Goal: Task Accomplishment & Management: Manage account settings

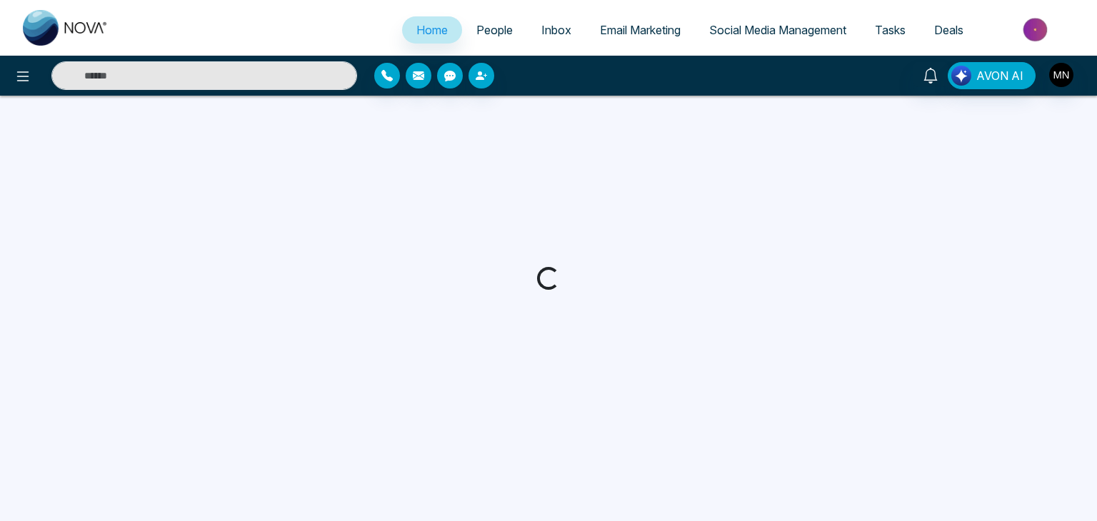
select select "*"
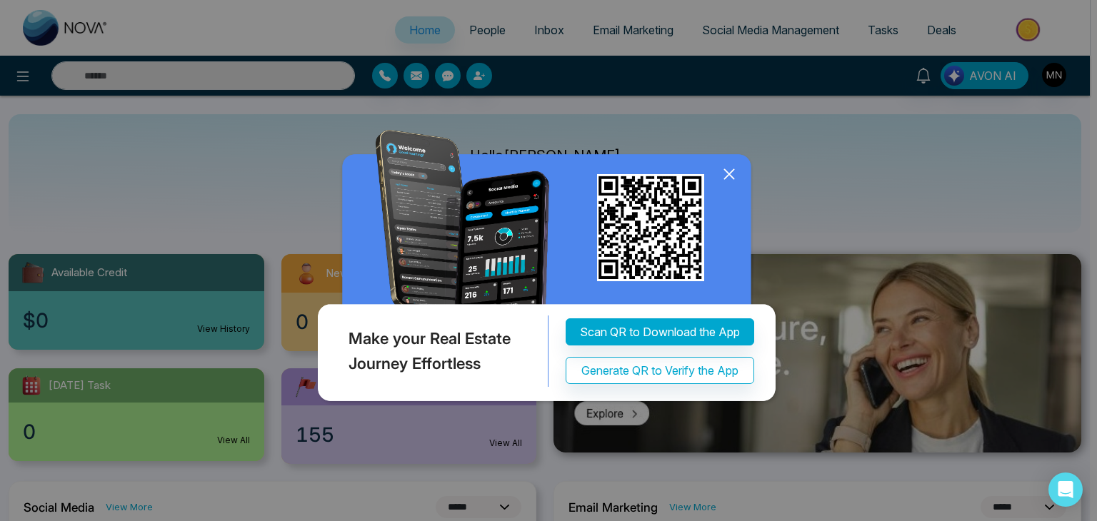
click at [730, 171] on icon at bounding box center [728, 173] width 21 height 21
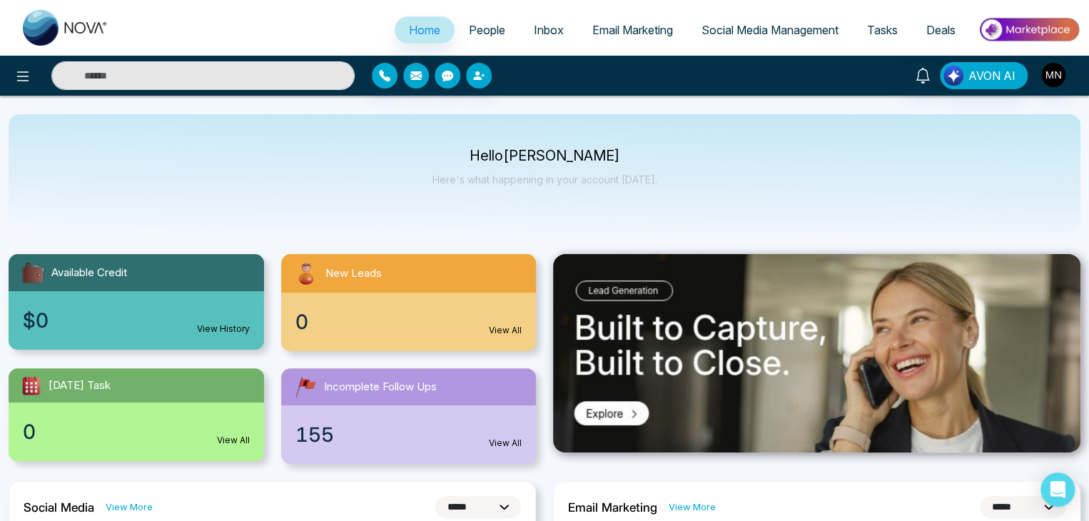
click at [293, 86] on input "text" at bounding box center [202, 75] width 303 height 29
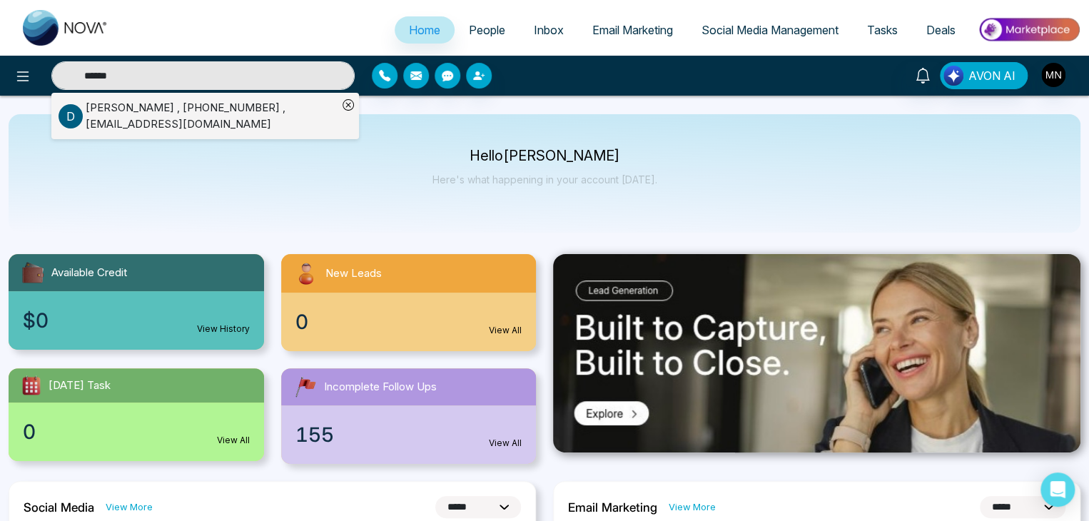
type input "******"
click at [82, 119] on p "D" at bounding box center [71, 116] width 24 height 24
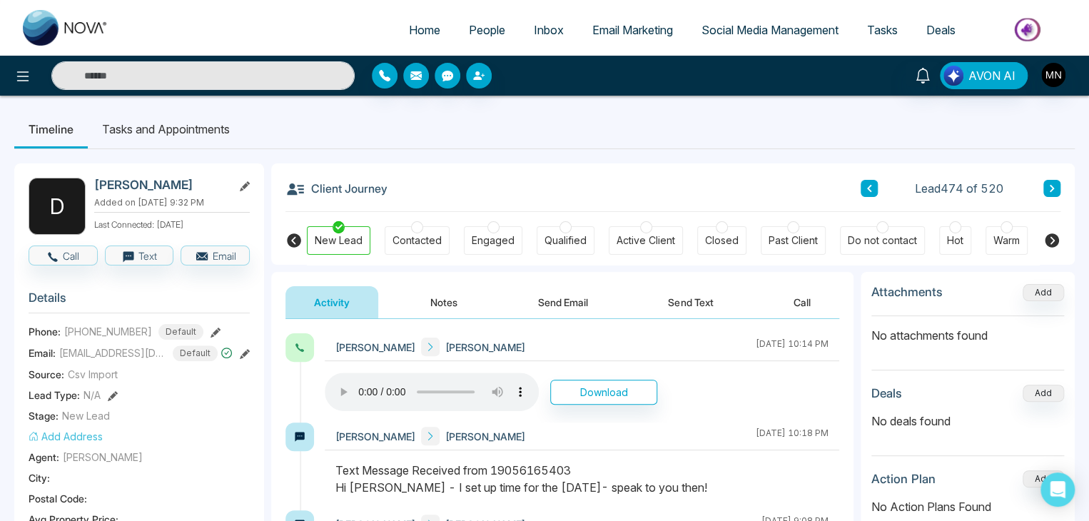
click at [688, 306] on button "Send Text" at bounding box center [691, 302] width 102 height 32
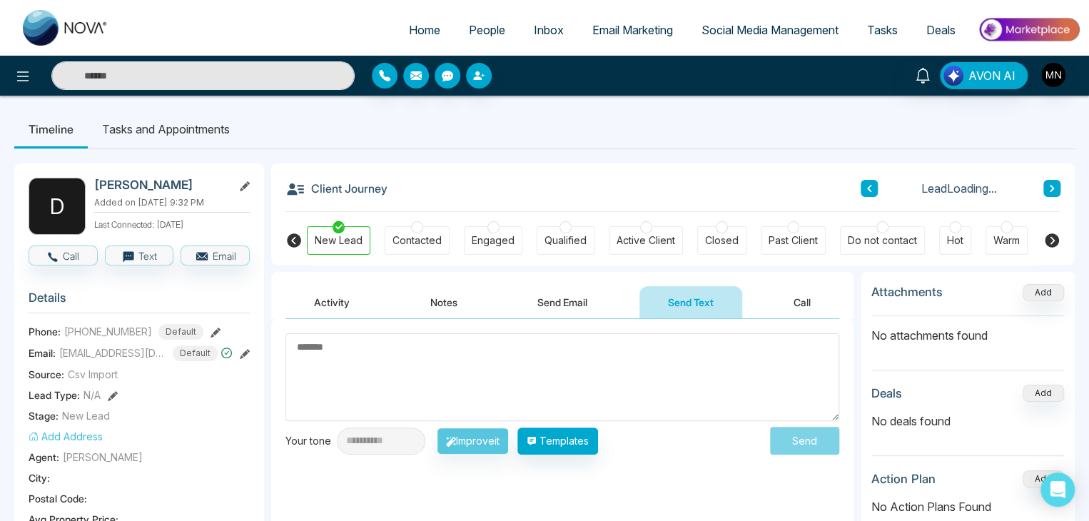
click at [458, 375] on textarea at bounding box center [563, 377] width 554 height 88
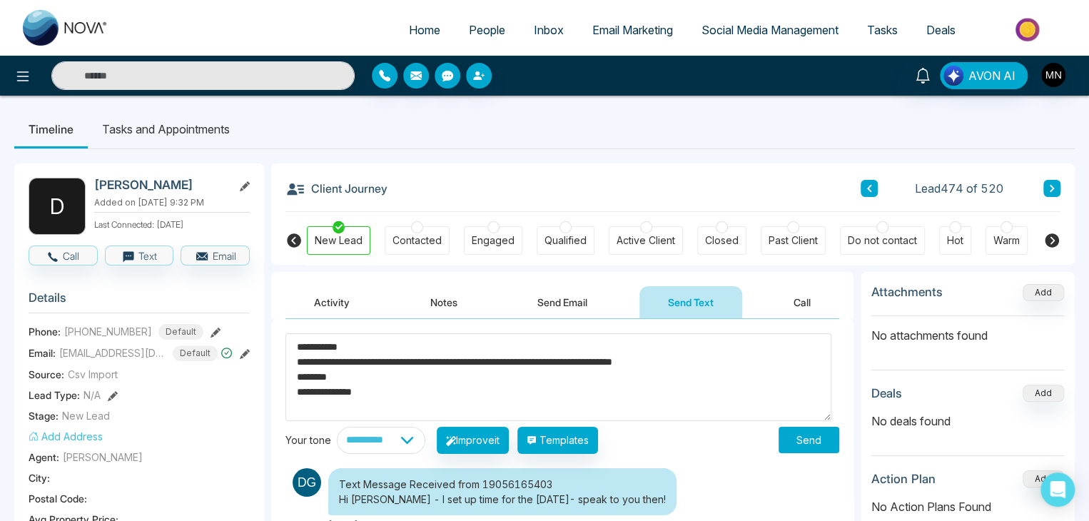
click at [343, 348] on textarea "**********" at bounding box center [559, 377] width 546 height 88
type textarea "**********"
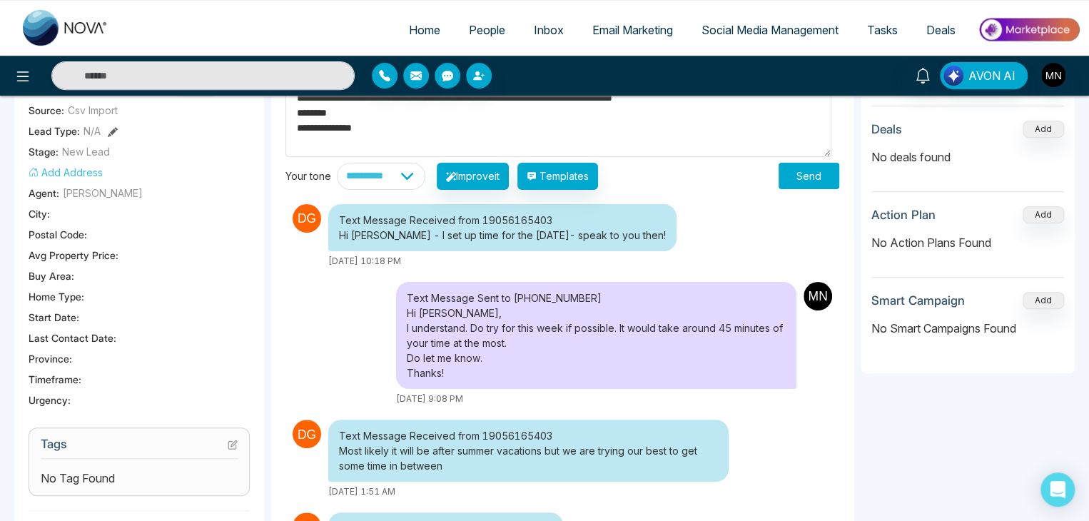
scroll to position [71, 0]
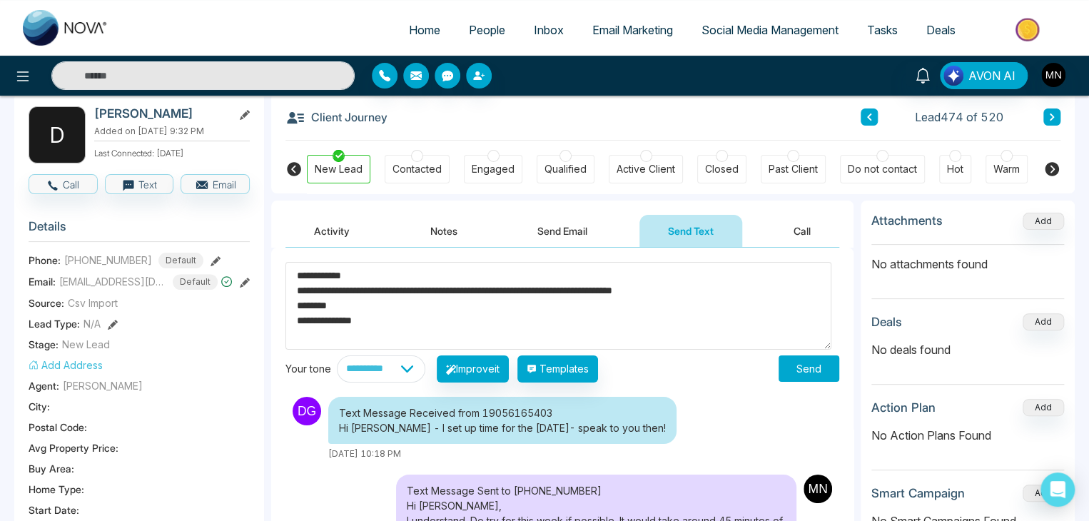
click at [802, 364] on button "Send" at bounding box center [809, 369] width 61 height 26
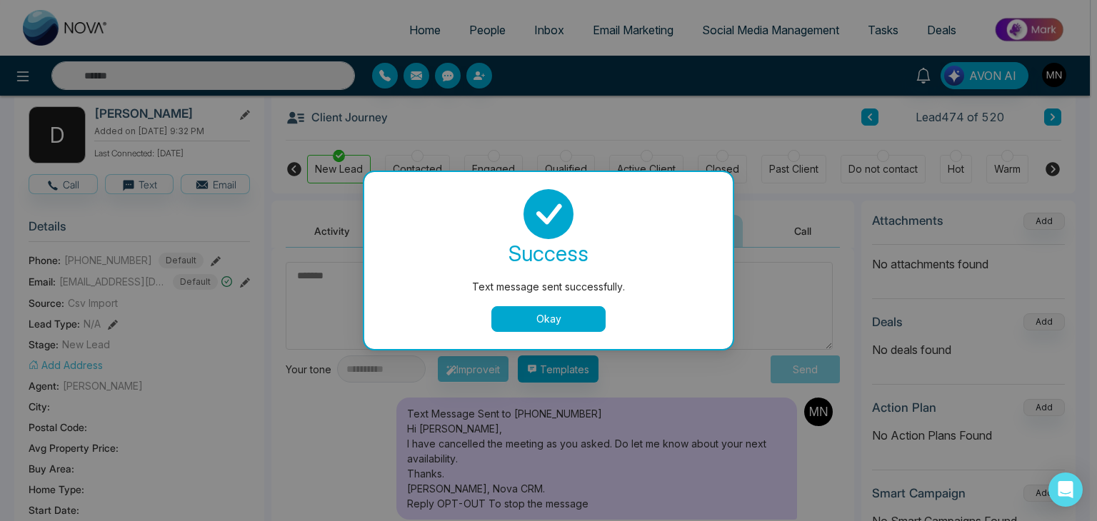
click at [544, 308] on button "Okay" at bounding box center [548, 319] width 114 height 26
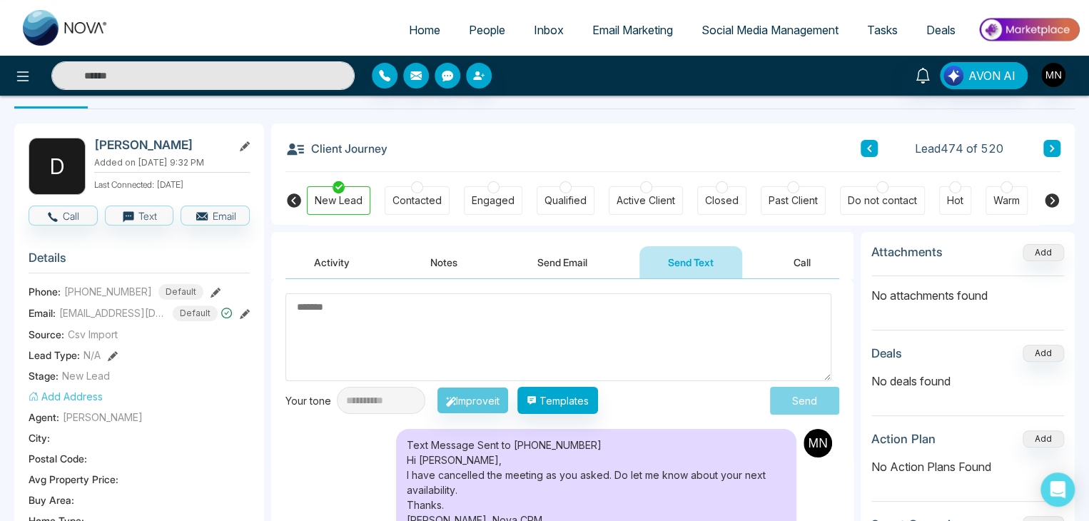
scroll to position [0, 0]
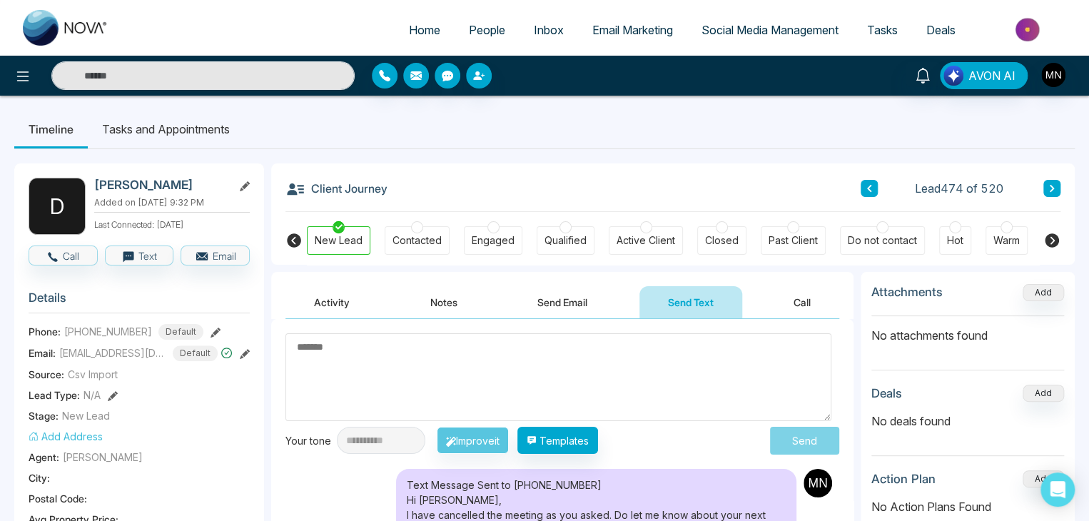
click at [418, 34] on span "Home" at bounding box center [424, 30] width 31 height 14
select select "*"
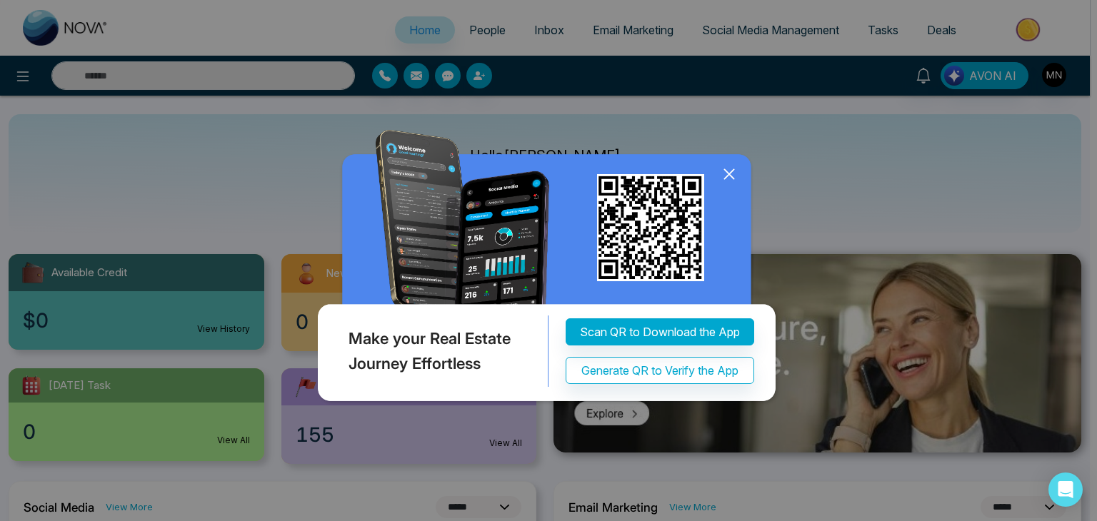
click at [731, 173] on icon at bounding box center [728, 173] width 21 height 21
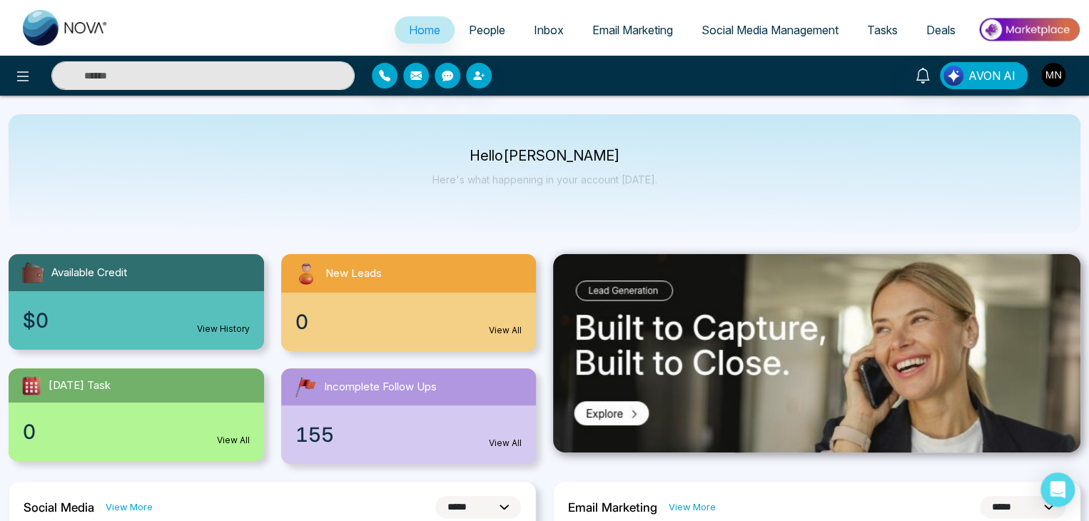
click at [485, 35] on span "People" at bounding box center [487, 30] width 36 height 14
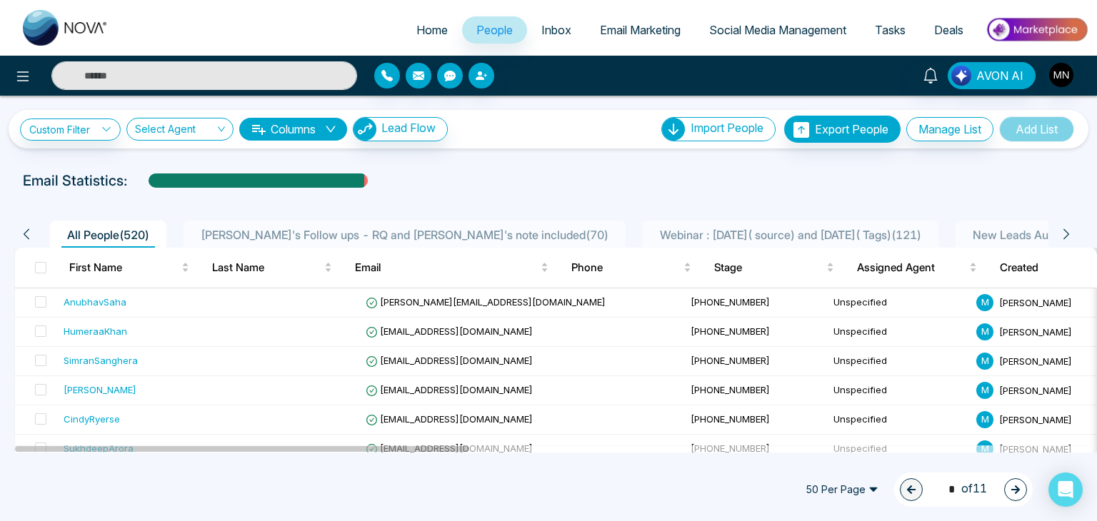
click at [356, 233] on span "Sam's Follow ups - RQ and Magi's note included ( 70 )" at bounding box center [404, 235] width 419 height 14
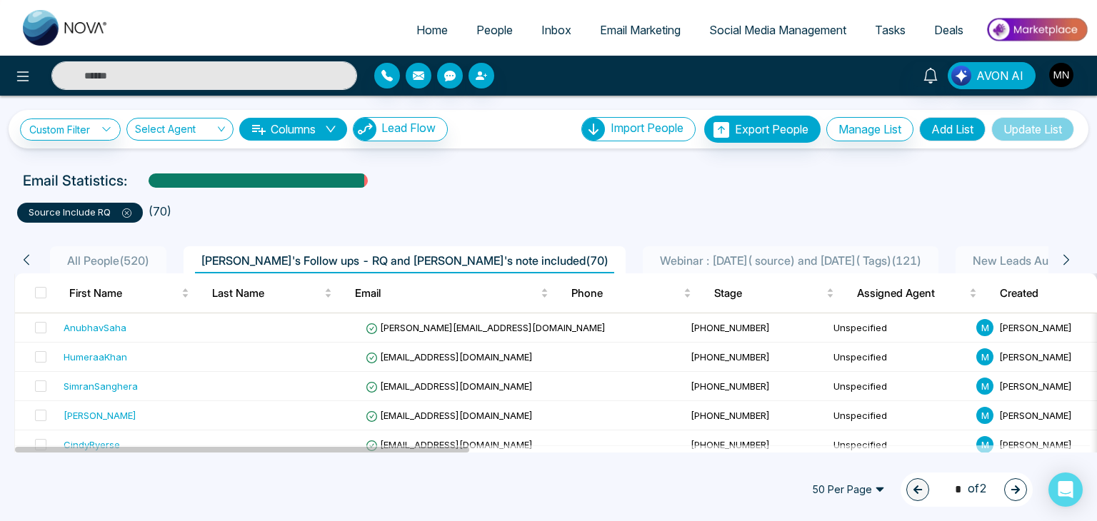
click at [31, 492] on div "50 Per Page 1 * of 2" at bounding box center [548, 489] width 1097 height 63
click at [219, 328] on td at bounding box center [288, 327] width 143 height 29
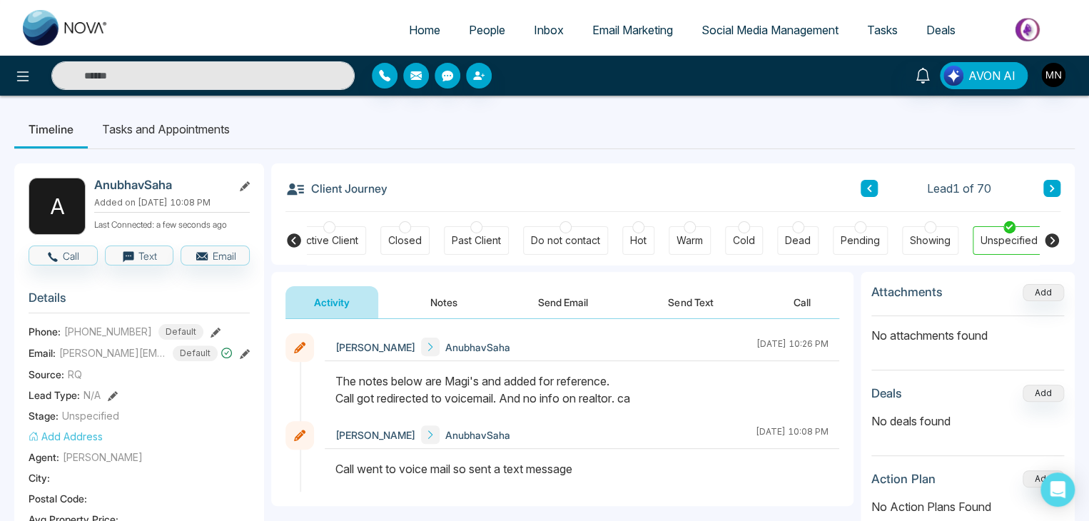
scroll to position [0, 318]
click at [211, 325] on button at bounding box center [216, 331] width 10 height 15
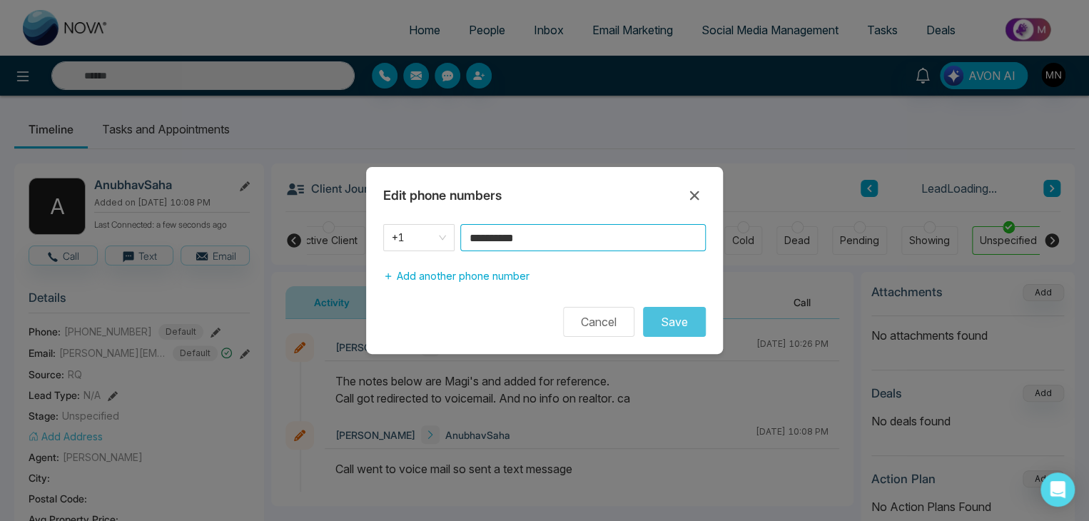
click at [605, 245] on input "**********" at bounding box center [583, 237] width 246 height 27
click at [697, 200] on icon at bounding box center [694, 195] width 17 height 17
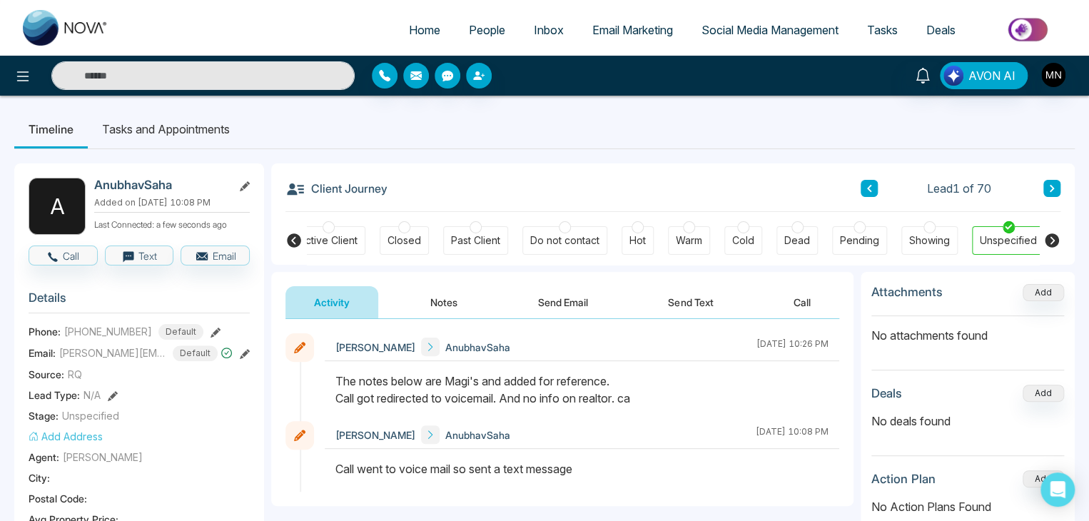
click at [1054, 192] on icon at bounding box center [1052, 188] width 7 height 9
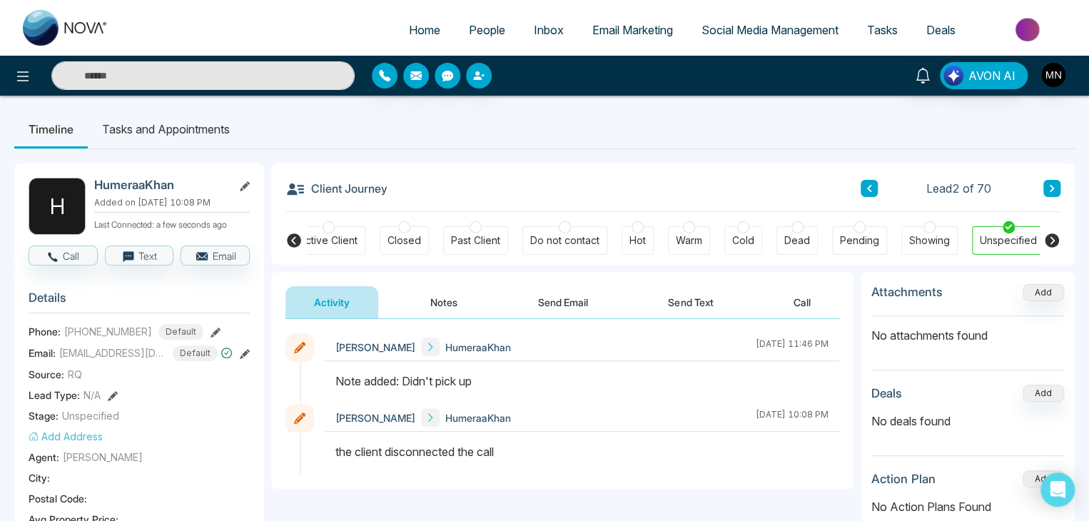
click at [242, 182] on icon at bounding box center [245, 186] width 10 height 10
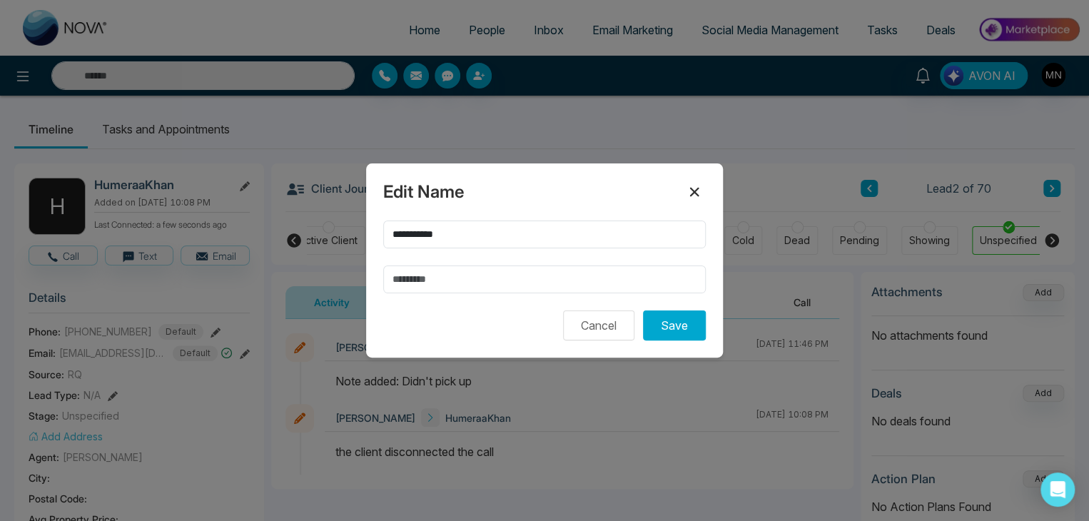
click at [688, 193] on icon at bounding box center [694, 191] width 17 height 17
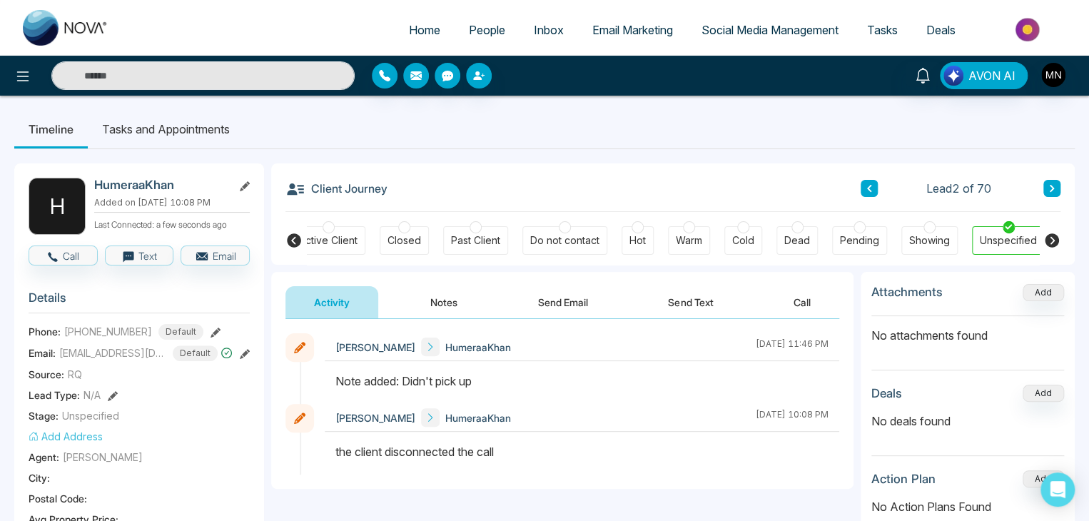
click at [211, 324] on button at bounding box center [216, 331] width 10 height 15
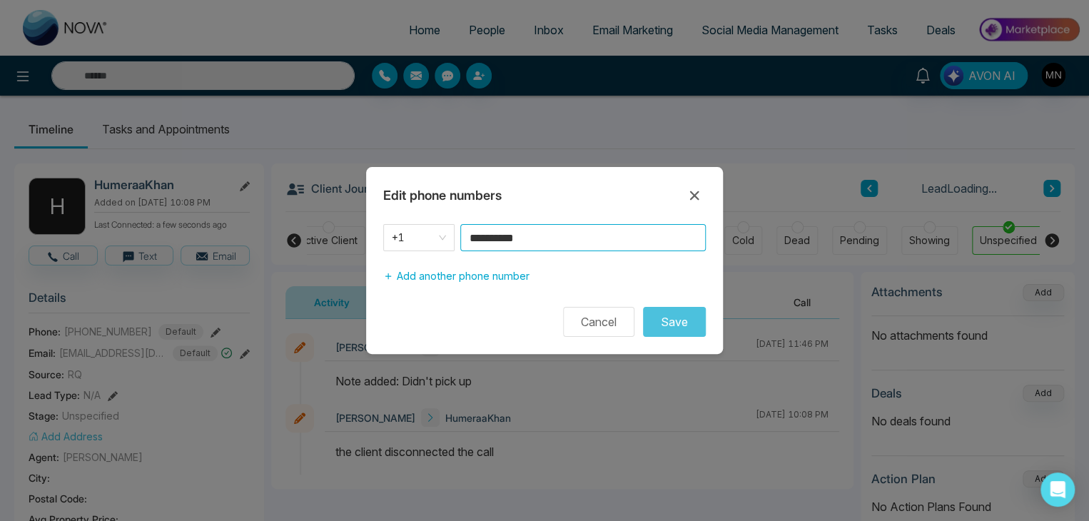
click at [568, 236] on input "**********" at bounding box center [583, 237] width 246 height 27
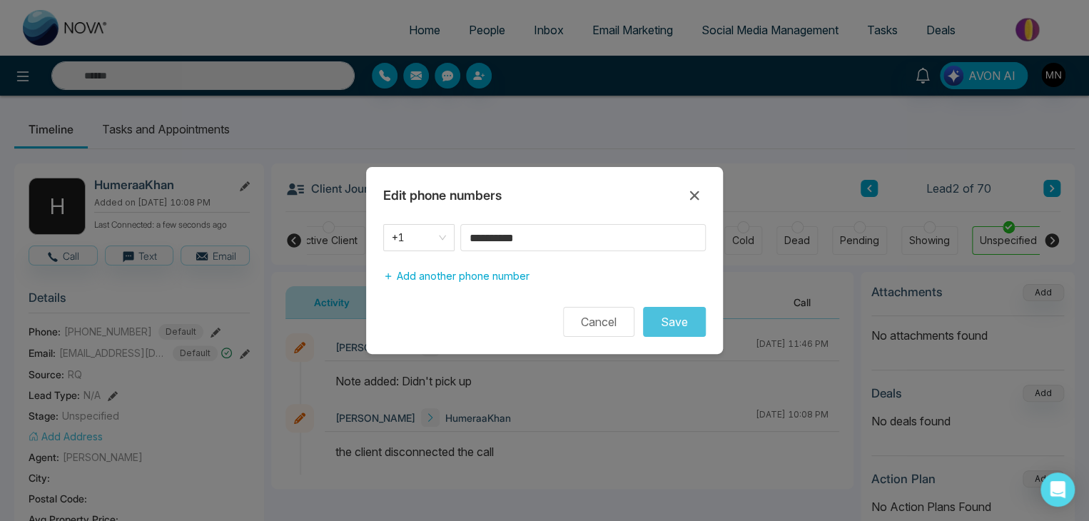
click at [695, 196] on icon at bounding box center [694, 195] width 9 height 9
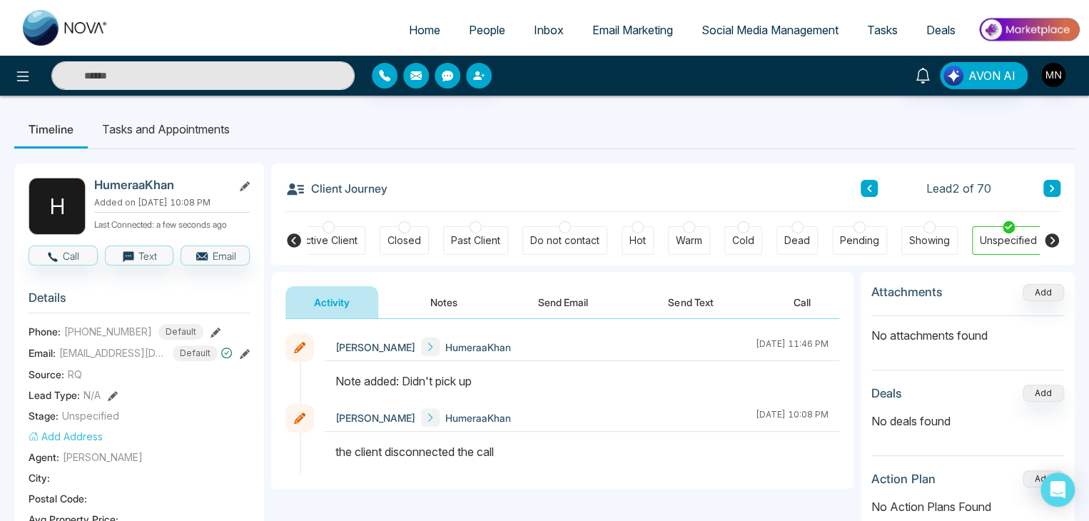
click at [1052, 184] on icon at bounding box center [1052, 188] width 7 height 9
click at [211, 330] on icon at bounding box center [216, 333] width 10 height 10
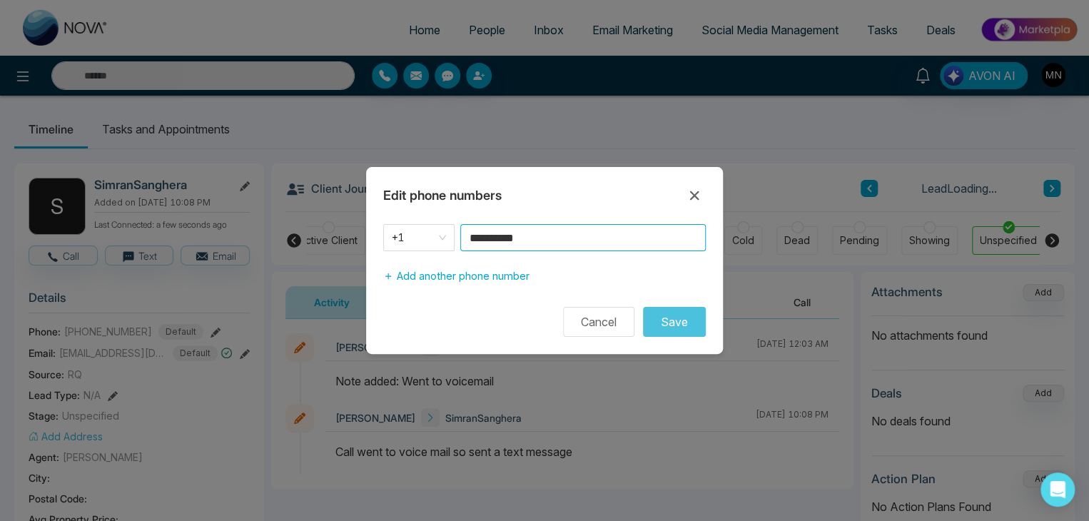
click at [617, 239] on input "**********" at bounding box center [583, 237] width 246 height 27
click at [699, 195] on icon at bounding box center [694, 195] width 17 height 17
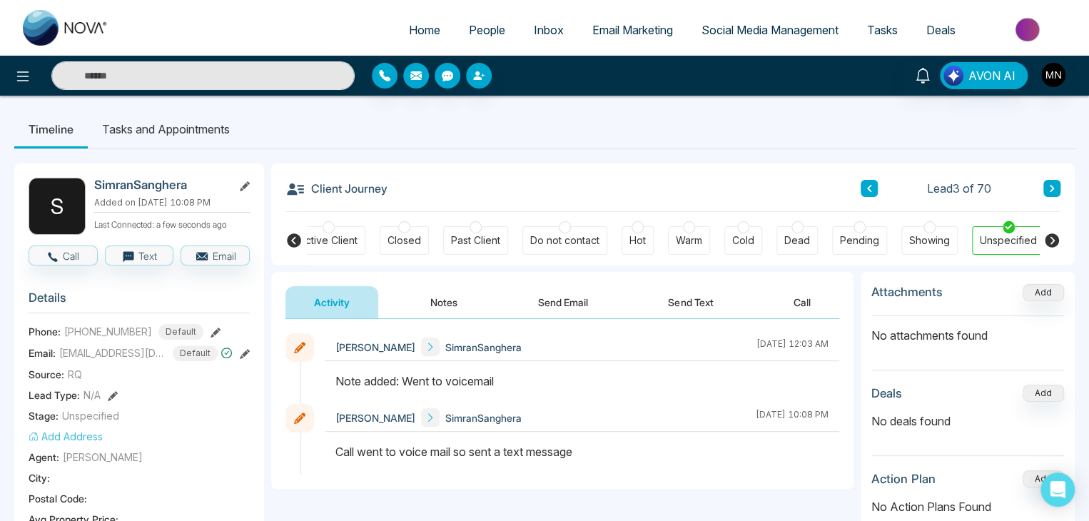
click at [1047, 188] on button at bounding box center [1052, 188] width 17 height 17
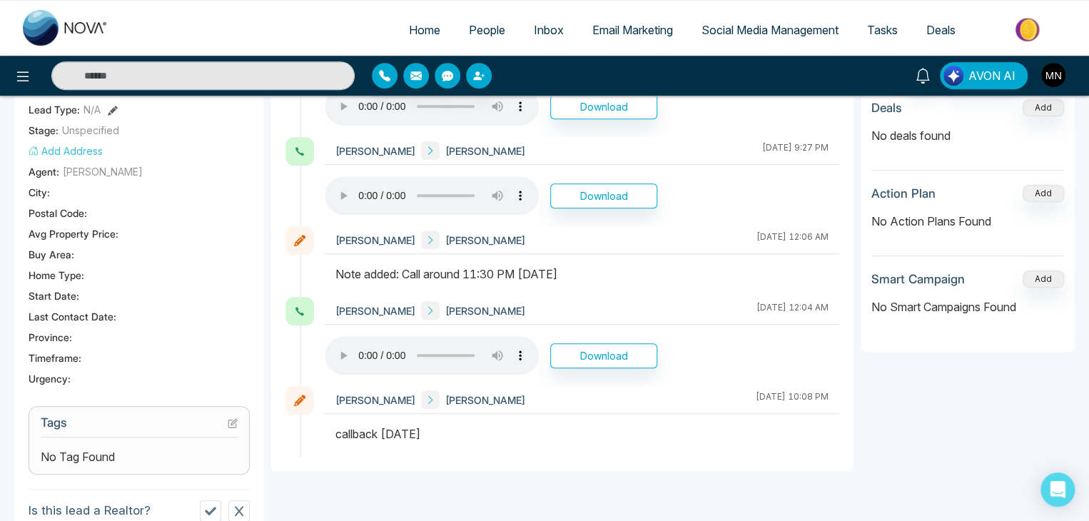
scroll to position [71, 0]
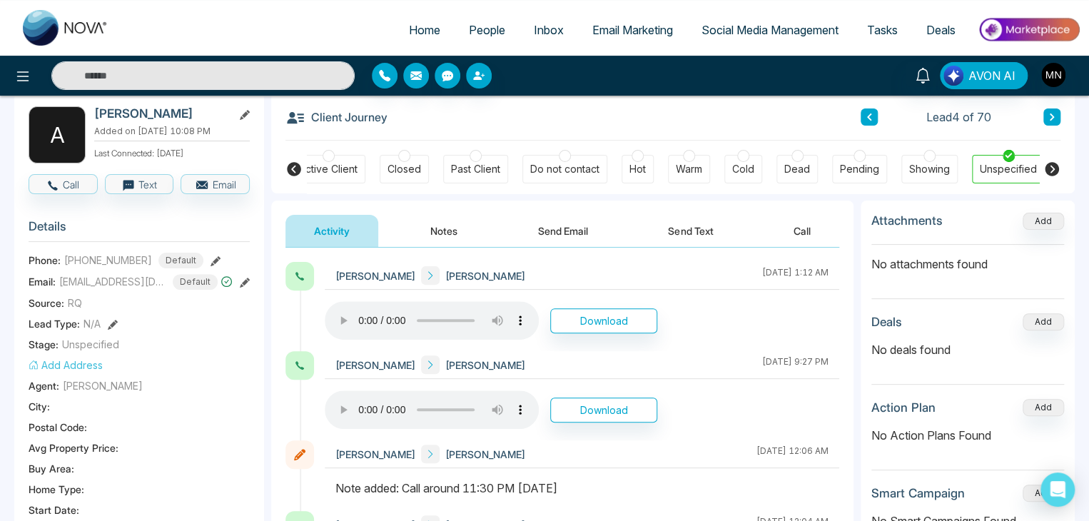
click at [1045, 116] on button at bounding box center [1052, 117] width 17 height 17
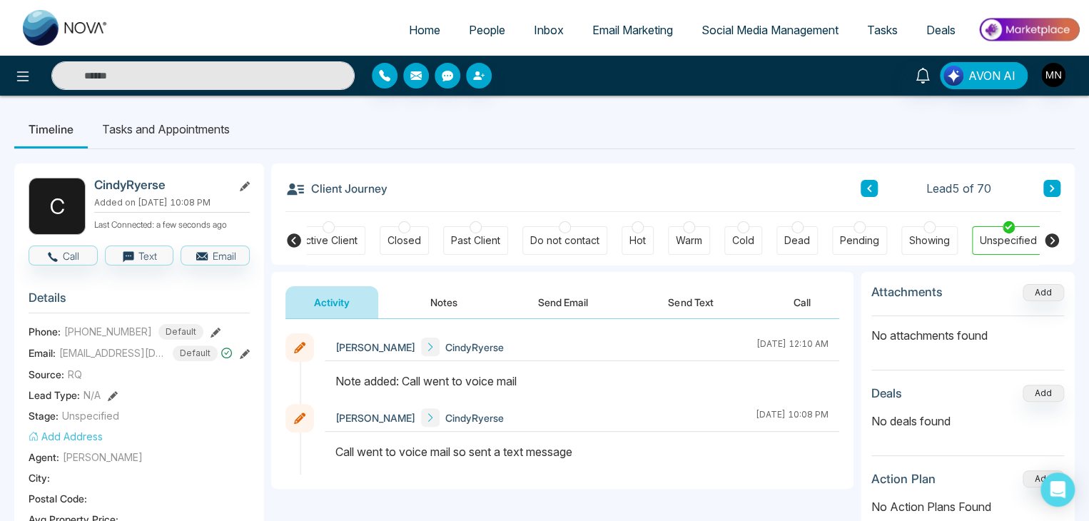
click at [211, 328] on icon at bounding box center [216, 333] width 10 height 10
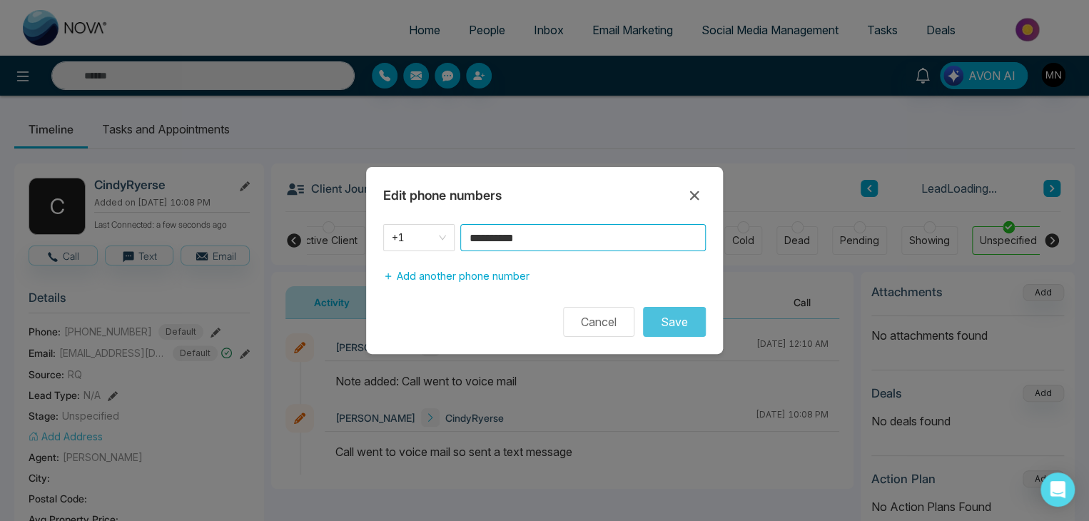
click at [631, 235] on input "**********" at bounding box center [583, 237] width 246 height 27
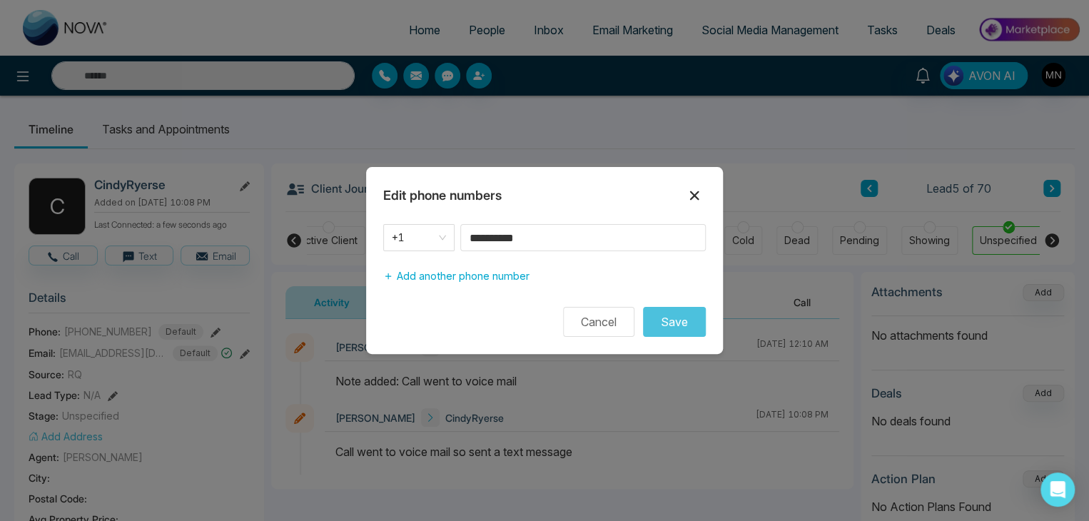
click at [690, 196] on icon at bounding box center [694, 195] width 17 height 17
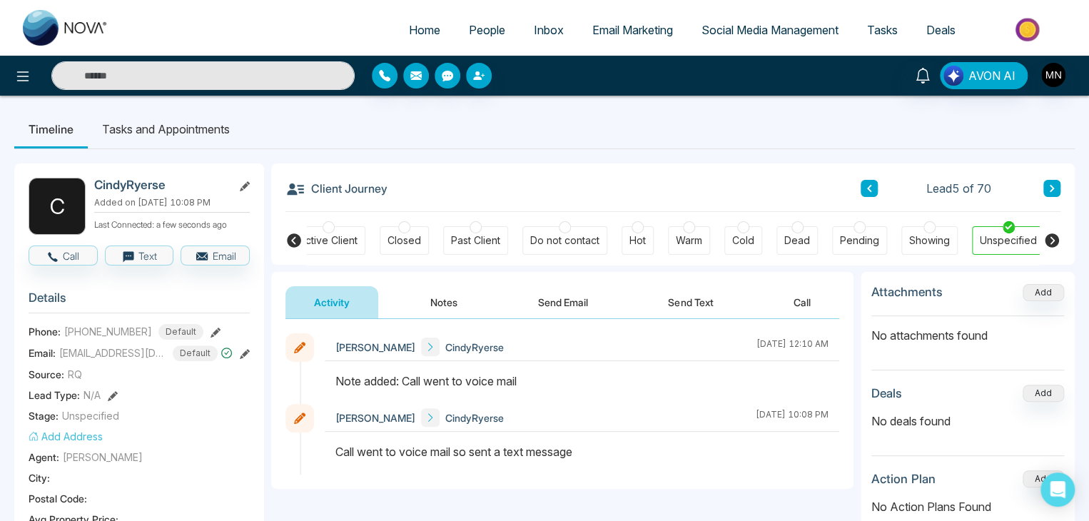
click at [741, 141] on ul "Timeline Tasks and Appointments" at bounding box center [544, 129] width 1061 height 39
click at [1051, 191] on icon at bounding box center [1052, 188] width 4 height 7
click at [211, 329] on icon at bounding box center [216, 333] width 10 height 10
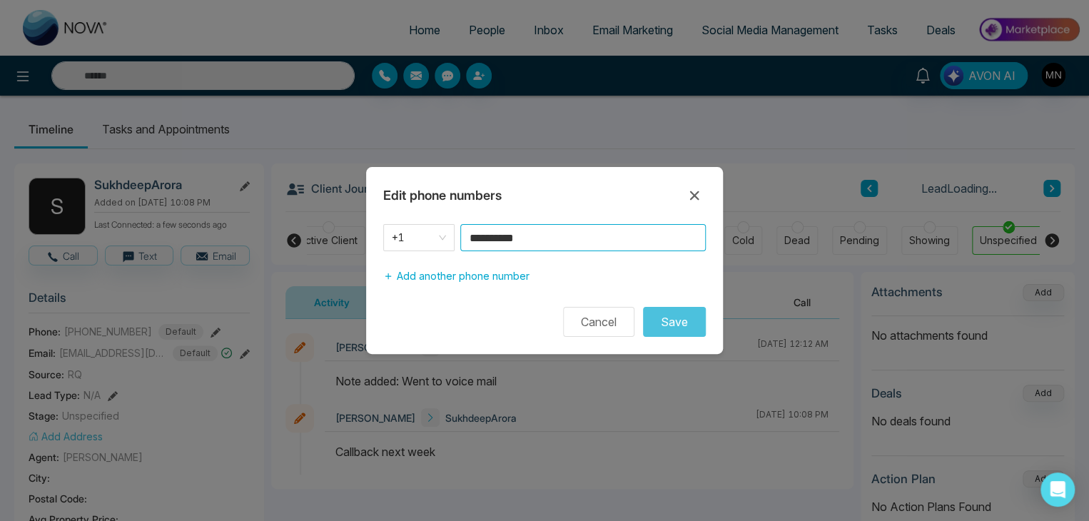
click at [544, 236] on input "**********" at bounding box center [583, 237] width 246 height 27
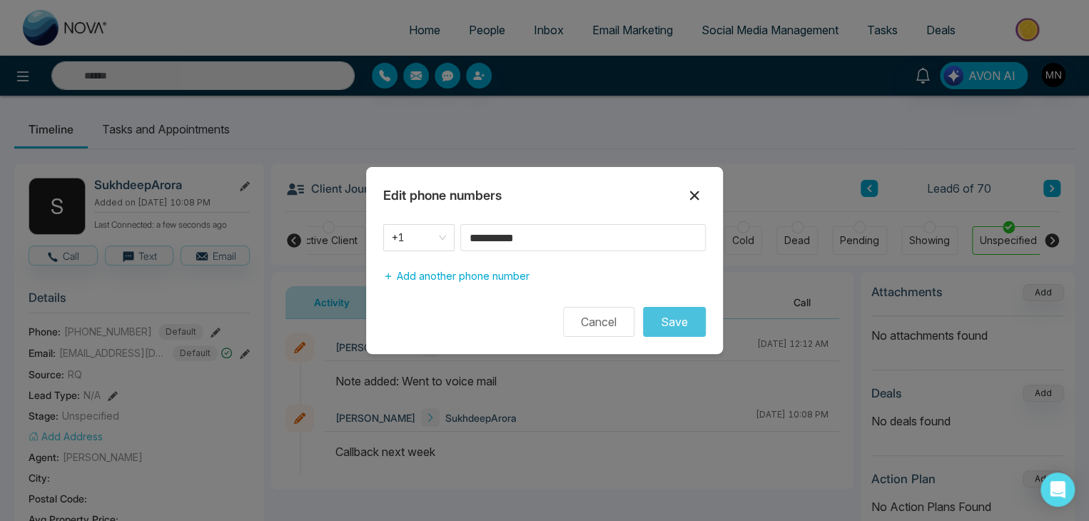
click at [696, 196] on icon at bounding box center [694, 195] width 17 height 17
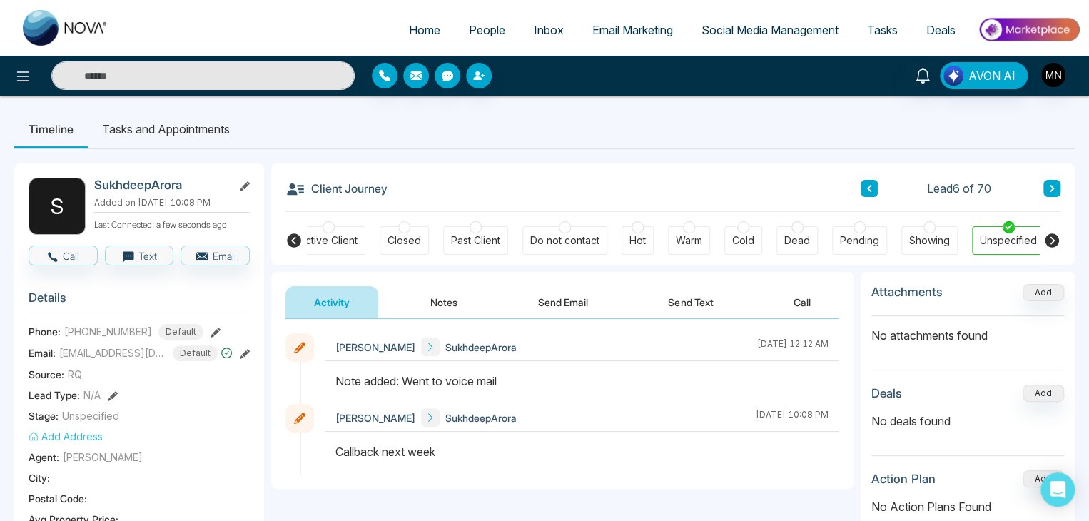
click at [1054, 188] on icon at bounding box center [1052, 188] width 7 height 9
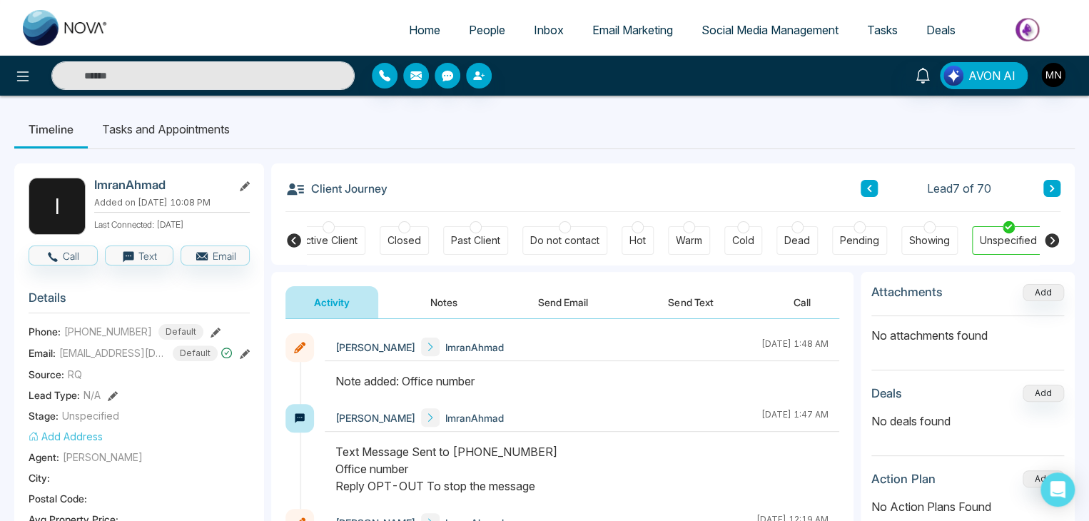
click at [1054, 189] on icon at bounding box center [1052, 188] width 7 height 9
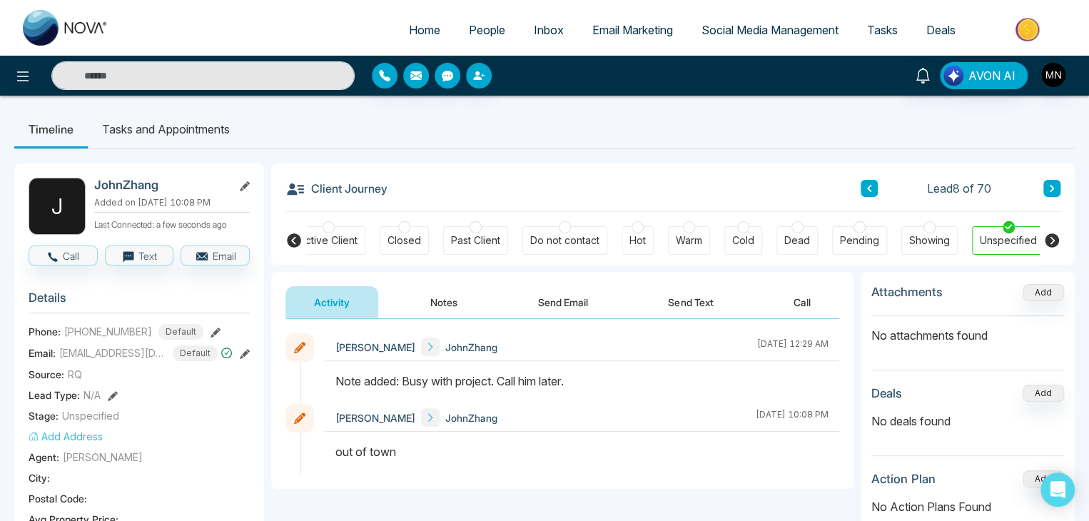
click at [1054, 184] on icon at bounding box center [1052, 188] width 7 height 9
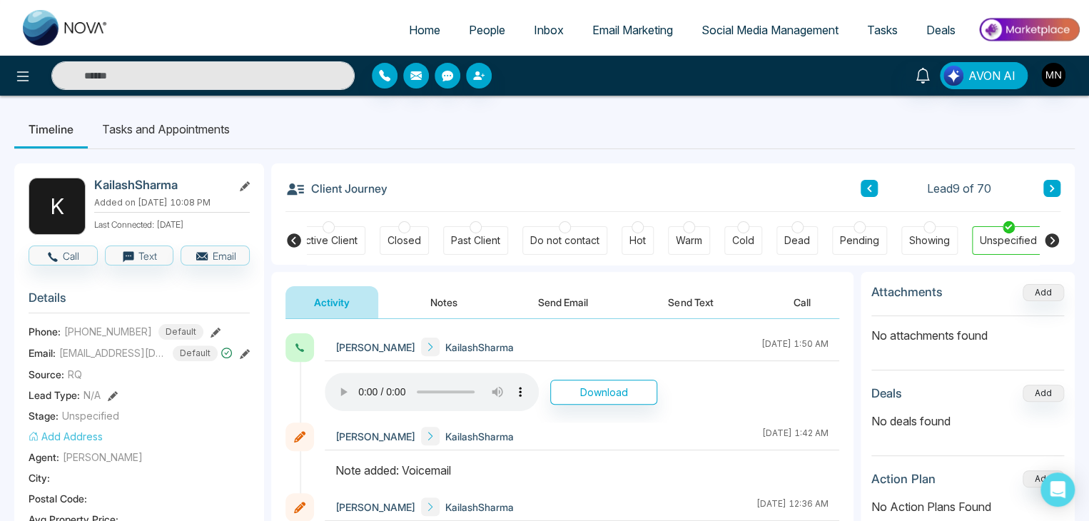
click at [211, 328] on icon at bounding box center [216, 333] width 10 height 10
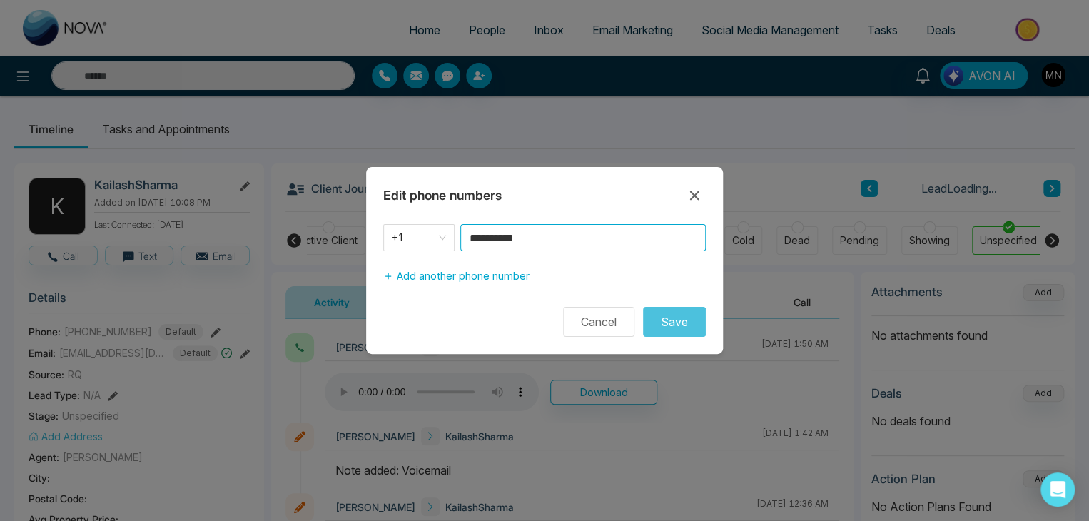
click at [579, 243] on input "**********" at bounding box center [583, 237] width 246 height 27
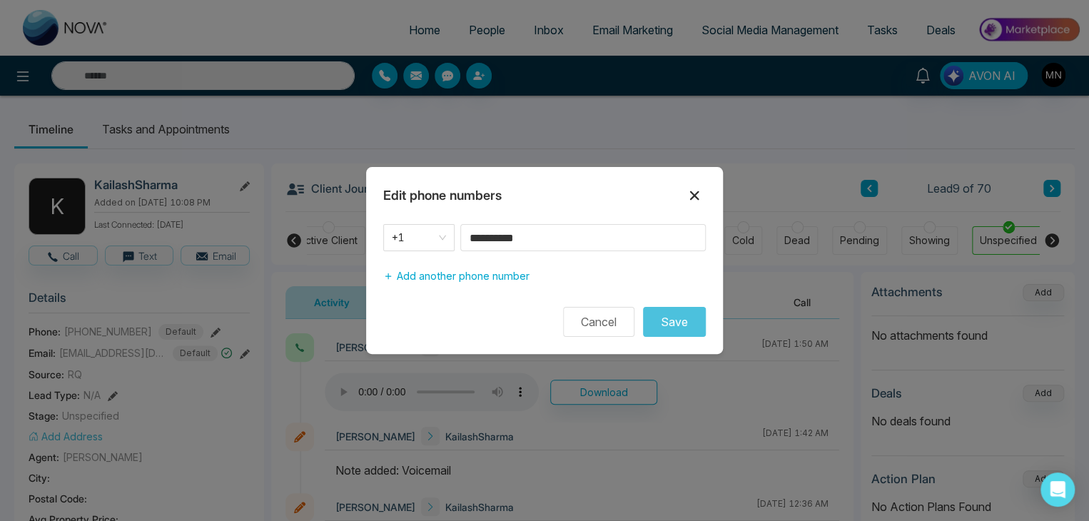
click at [694, 198] on icon at bounding box center [694, 195] width 17 height 17
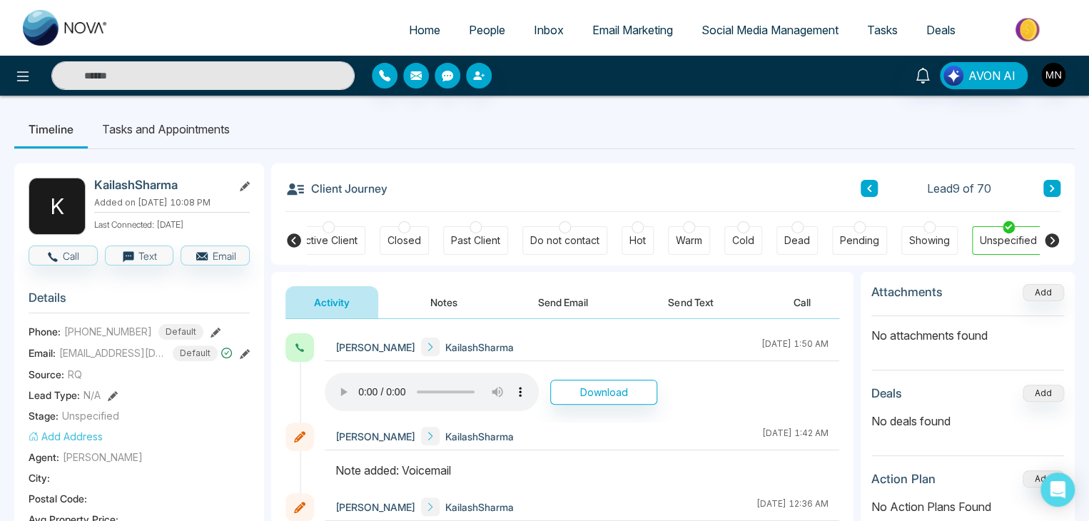
click at [1050, 186] on icon at bounding box center [1052, 188] width 4 height 7
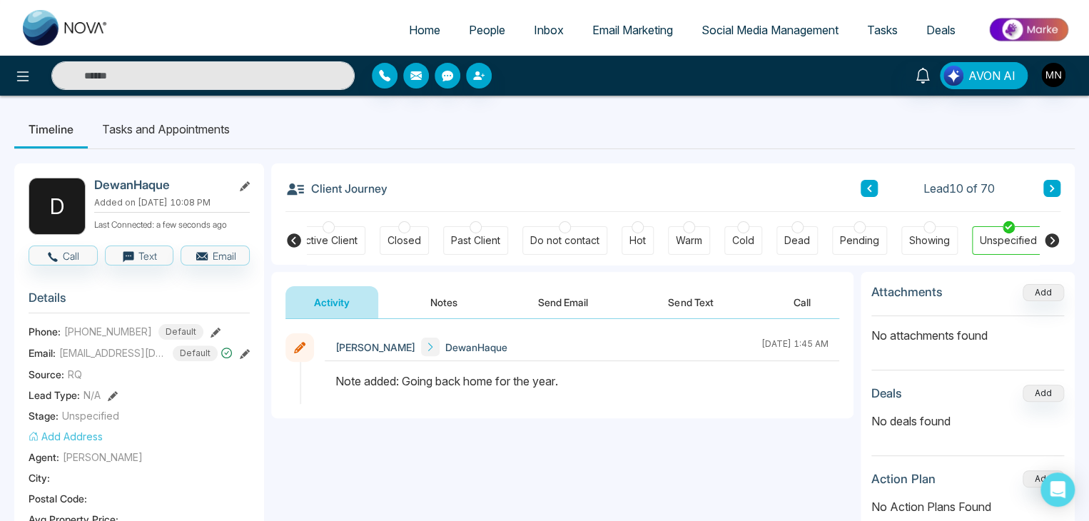
click at [1046, 188] on button at bounding box center [1052, 188] width 17 height 17
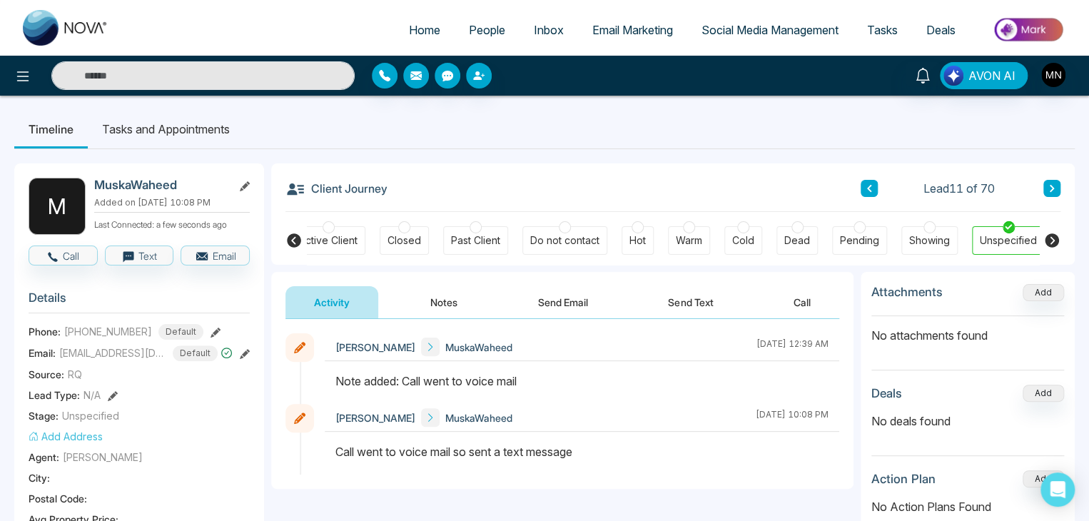
click at [1049, 189] on icon at bounding box center [1052, 188] width 7 height 9
click at [875, 187] on button at bounding box center [869, 188] width 17 height 17
click at [1051, 184] on icon at bounding box center [1052, 188] width 7 height 9
click at [211, 324] on button at bounding box center [216, 331] width 10 height 15
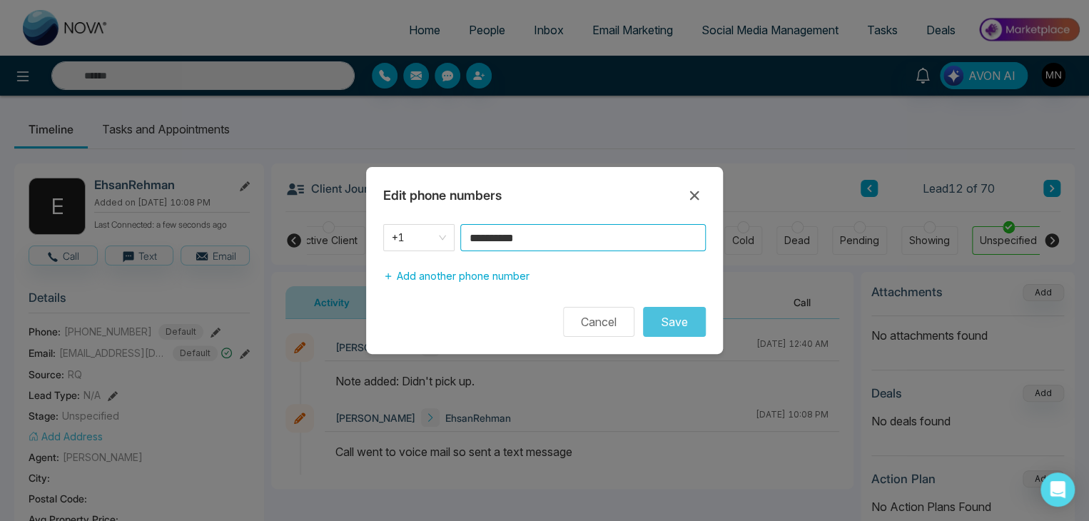
click at [576, 241] on input "**********" at bounding box center [583, 237] width 246 height 27
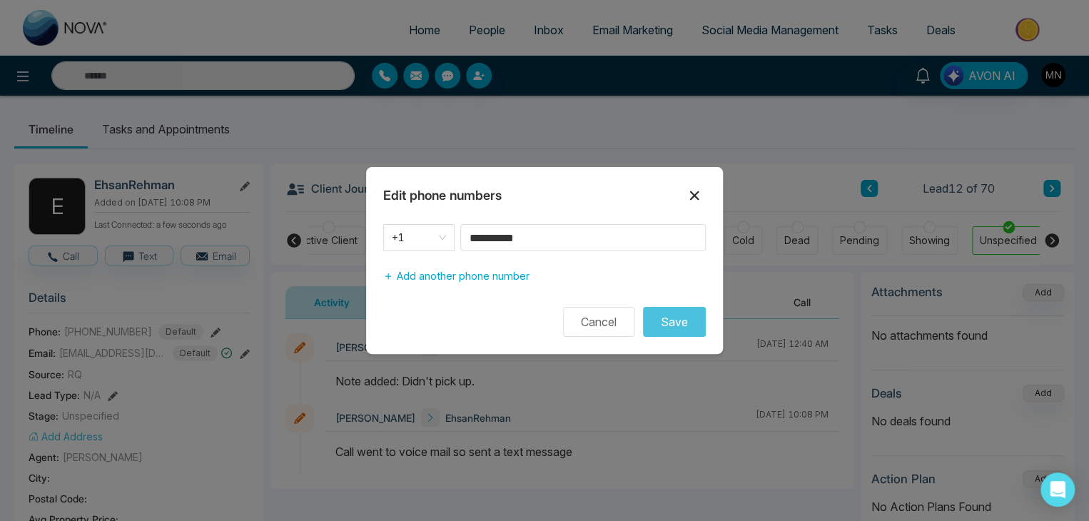
click at [691, 198] on icon at bounding box center [694, 195] width 9 height 9
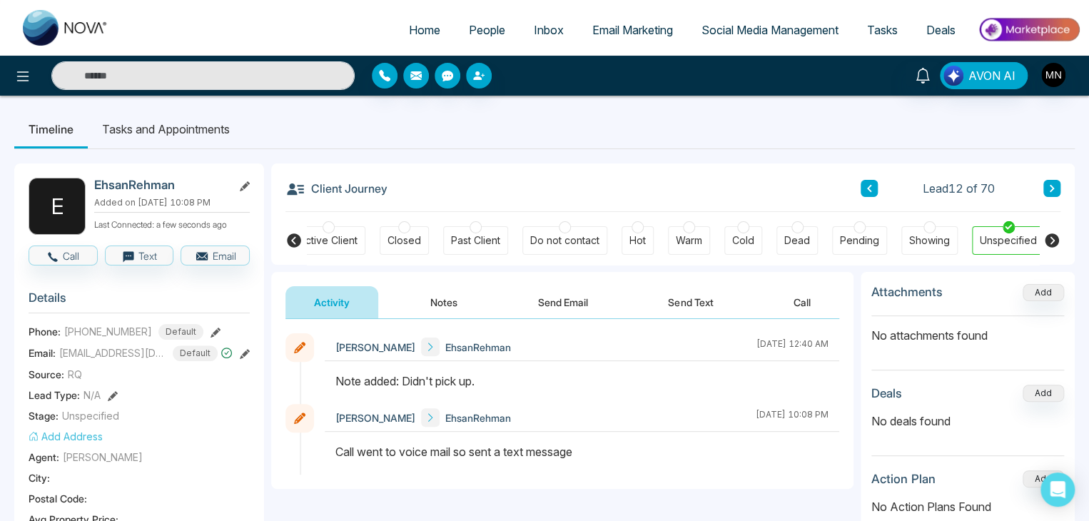
click at [1053, 186] on icon at bounding box center [1052, 188] width 7 height 9
click at [211, 324] on button at bounding box center [216, 331] width 10 height 15
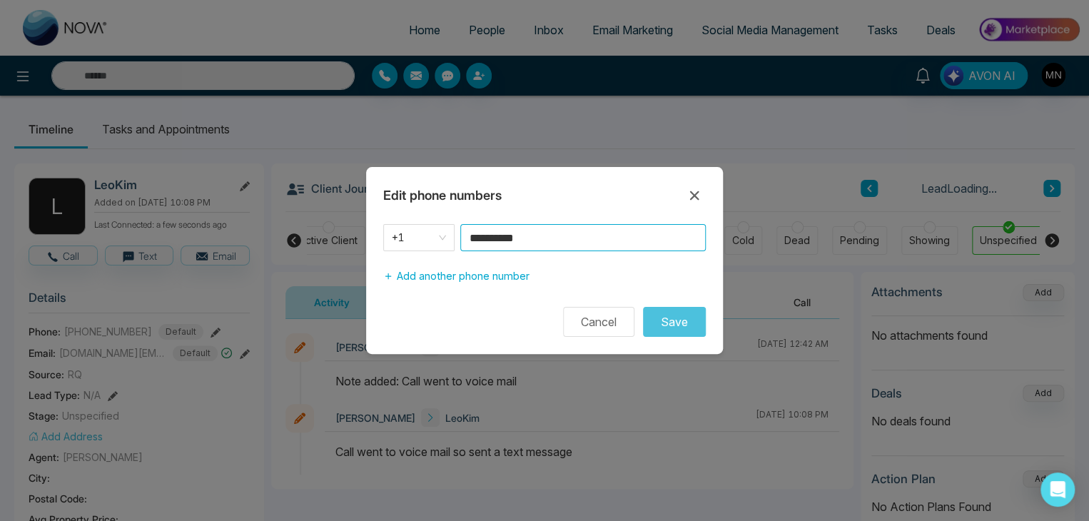
click at [568, 238] on input "**********" at bounding box center [583, 237] width 246 height 27
click at [688, 196] on icon at bounding box center [694, 195] width 17 height 17
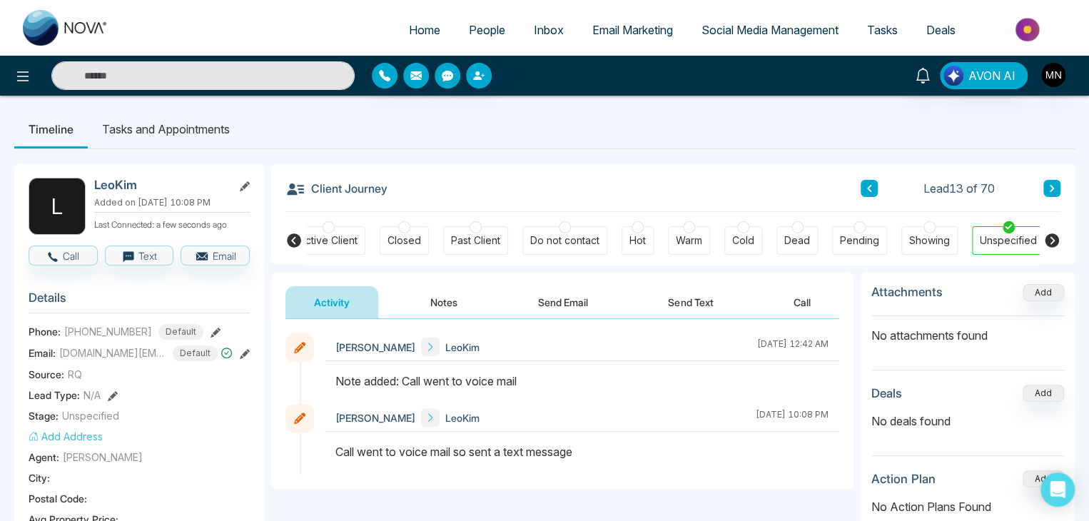
click at [1054, 187] on icon at bounding box center [1052, 188] width 7 height 9
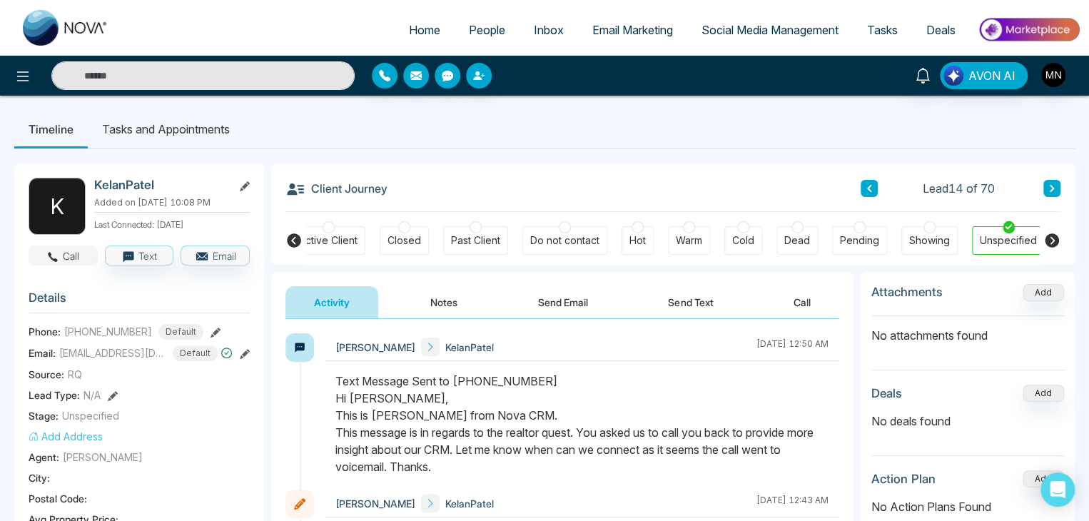
click at [78, 256] on button "Call" at bounding box center [63, 256] width 69 height 20
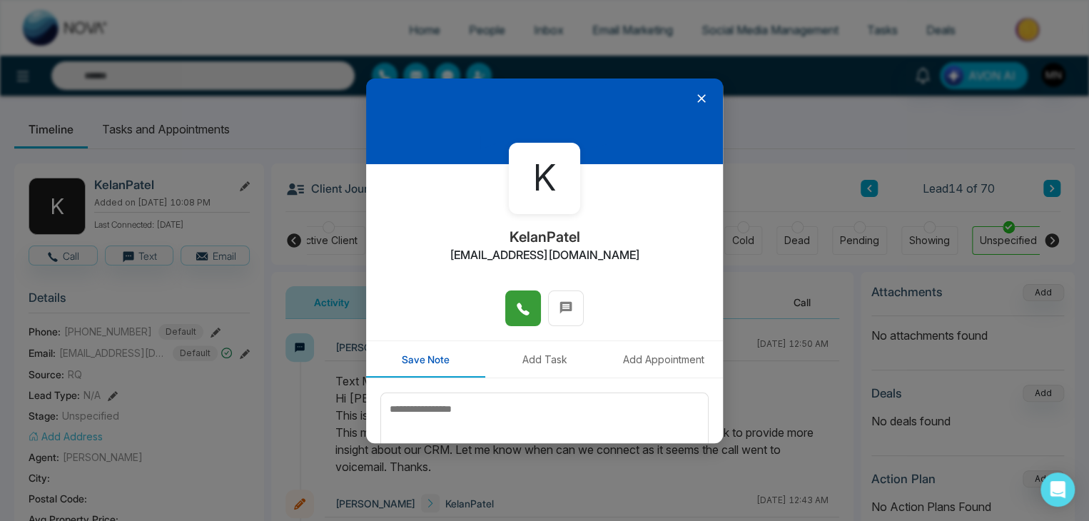
click at [517, 315] on icon at bounding box center [523, 309] width 14 height 14
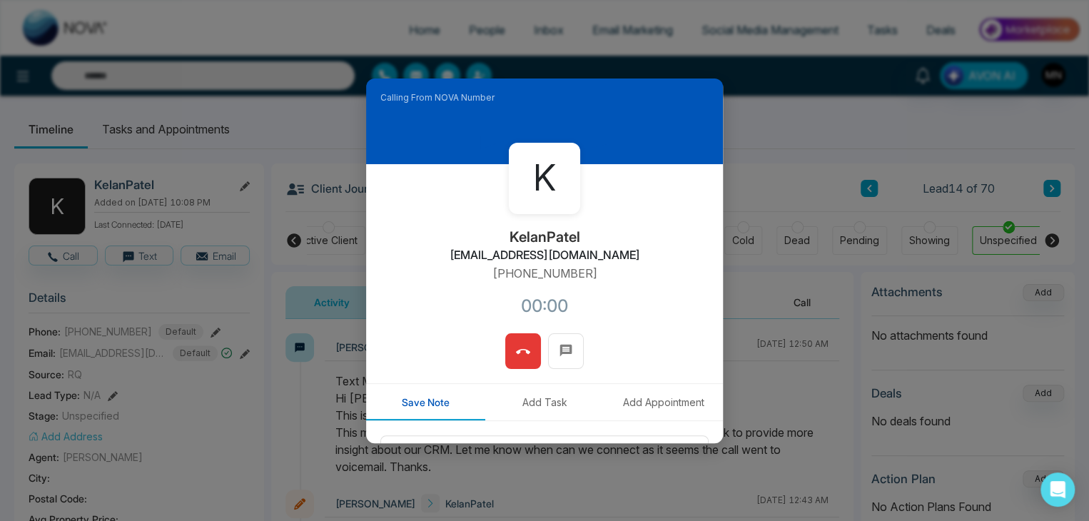
click at [506, 358] on button at bounding box center [523, 351] width 36 height 36
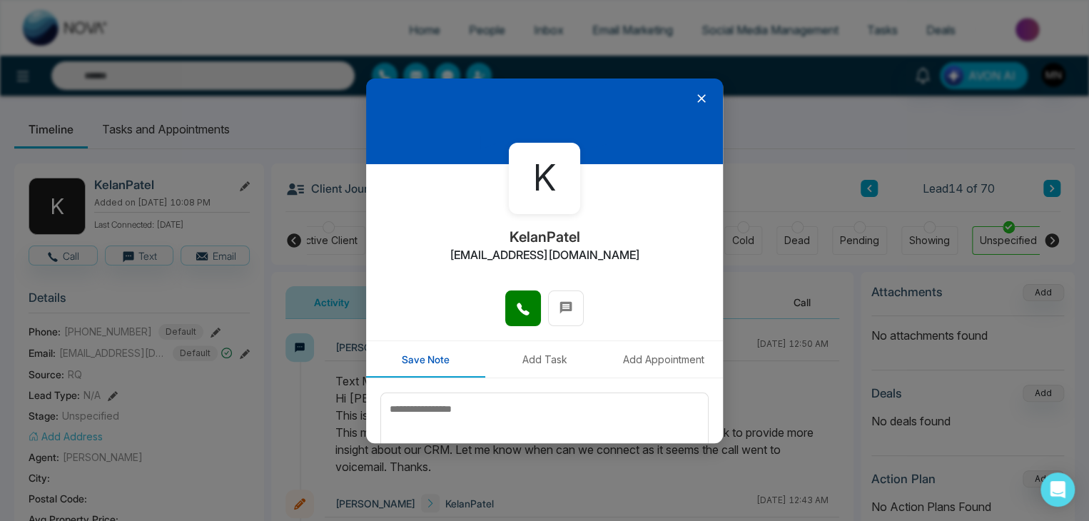
click at [695, 98] on icon at bounding box center [702, 98] width 14 height 14
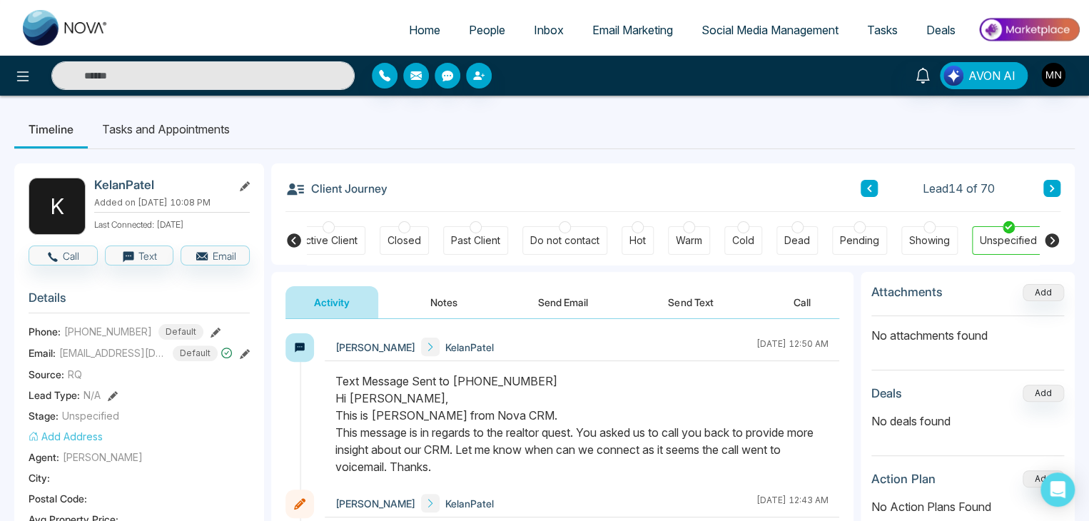
click at [211, 328] on icon at bounding box center [216, 333] width 10 height 10
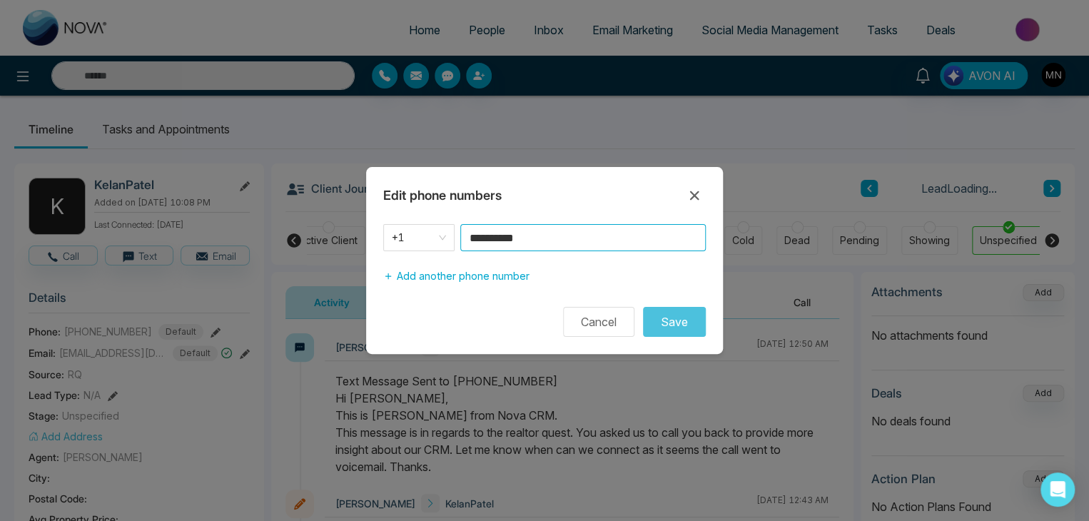
click at [563, 230] on input "**********" at bounding box center [583, 237] width 246 height 27
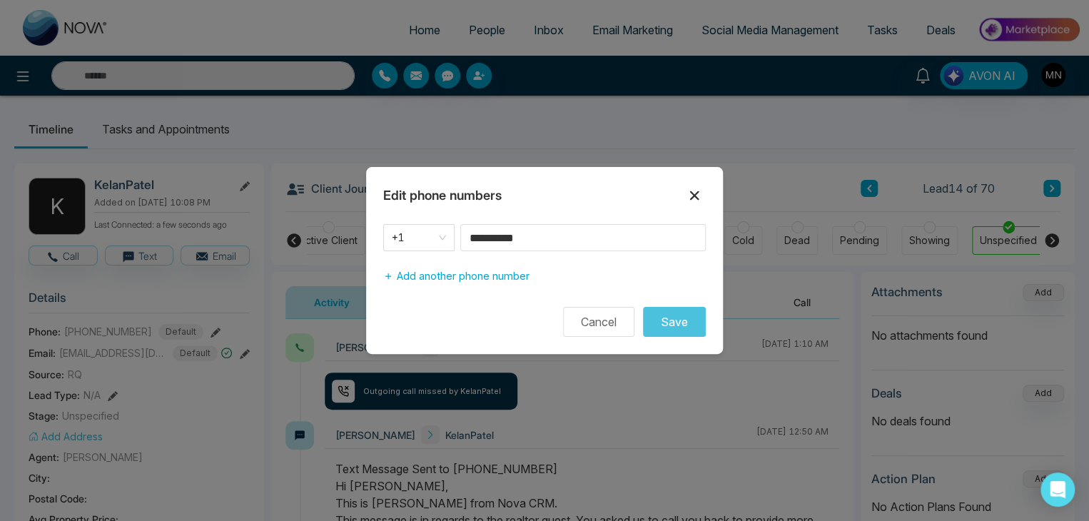
click at [695, 199] on icon at bounding box center [694, 195] width 17 height 17
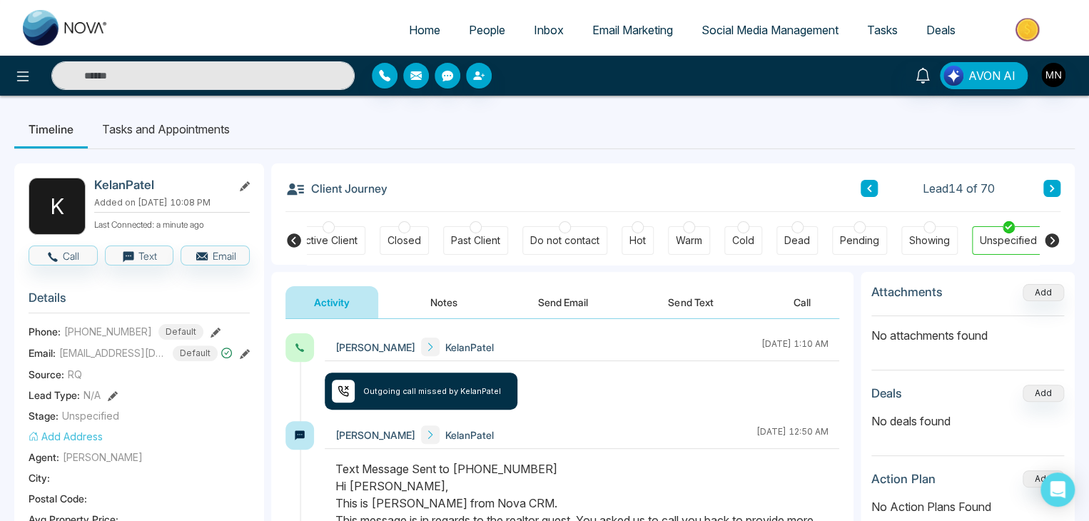
click at [455, 308] on button "Notes" at bounding box center [444, 302] width 84 height 32
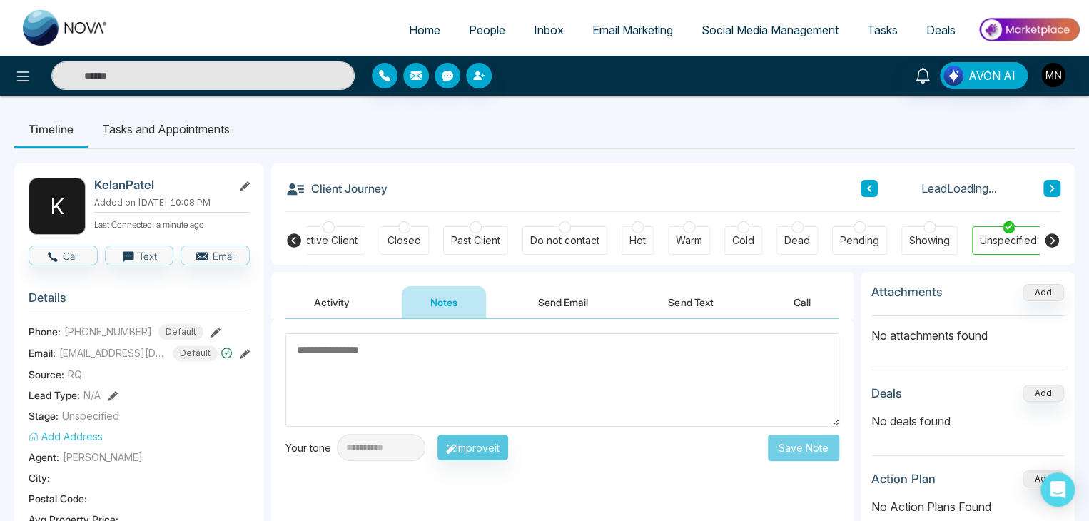
click at [473, 361] on textarea at bounding box center [563, 380] width 554 height 94
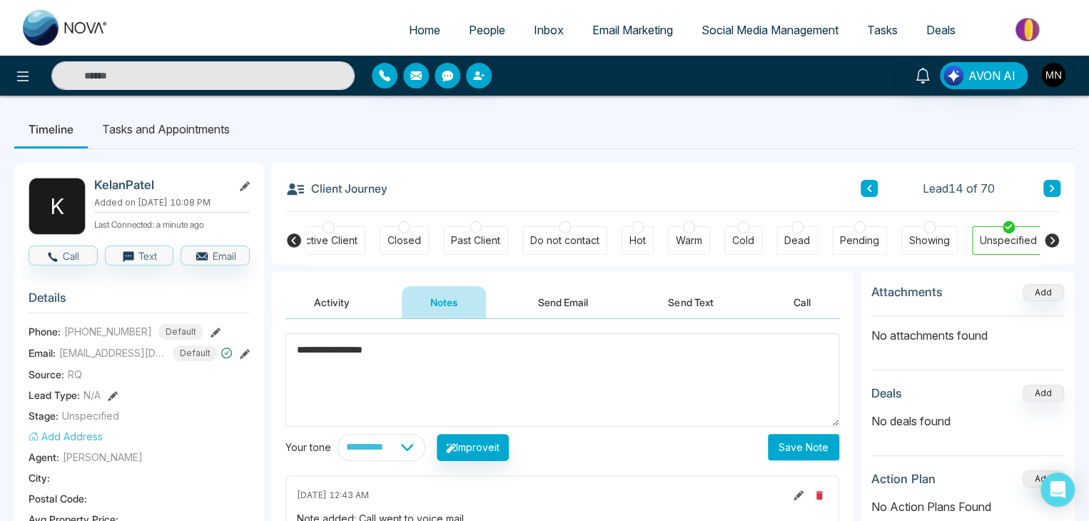
type textarea "**********"
click at [814, 441] on button "Save Note" at bounding box center [803, 447] width 71 height 26
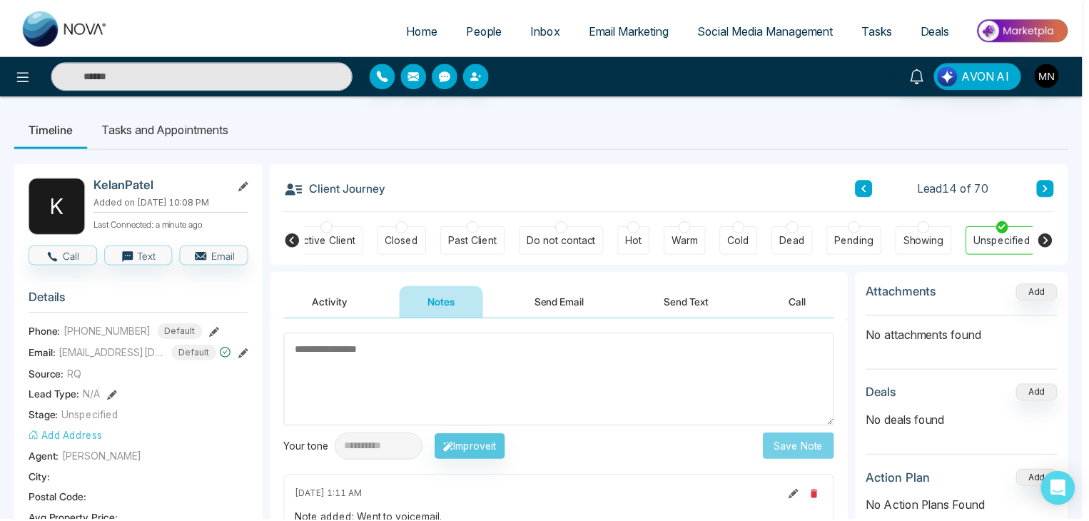
scroll to position [0, 317]
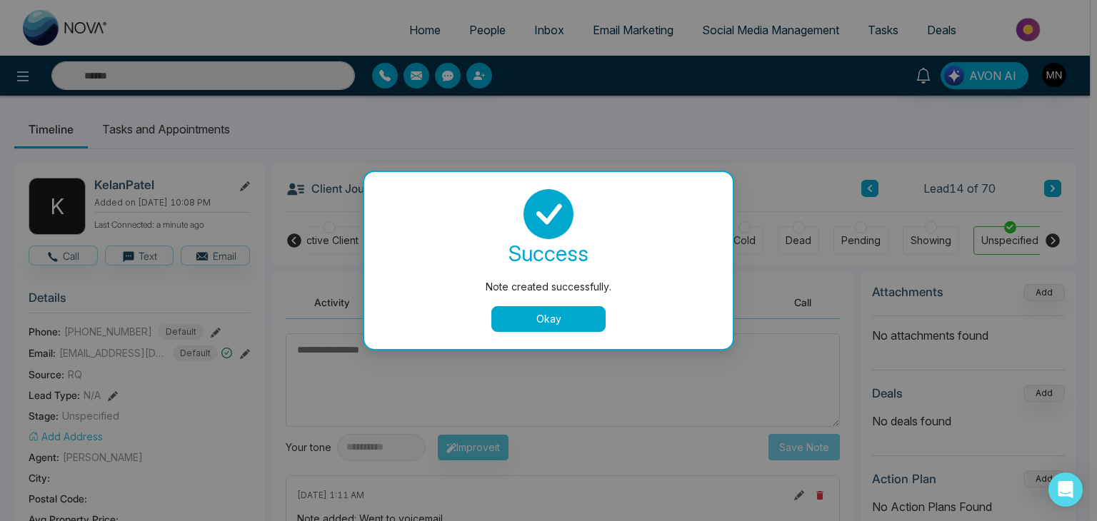
click at [547, 309] on button "Okay" at bounding box center [548, 319] width 114 height 26
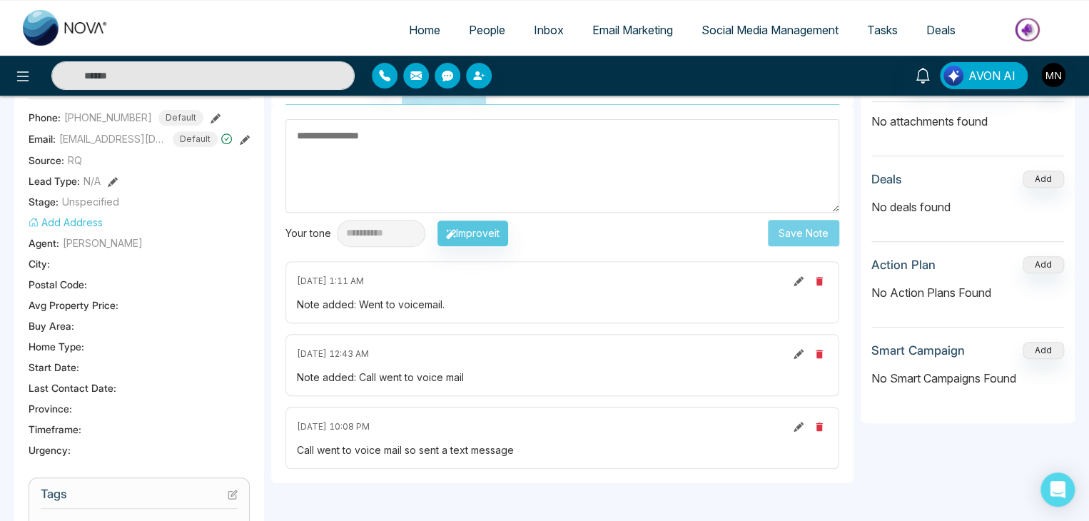
scroll to position [0, 0]
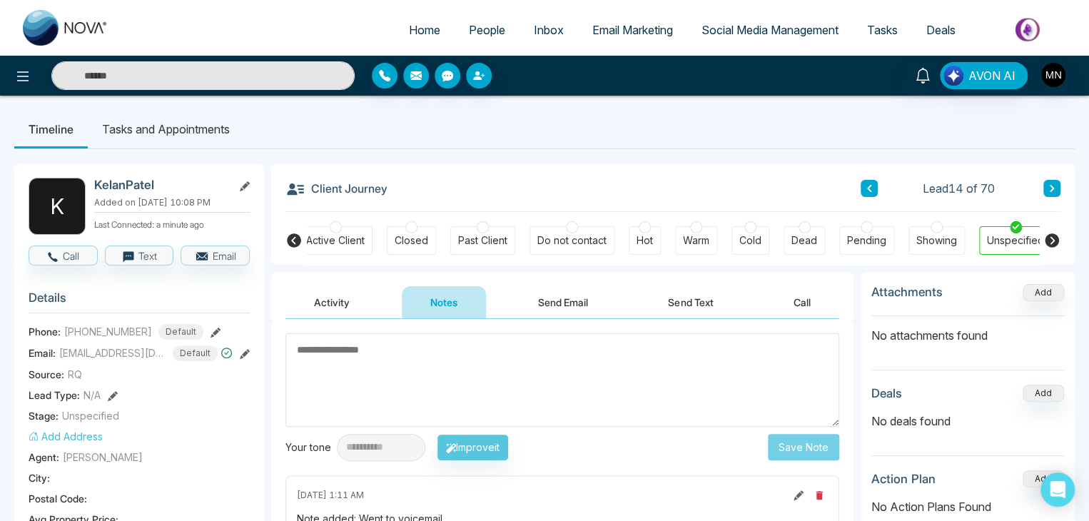
click at [337, 286] on button "Activity" at bounding box center [332, 302] width 93 height 32
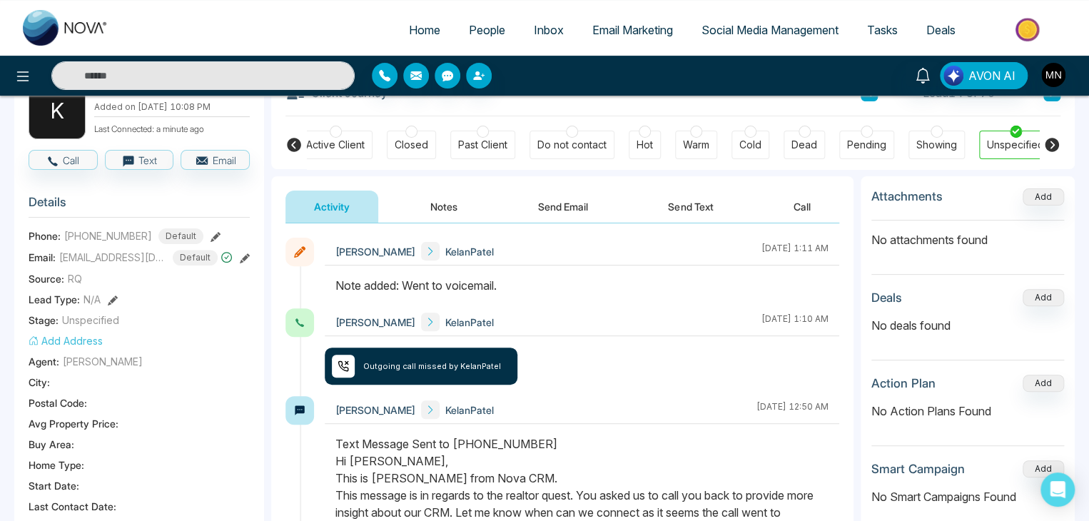
scroll to position [71, 0]
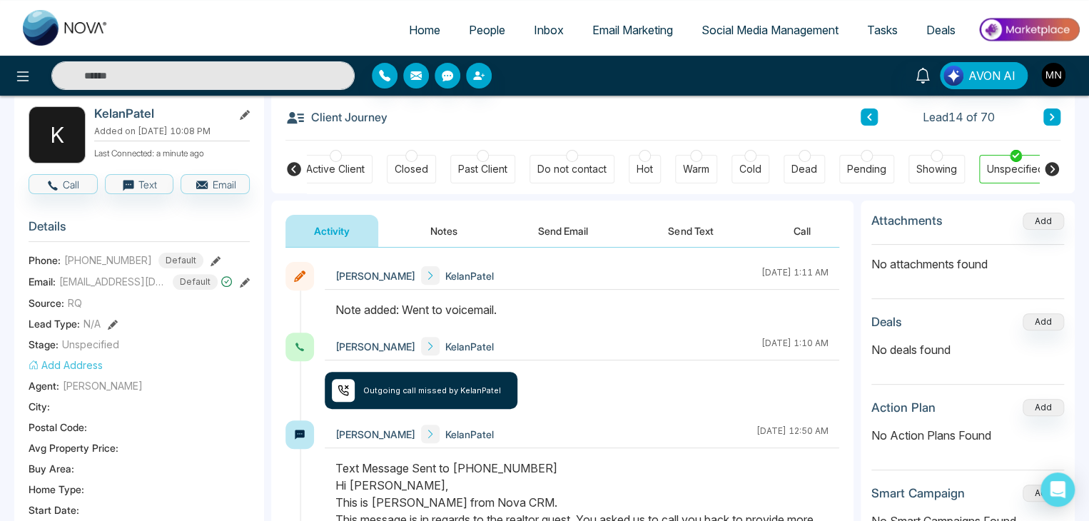
click at [1049, 124] on button at bounding box center [1052, 117] width 17 height 17
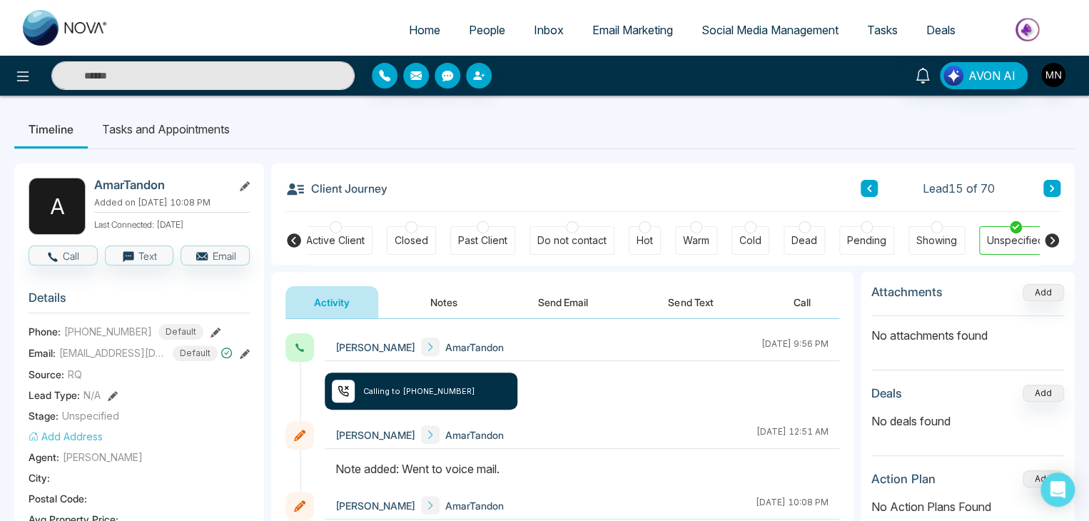
click at [965, 135] on ul "Timeline Tasks and Appointments" at bounding box center [544, 129] width 1061 height 39
click at [211, 328] on icon at bounding box center [216, 333] width 10 height 10
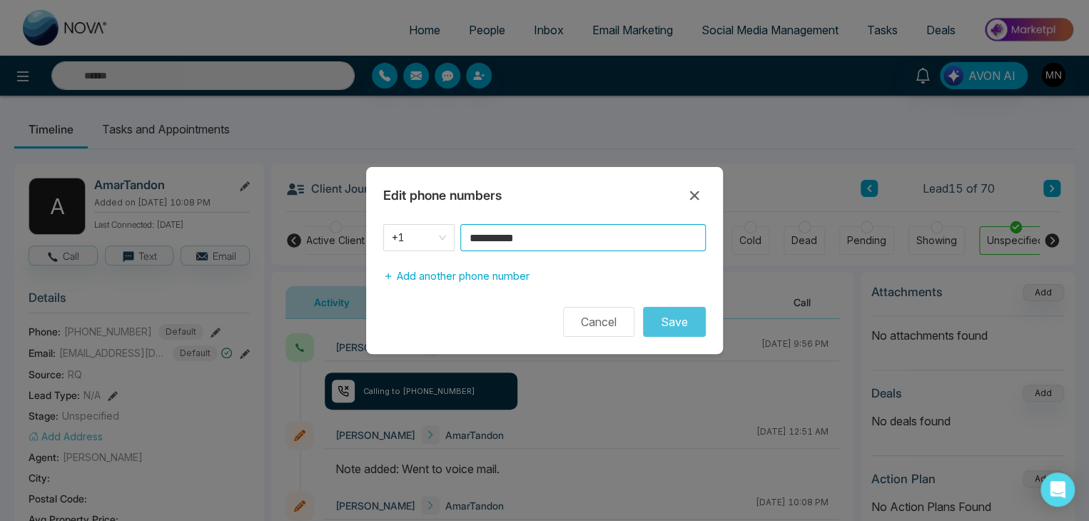
click at [572, 236] on input "**********" at bounding box center [583, 237] width 246 height 27
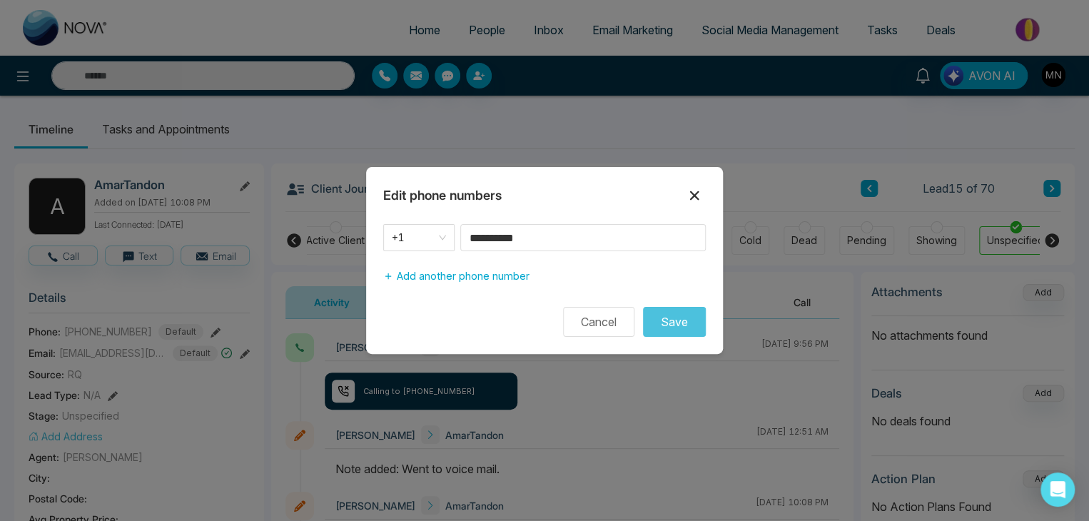
click at [691, 194] on icon at bounding box center [694, 195] width 17 height 17
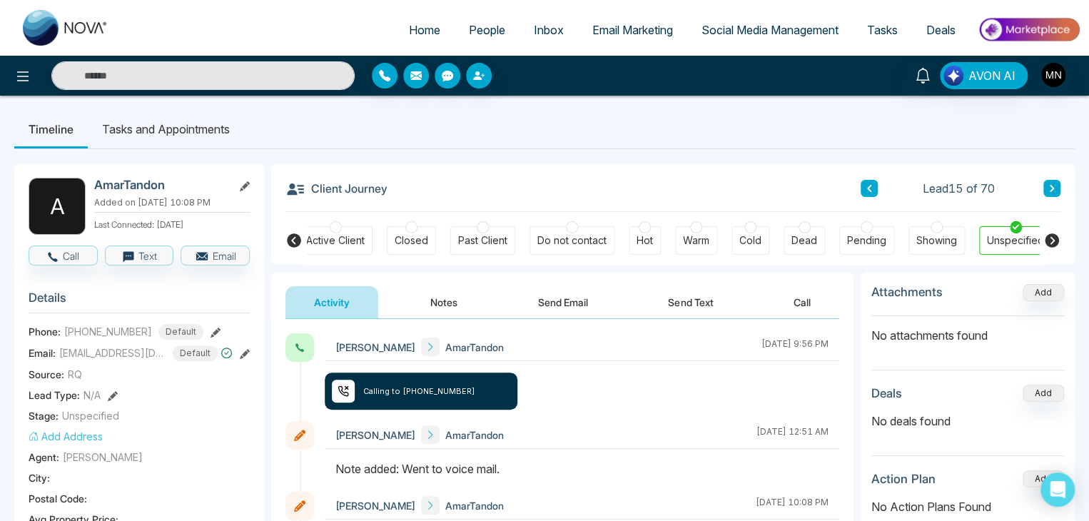
click at [1047, 193] on button at bounding box center [1052, 188] width 17 height 17
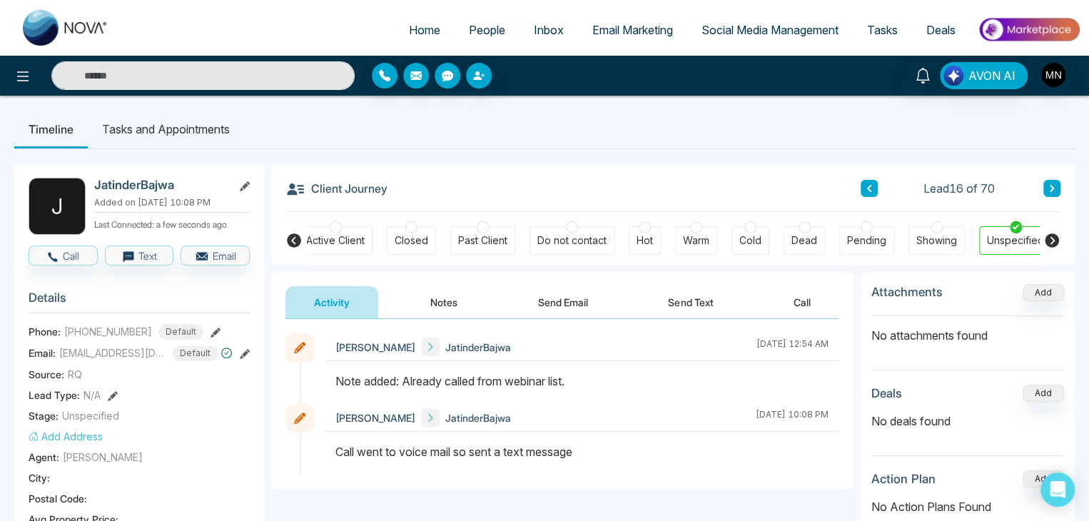
click at [333, 82] on input "text" at bounding box center [202, 75] width 303 height 29
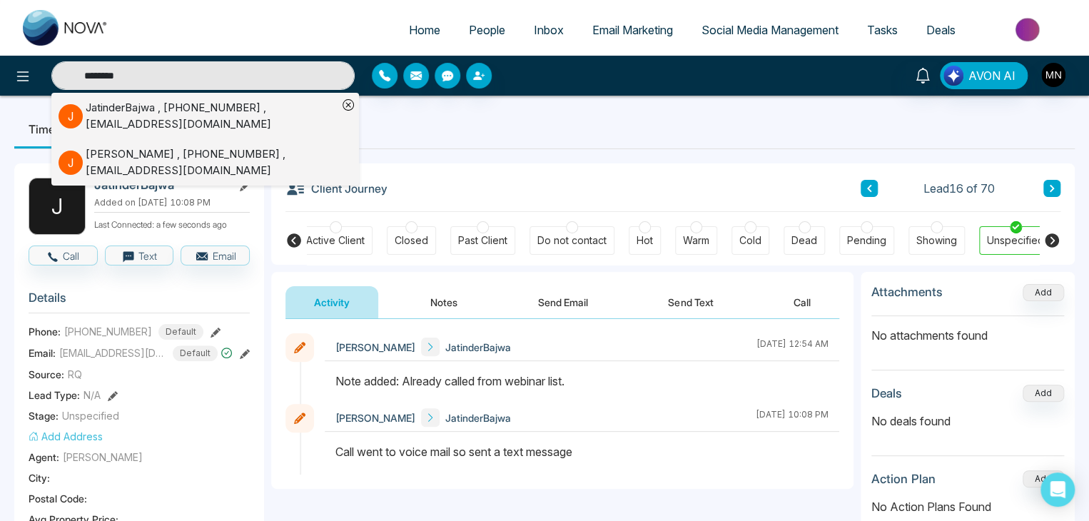
type input "********"
drag, startPoint x: 170, startPoint y: 118, endPoint x: 114, endPoint y: 110, distance: 56.2
drag, startPoint x: 114, startPoint y: 110, endPoint x: 445, endPoint y: 127, distance: 331.0
click at [445, 127] on ul "Timeline Tasks and Appointments" at bounding box center [544, 129] width 1061 height 39
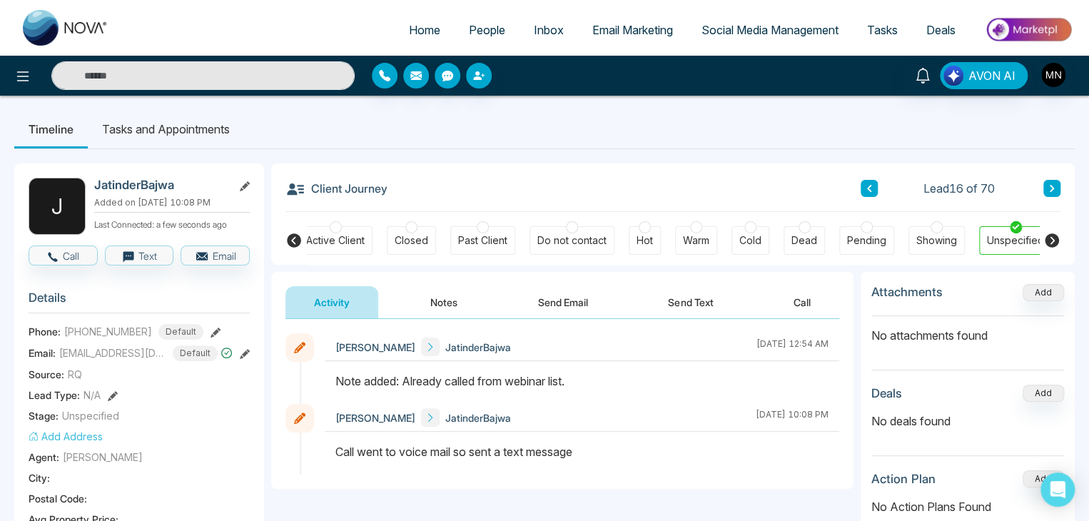
click at [148, 72] on input "text" at bounding box center [202, 75] width 303 height 29
drag, startPoint x: 133, startPoint y: 79, endPoint x: 120, endPoint y: 74, distance: 13.5
click at [120, 74] on input "text" at bounding box center [202, 75] width 303 height 29
type input "********"
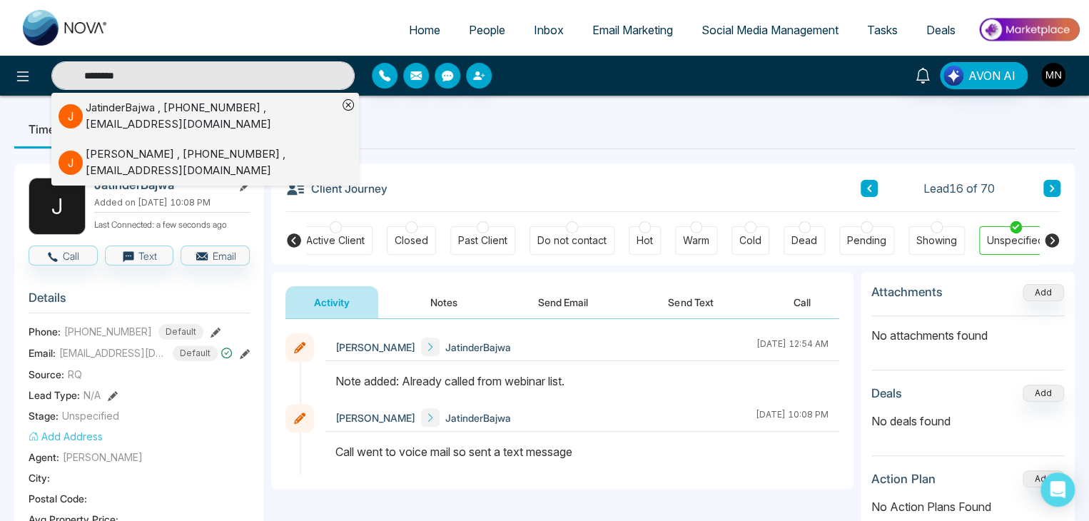
click at [153, 111] on div "JatinderBajwa , +16478084990 , bbajwa212@gmail.com" at bounding box center [212, 116] width 252 height 32
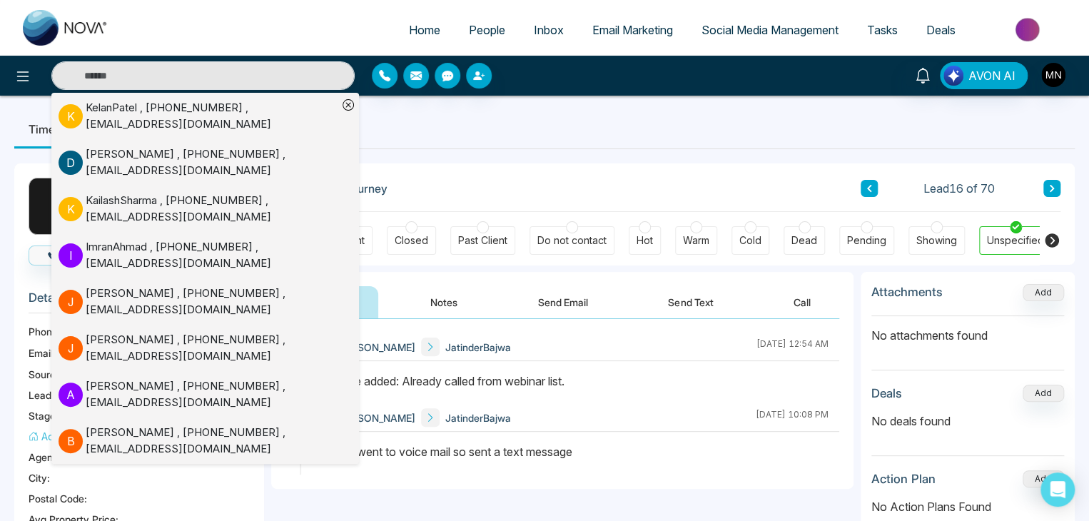
drag, startPoint x: 408, startPoint y: 118, endPoint x: 400, endPoint y: 114, distance: 8.6
click at [408, 118] on ul "Timeline Tasks and Appointments" at bounding box center [544, 129] width 1061 height 39
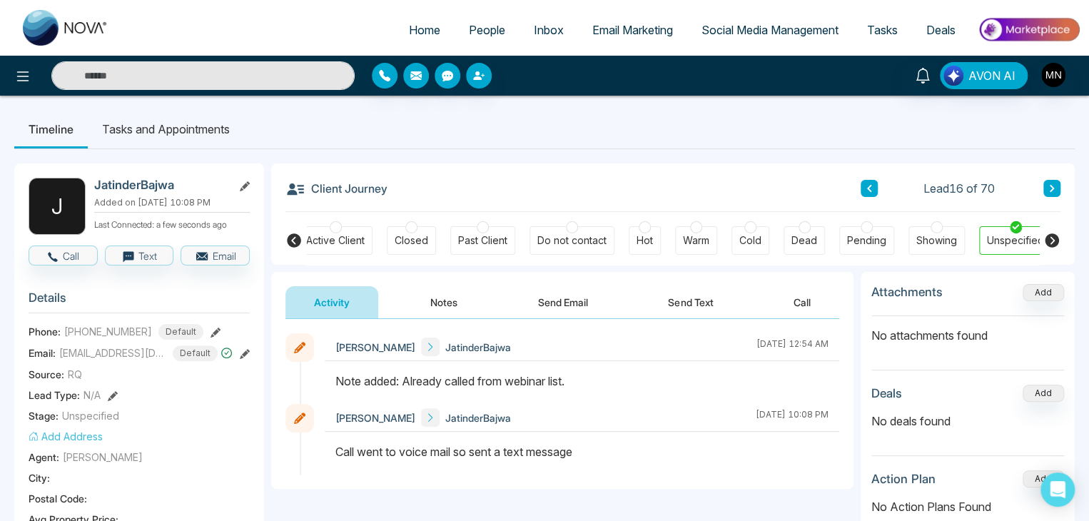
click at [131, 71] on input "text" at bounding box center [202, 75] width 303 height 29
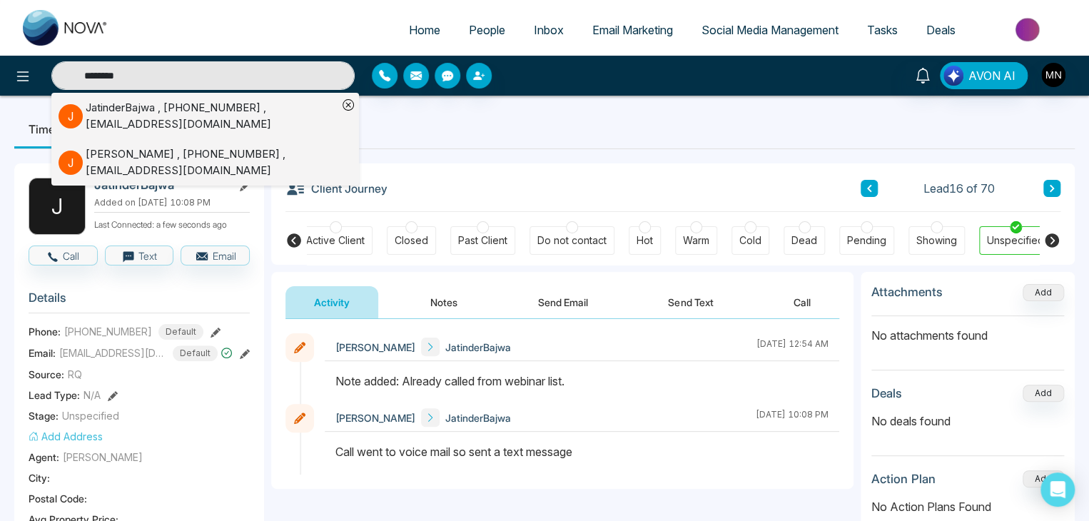
type input "********"
click at [136, 169] on div "JATINDERbir Bajwa , +16479284990 , Jbajwa212@gmail.com" at bounding box center [212, 162] width 252 height 32
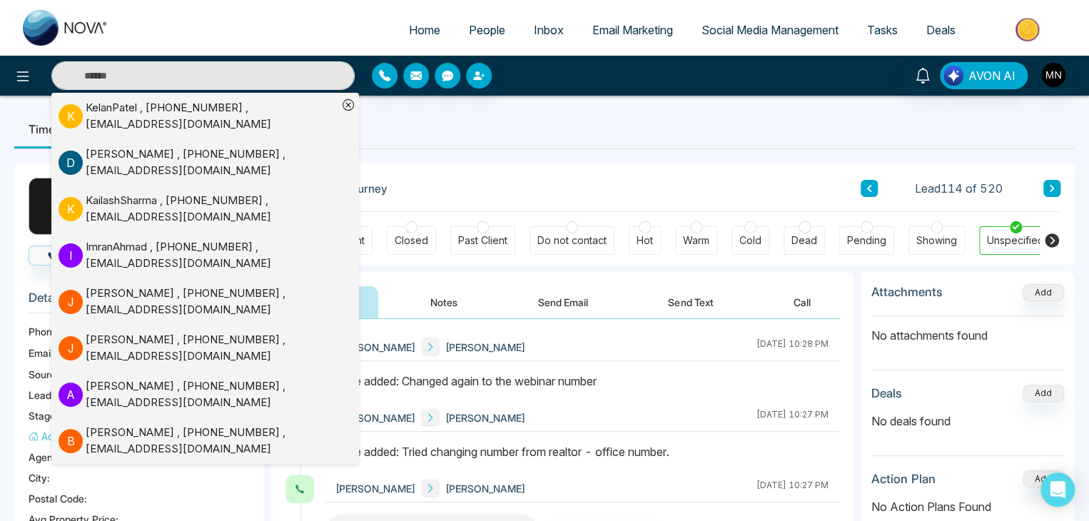
click at [645, 412] on div "Mike Nova JATINDERbir Bajwa August 19 2025 | 10:27 PM" at bounding box center [582, 418] width 515 height 28
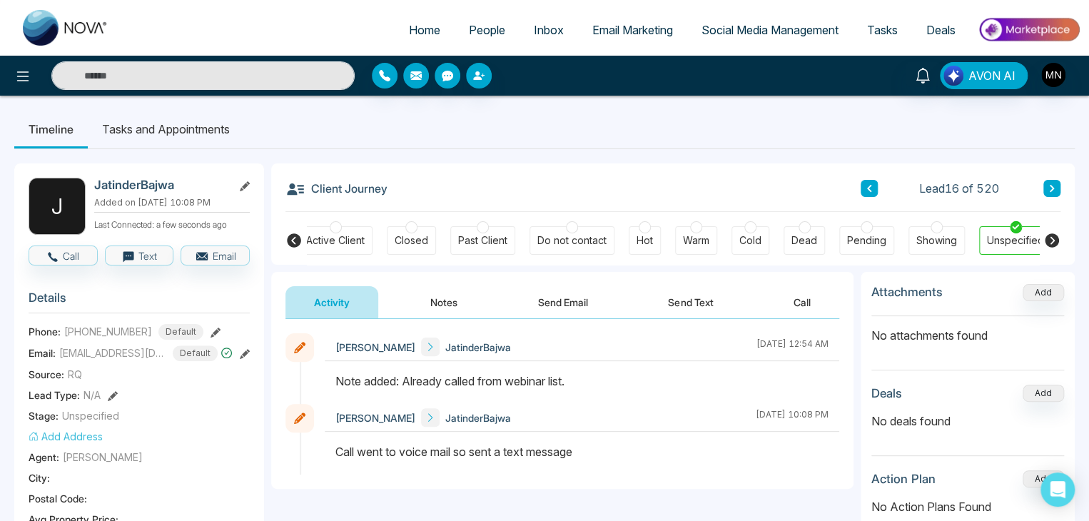
click at [483, 31] on span "People" at bounding box center [487, 30] width 36 height 14
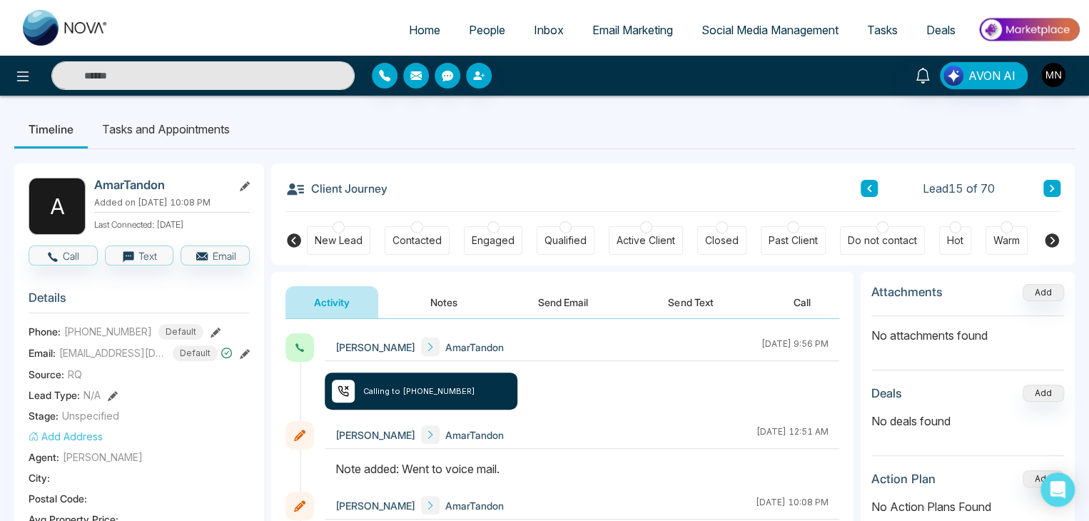
click at [1049, 192] on icon at bounding box center [1052, 188] width 7 height 9
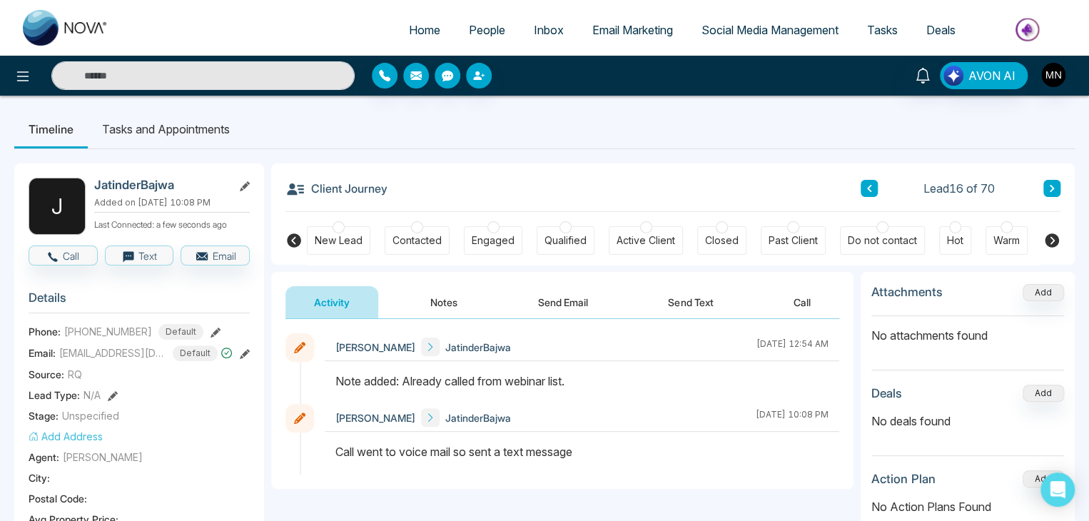
click at [211, 330] on icon at bounding box center [216, 333] width 10 height 10
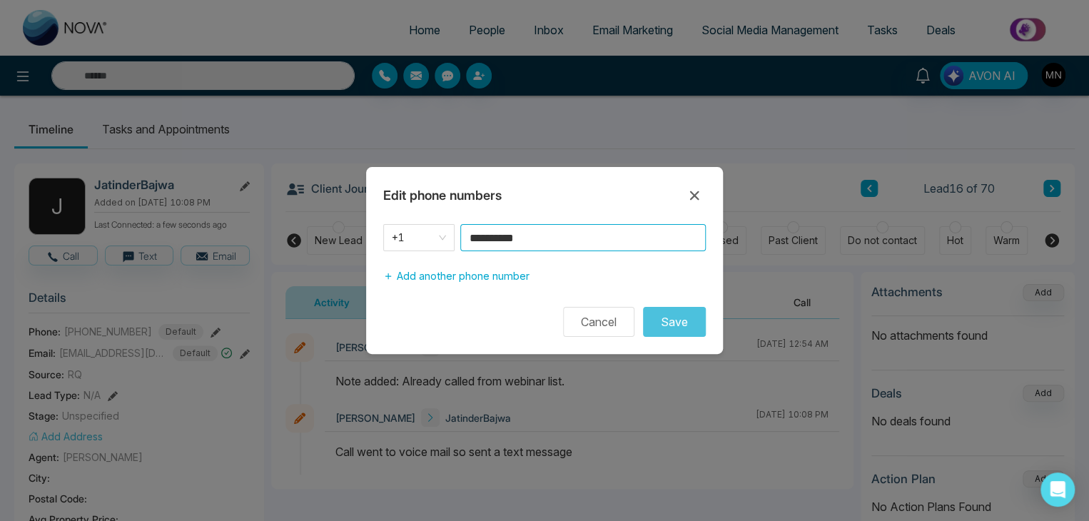
click at [558, 244] on input "**********" at bounding box center [583, 237] width 246 height 27
click at [314, 366] on div "**********" at bounding box center [544, 260] width 1089 height 521
click at [694, 190] on icon at bounding box center [694, 195] width 17 height 17
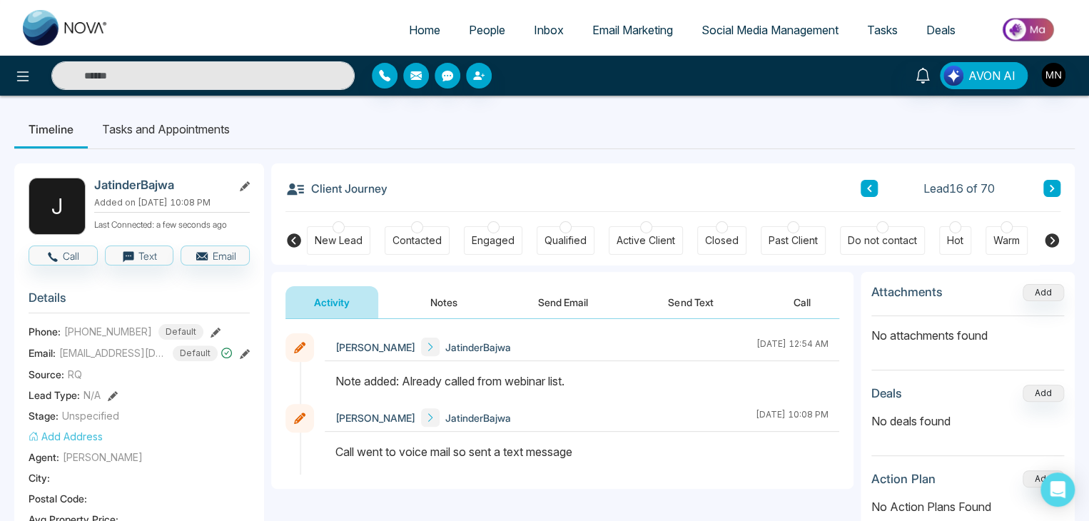
click at [480, 306] on button "Notes" at bounding box center [444, 302] width 84 height 32
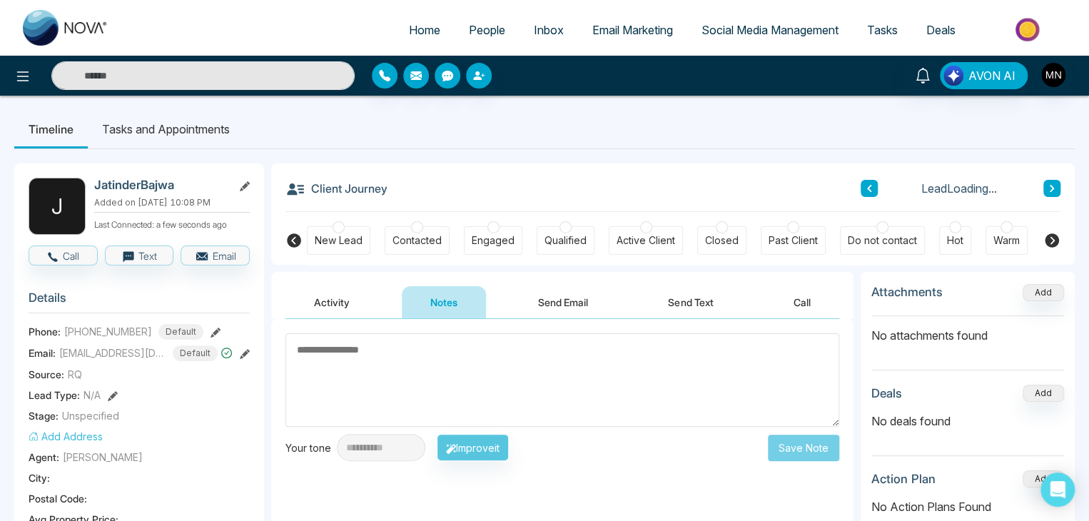
click at [465, 361] on textarea at bounding box center [563, 380] width 554 height 94
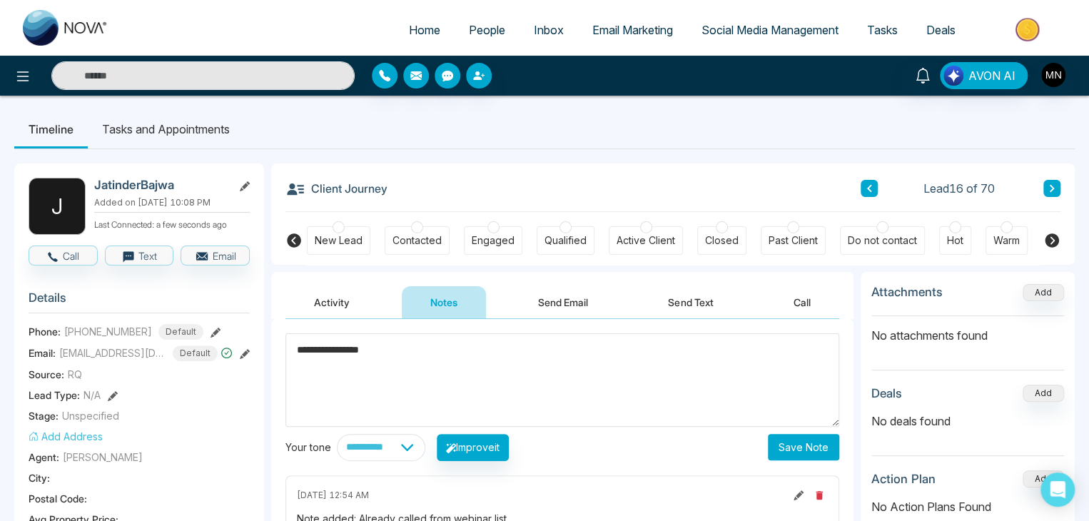
type textarea "**********"
click at [787, 453] on button "Save Note" at bounding box center [803, 447] width 71 height 26
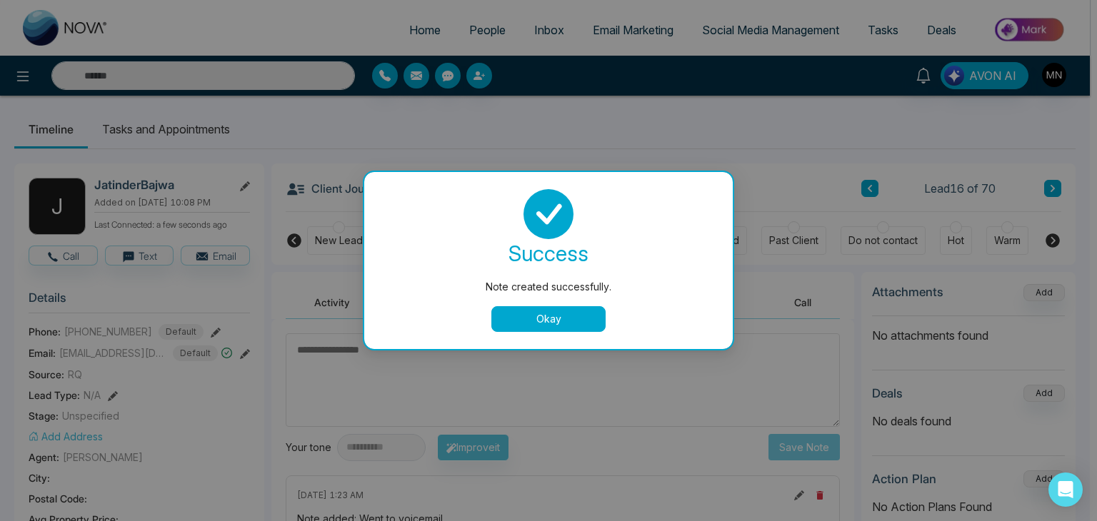
click at [579, 314] on button "Okay" at bounding box center [548, 319] width 114 height 26
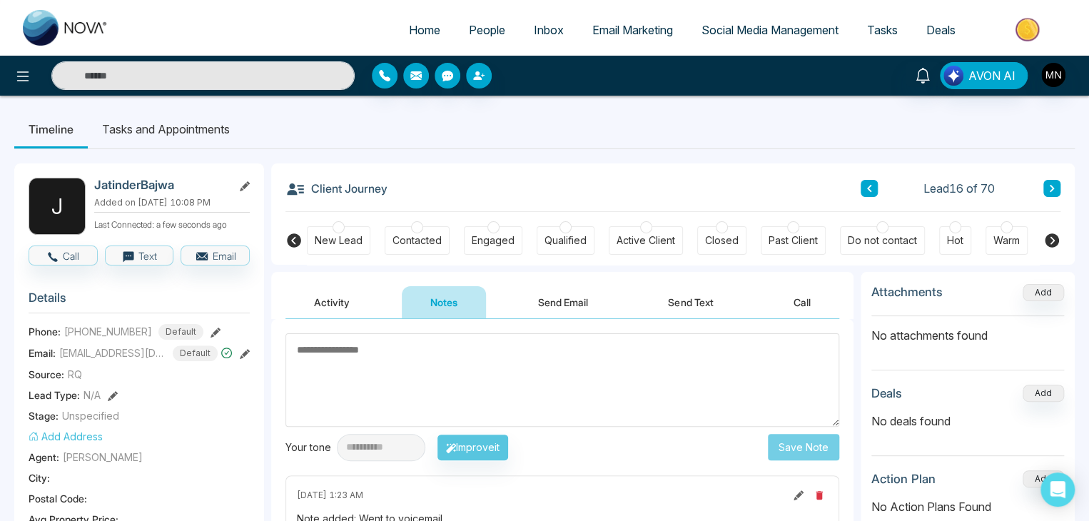
click at [1054, 189] on icon at bounding box center [1052, 188] width 4 height 7
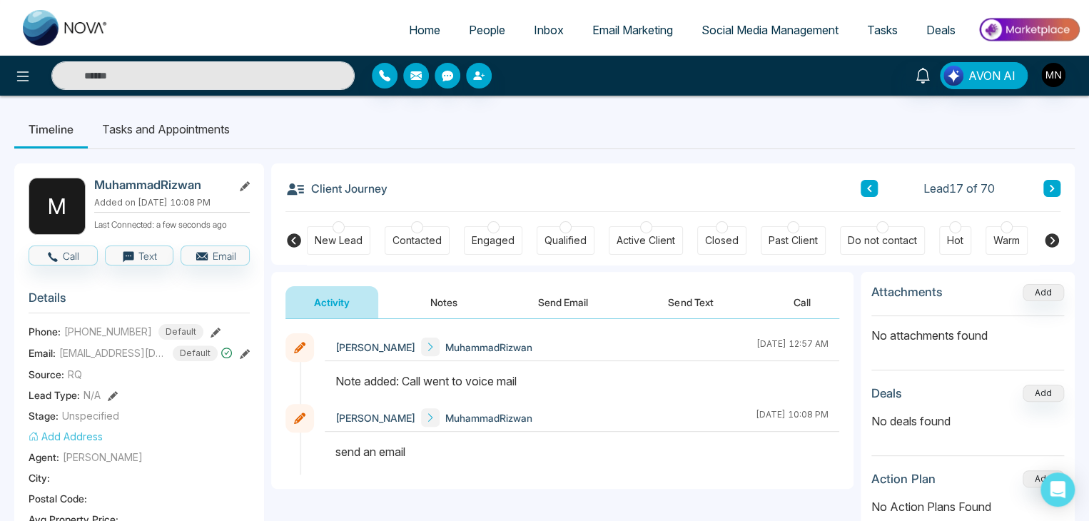
click at [195, 324] on div "Phone: +14168880361 Default" at bounding box center [139, 332] width 221 height 16
click at [211, 324] on button at bounding box center [216, 331] width 10 height 15
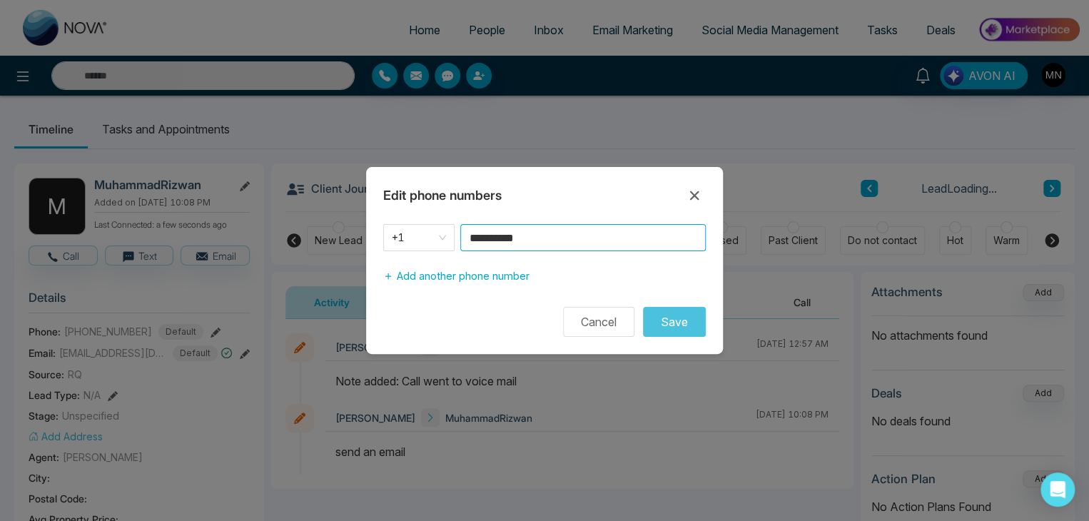
click at [577, 243] on input "**********" at bounding box center [583, 237] width 246 height 27
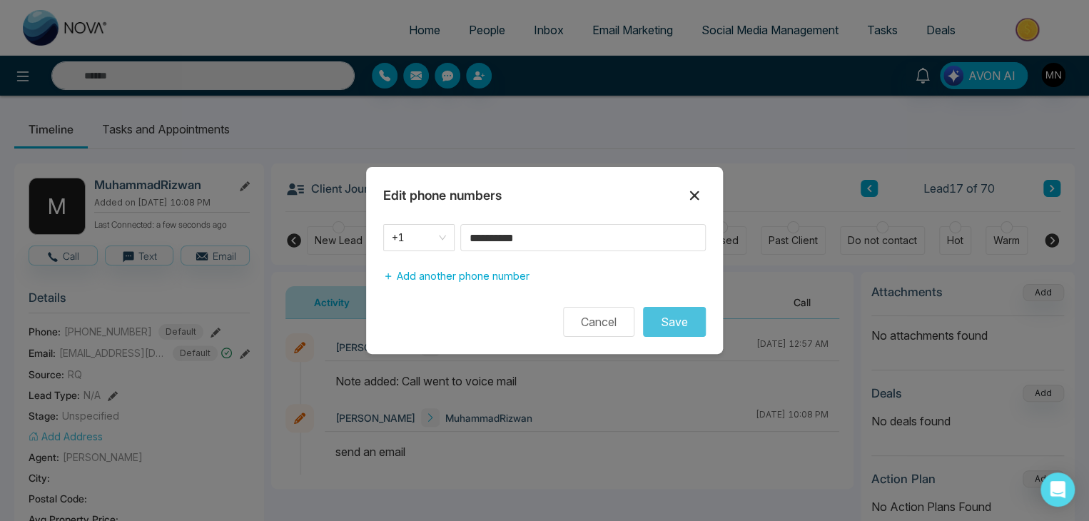
click at [696, 192] on icon at bounding box center [694, 195] width 17 height 17
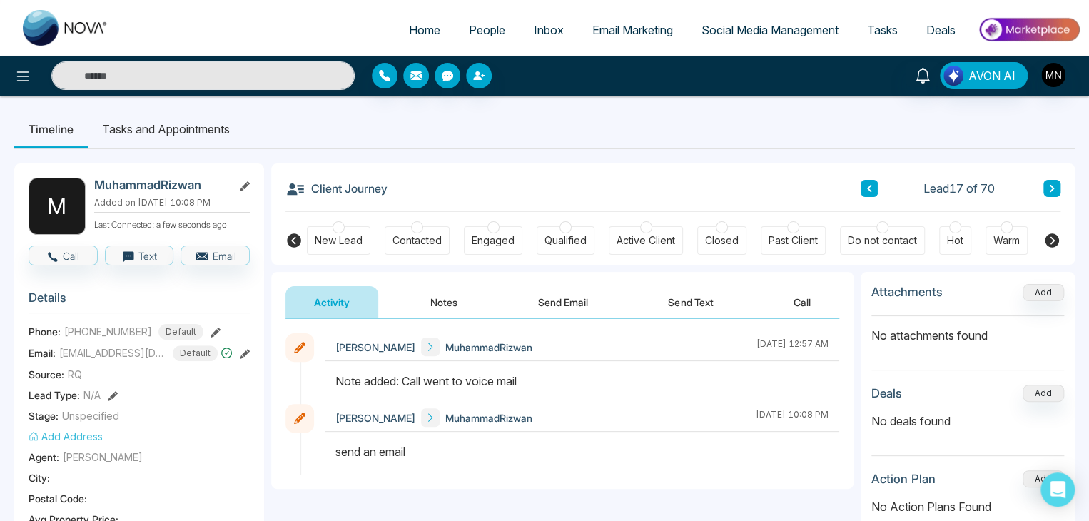
click at [1051, 187] on icon at bounding box center [1052, 188] width 7 height 9
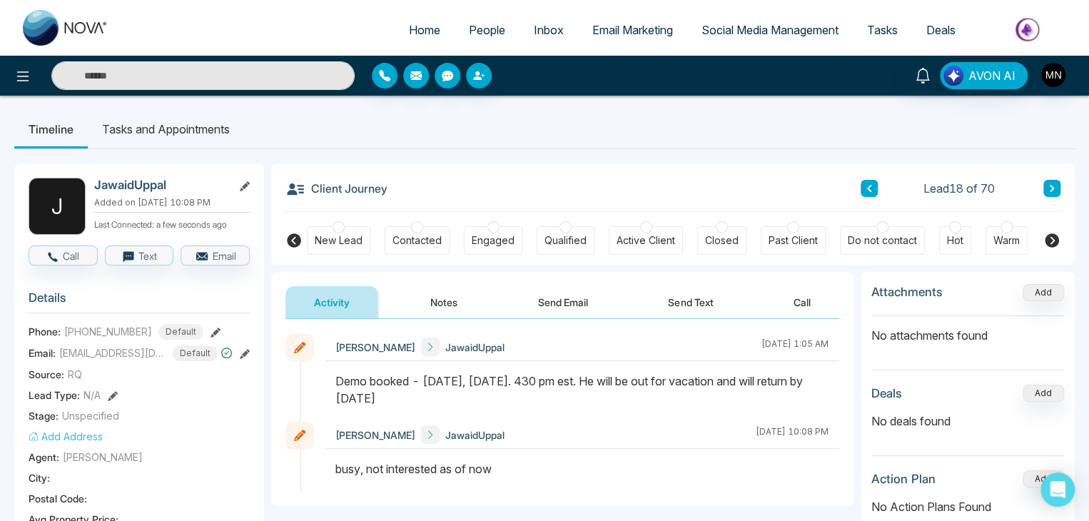
click at [1049, 192] on icon at bounding box center [1052, 188] width 7 height 9
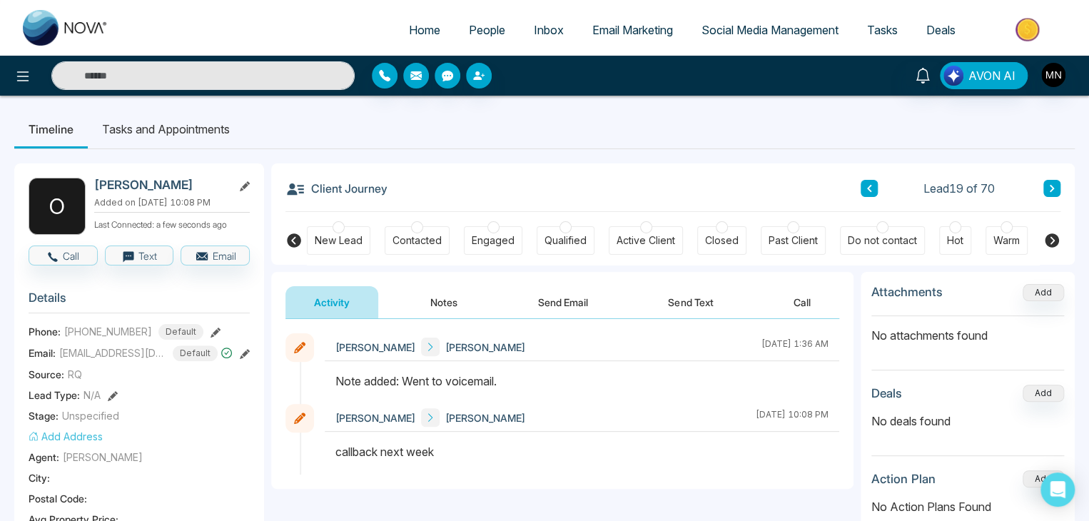
click at [211, 330] on icon at bounding box center [216, 333] width 10 height 10
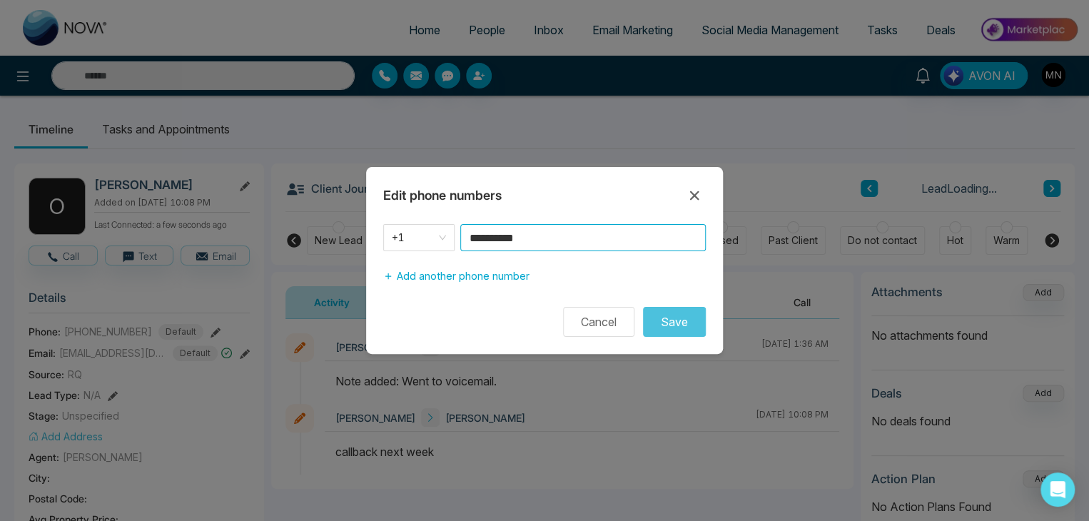
click at [553, 235] on input "**********" at bounding box center [583, 237] width 246 height 27
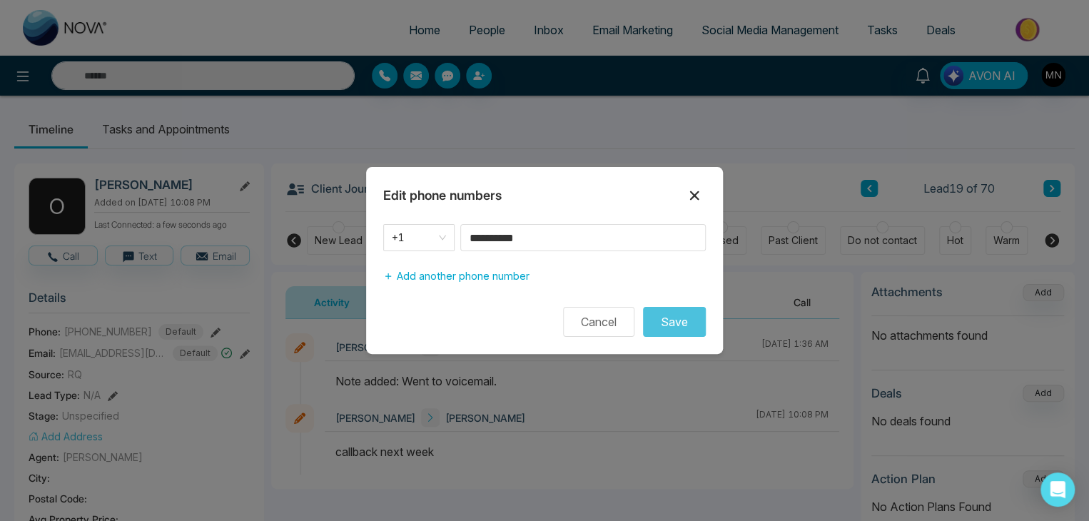
click at [690, 193] on icon at bounding box center [694, 195] width 17 height 17
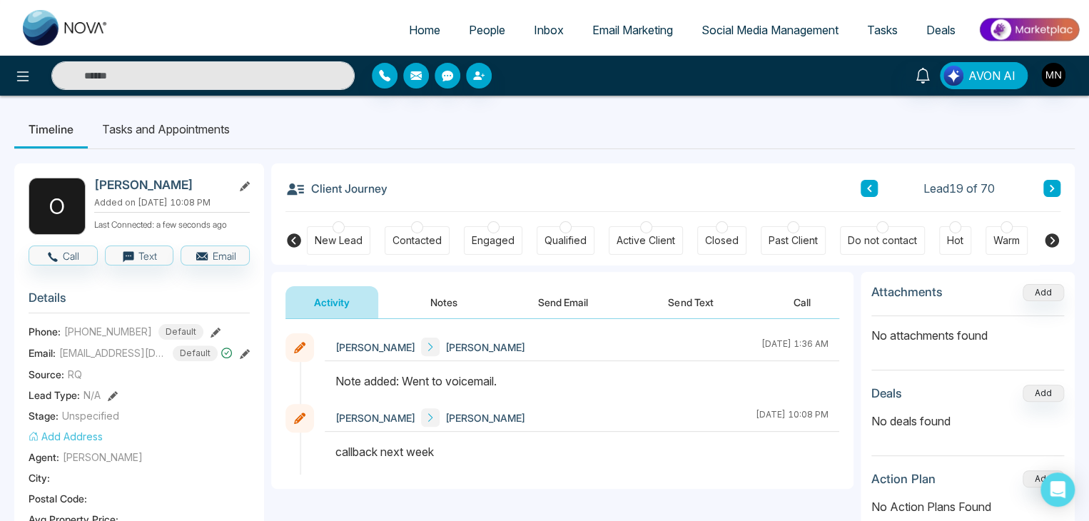
click at [408, 301] on button "Notes" at bounding box center [444, 302] width 84 height 32
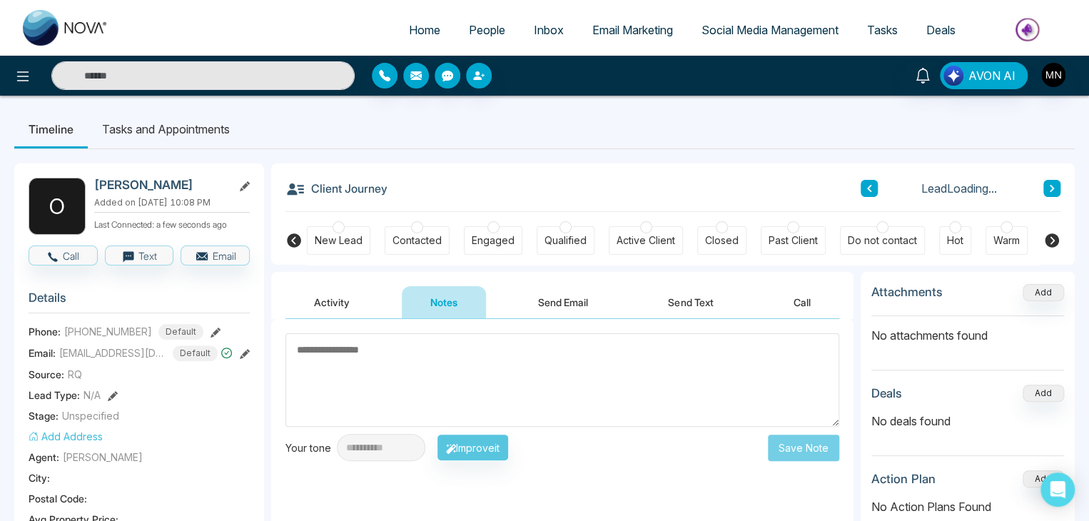
click at [460, 377] on textarea at bounding box center [563, 380] width 554 height 94
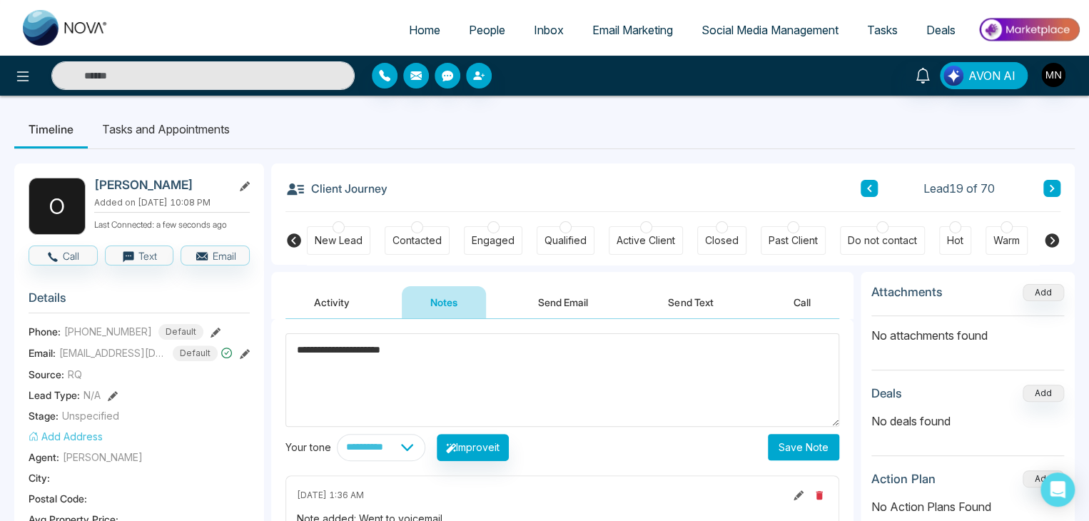
type textarea "**********"
click at [797, 450] on button "Save Note" at bounding box center [803, 447] width 71 height 26
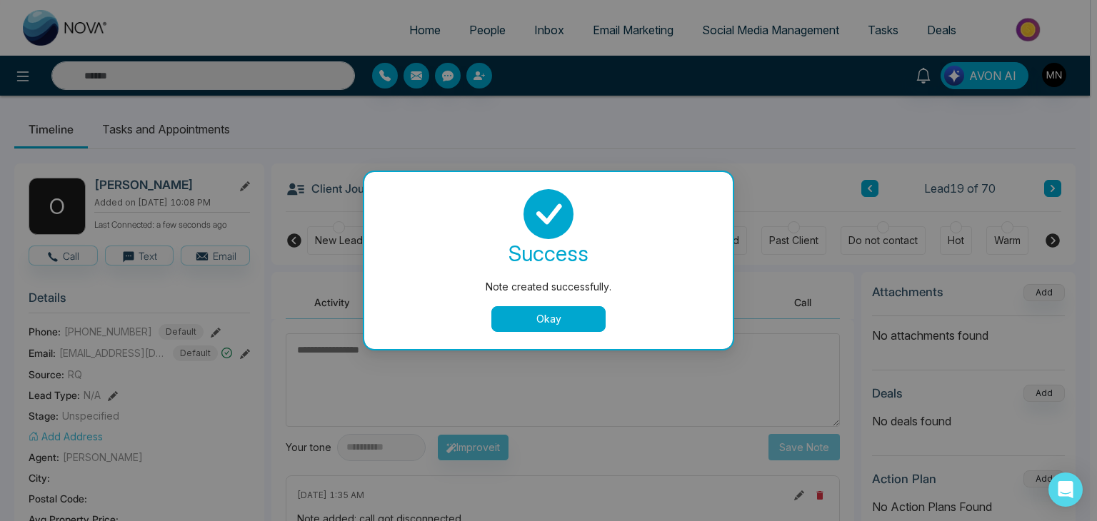
click at [541, 324] on button "Okay" at bounding box center [548, 319] width 114 height 26
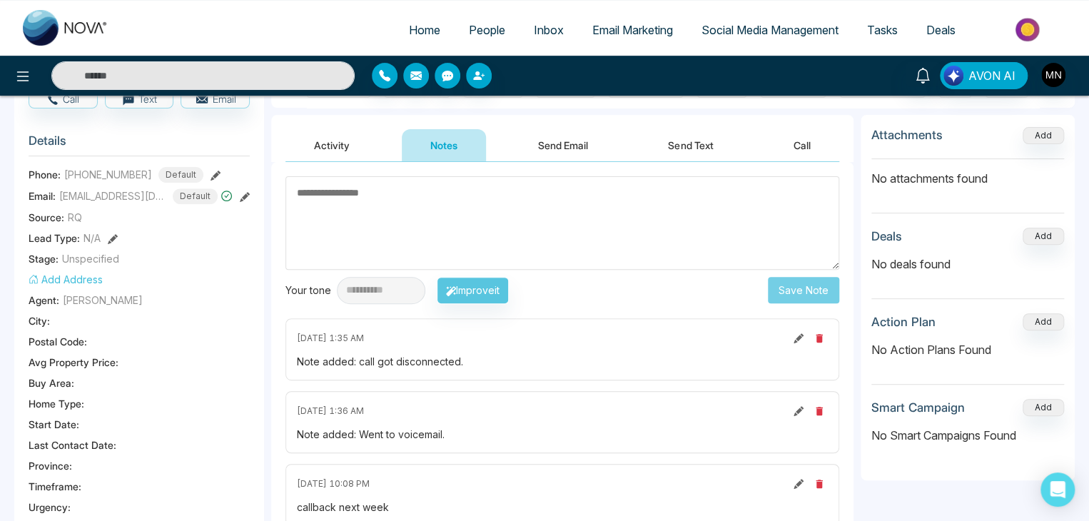
scroll to position [71, 0]
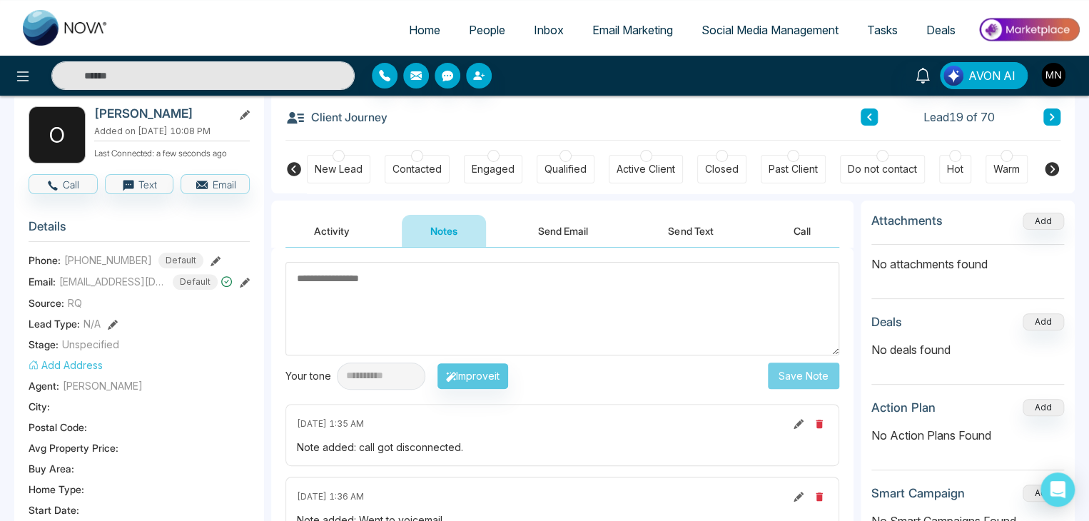
click at [1049, 117] on icon at bounding box center [1052, 117] width 7 height 9
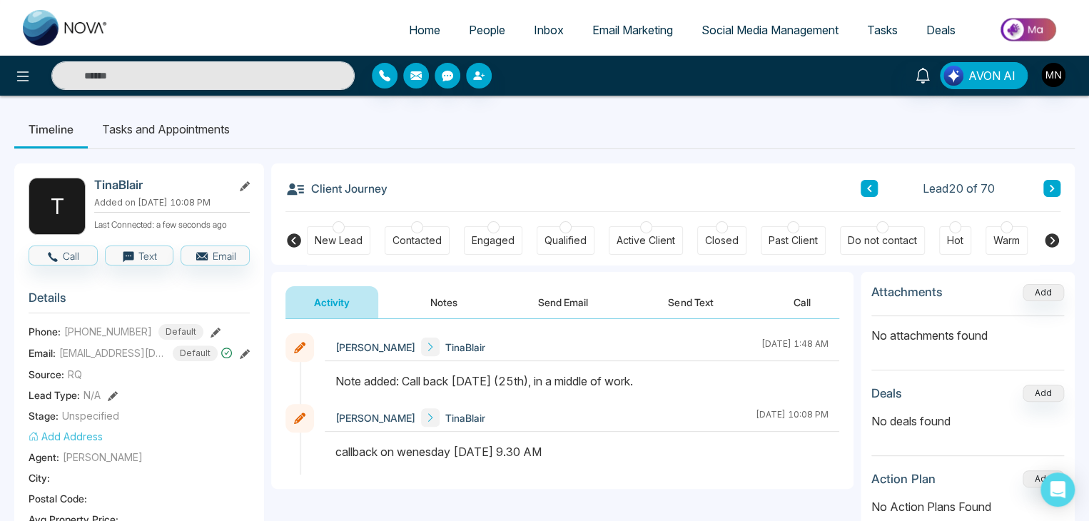
click at [211, 332] on icon at bounding box center [216, 333] width 10 height 10
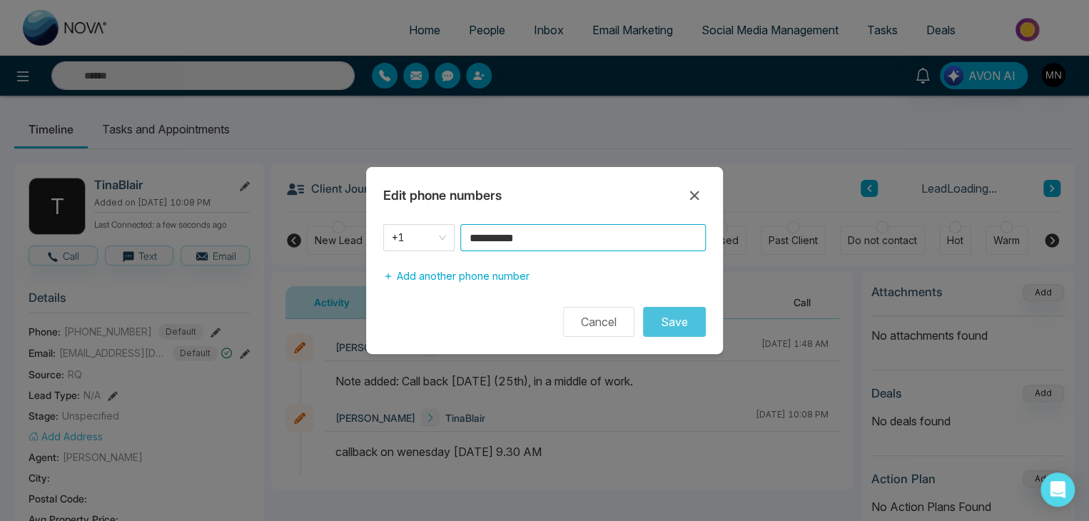
click at [573, 234] on input "**********" at bounding box center [583, 237] width 246 height 27
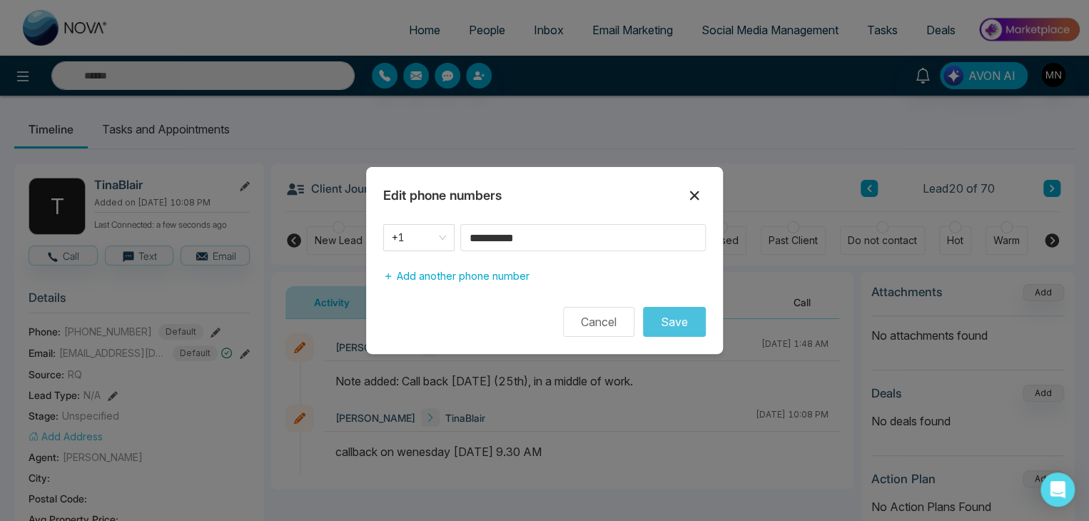
click at [697, 192] on icon at bounding box center [694, 195] width 9 height 9
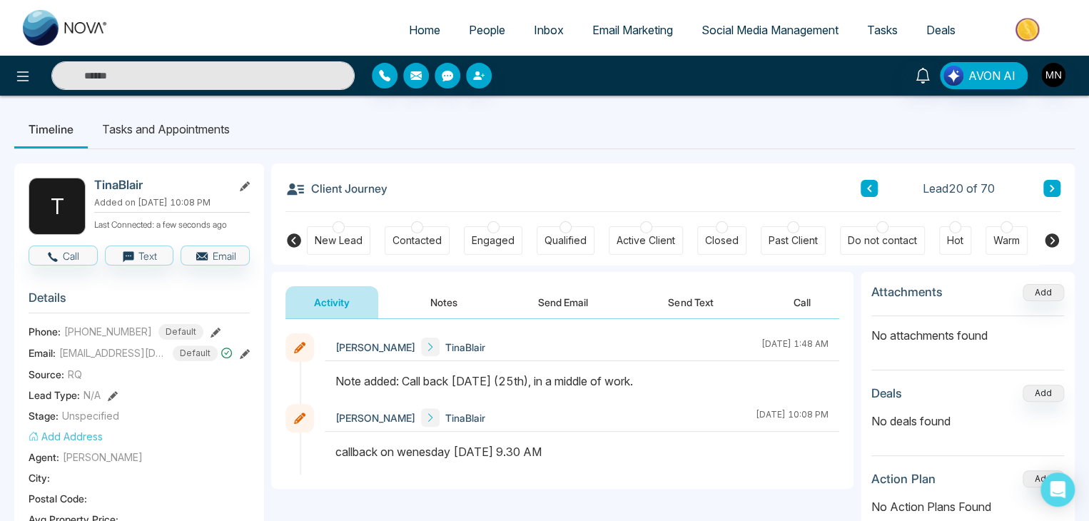
click at [459, 294] on button "Notes" at bounding box center [444, 302] width 84 height 32
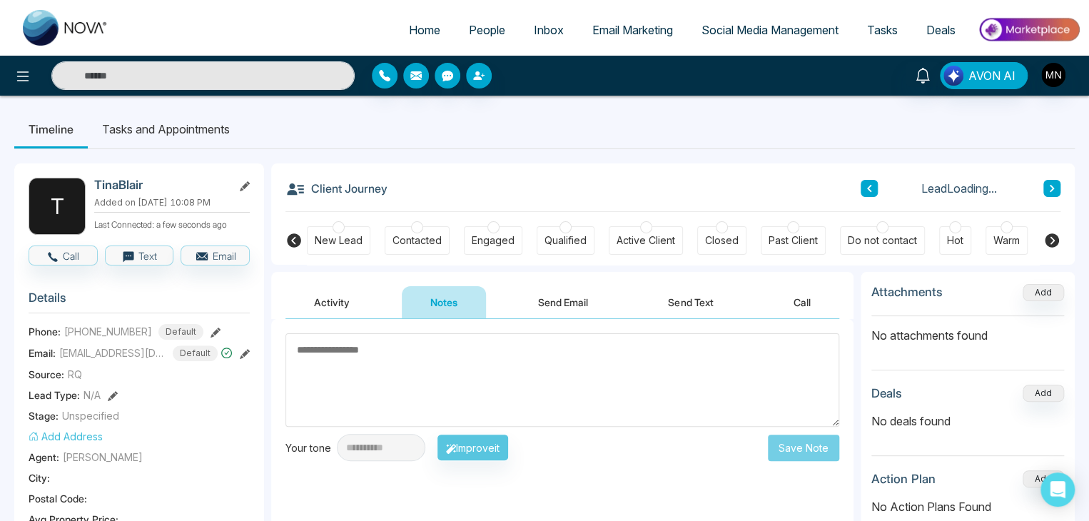
click at [441, 342] on textarea at bounding box center [563, 380] width 554 height 94
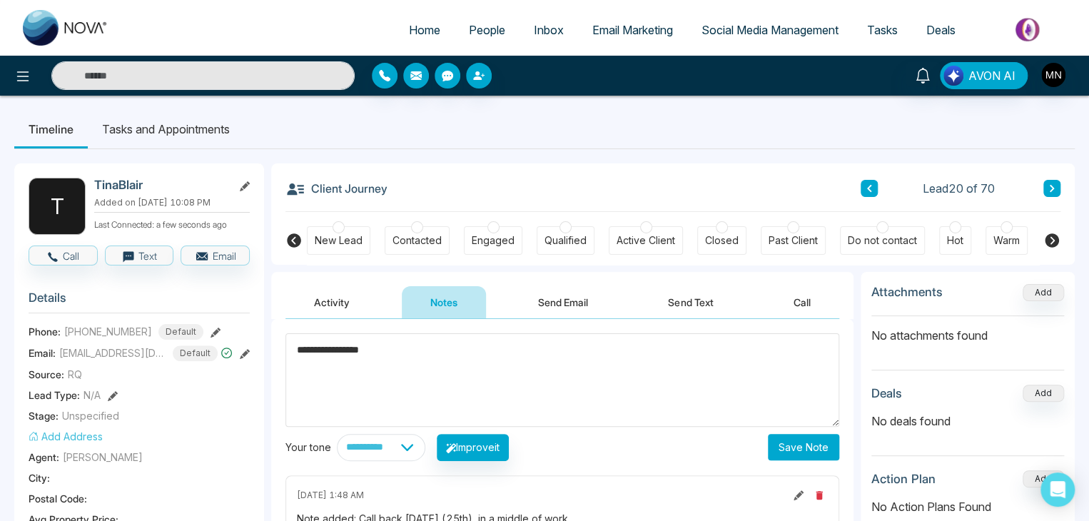
type textarea "**********"
click at [789, 452] on button "Save Note" at bounding box center [803, 447] width 71 height 26
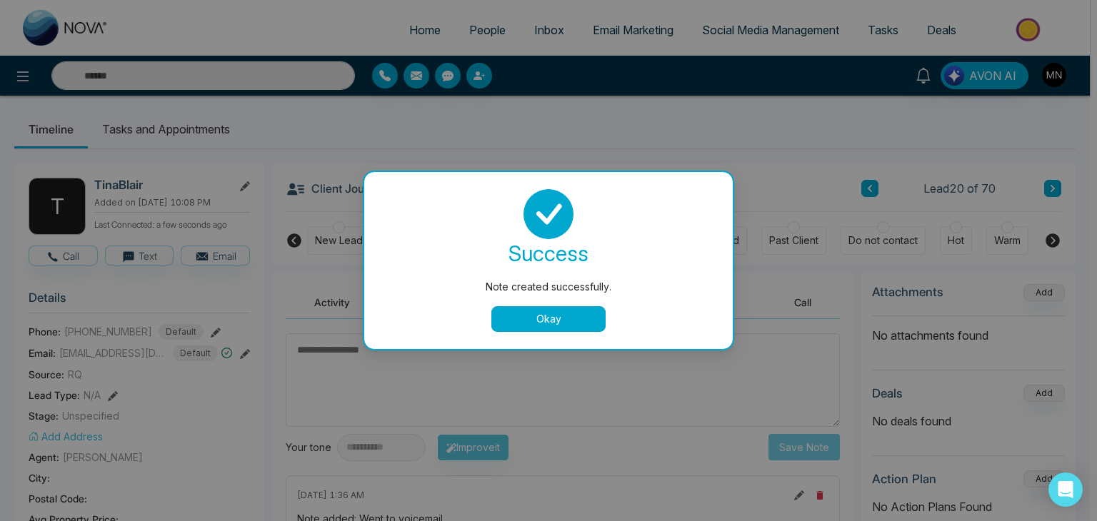
click at [549, 323] on button "Okay" at bounding box center [548, 319] width 114 height 26
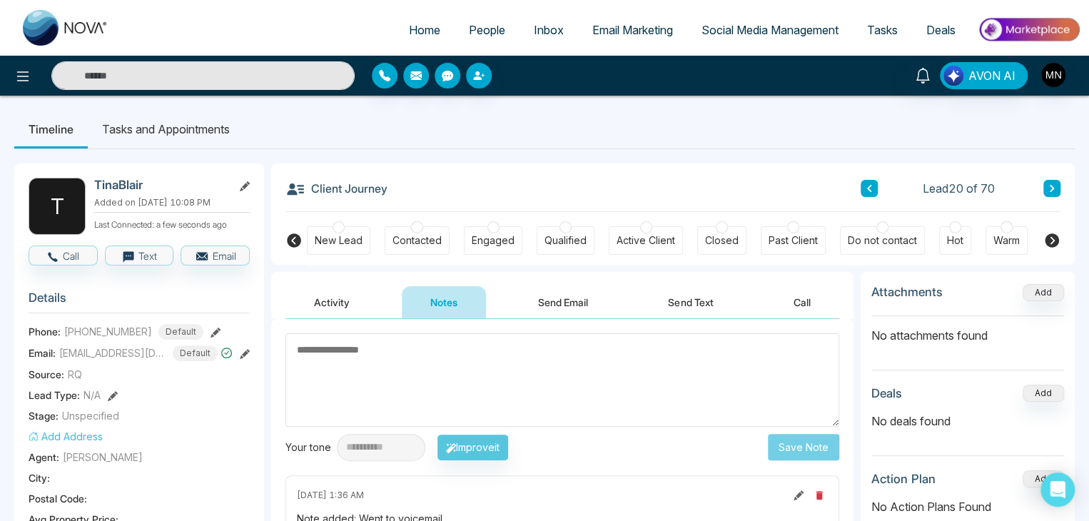
click at [1051, 194] on button at bounding box center [1052, 188] width 17 height 17
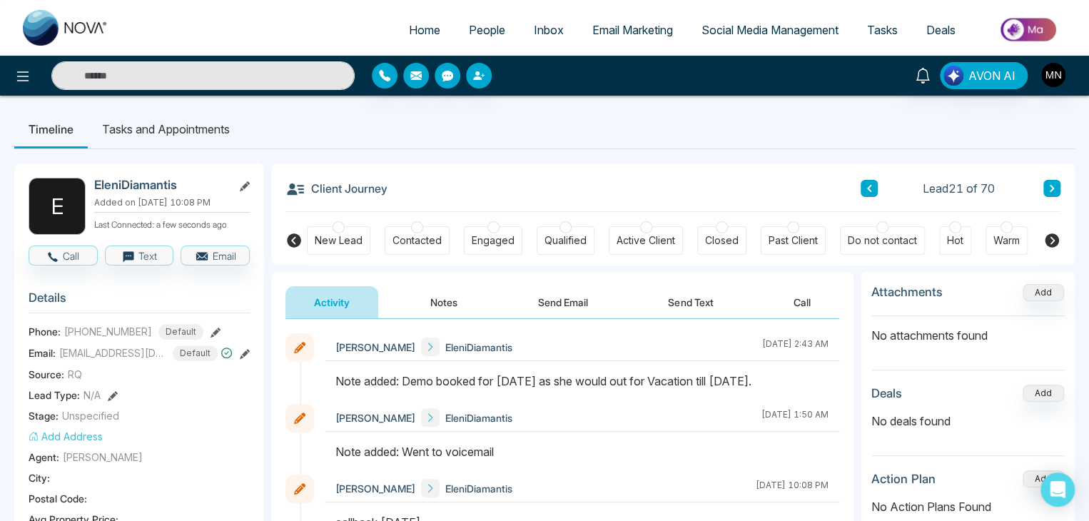
click at [1051, 195] on button at bounding box center [1052, 188] width 17 height 17
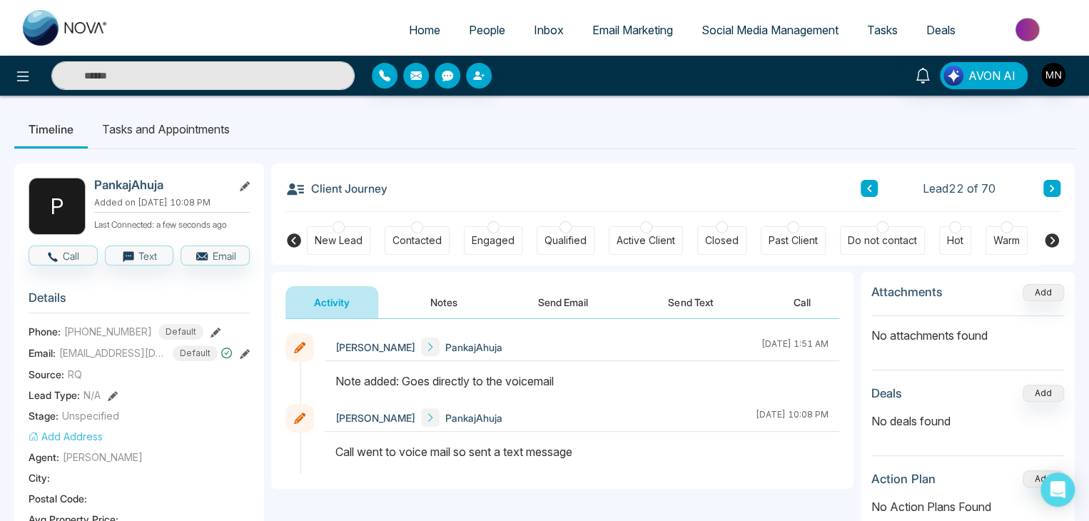
click at [874, 195] on button at bounding box center [869, 188] width 17 height 17
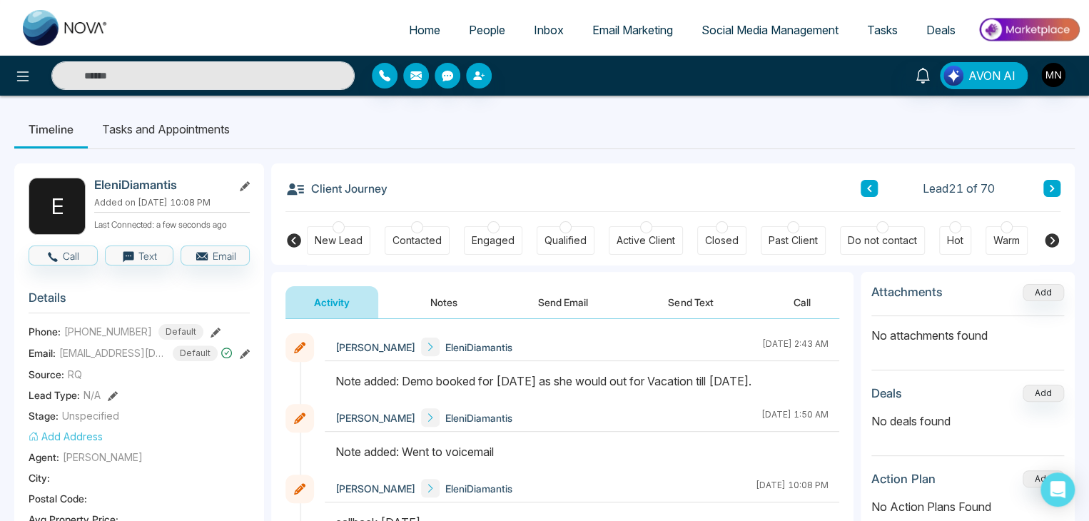
click at [1053, 190] on icon at bounding box center [1052, 188] width 7 height 9
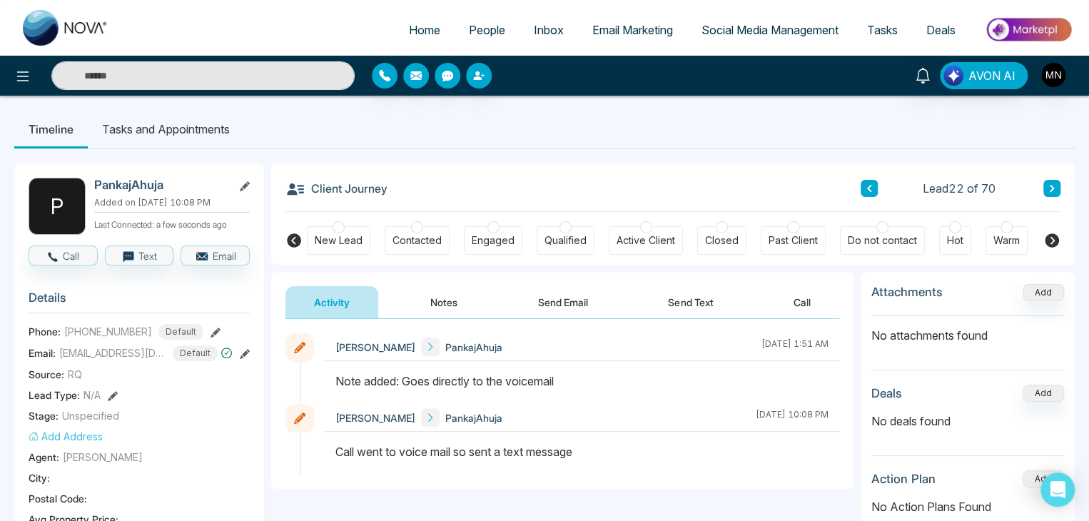
click at [211, 332] on icon at bounding box center [216, 333] width 10 height 10
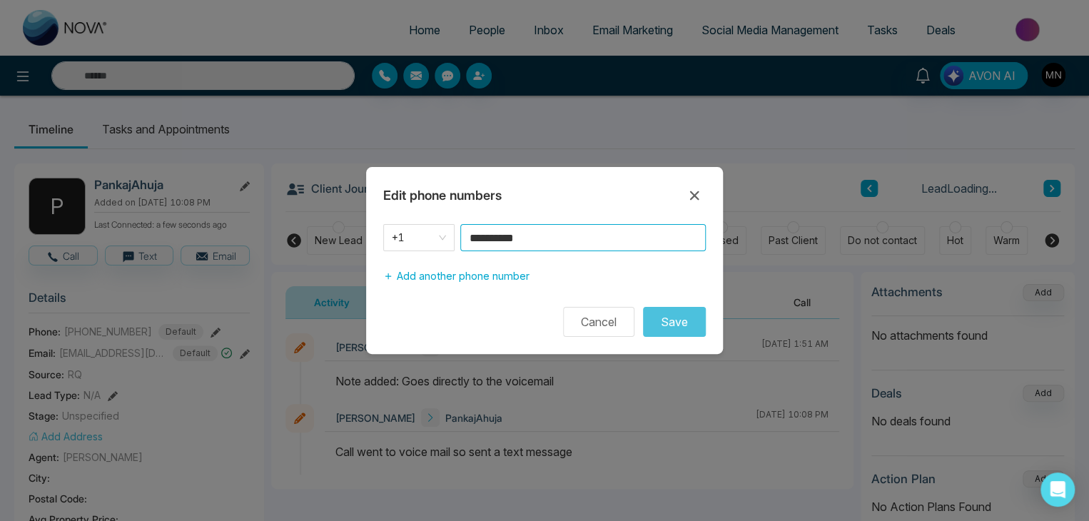
click at [588, 243] on input "**********" at bounding box center [583, 237] width 246 height 27
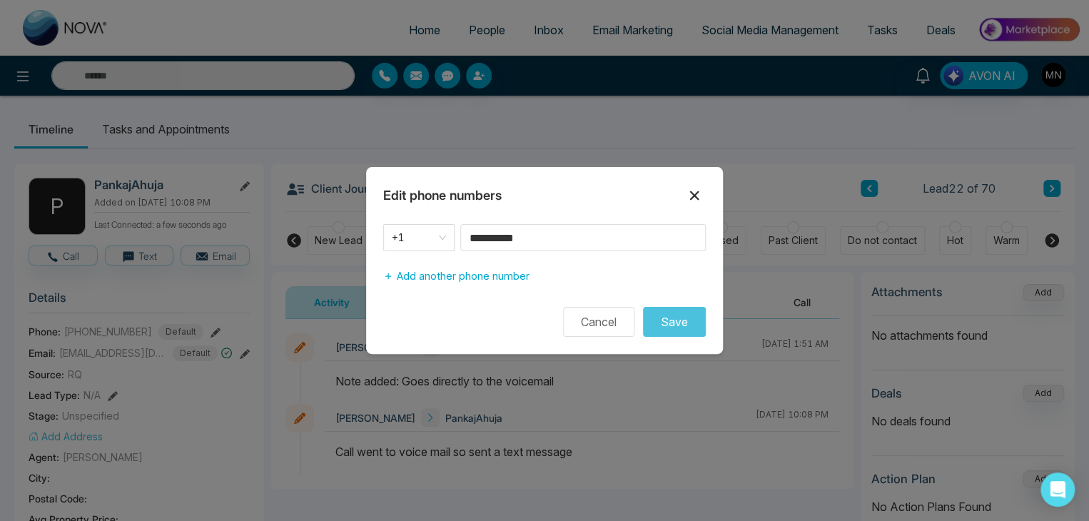
click at [697, 198] on icon at bounding box center [694, 195] width 17 height 17
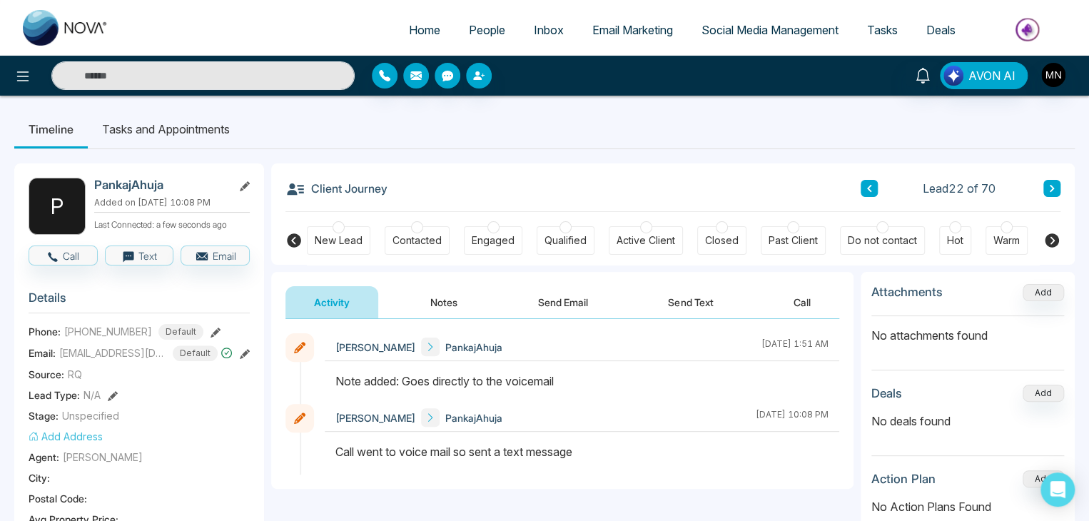
click at [1047, 183] on button at bounding box center [1052, 188] width 17 height 17
click at [1051, 189] on icon at bounding box center [1052, 188] width 7 height 9
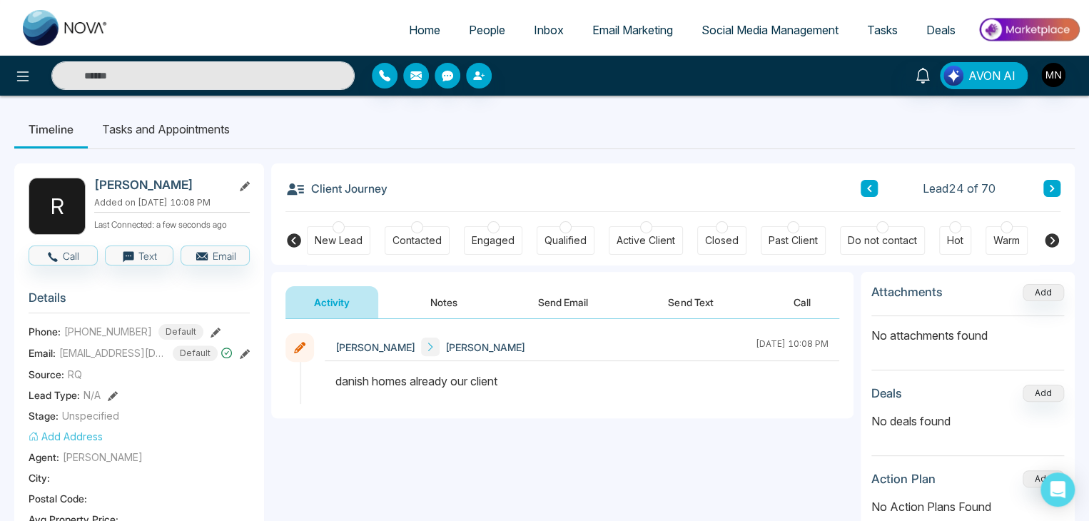
click at [1044, 189] on button at bounding box center [1052, 188] width 17 height 17
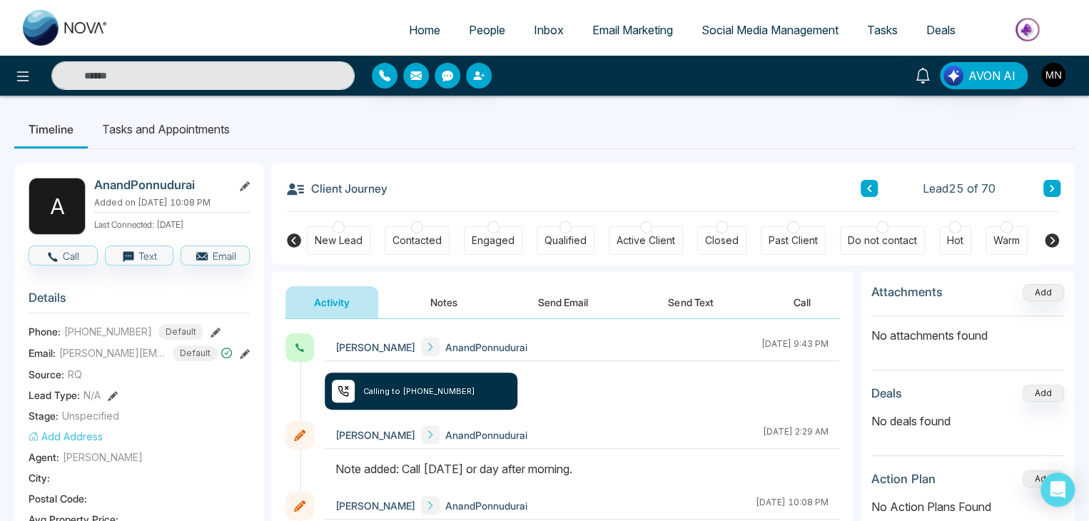
click at [211, 331] on icon at bounding box center [216, 333] width 10 height 10
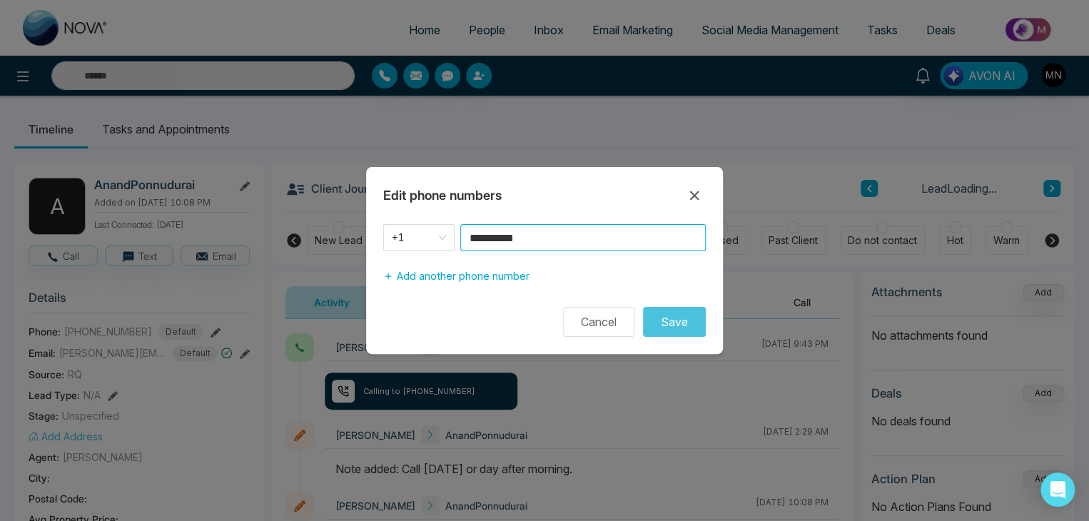
click at [593, 246] on input "**********" at bounding box center [583, 237] width 246 height 27
click at [694, 195] on icon at bounding box center [694, 195] width 9 height 9
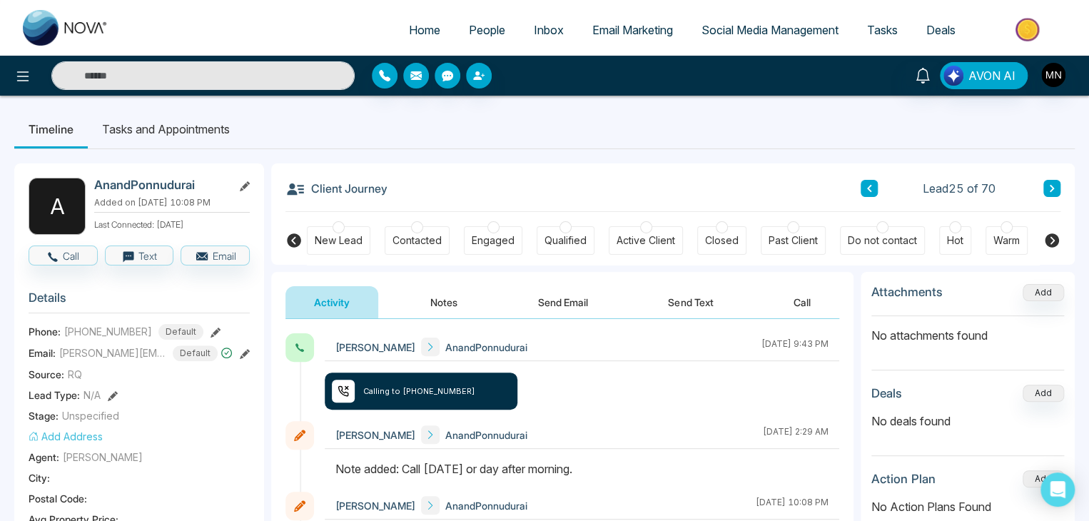
click at [717, 278] on div "Activity Notes Send Email Send Text Call" at bounding box center [562, 295] width 583 height 47
click at [461, 295] on button "Notes" at bounding box center [444, 302] width 84 height 32
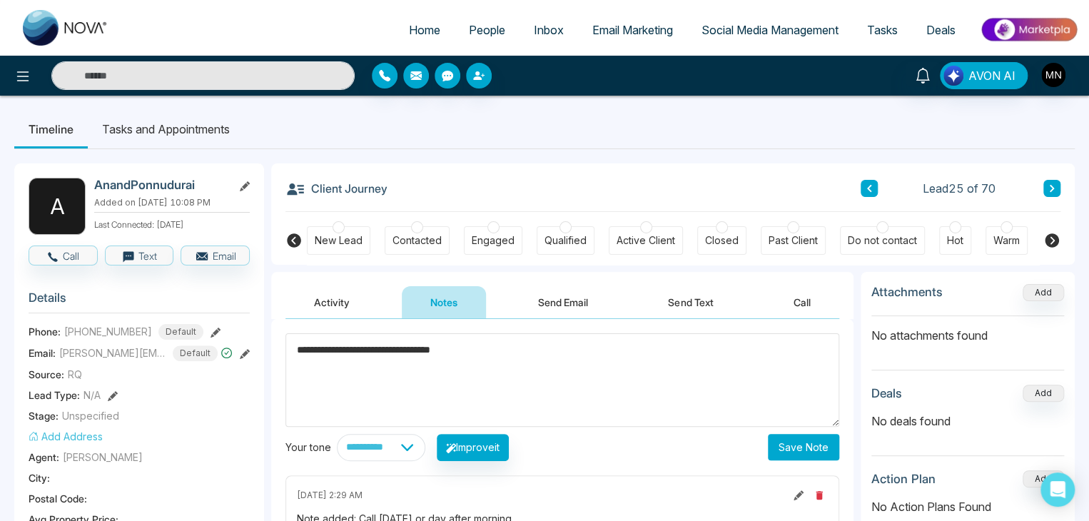
type textarea "**********"
click at [776, 442] on button "Save Note" at bounding box center [803, 447] width 71 height 26
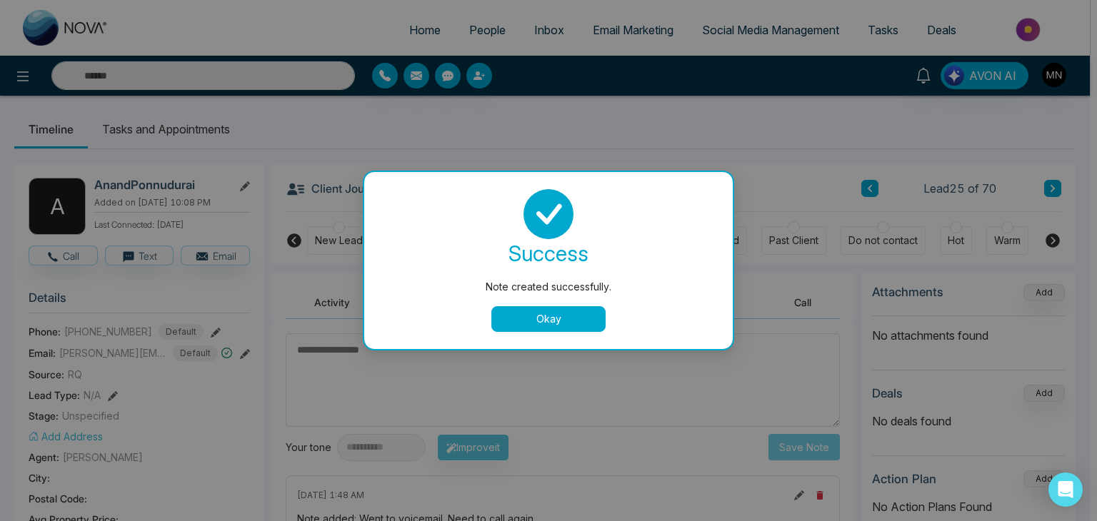
click at [558, 320] on button "Okay" at bounding box center [548, 319] width 114 height 26
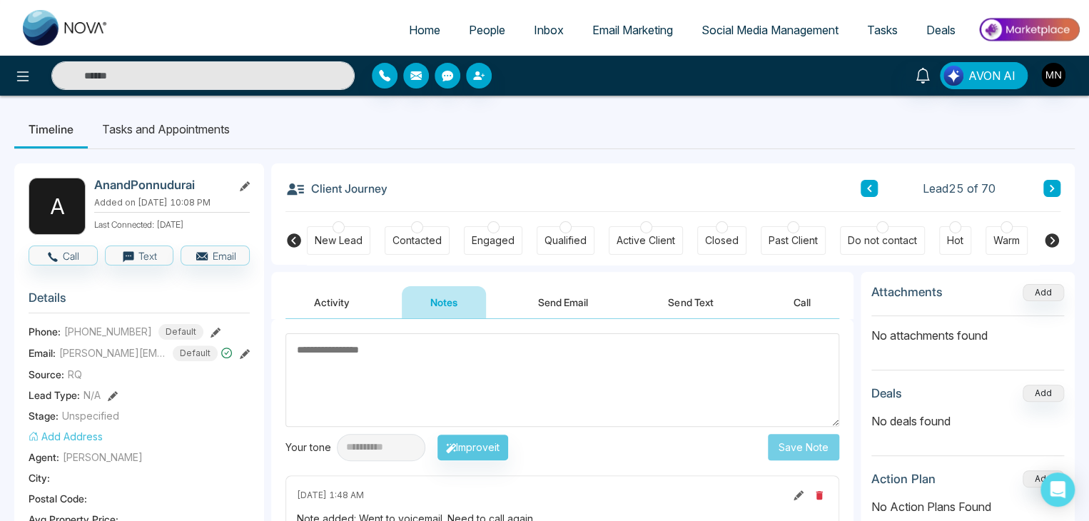
click at [311, 313] on button "Activity" at bounding box center [332, 302] width 93 height 32
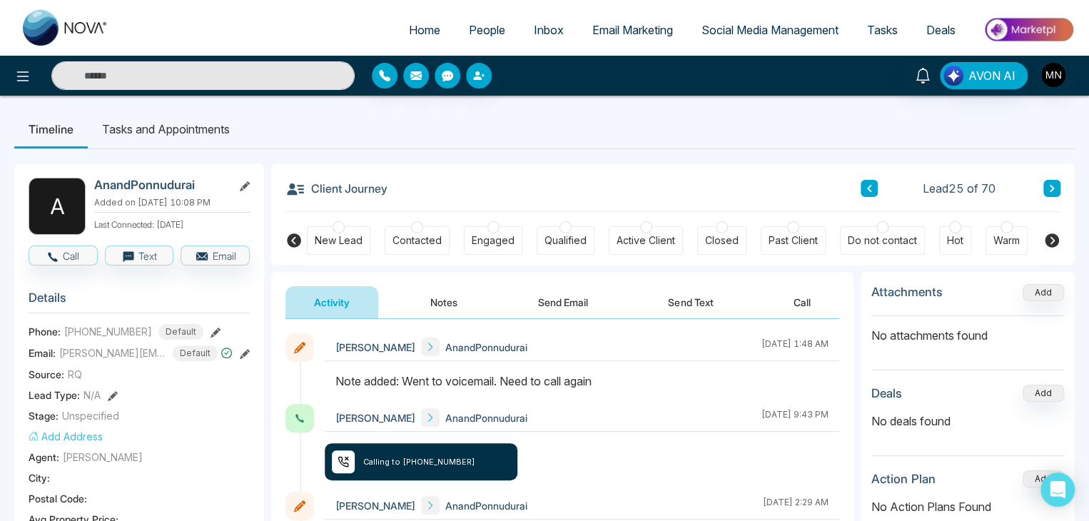
click at [1058, 188] on button at bounding box center [1052, 188] width 17 height 17
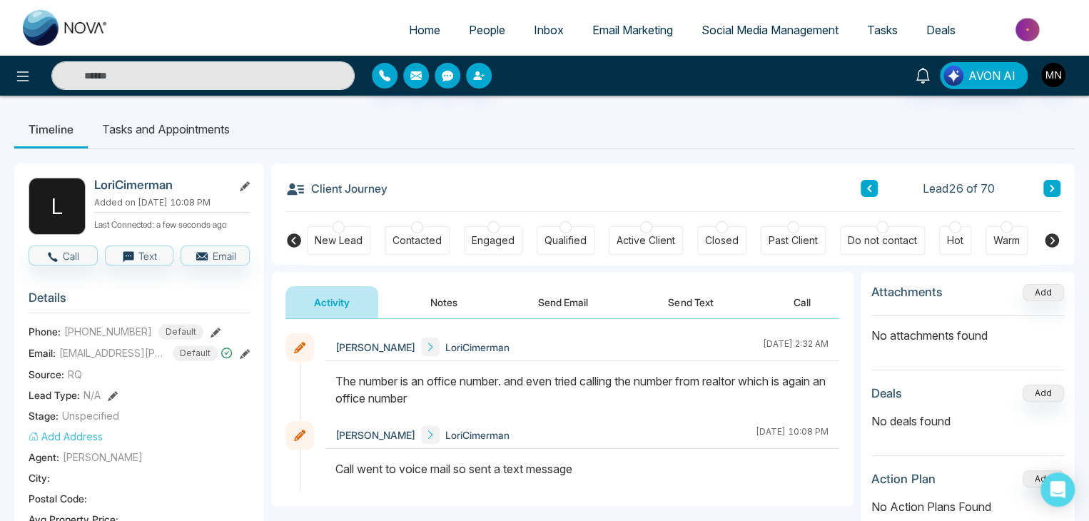
click at [1058, 188] on button at bounding box center [1052, 188] width 17 height 17
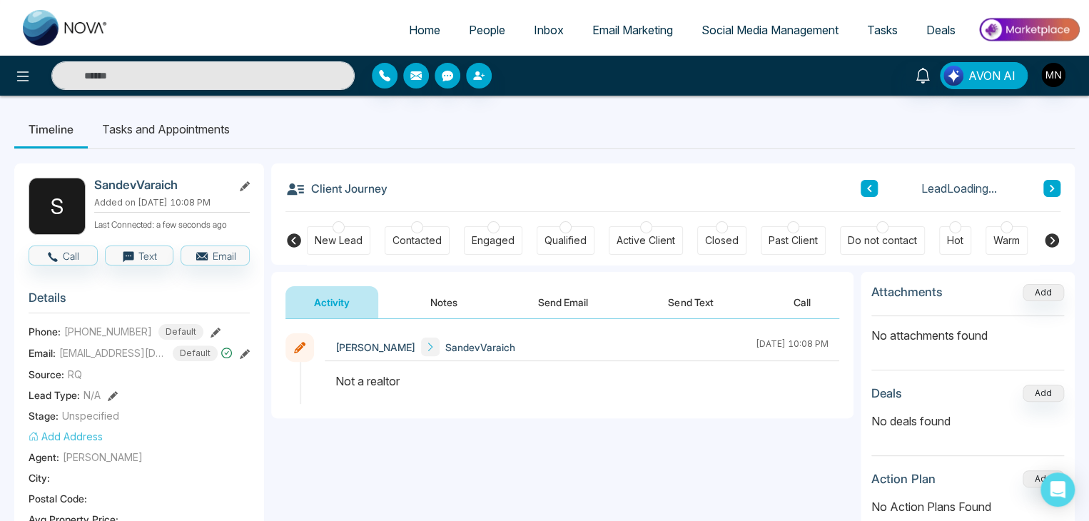
click at [1058, 188] on button at bounding box center [1052, 188] width 17 height 17
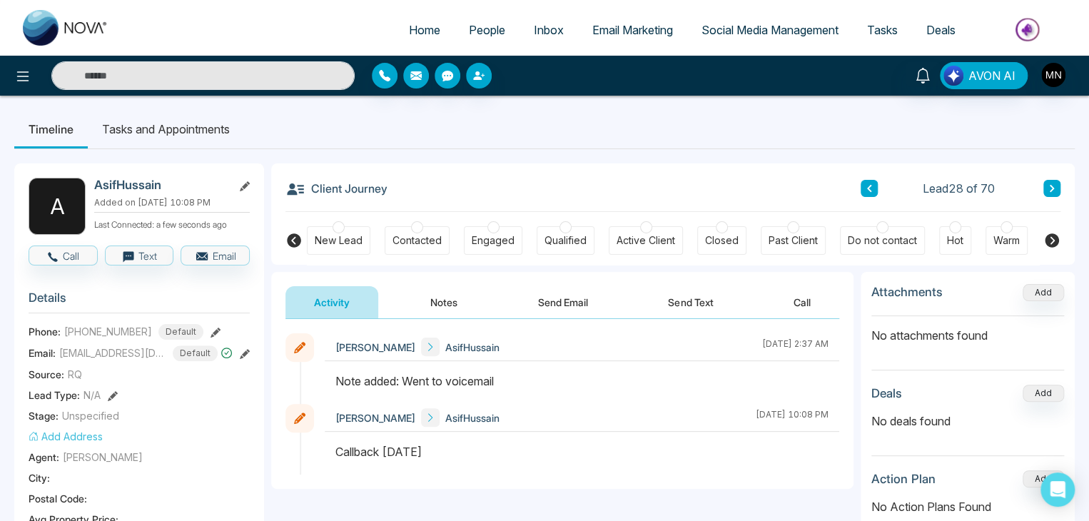
click at [211, 328] on icon at bounding box center [216, 333] width 10 height 10
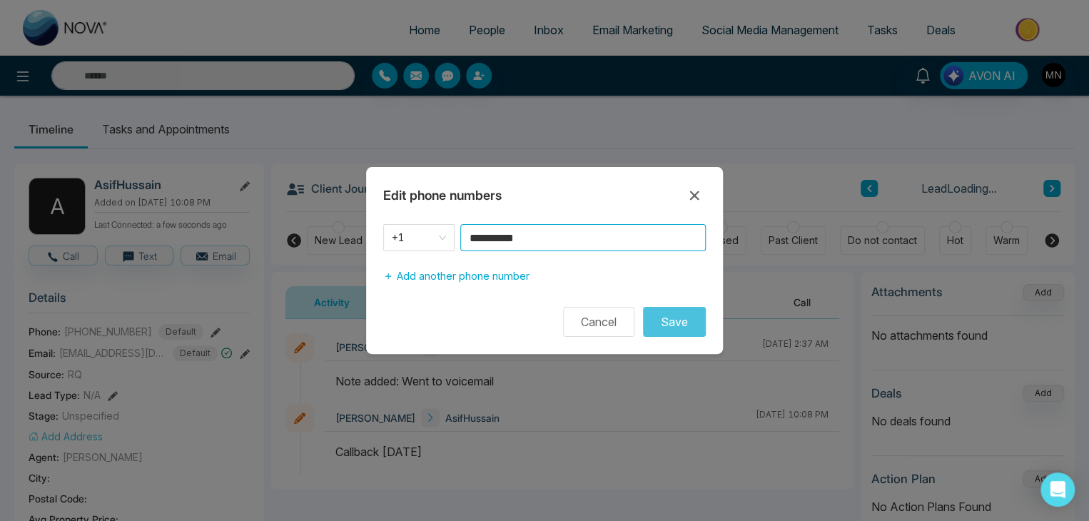
click at [553, 235] on input "**********" at bounding box center [583, 237] width 246 height 27
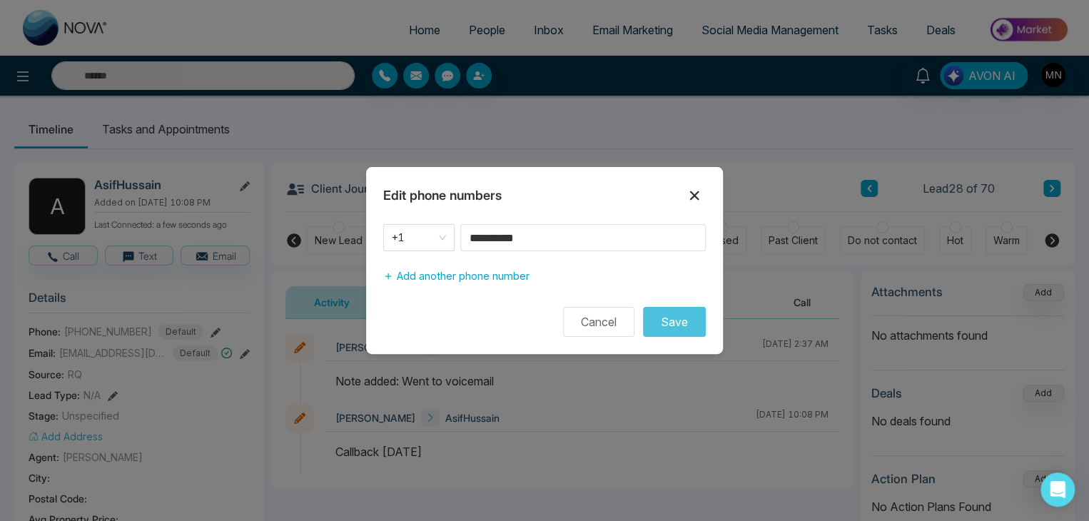
click at [695, 191] on icon at bounding box center [694, 195] width 17 height 17
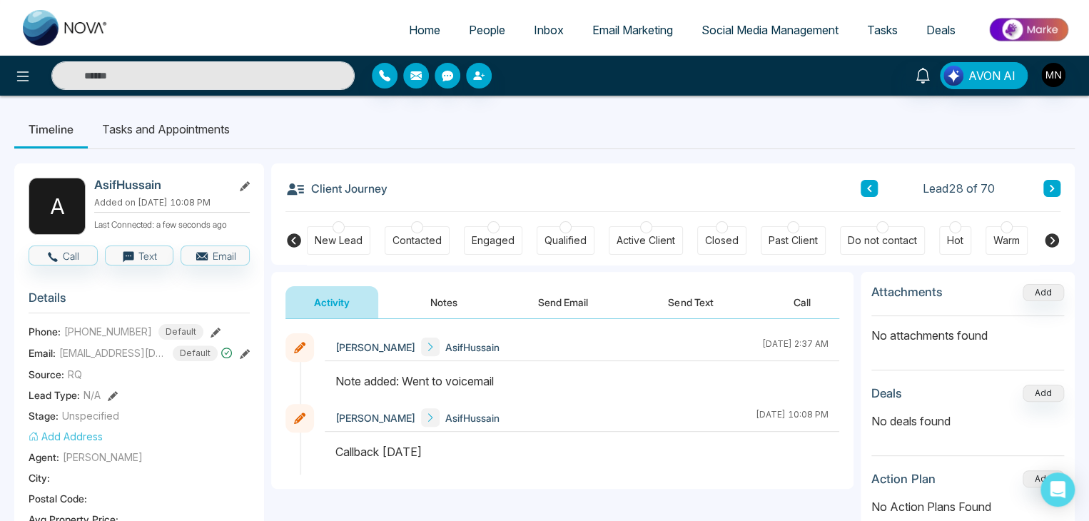
click at [760, 174] on div "Client Journey Lead 28 of 70" at bounding box center [673, 187] width 775 height 49
click at [1057, 186] on button at bounding box center [1052, 188] width 17 height 17
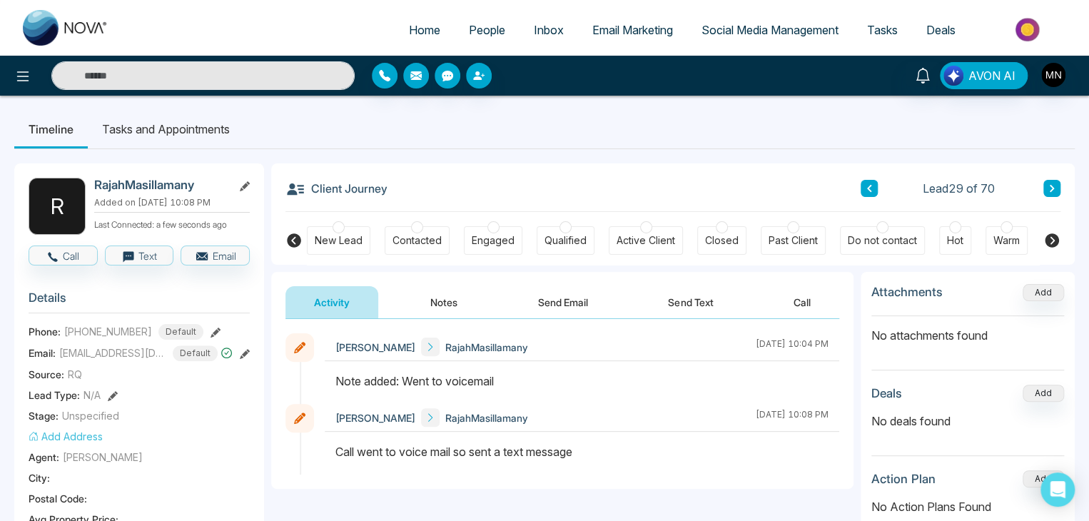
click at [211, 328] on icon at bounding box center [216, 333] width 10 height 10
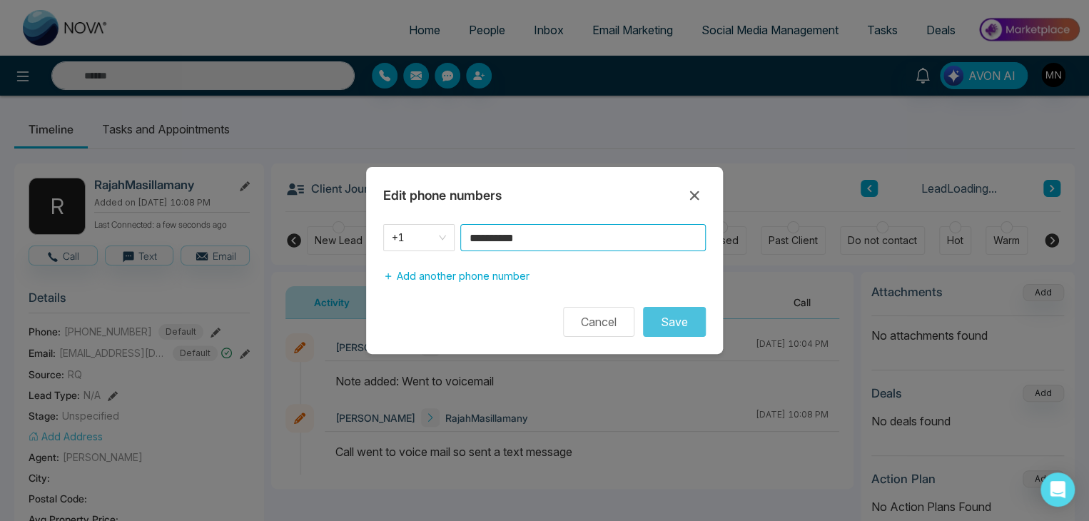
click at [578, 249] on input "**********" at bounding box center [583, 237] width 246 height 27
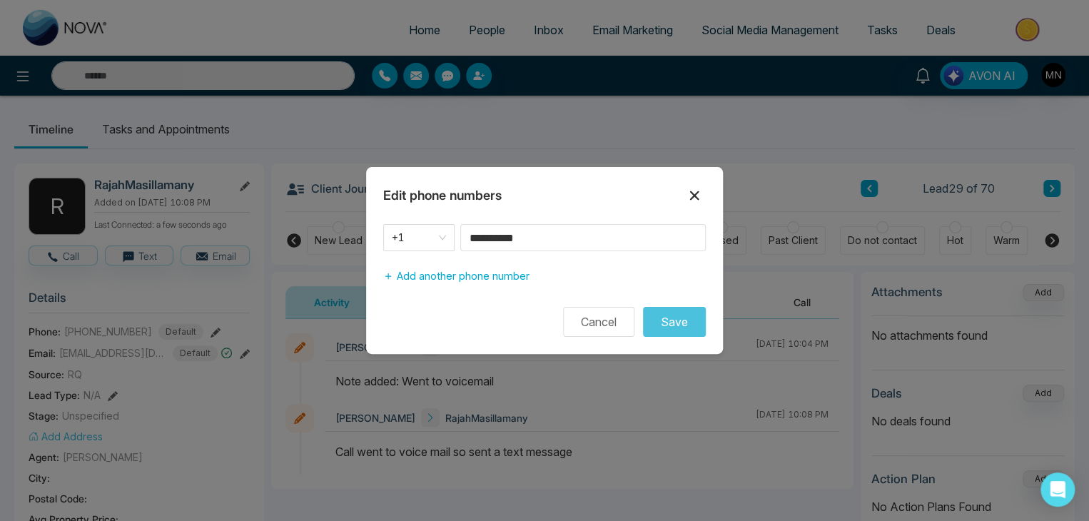
click at [694, 201] on icon at bounding box center [694, 195] width 17 height 17
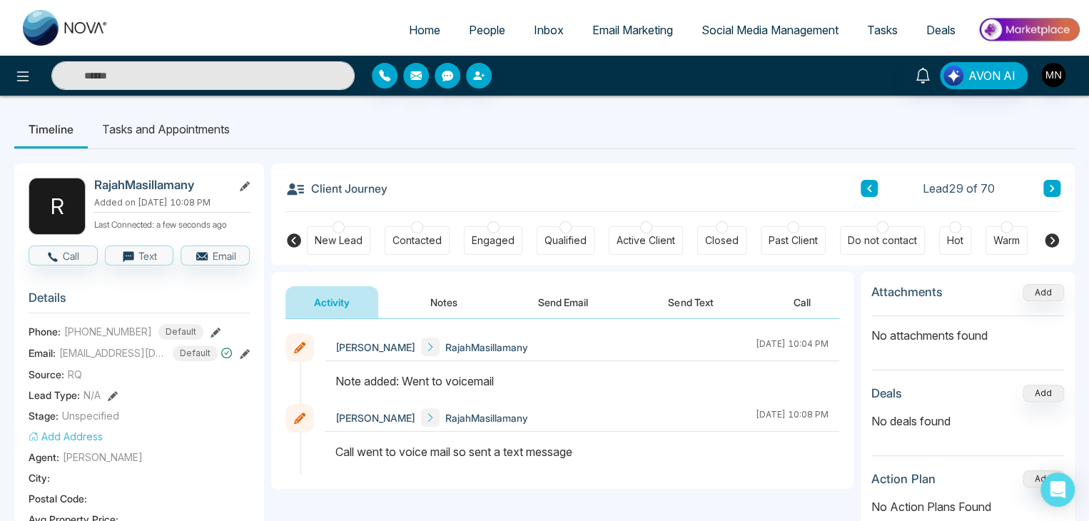
click at [1051, 186] on icon at bounding box center [1052, 188] width 4 height 7
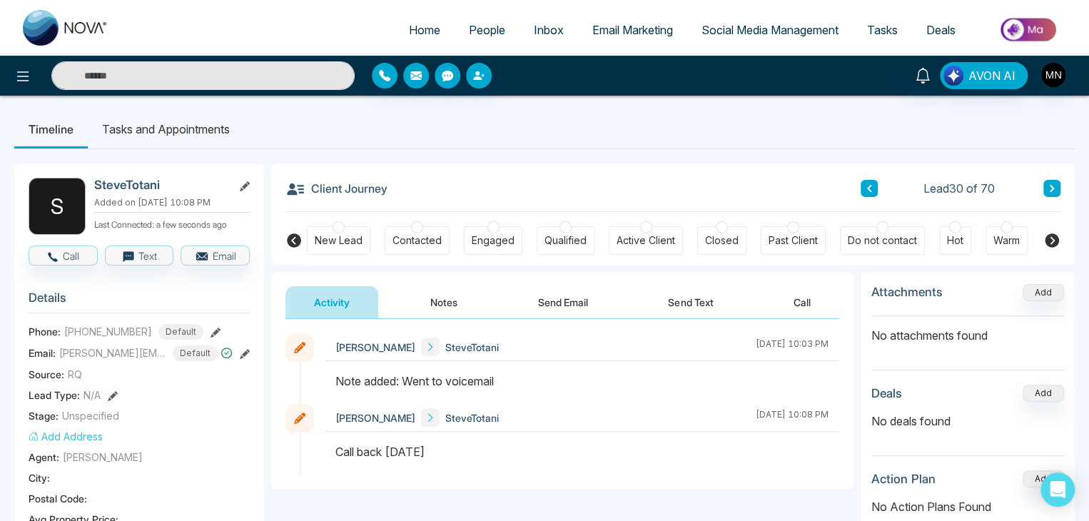
click at [211, 332] on icon at bounding box center [216, 333] width 10 height 10
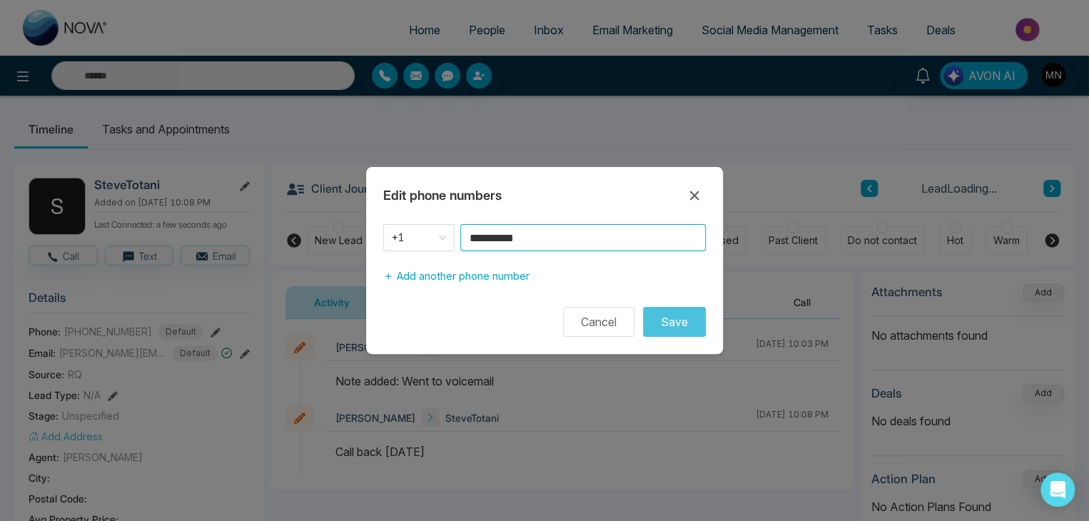
click at [578, 239] on input "**********" at bounding box center [583, 237] width 246 height 27
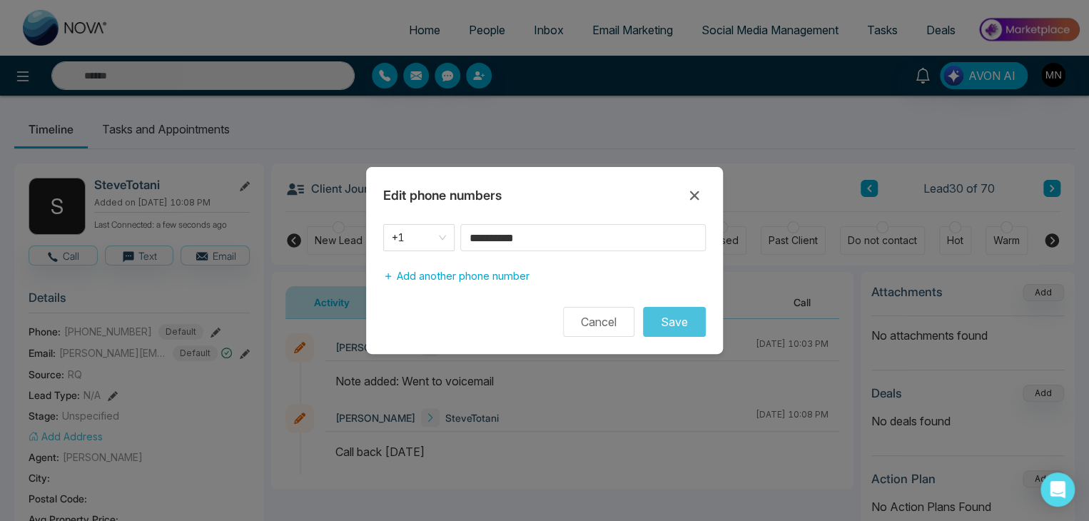
click at [795, 152] on div "**********" at bounding box center [544, 260] width 1089 height 521
click at [694, 196] on icon at bounding box center [694, 195] width 9 height 9
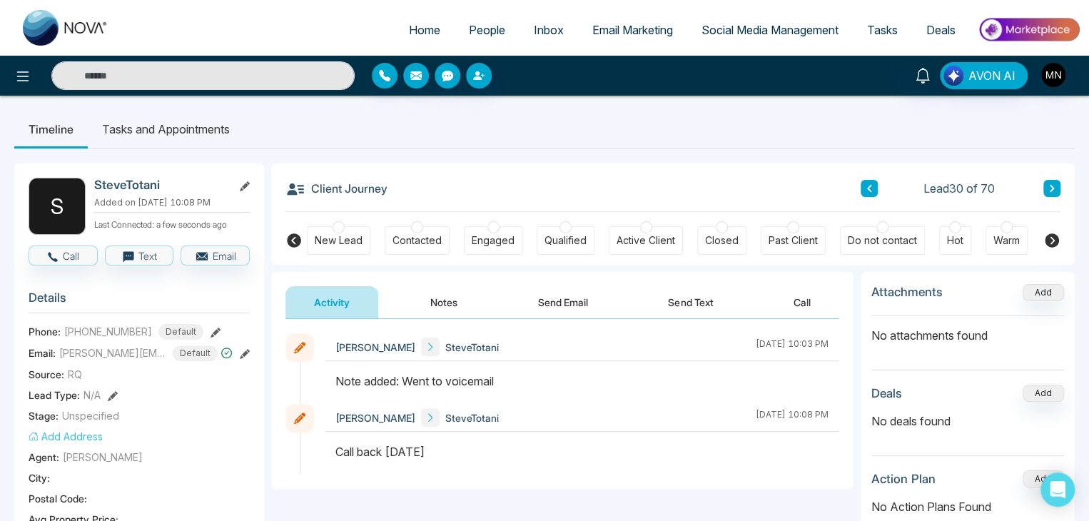
click at [445, 302] on button "Notes" at bounding box center [444, 302] width 84 height 32
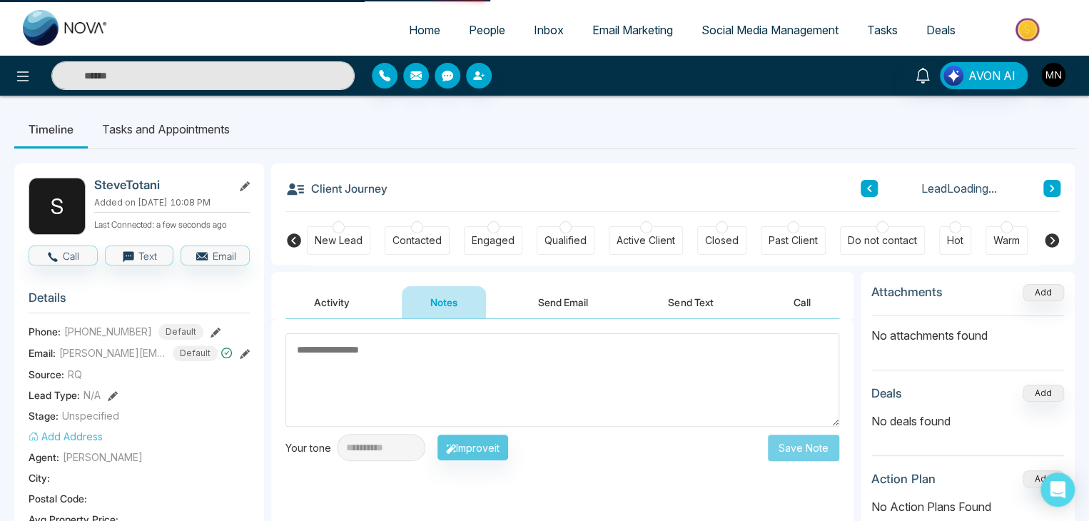
click at [485, 381] on textarea at bounding box center [563, 380] width 554 height 94
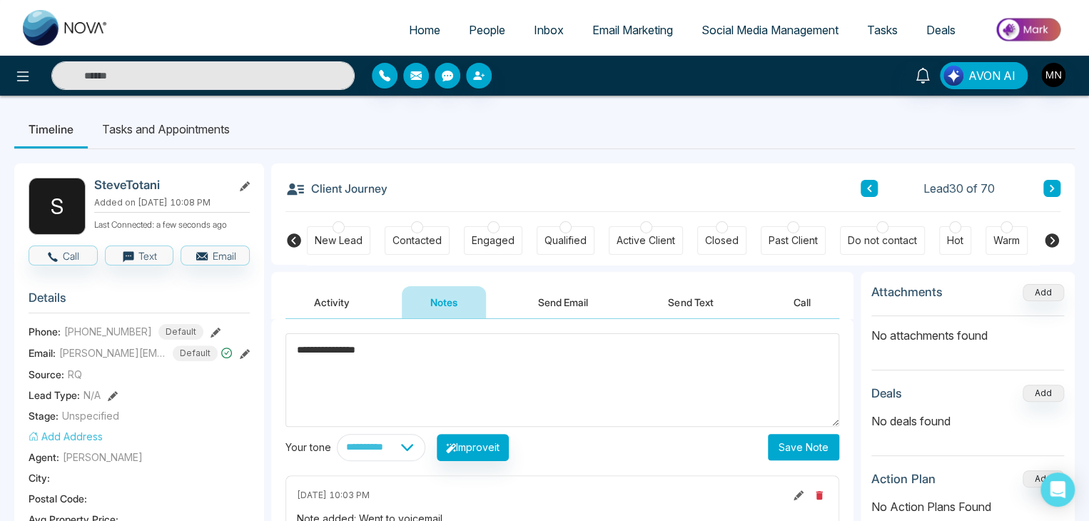
type textarea "**********"
click at [788, 445] on button "Save Note" at bounding box center [803, 447] width 71 height 26
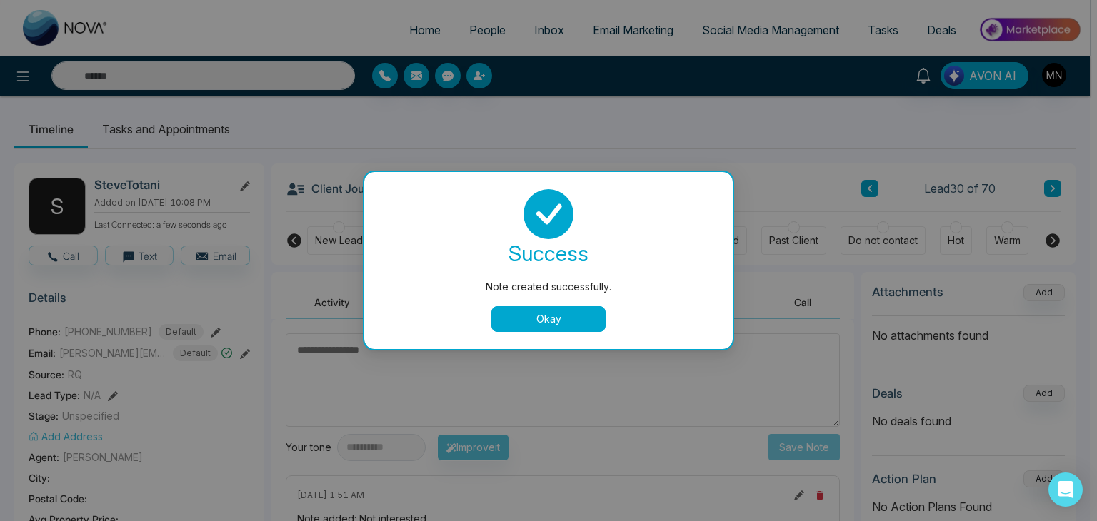
click at [520, 326] on button "Okay" at bounding box center [548, 319] width 114 height 26
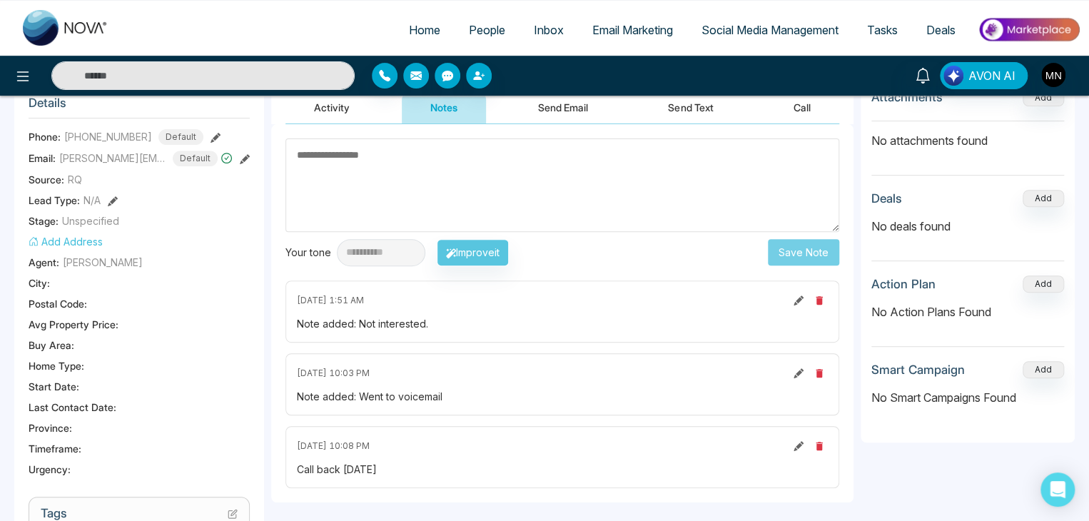
scroll to position [286, 0]
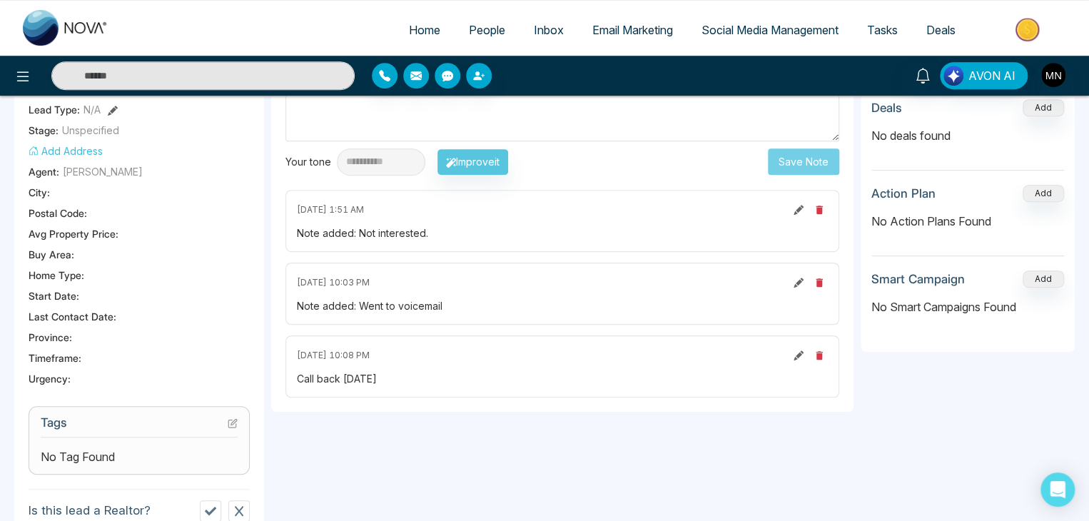
click at [558, 412] on div "**********" at bounding box center [562, 427] width 583 height 882
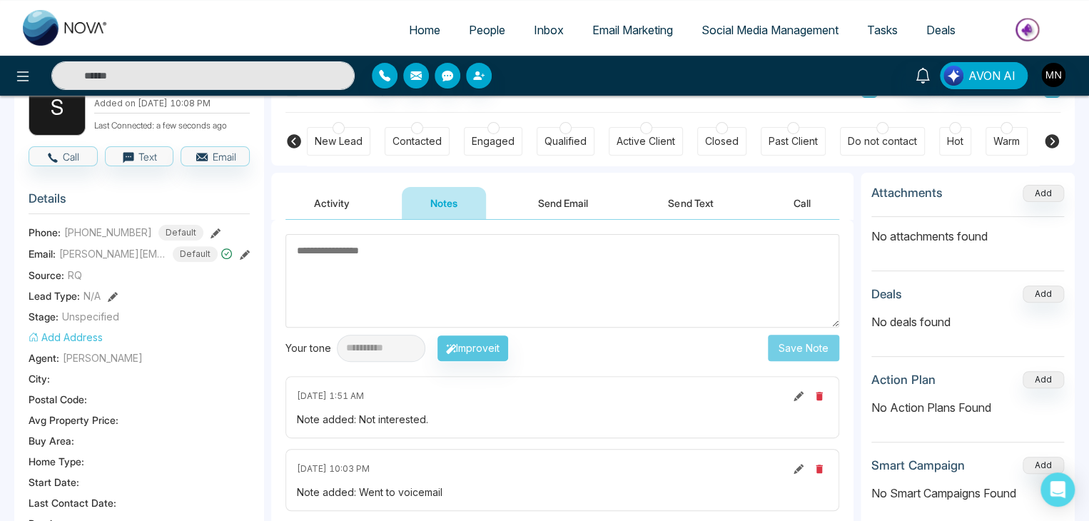
scroll to position [0, 0]
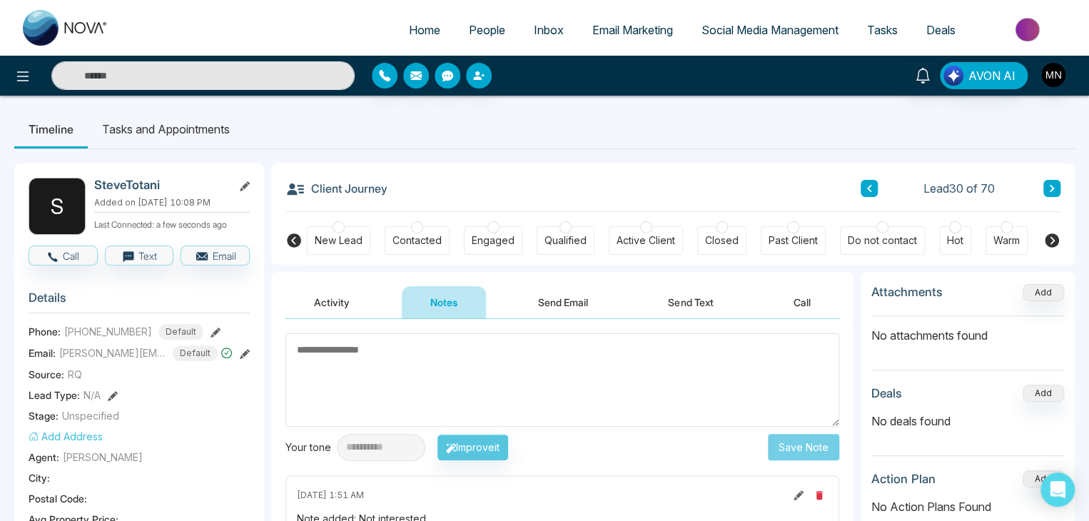
click at [1051, 195] on button at bounding box center [1052, 188] width 17 height 17
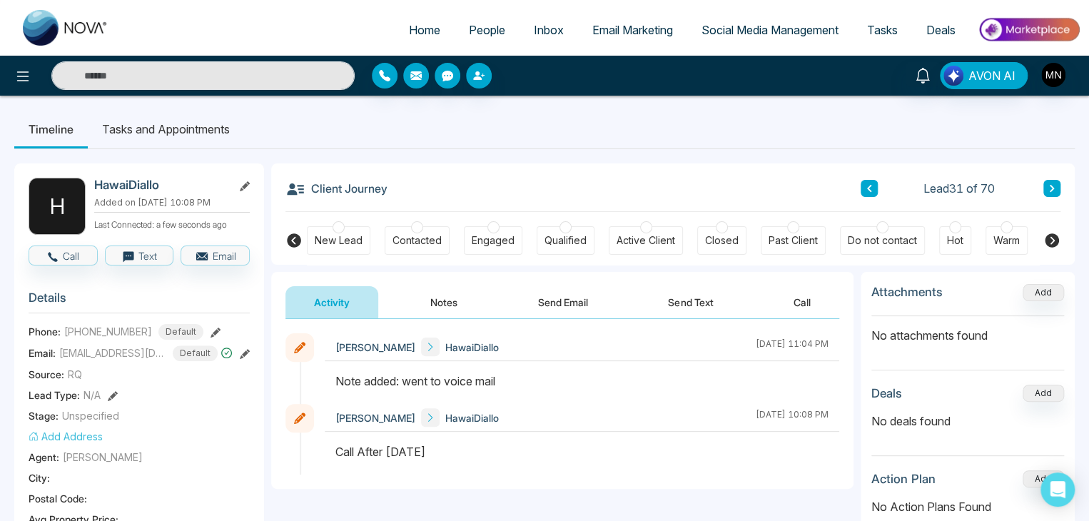
click at [211, 331] on icon at bounding box center [216, 333] width 10 height 10
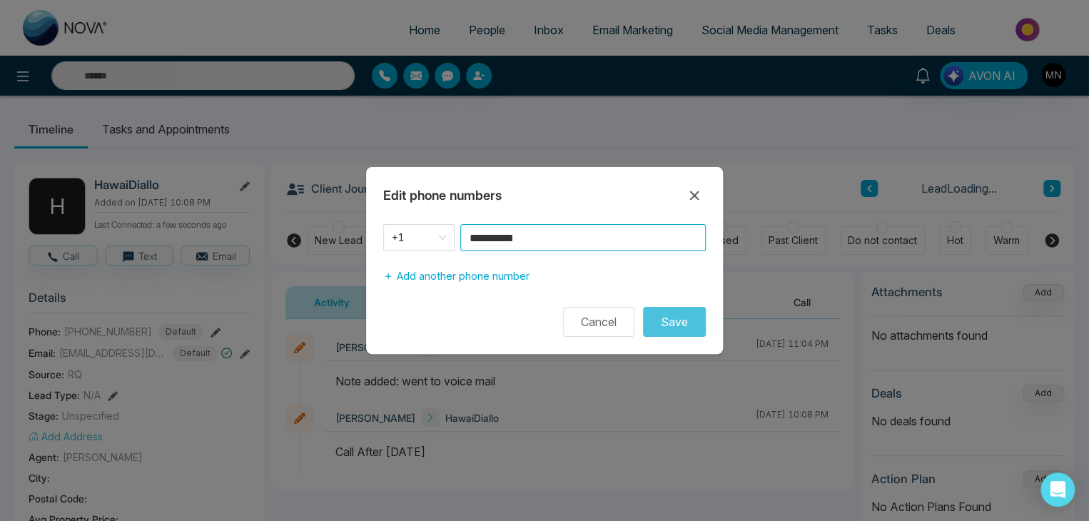
click at [571, 237] on input "**********" at bounding box center [583, 237] width 246 height 27
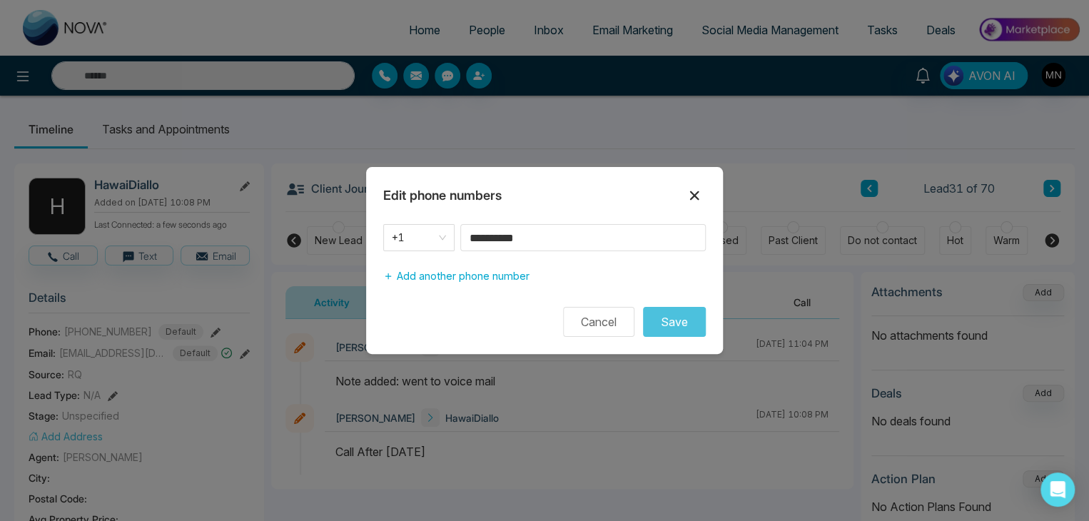
click at [691, 193] on icon at bounding box center [694, 195] width 17 height 17
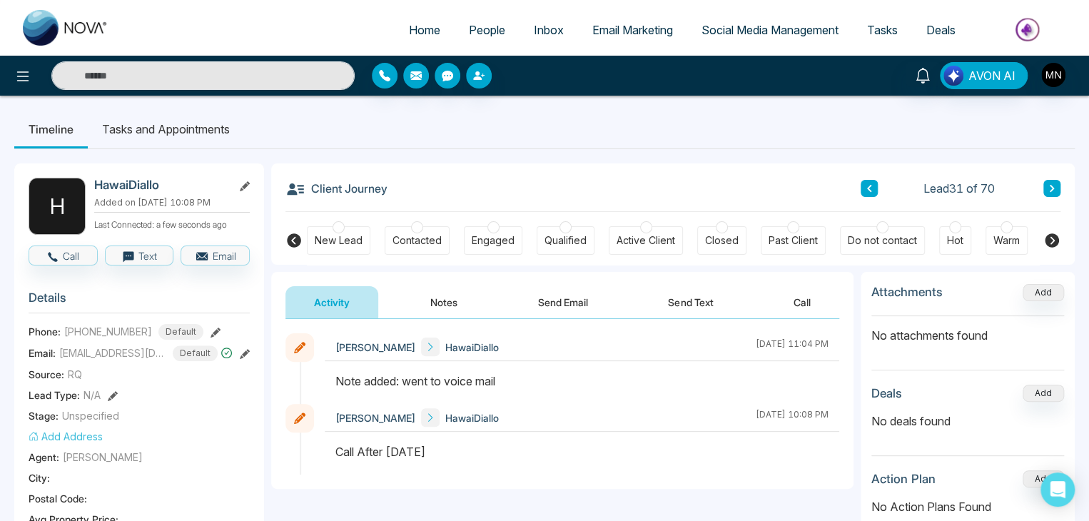
click at [1044, 187] on button at bounding box center [1052, 188] width 17 height 17
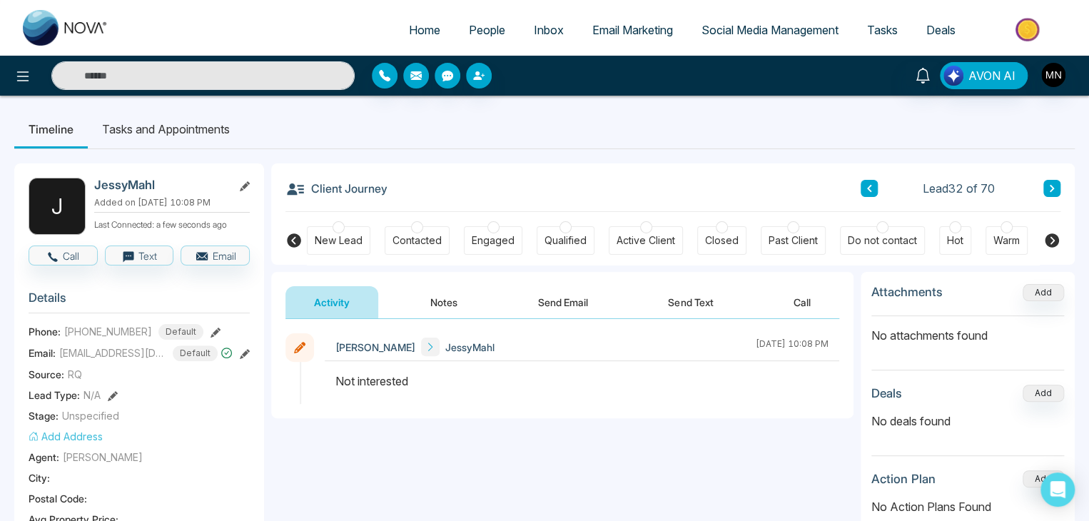
click at [1053, 185] on icon at bounding box center [1052, 188] width 7 height 9
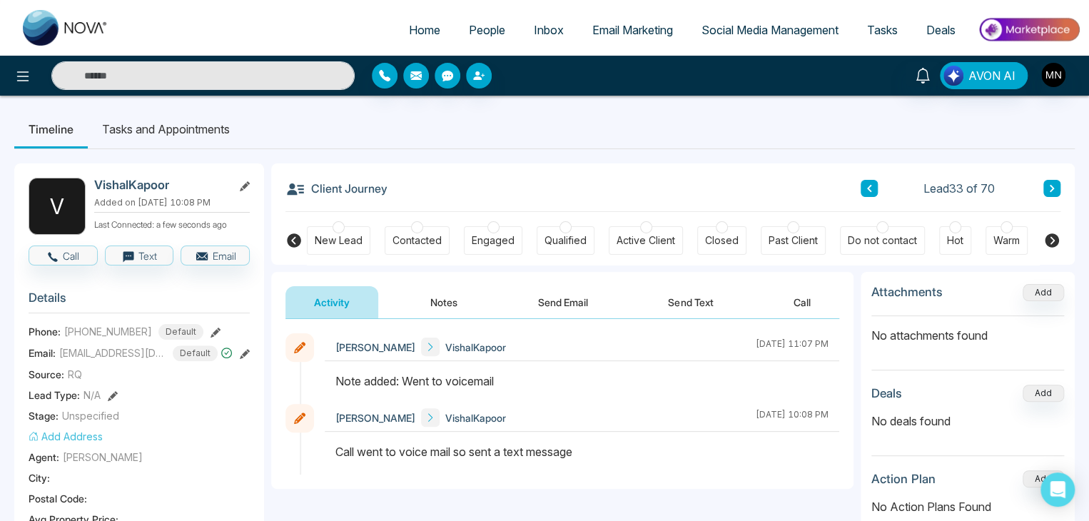
click at [211, 333] on icon at bounding box center [216, 333] width 10 height 10
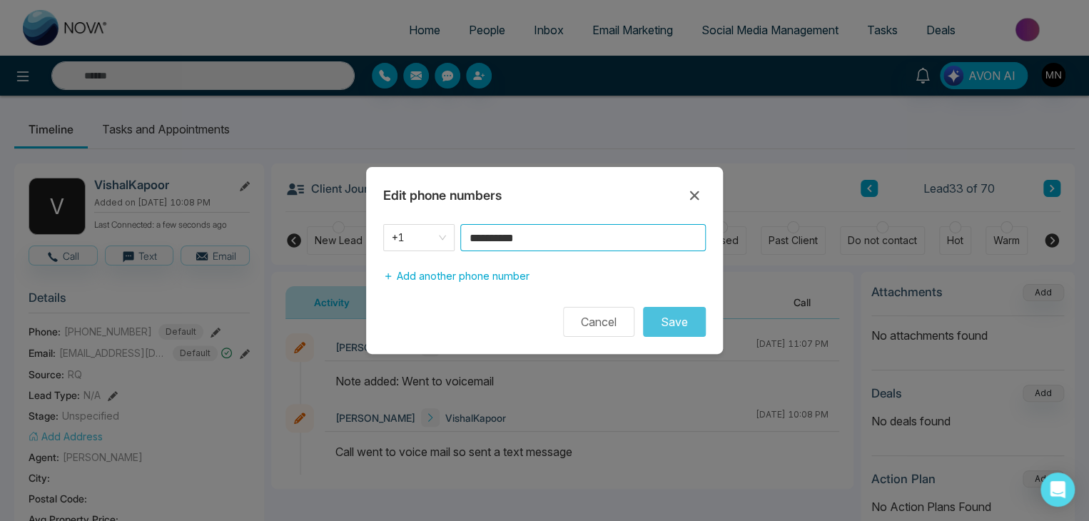
click at [595, 241] on input "**********" at bounding box center [583, 237] width 246 height 27
click at [697, 195] on icon at bounding box center [694, 195] width 17 height 17
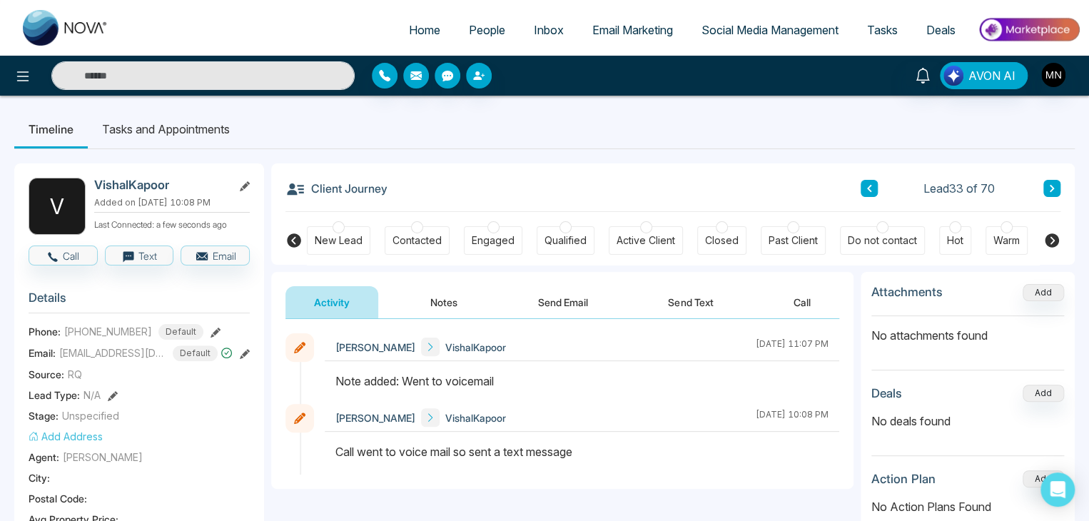
click at [1054, 186] on icon at bounding box center [1052, 188] width 7 height 9
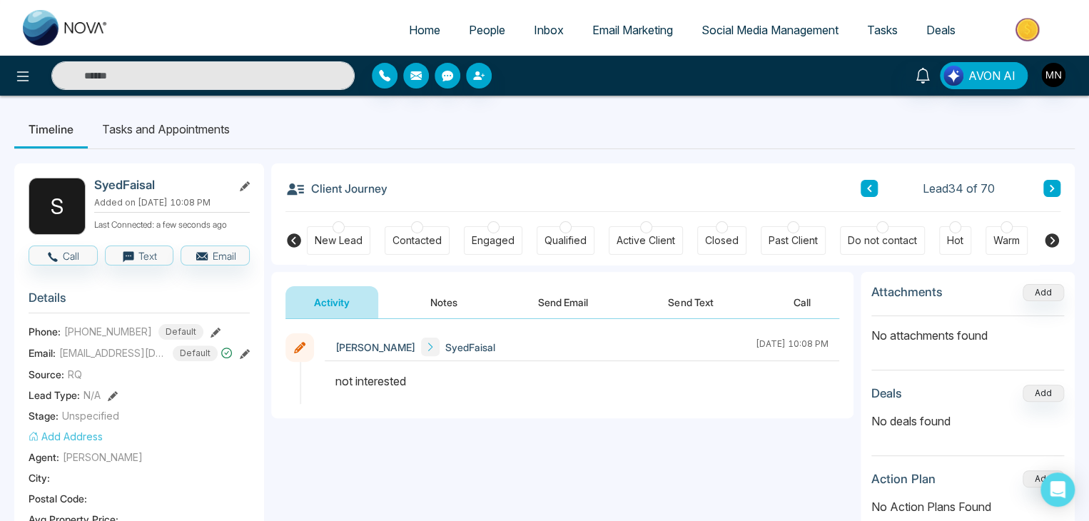
click at [1054, 191] on icon at bounding box center [1052, 188] width 7 height 9
click at [1052, 196] on button at bounding box center [1052, 188] width 17 height 17
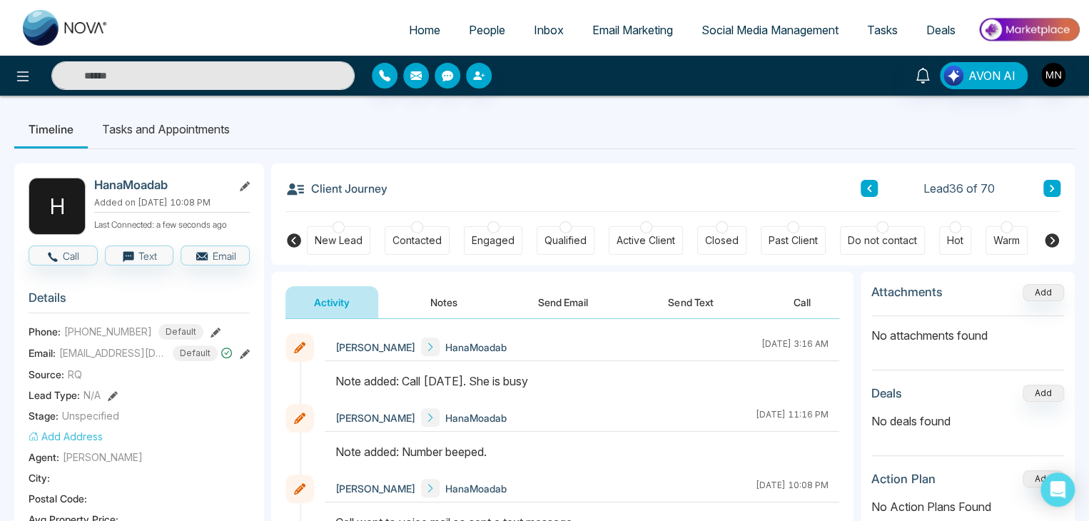
click at [211, 328] on icon at bounding box center [216, 333] width 10 height 10
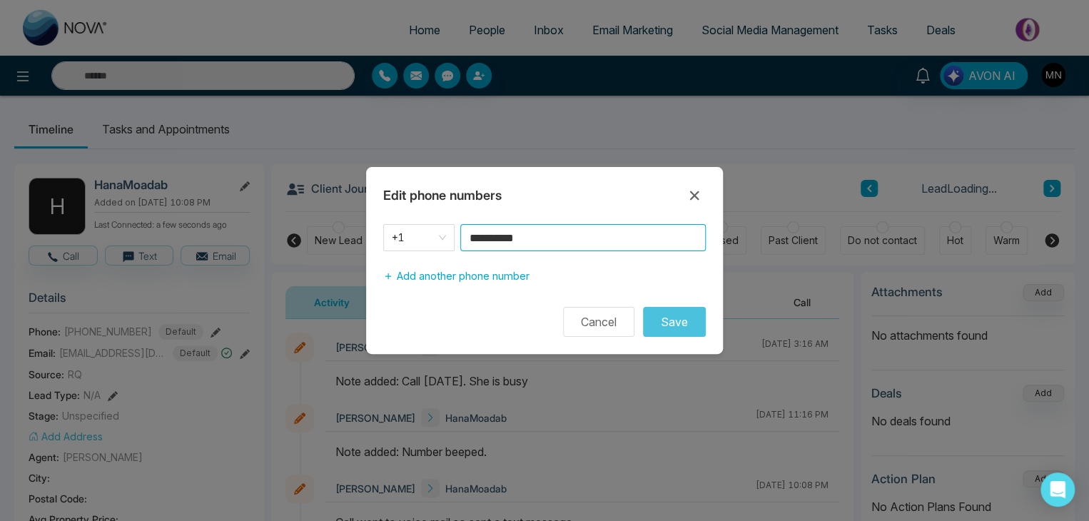
click at [558, 237] on input "**********" at bounding box center [583, 237] width 246 height 27
click at [697, 195] on icon at bounding box center [694, 195] width 17 height 17
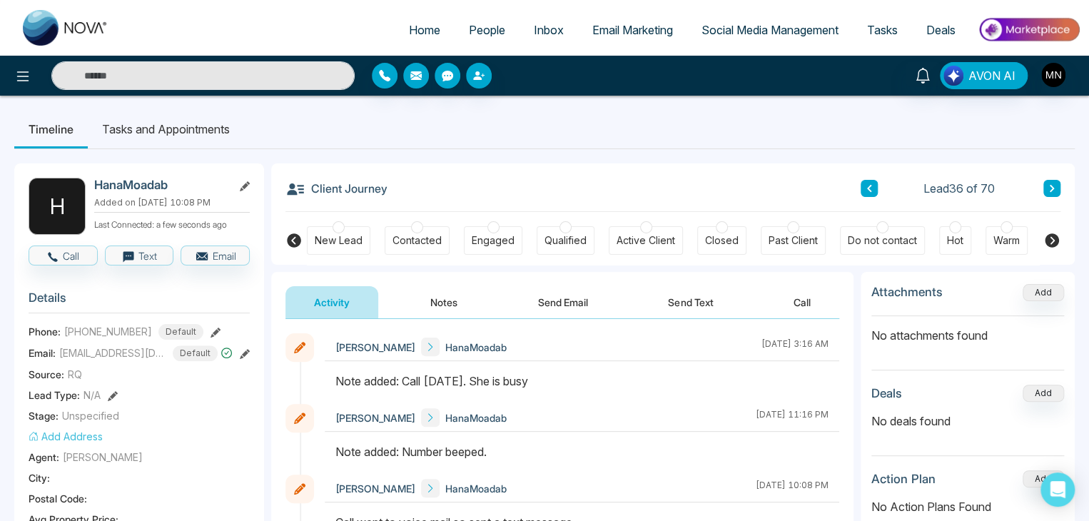
click at [434, 298] on button "Notes" at bounding box center [444, 302] width 84 height 32
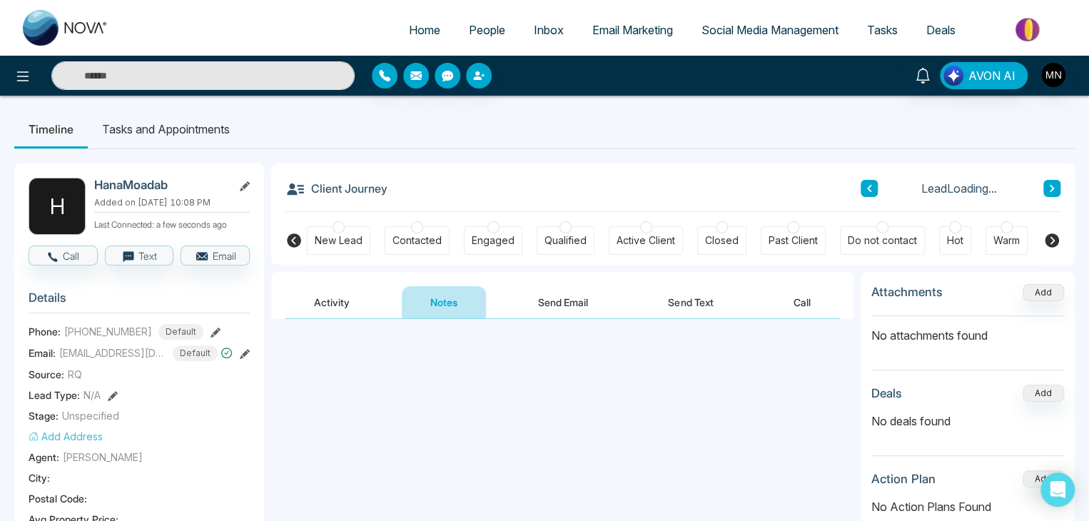
click at [484, 381] on textarea at bounding box center [563, 380] width 554 height 94
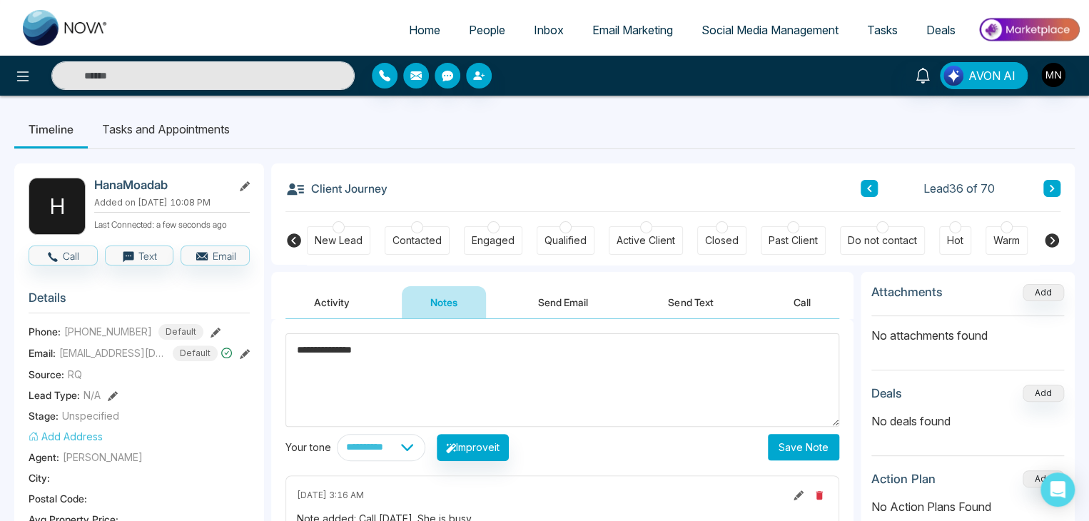
type textarea "**********"
click at [815, 450] on button "Save Note" at bounding box center [803, 447] width 71 height 26
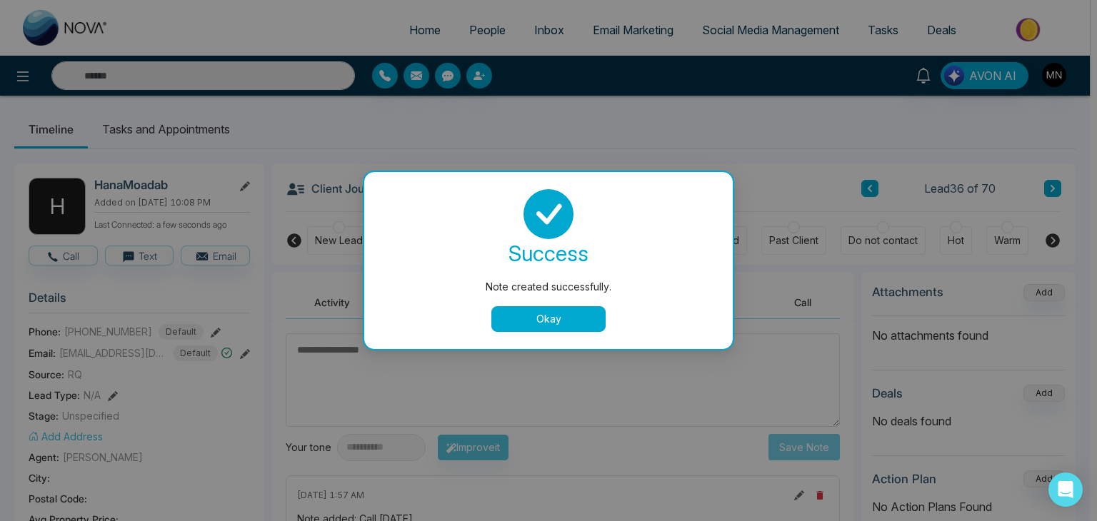
click at [563, 317] on button "Okay" at bounding box center [548, 319] width 114 height 26
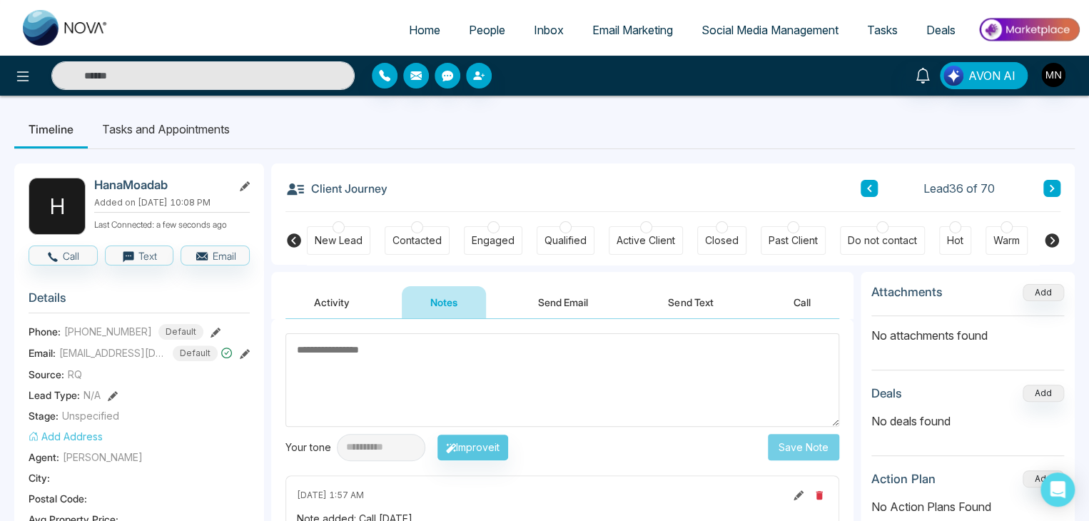
click at [1052, 190] on icon at bounding box center [1052, 188] width 4 height 7
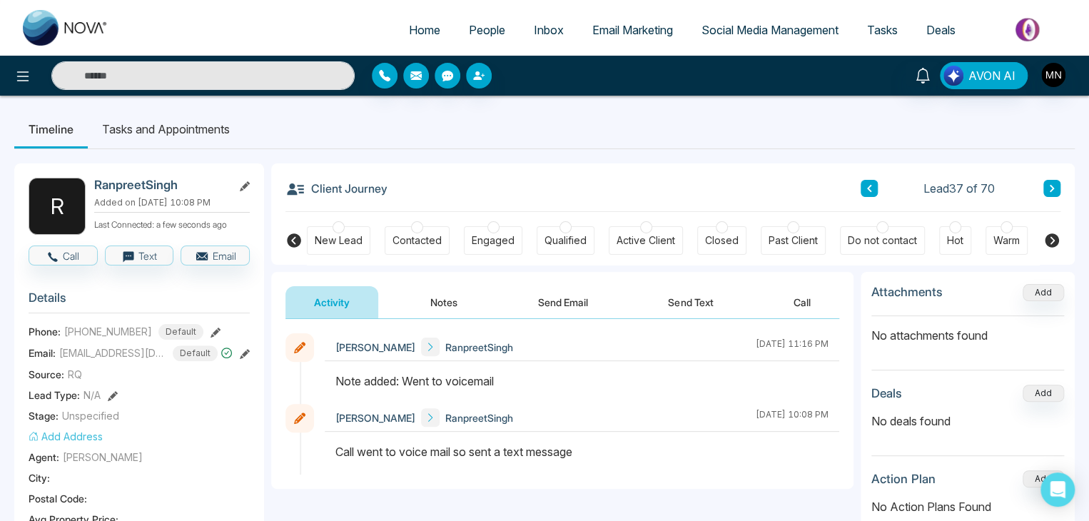
click at [211, 329] on icon at bounding box center [216, 333] width 10 height 10
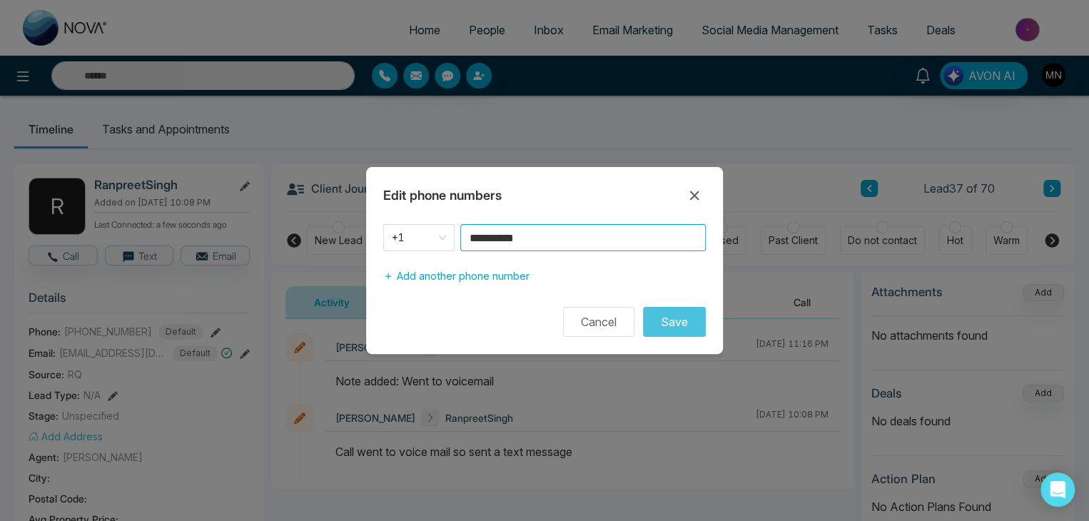
click at [580, 243] on input "**********" at bounding box center [583, 237] width 246 height 27
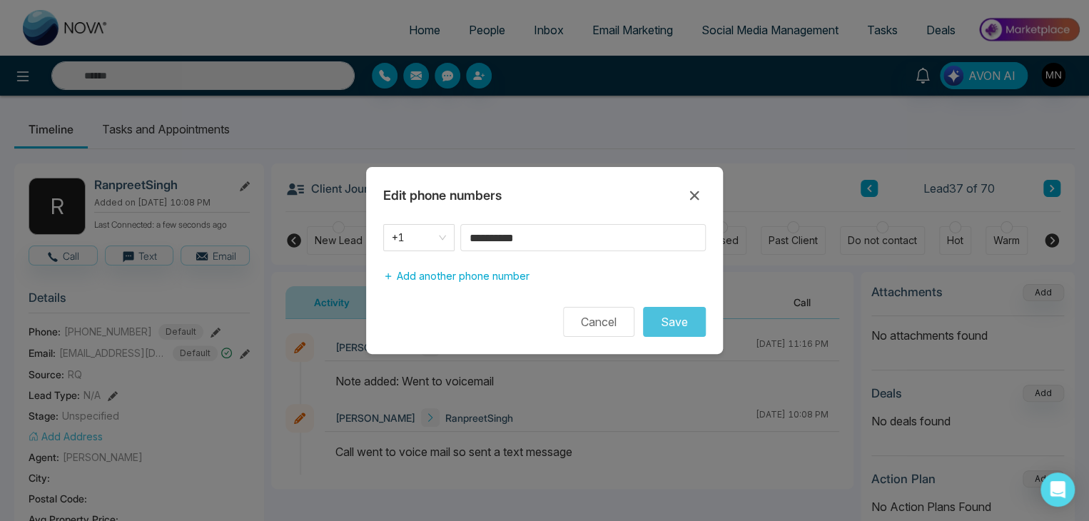
click at [263, 283] on div "**********" at bounding box center [544, 260] width 1089 height 521
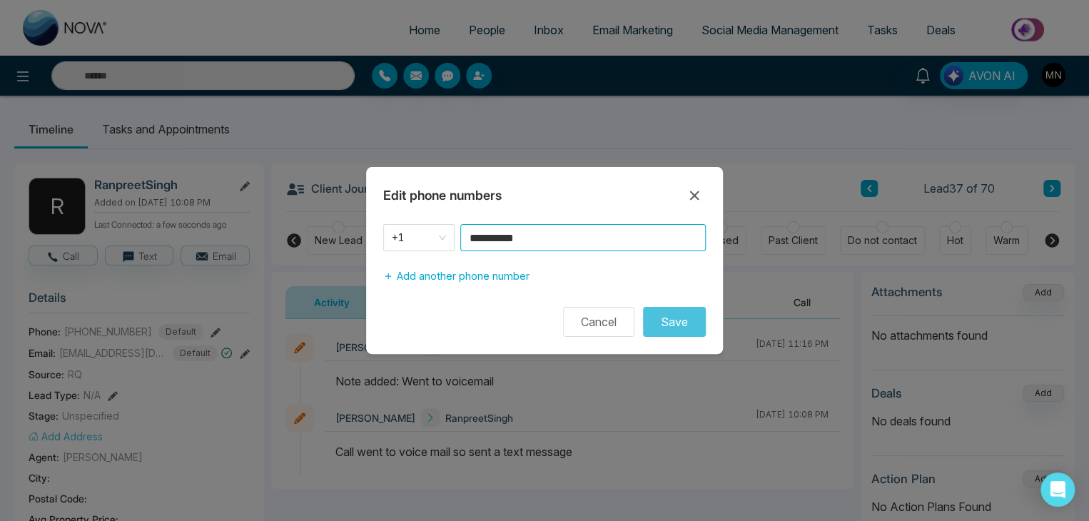
click at [563, 233] on input "**********" at bounding box center [583, 237] width 246 height 27
click at [694, 193] on icon at bounding box center [694, 195] width 17 height 17
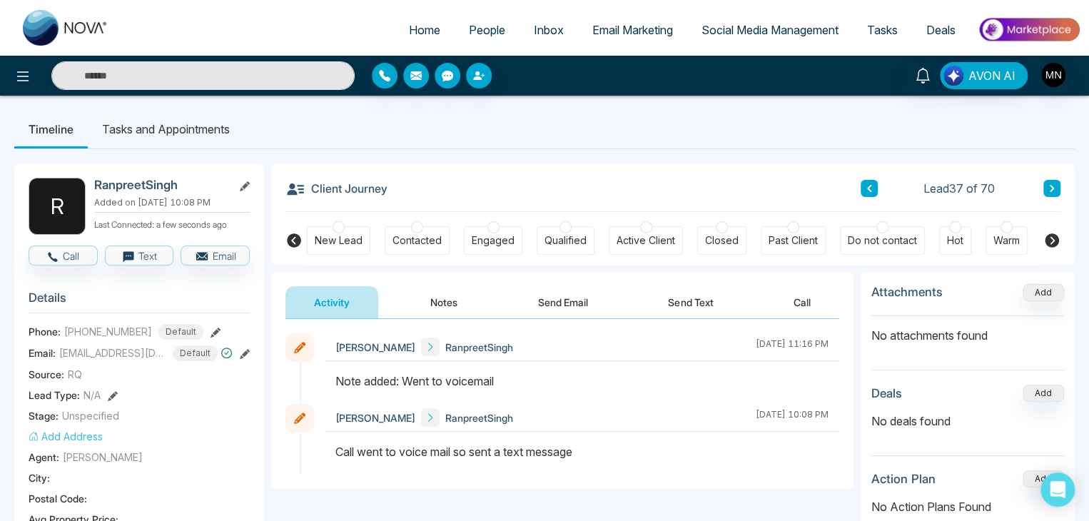
click at [406, 304] on button "Notes" at bounding box center [444, 302] width 84 height 32
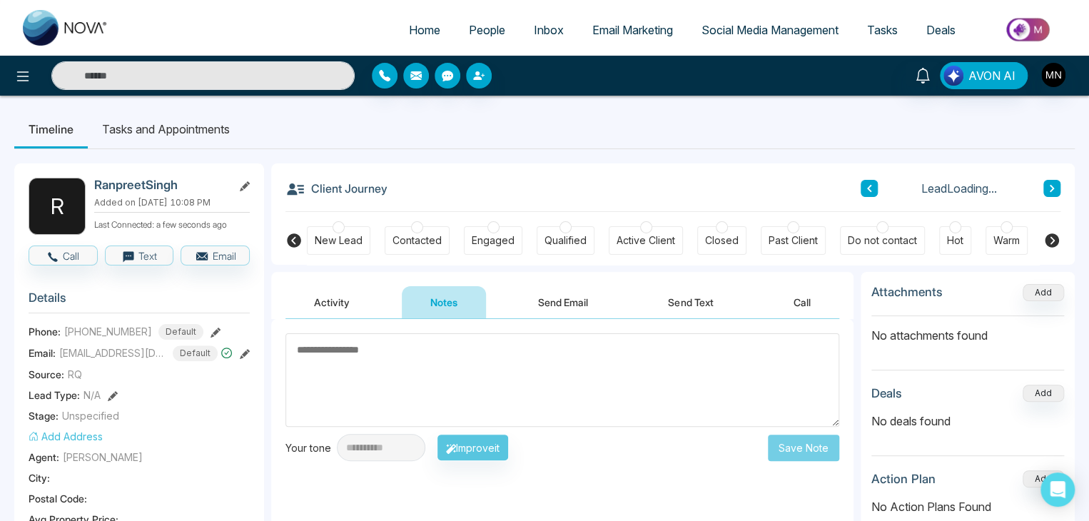
click at [461, 386] on textarea at bounding box center [563, 380] width 554 height 94
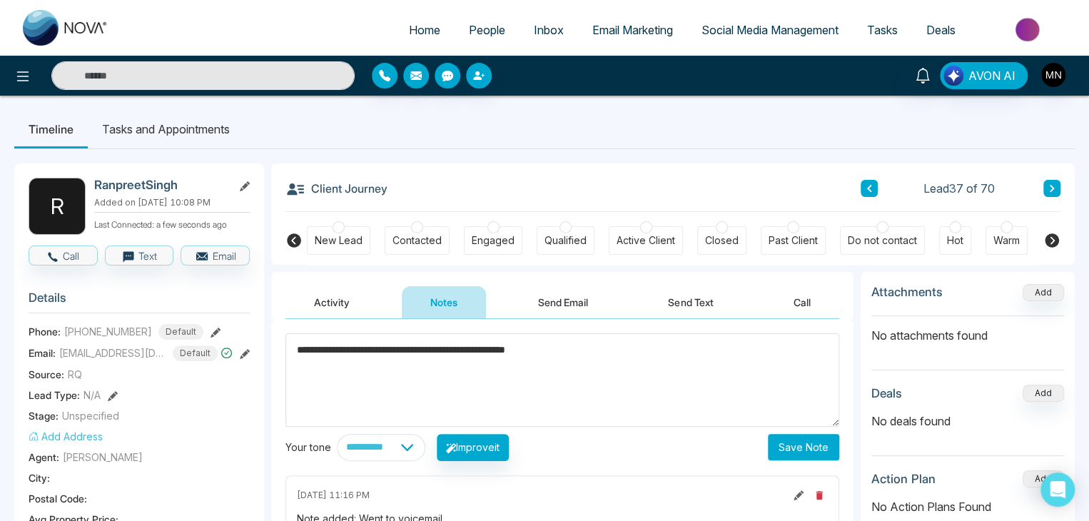
type textarea "**********"
click at [805, 454] on button "Save Note" at bounding box center [803, 447] width 71 height 26
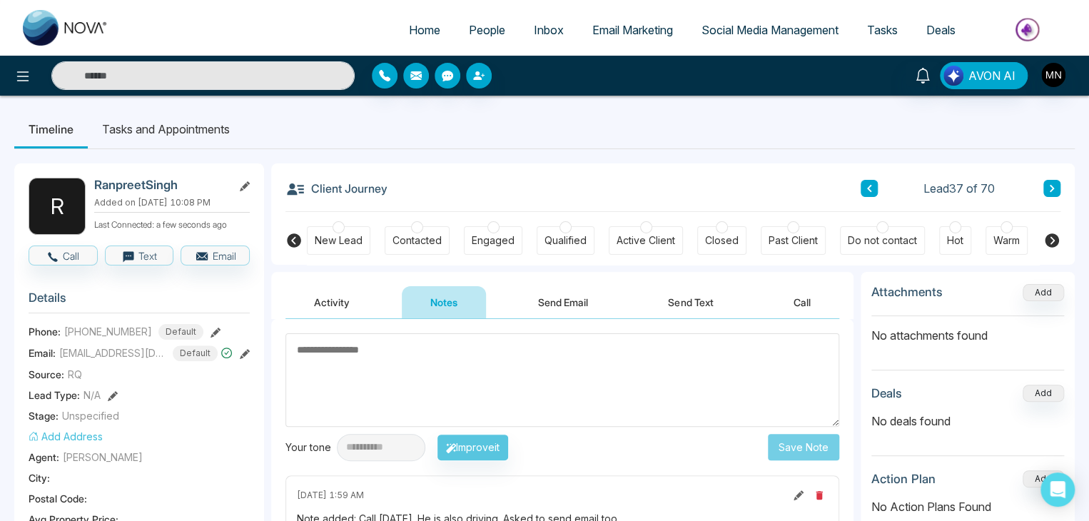
click at [1055, 187] on icon at bounding box center [1052, 188] width 7 height 9
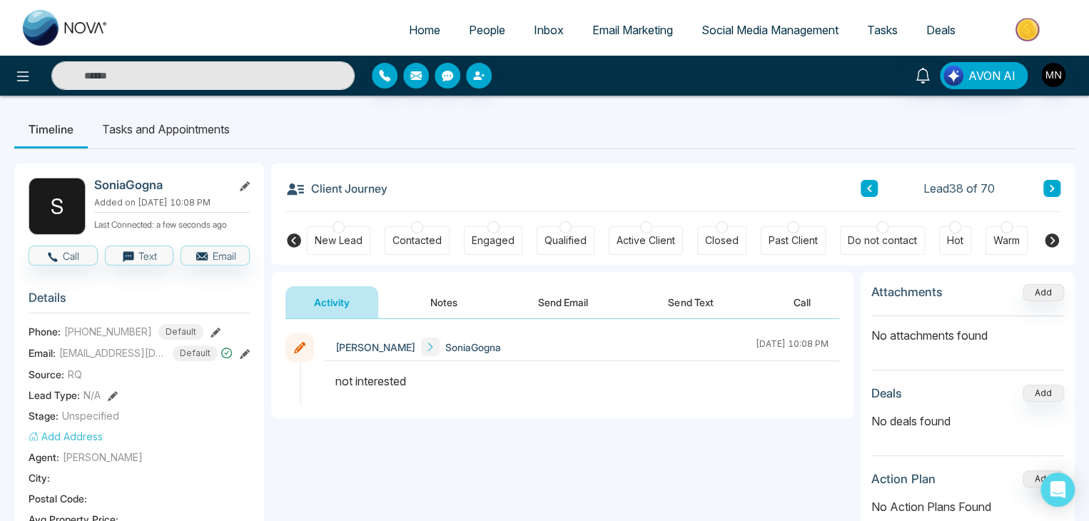
click at [869, 191] on icon at bounding box center [869, 188] width 7 height 9
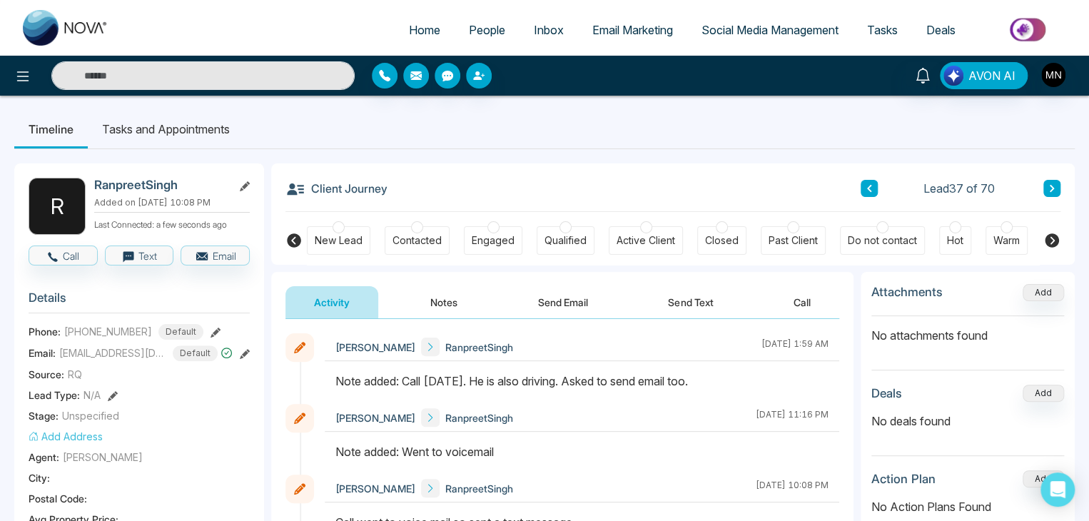
click at [1050, 185] on icon at bounding box center [1052, 188] width 4 height 7
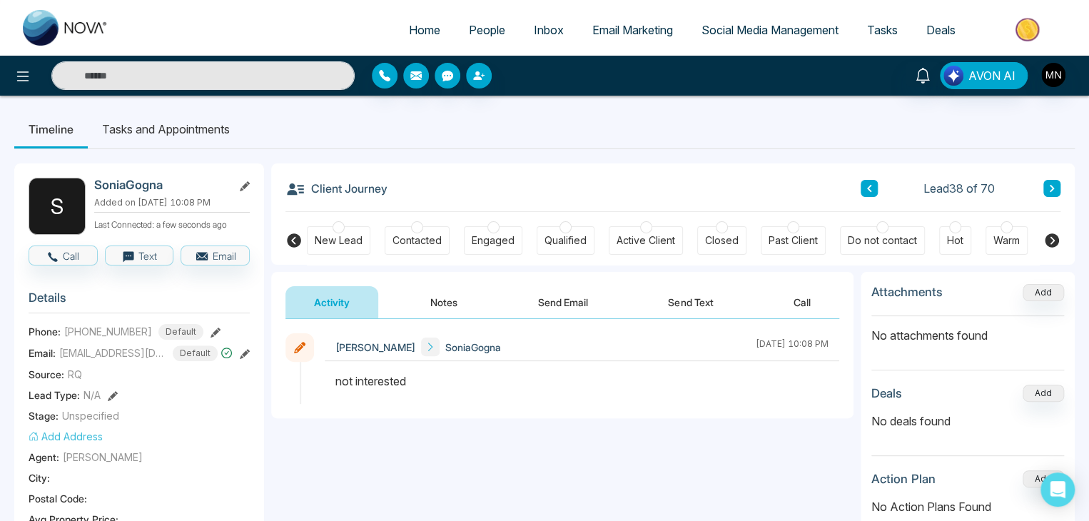
click at [1051, 183] on button at bounding box center [1052, 188] width 17 height 17
click at [1052, 184] on icon at bounding box center [1052, 188] width 7 height 9
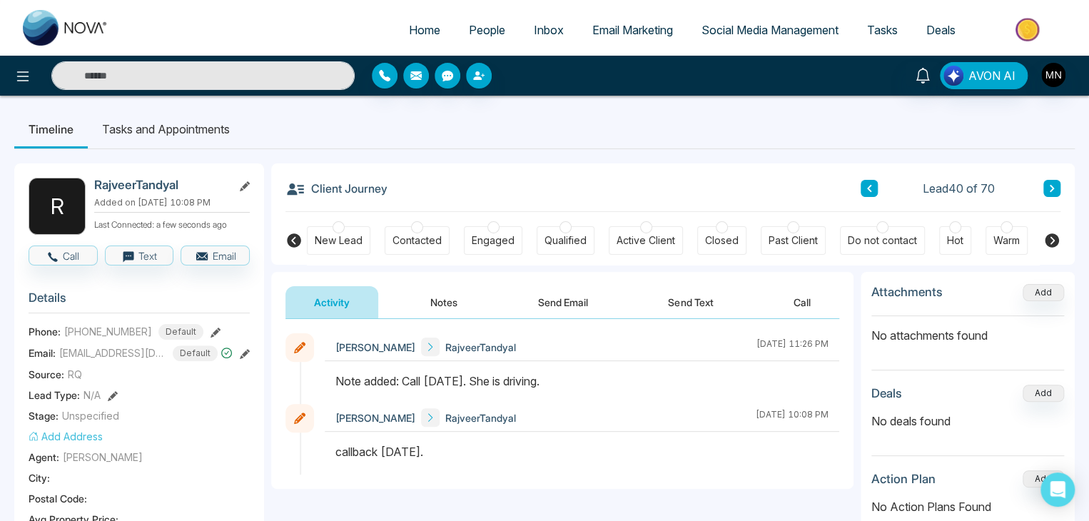
click at [958, 136] on ul "Timeline Tasks and Appointments" at bounding box center [544, 129] width 1061 height 39
click at [211, 332] on icon at bounding box center [216, 333] width 10 height 10
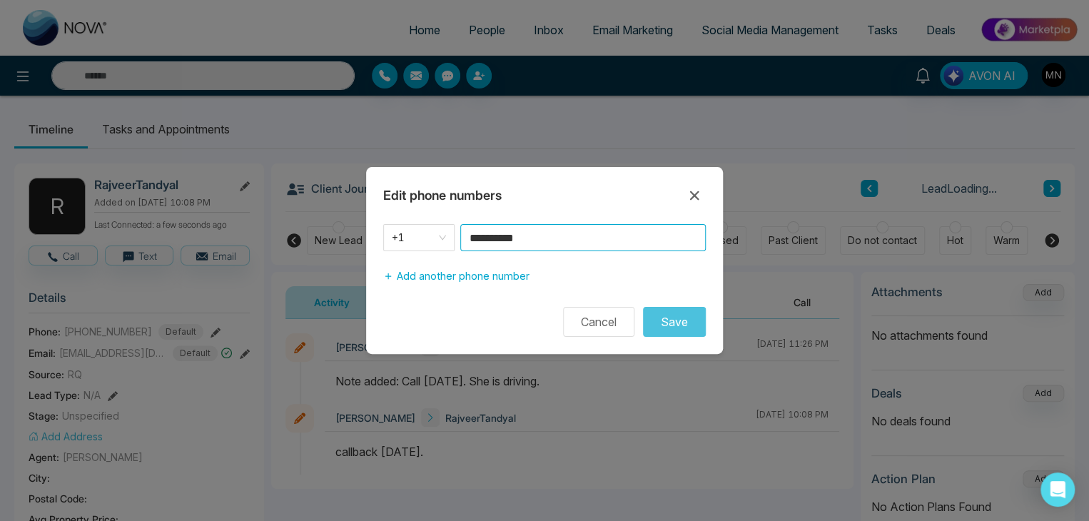
click at [623, 245] on input "**********" at bounding box center [583, 237] width 246 height 27
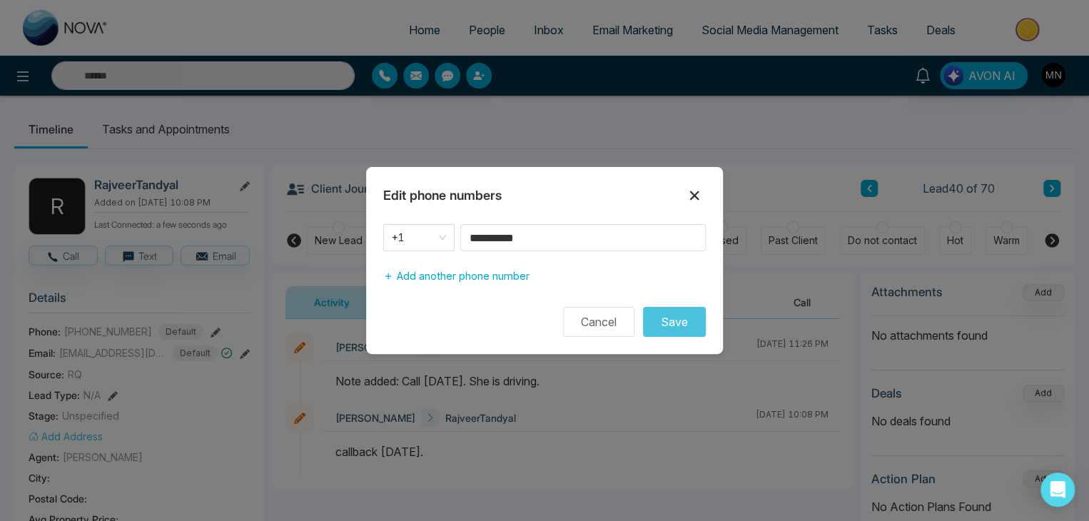
click at [694, 198] on icon at bounding box center [694, 195] width 17 height 17
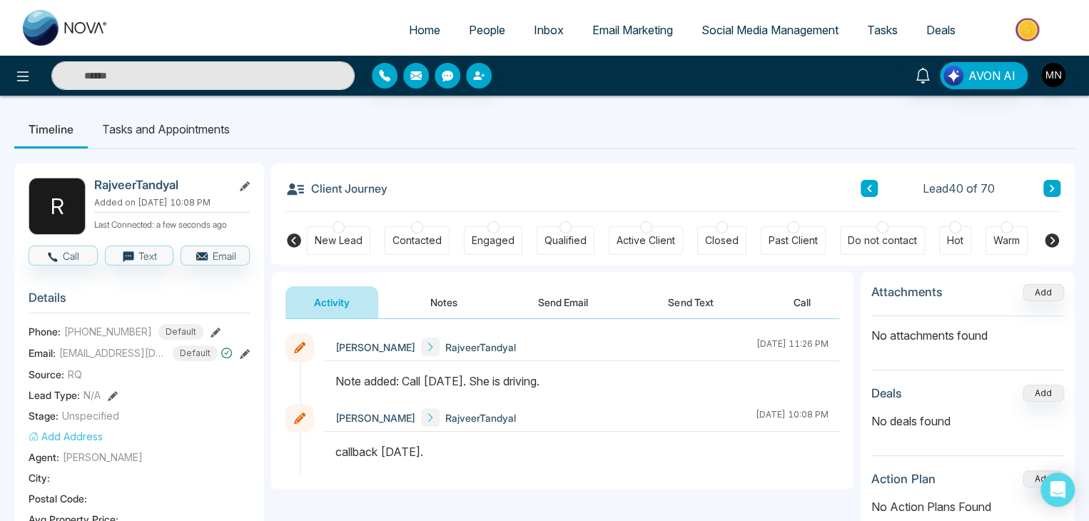
click at [460, 303] on button "Notes" at bounding box center [444, 302] width 84 height 32
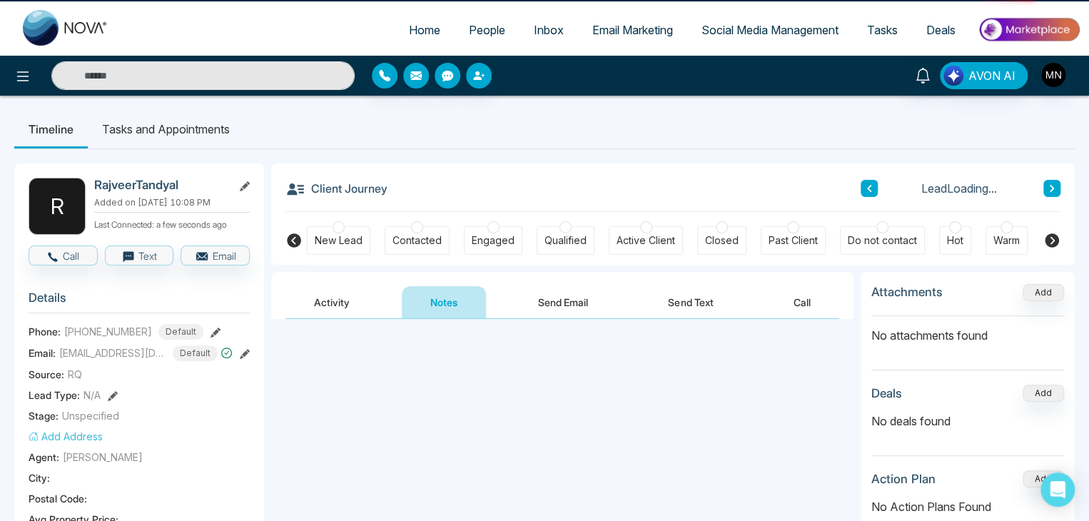
click at [439, 373] on textarea at bounding box center [563, 382] width 554 height 94
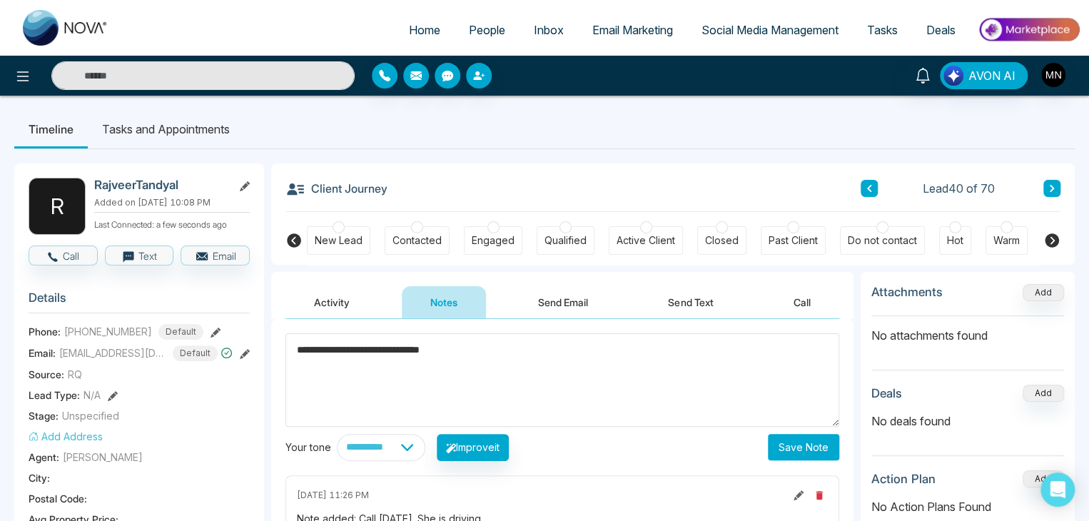
click at [429, 353] on textarea "**********" at bounding box center [563, 380] width 554 height 94
click at [489, 351] on textarea "**********" at bounding box center [563, 380] width 554 height 94
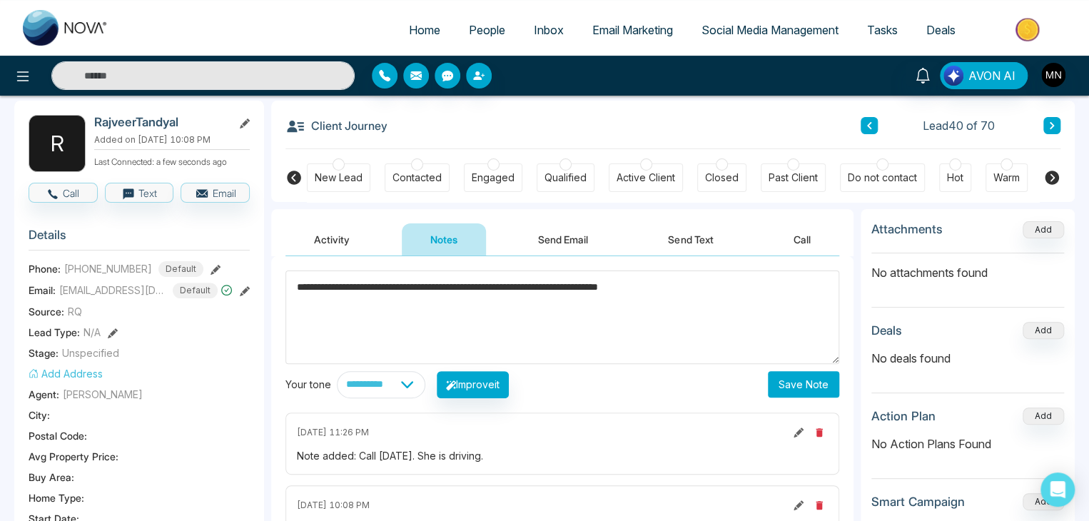
scroll to position [143, 0]
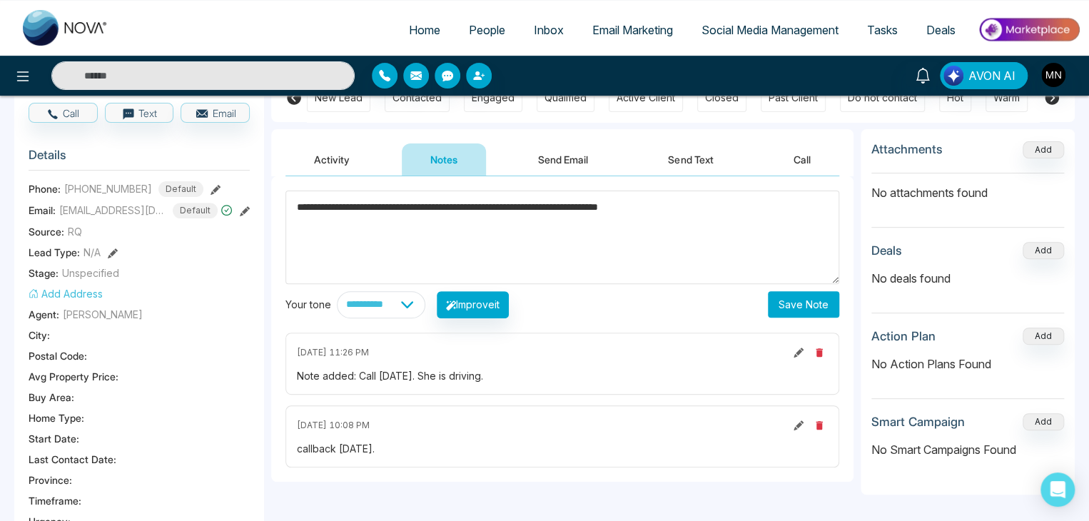
type textarea "**********"
drag, startPoint x: 798, startPoint y: 306, endPoint x: 785, endPoint y: 305, distance: 13.6
click at [798, 305] on button "Save Note" at bounding box center [803, 304] width 71 height 26
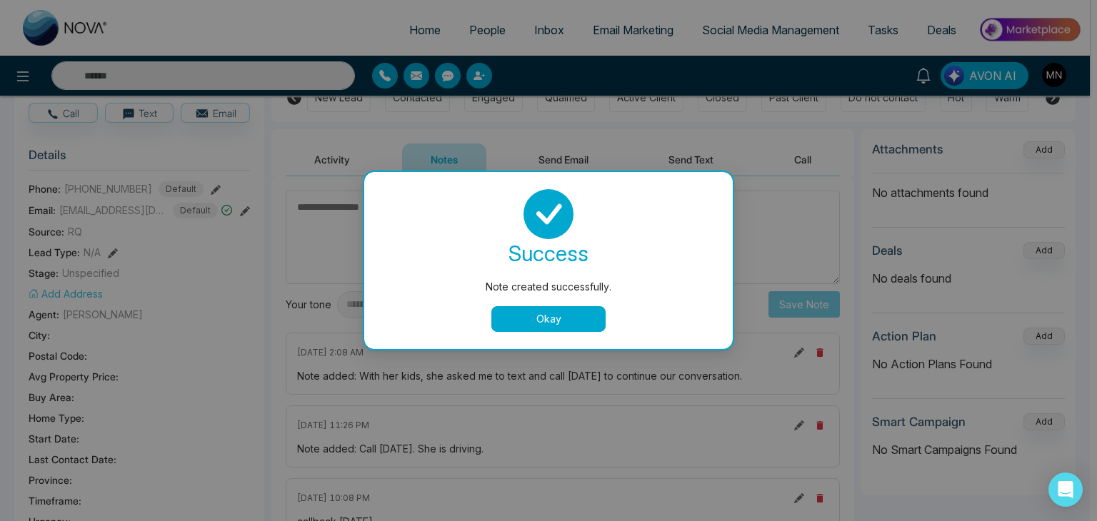
click at [541, 321] on button "Okay" at bounding box center [548, 319] width 114 height 26
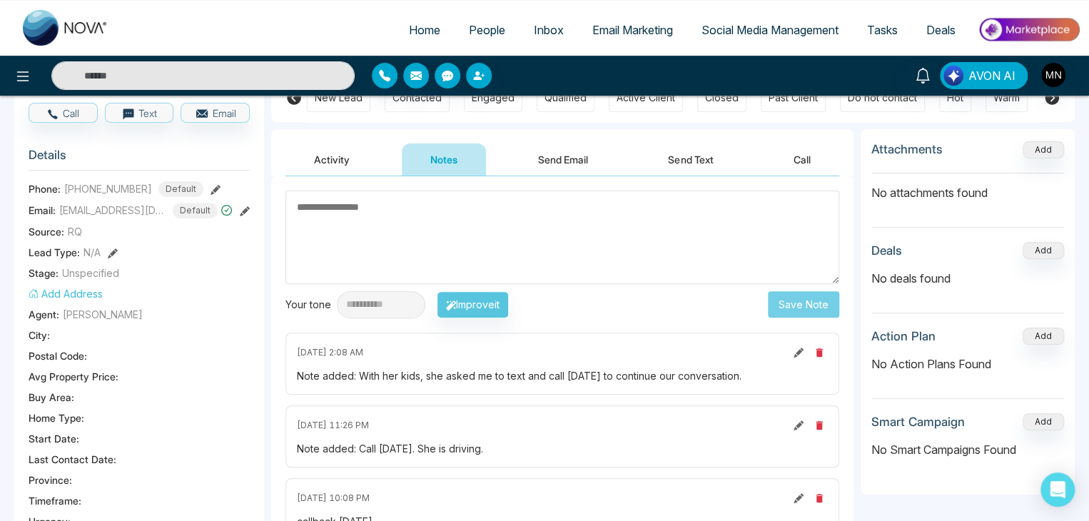
click at [341, 156] on button "Activity" at bounding box center [332, 159] width 93 height 32
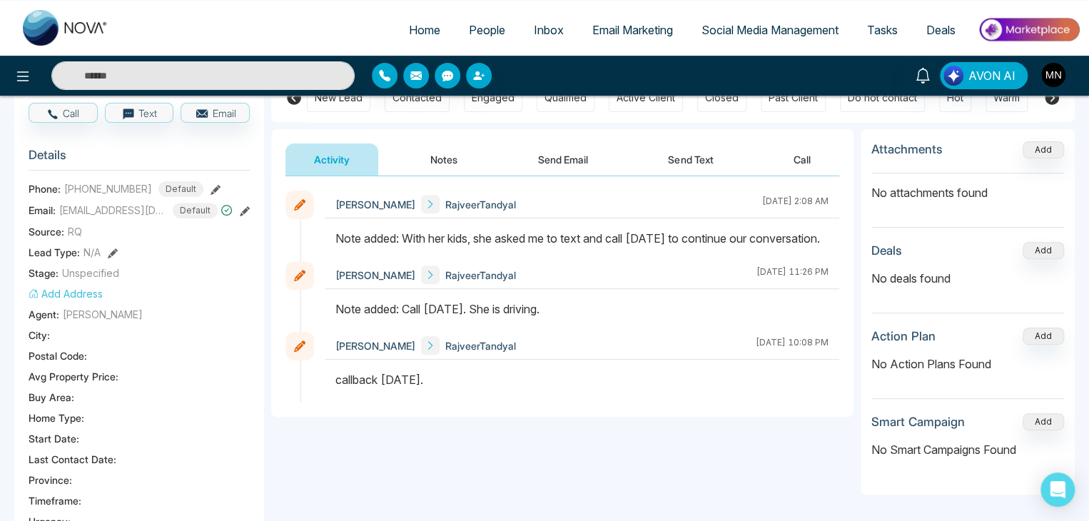
click at [695, 156] on button "Send Text" at bounding box center [691, 159] width 102 height 32
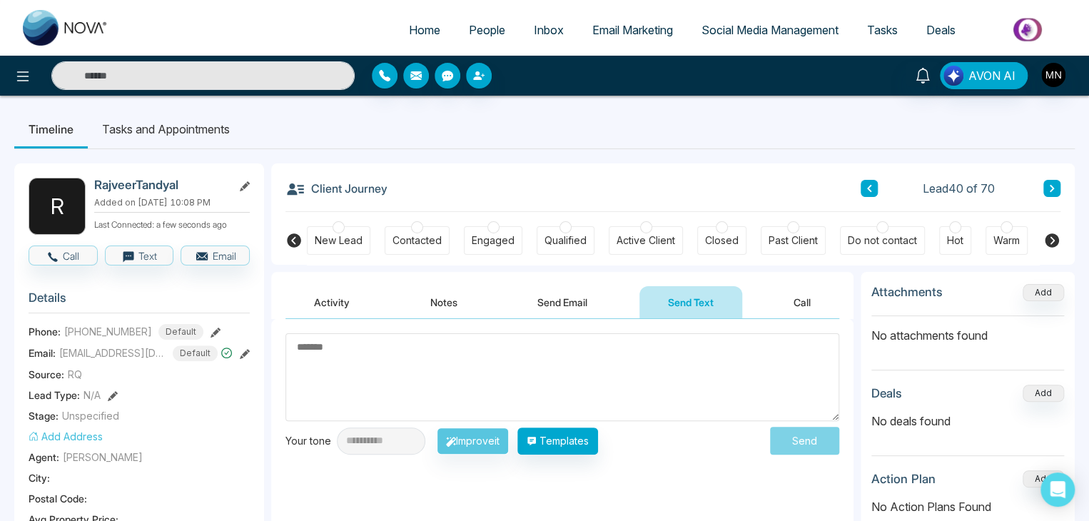
click at [341, 301] on button "Activity" at bounding box center [332, 302] width 93 height 32
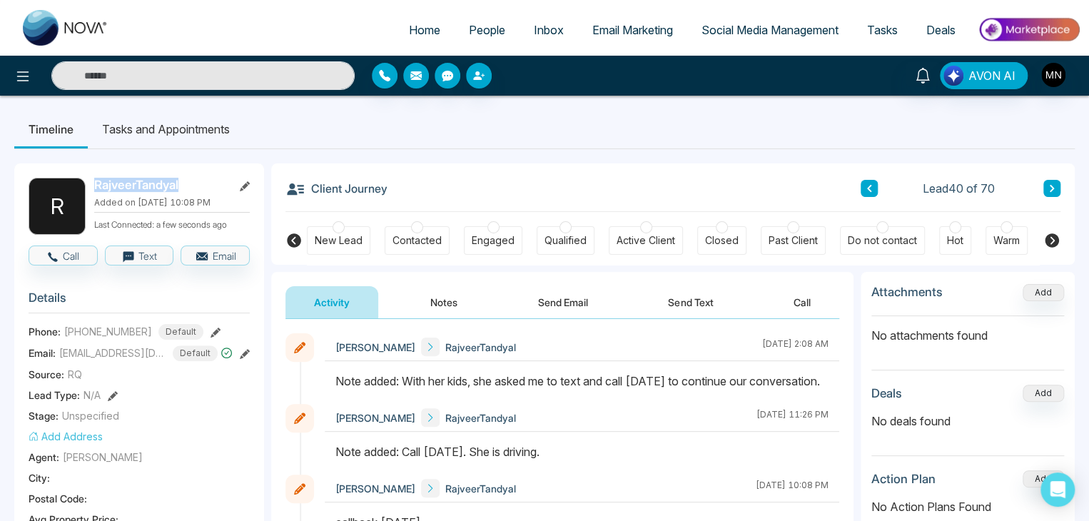
drag, startPoint x: 180, startPoint y: 183, endPoint x: 97, endPoint y: 186, distance: 82.9
click at [97, 186] on h2 "RajveerTandyal" at bounding box center [160, 185] width 133 height 14
copy h2 "RajveerTandyal"
click at [674, 296] on button "Send Text" at bounding box center [691, 302] width 102 height 32
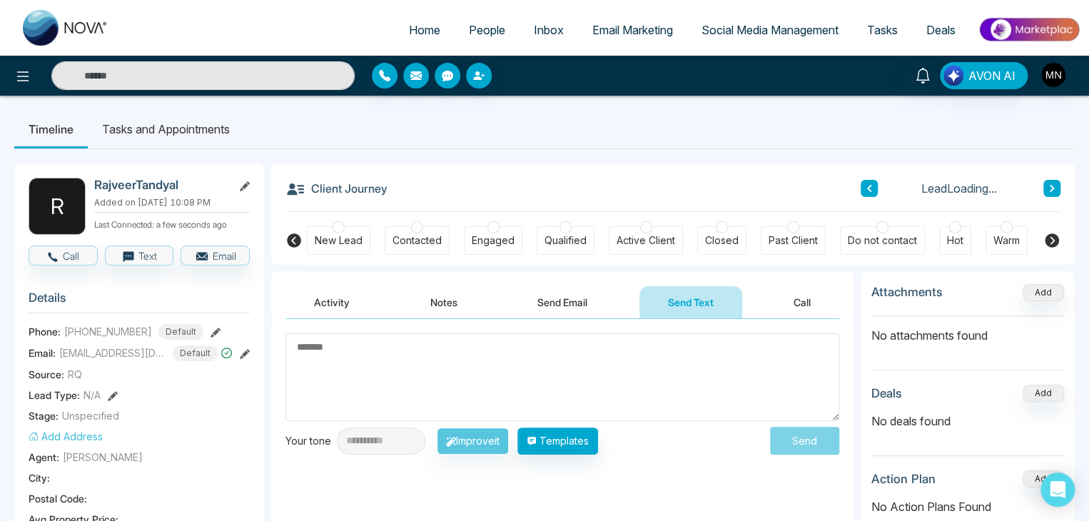
click at [503, 386] on textarea at bounding box center [563, 377] width 554 height 88
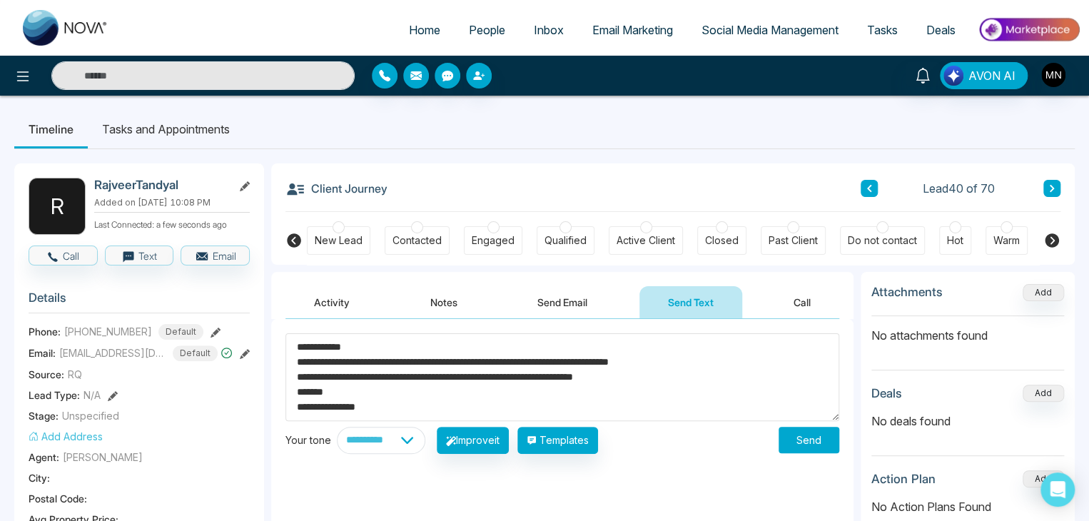
click at [644, 363] on textarea "**********" at bounding box center [563, 377] width 554 height 88
type textarea "**********"
click at [815, 442] on button "Send" at bounding box center [809, 440] width 61 height 26
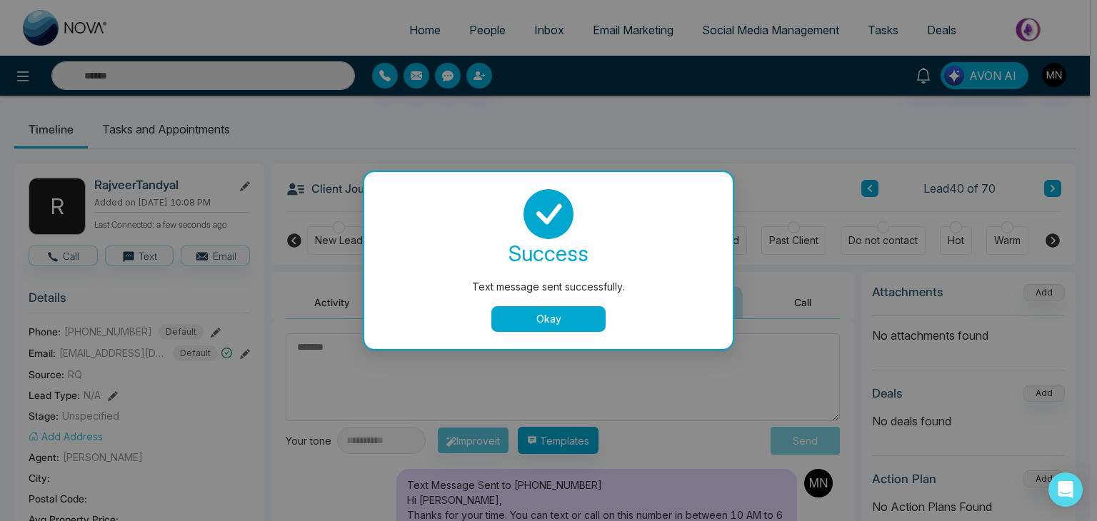
click at [563, 330] on button "Okay" at bounding box center [548, 319] width 114 height 26
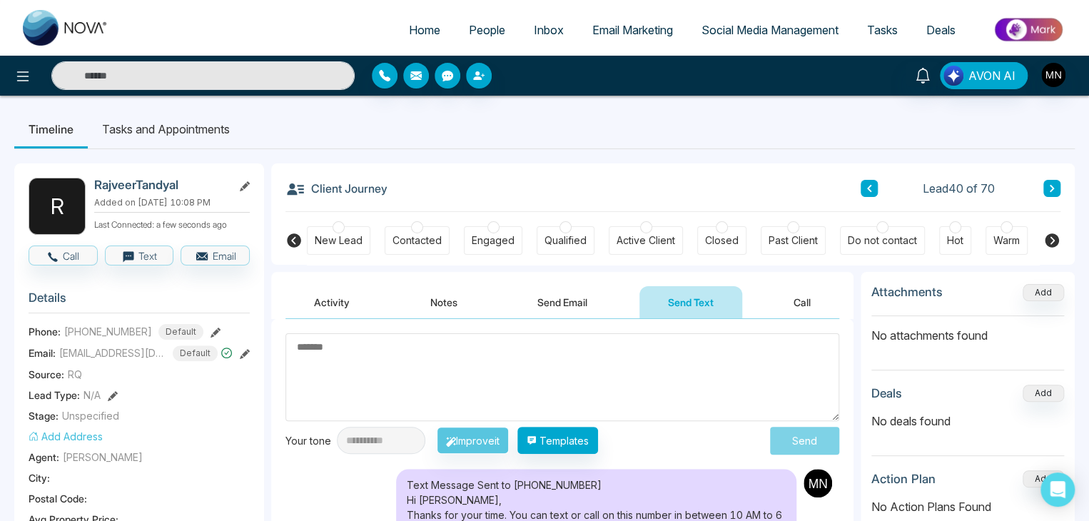
click at [1050, 186] on icon at bounding box center [1052, 188] width 7 height 9
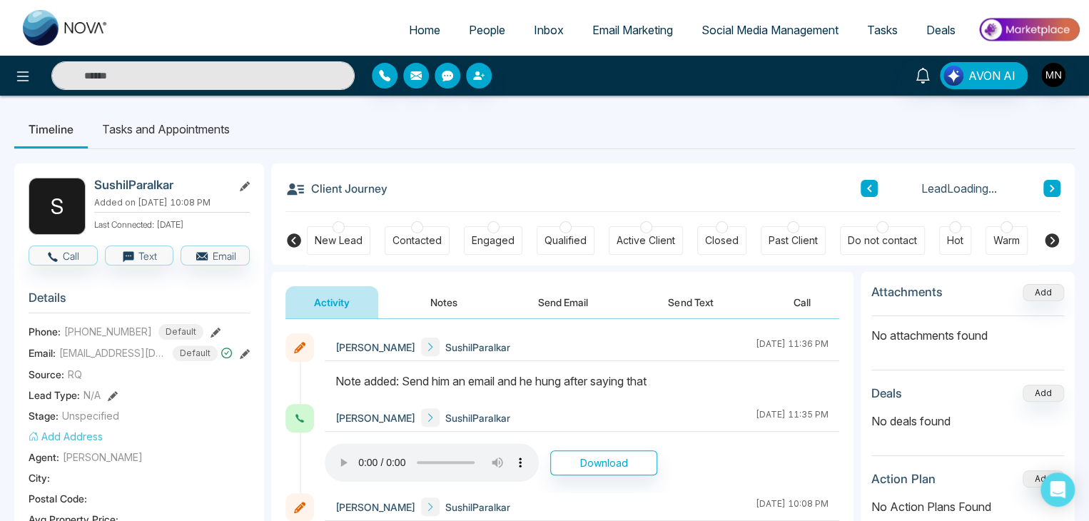
click at [872, 184] on icon at bounding box center [869, 188] width 7 height 9
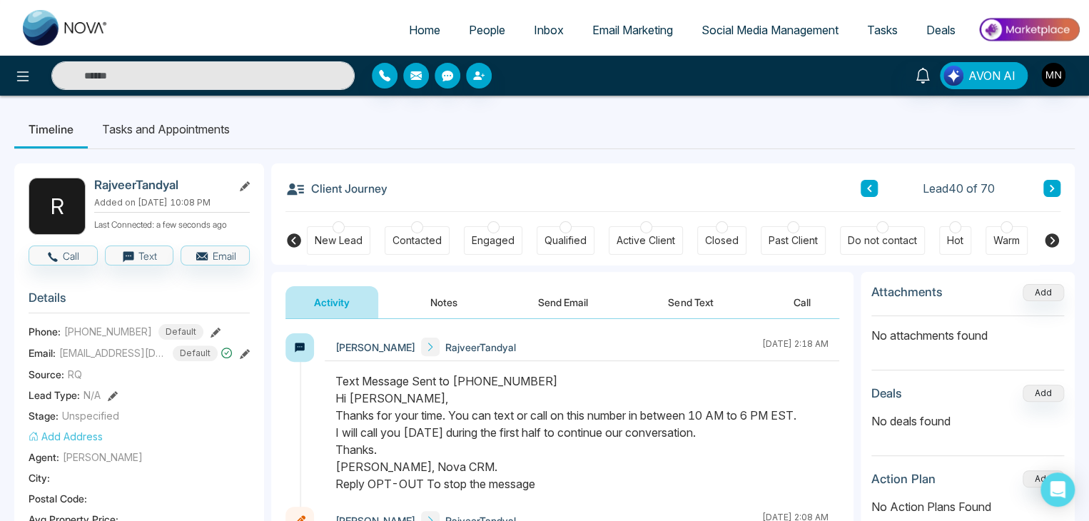
click at [1023, 191] on div "Lead 40 of 70" at bounding box center [961, 188] width 200 height 17
click at [1044, 183] on button at bounding box center [1052, 188] width 17 height 17
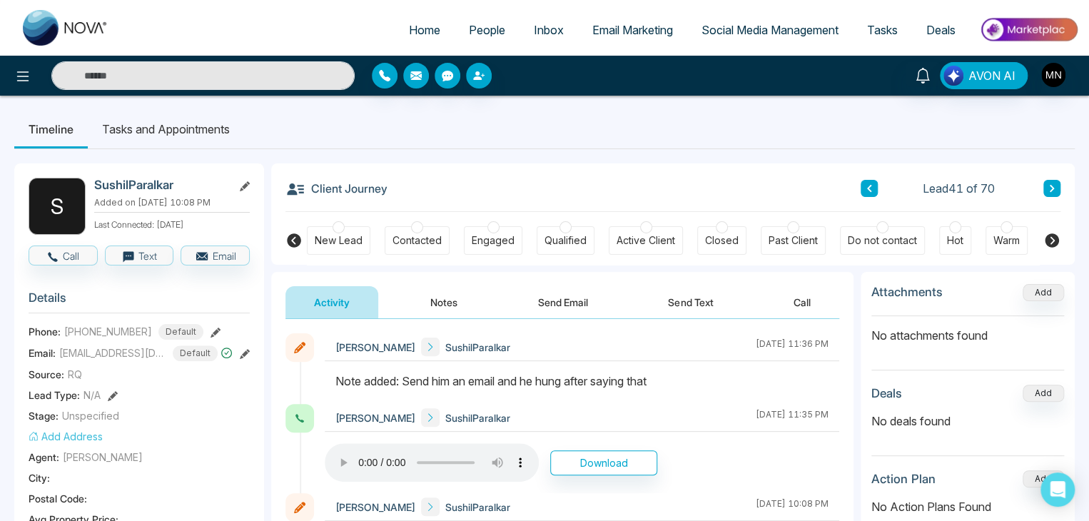
click at [1051, 191] on icon at bounding box center [1052, 188] width 4 height 7
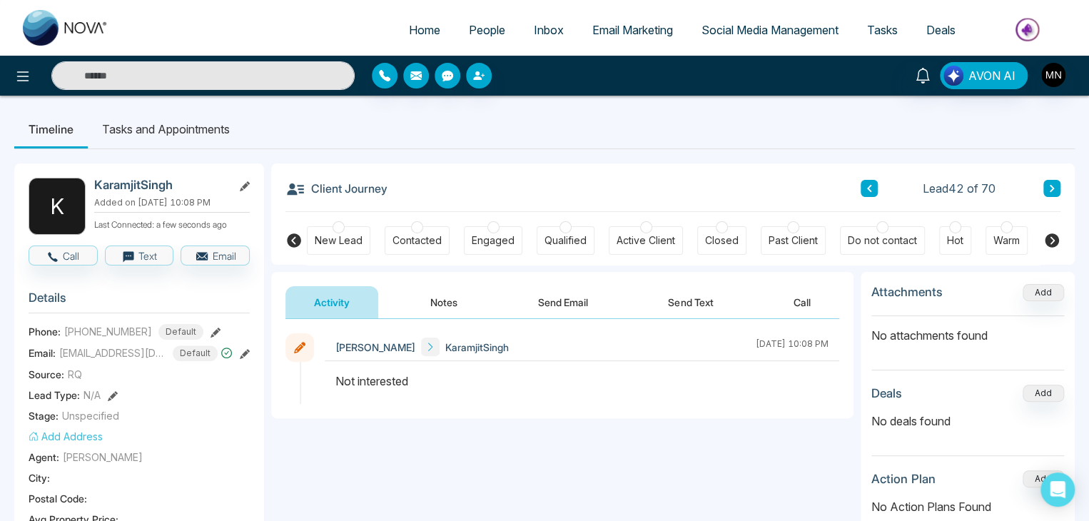
click at [1051, 191] on icon at bounding box center [1052, 188] width 4 height 7
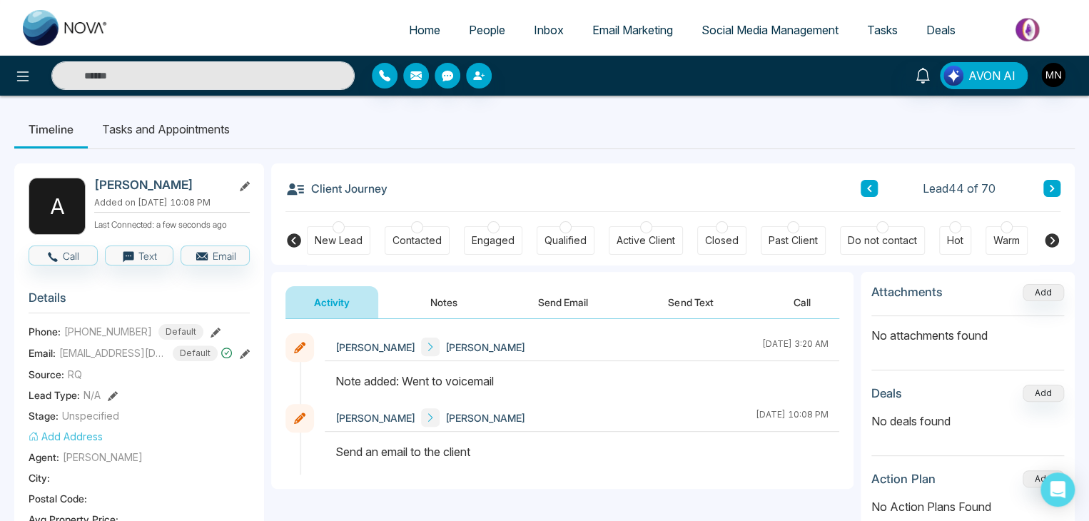
click at [243, 349] on icon at bounding box center [245, 354] width 10 height 10
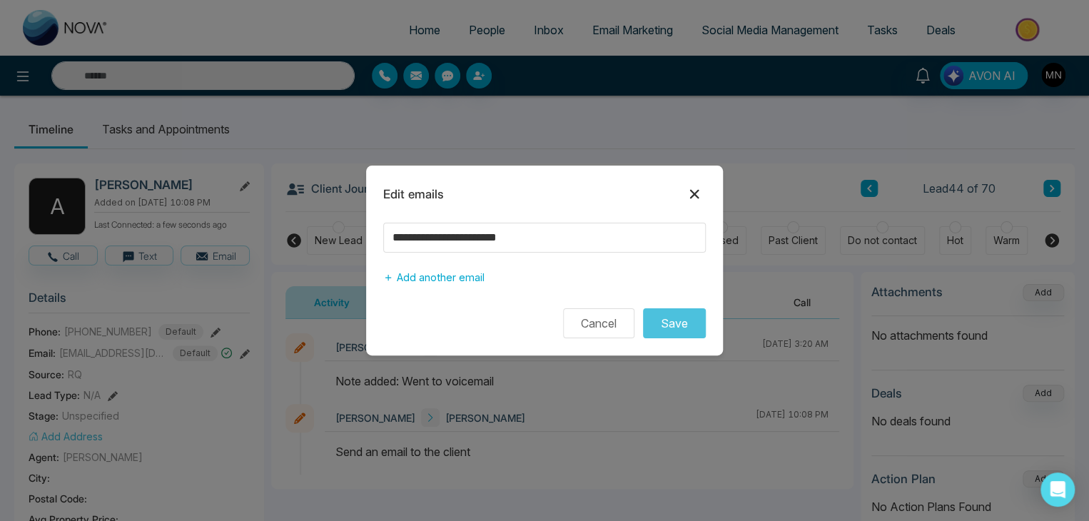
click at [702, 193] on icon at bounding box center [694, 194] width 17 height 17
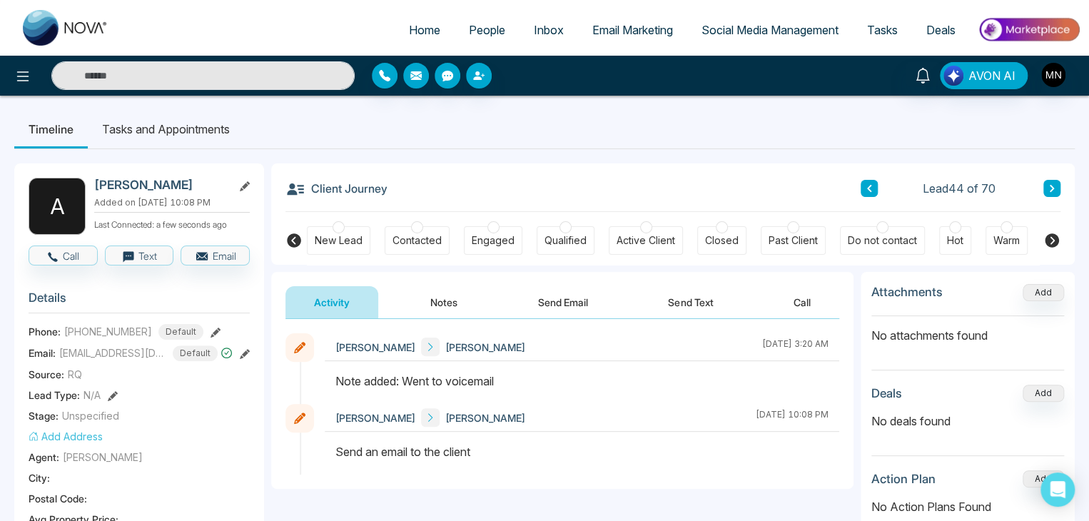
click at [208, 324] on div "Phone: +14163462436 Default" at bounding box center [139, 332] width 221 height 16
click at [211, 329] on icon at bounding box center [216, 333] width 10 height 10
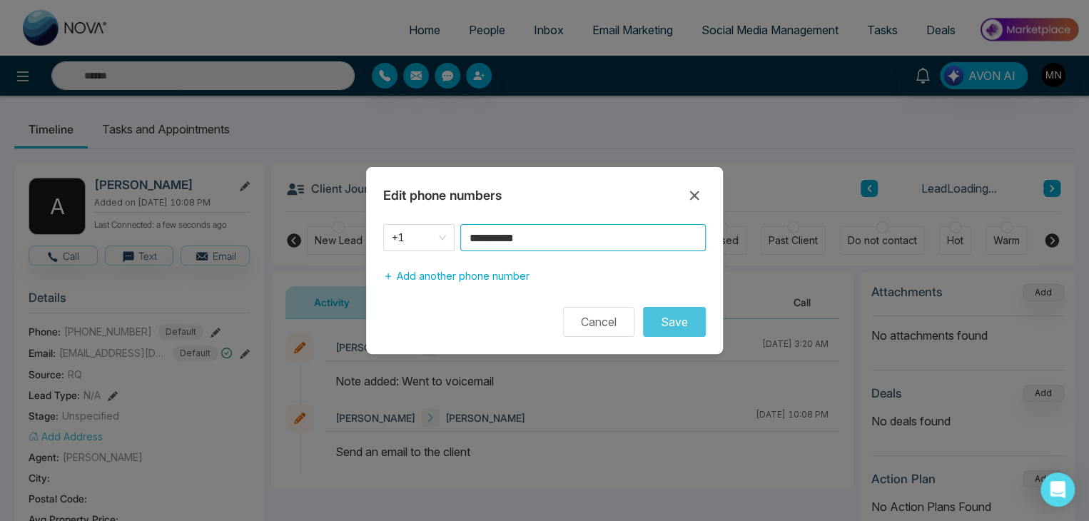
click at [571, 228] on input "**********" at bounding box center [583, 237] width 246 height 27
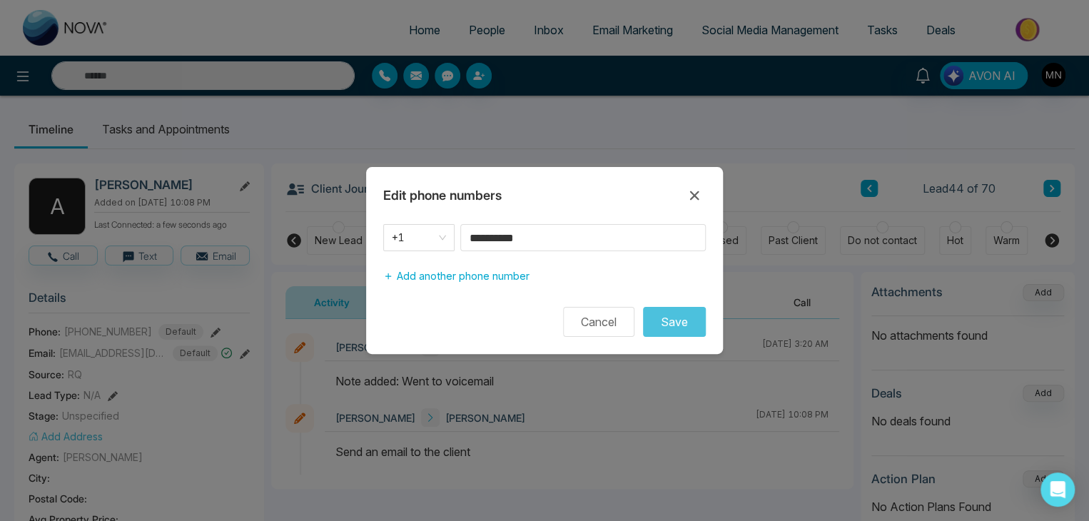
click at [720, 127] on div "**********" at bounding box center [544, 260] width 1089 height 521
click at [691, 196] on icon at bounding box center [694, 195] width 17 height 17
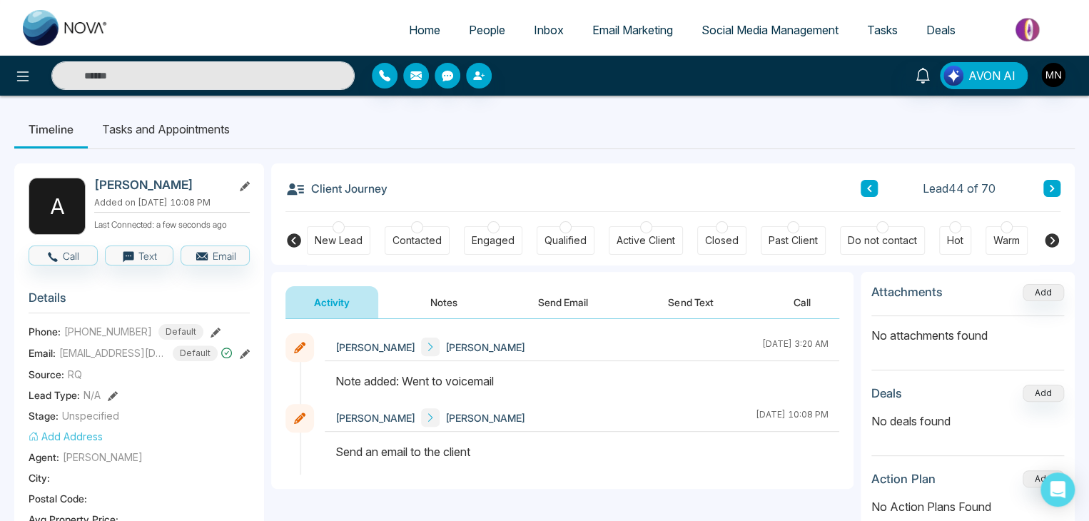
click at [870, 192] on icon at bounding box center [869, 188] width 7 height 9
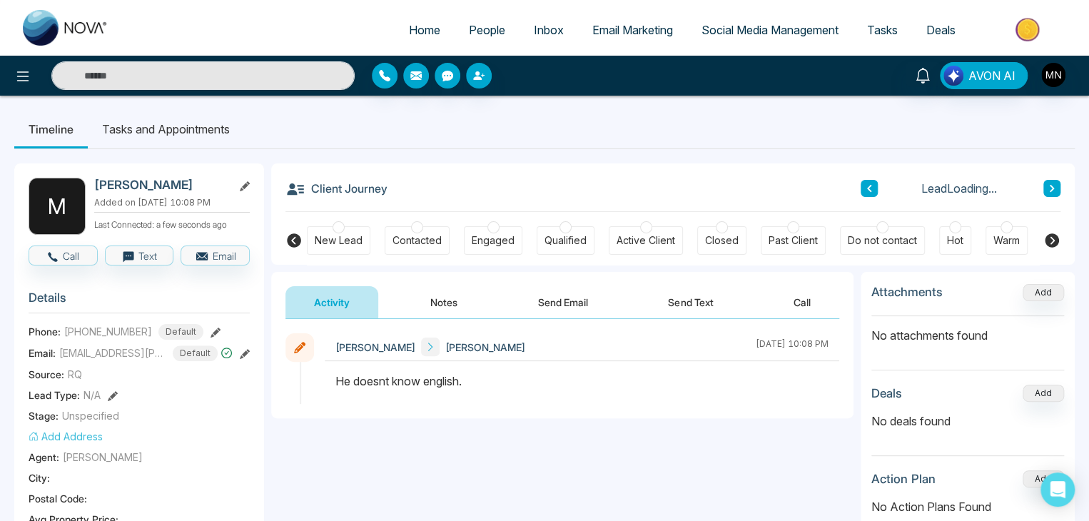
click at [1051, 190] on icon at bounding box center [1052, 188] width 4 height 7
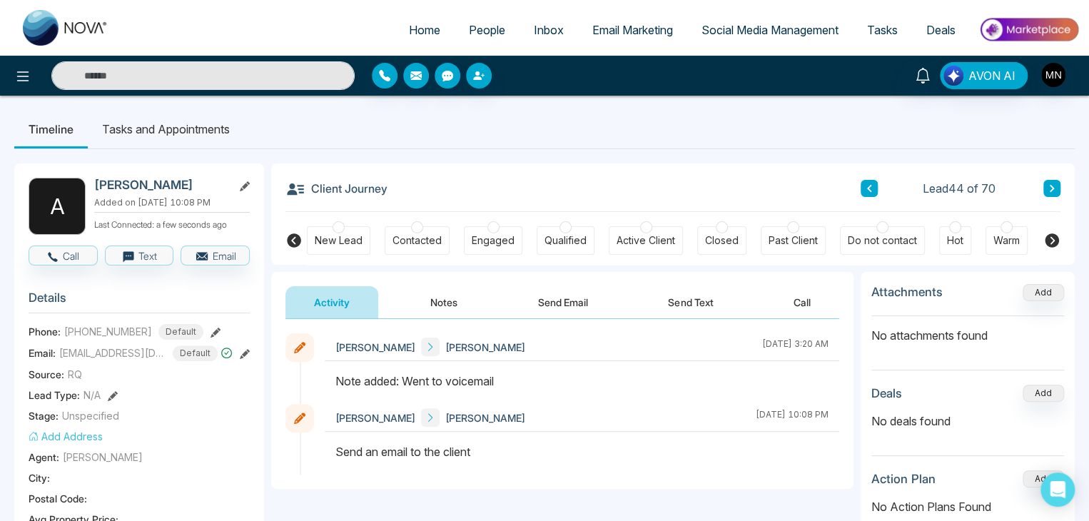
click at [211, 328] on icon at bounding box center [216, 333] width 10 height 10
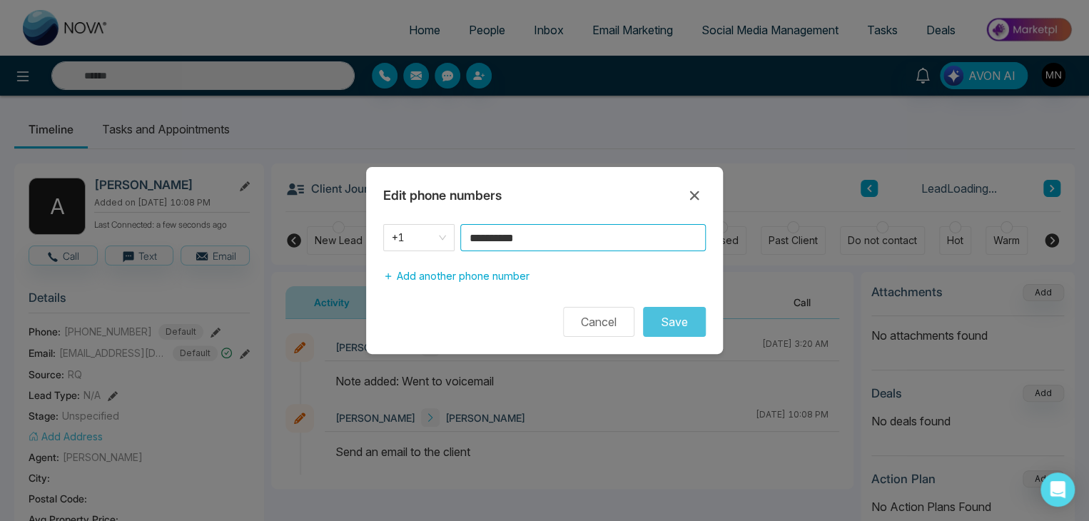
click at [557, 232] on input "**********" at bounding box center [583, 237] width 246 height 27
click at [591, 313] on button "Cancel" at bounding box center [598, 322] width 71 height 30
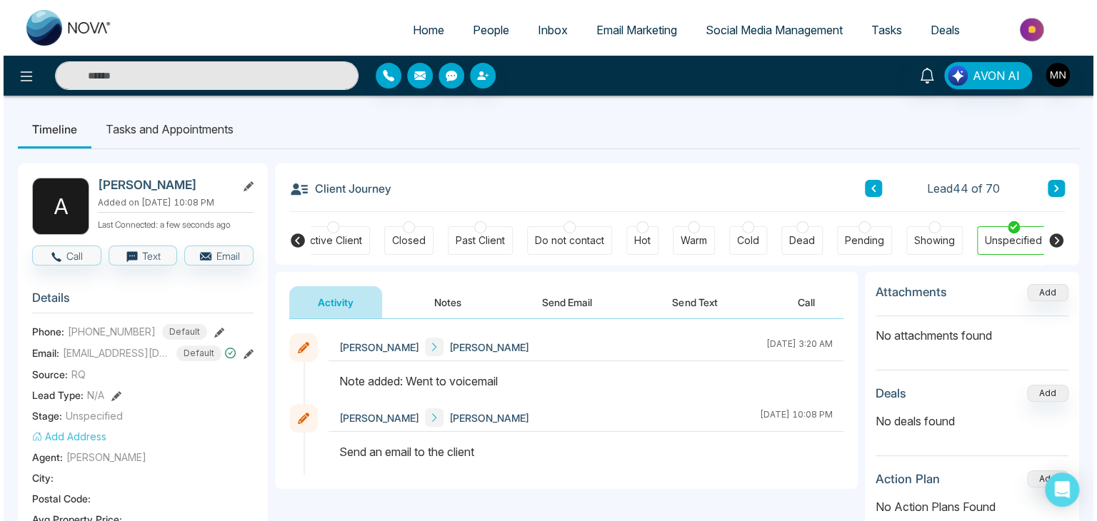
scroll to position [0, 318]
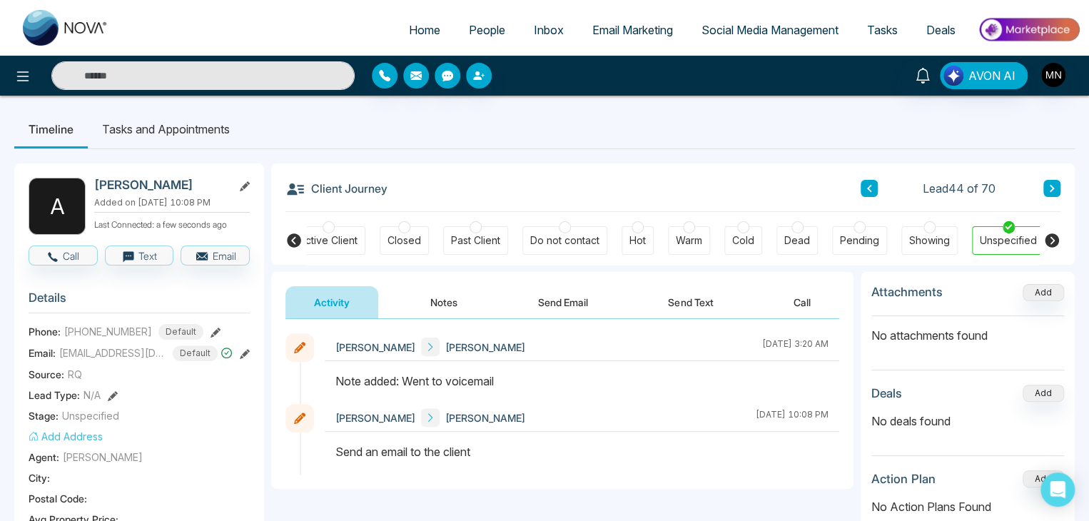
click at [448, 301] on button "Notes" at bounding box center [444, 302] width 84 height 32
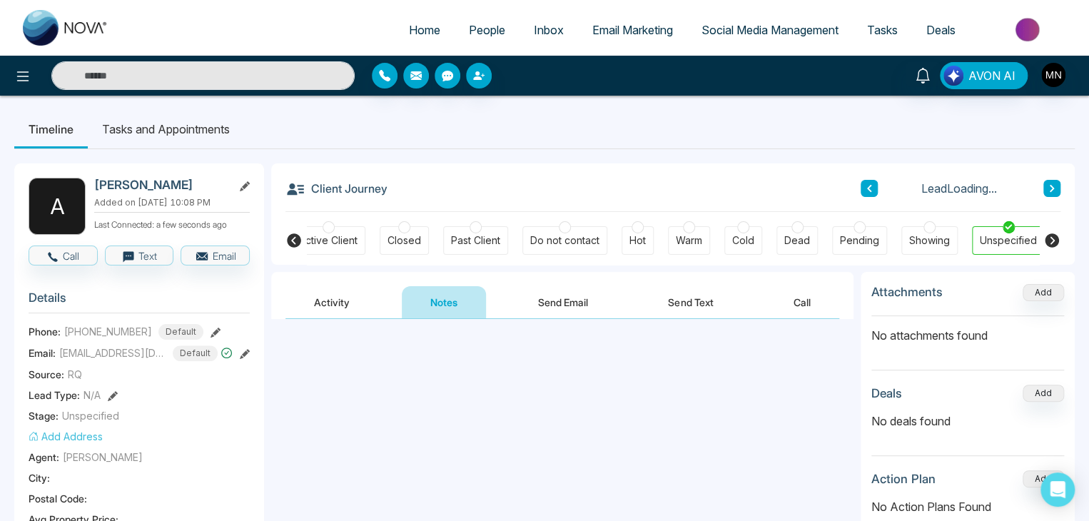
click at [472, 359] on textarea at bounding box center [563, 385] width 554 height 94
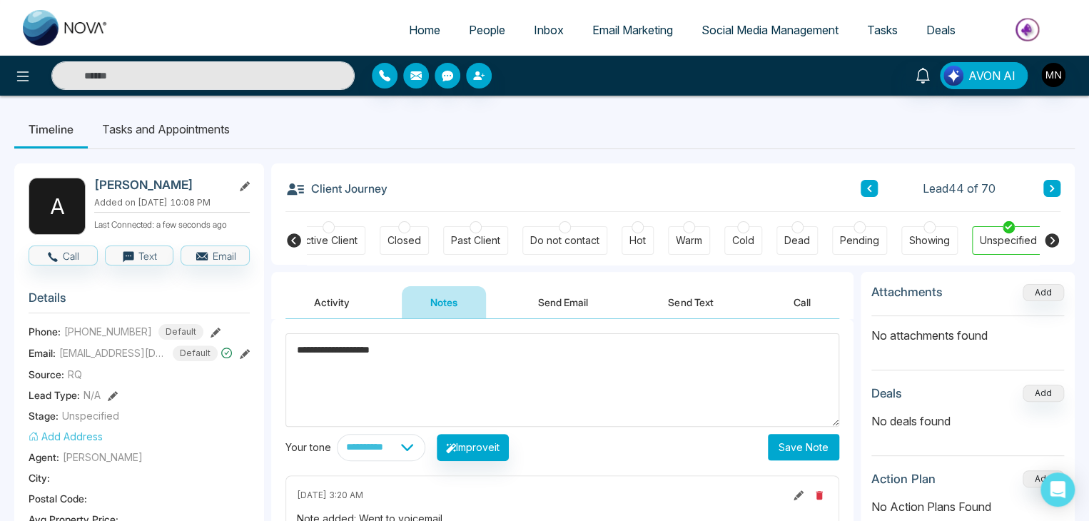
type textarea "**********"
click at [797, 439] on button "Save Note" at bounding box center [803, 447] width 71 height 26
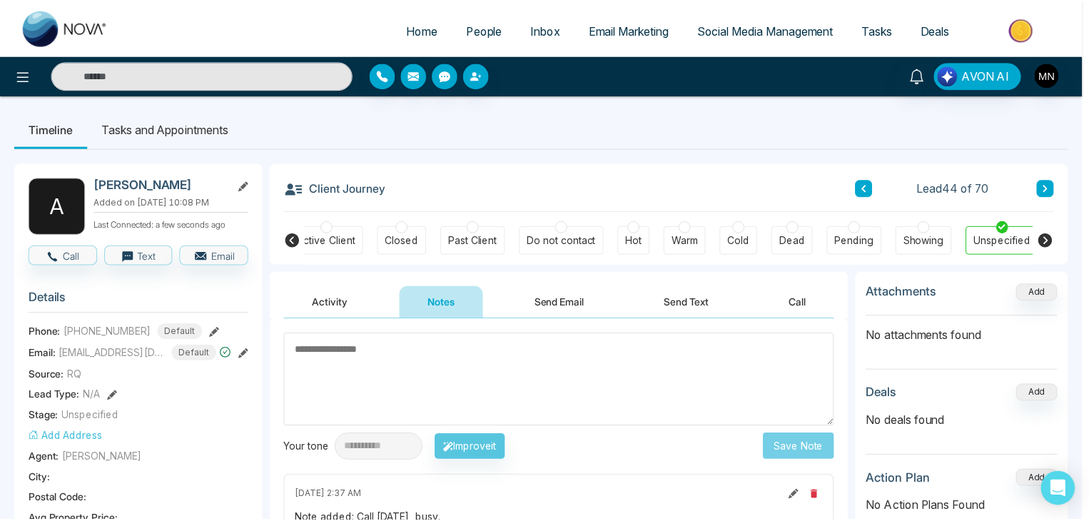
scroll to position [0, 317]
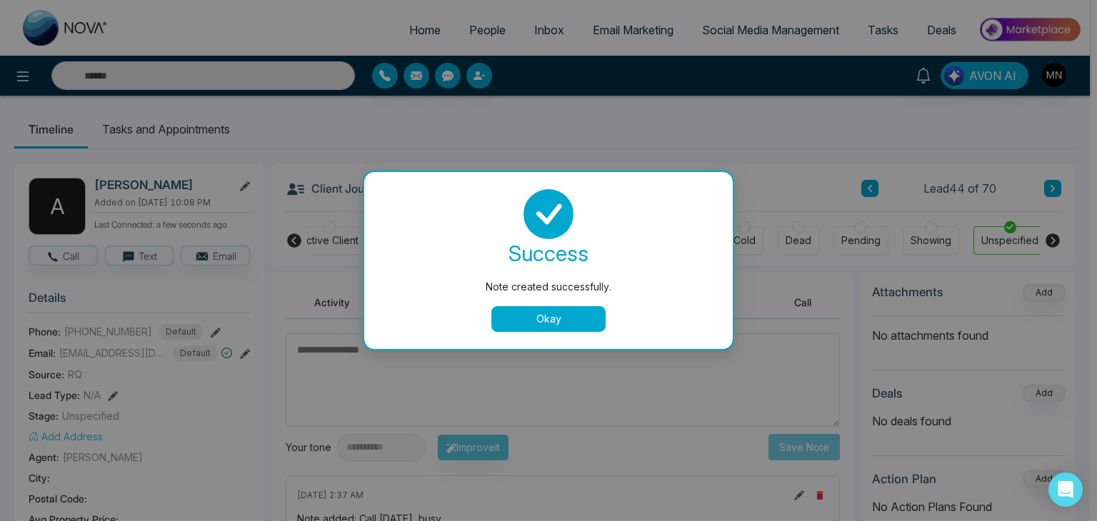
click at [544, 316] on button "Okay" at bounding box center [548, 319] width 114 height 26
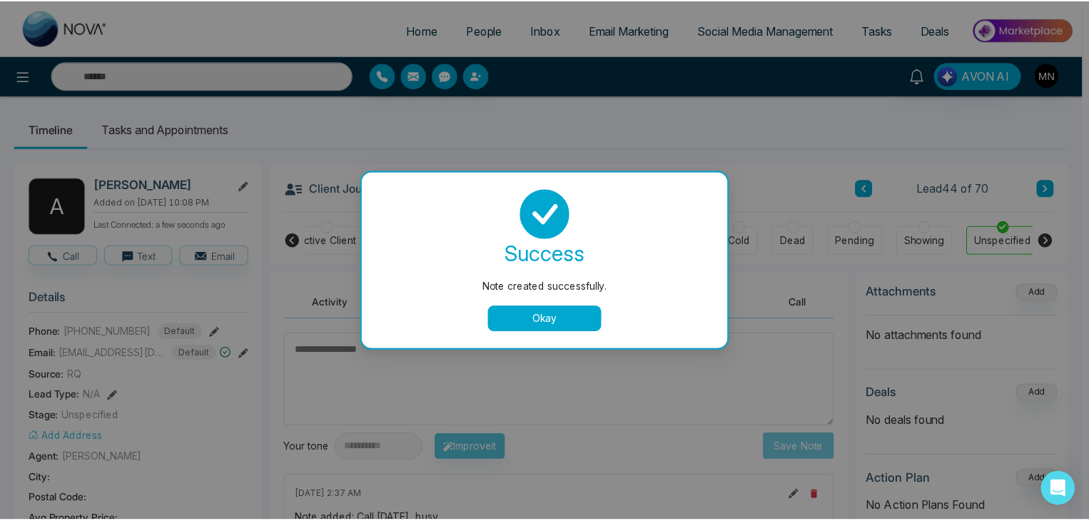
scroll to position [0, 311]
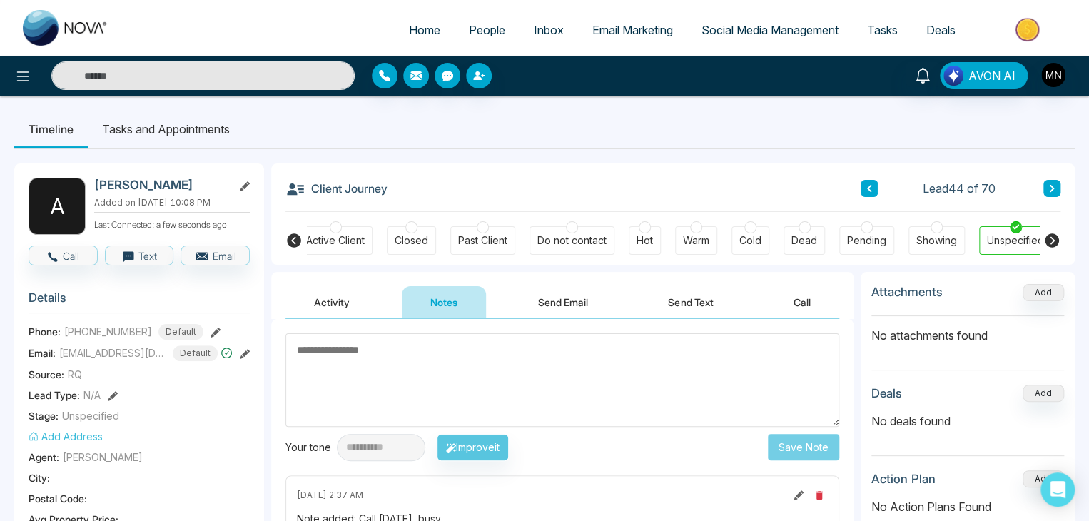
click at [254, 75] on input "text" at bounding box center [202, 75] width 303 height 29
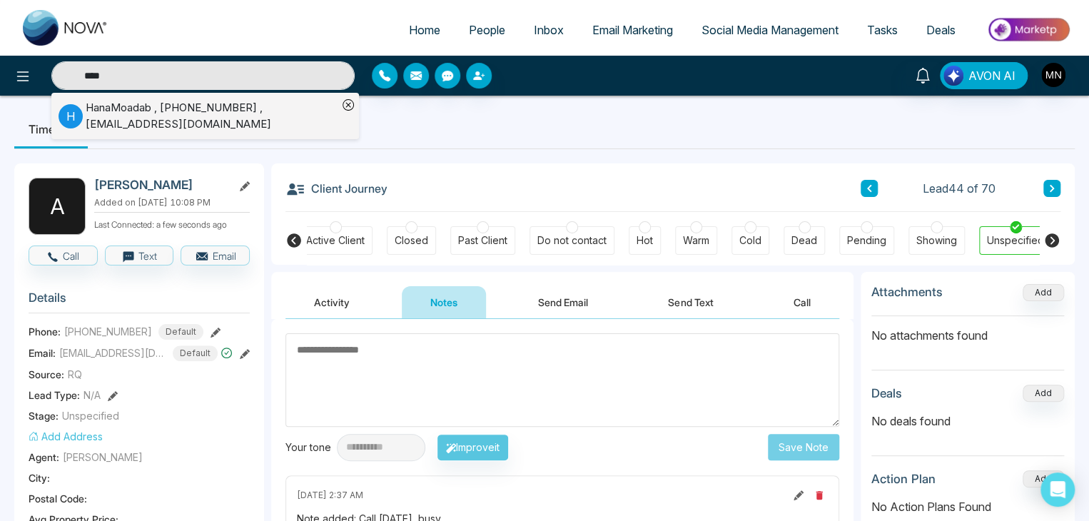
type input "****"
click at [214, 115] on div "HanaMoadab , +14165702020 , hana.moadab@century21.ca" at bounding box center [212, 116] width 252 height 32
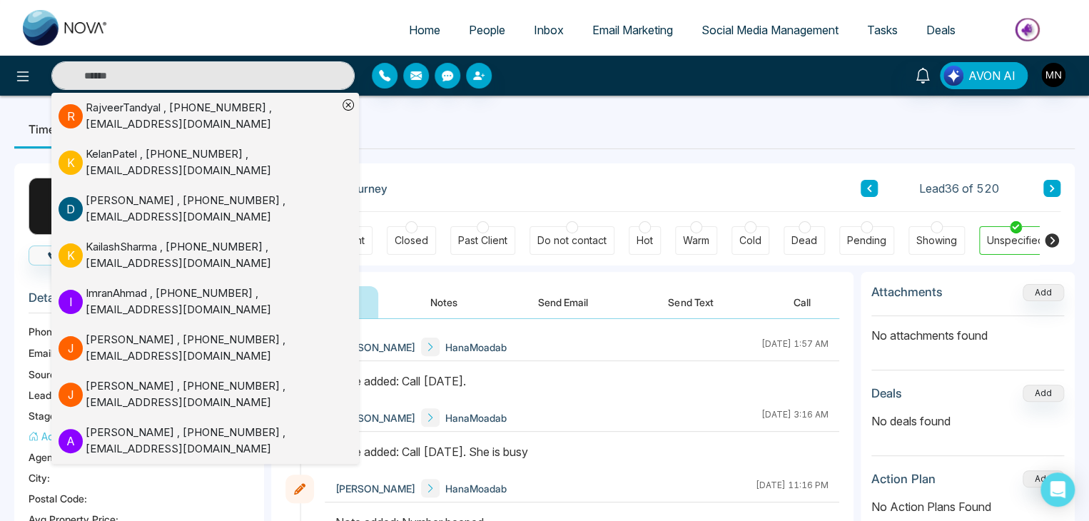
click at [530, 171] on div "Client Journey Lead 36 of 520" at bounding box center [673, 187] width 775 height 49
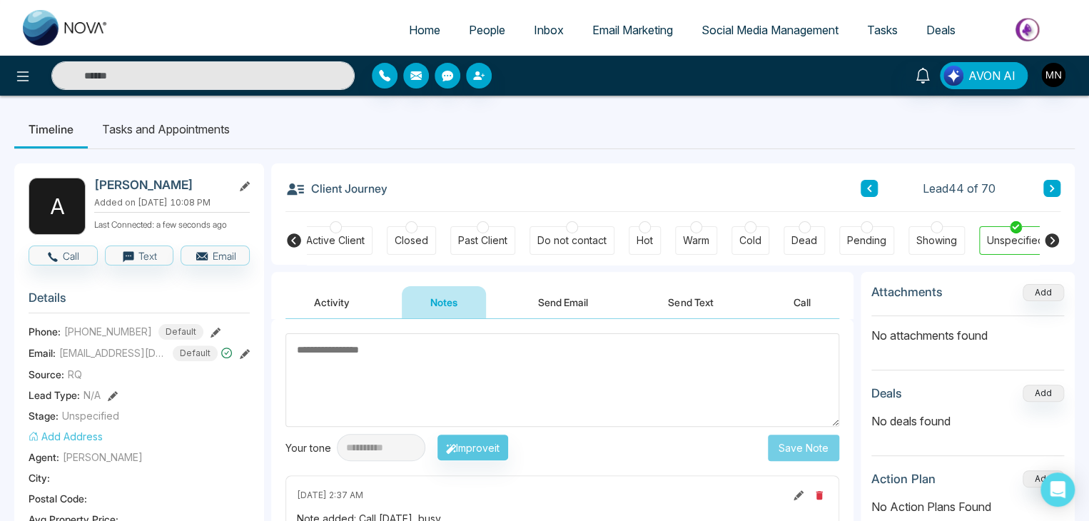
click at [336, 294] on button "Activity" at bounding box center [332, 302] width 93 height 32
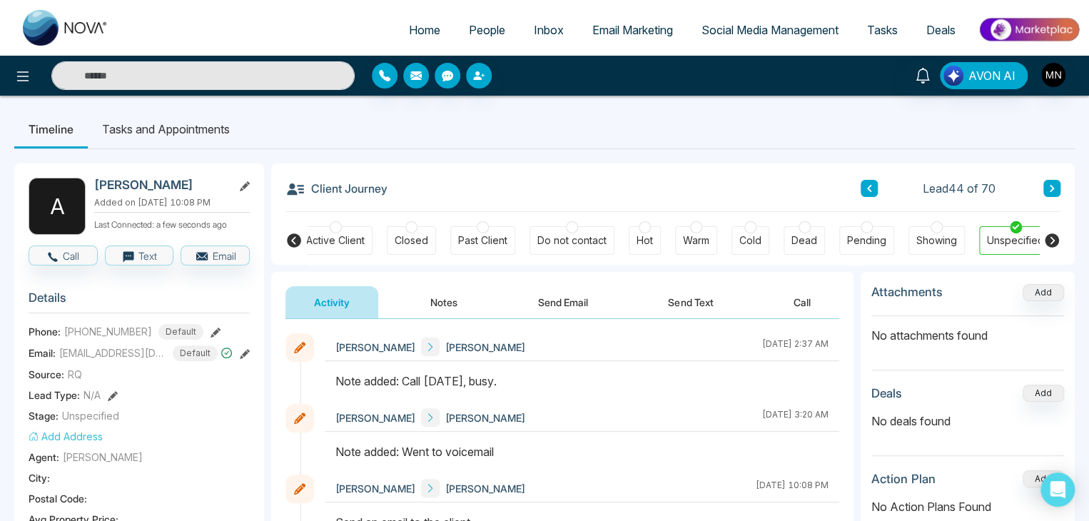
click at [203, 90] on div "AVON AI" at bounding box center [544, 76] width 1089 height 40
click at [221, 74] on input "text" at bounding box center [202, 75] width 303 height 29
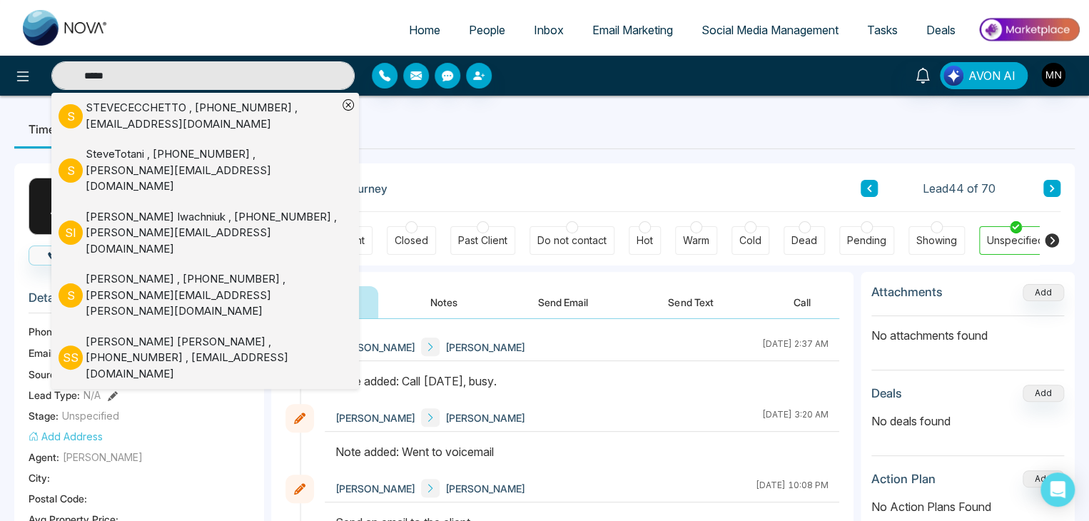
type input "*****"
click at [163, 161] on div "SteveTotani , +16476427171 , steve@realtris.ca" at bounding box center [212, 170] width 252 height 49
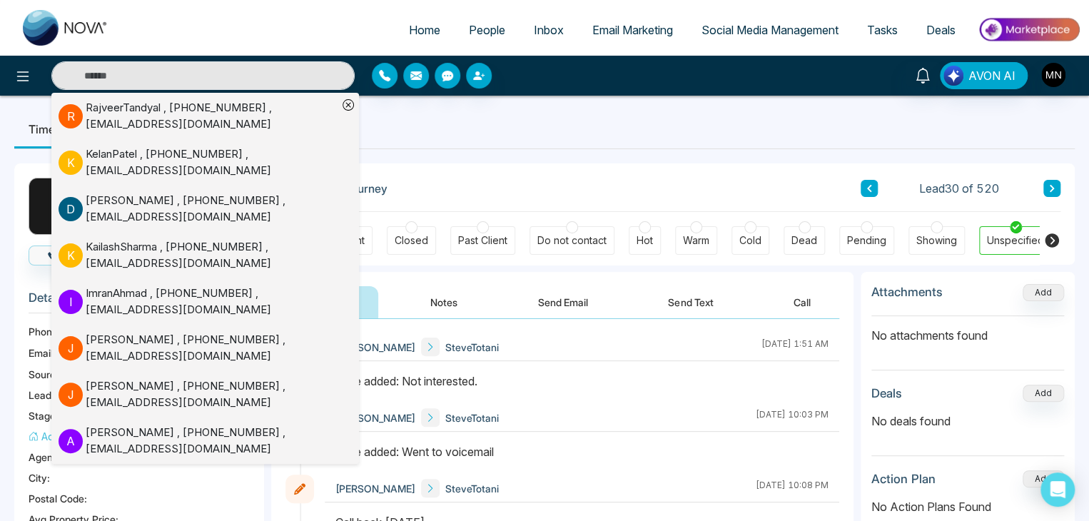
click at [582, 171] on div "Client Journey Lead 30 of 520" at bounding box center [673, 187] width 775 height 49
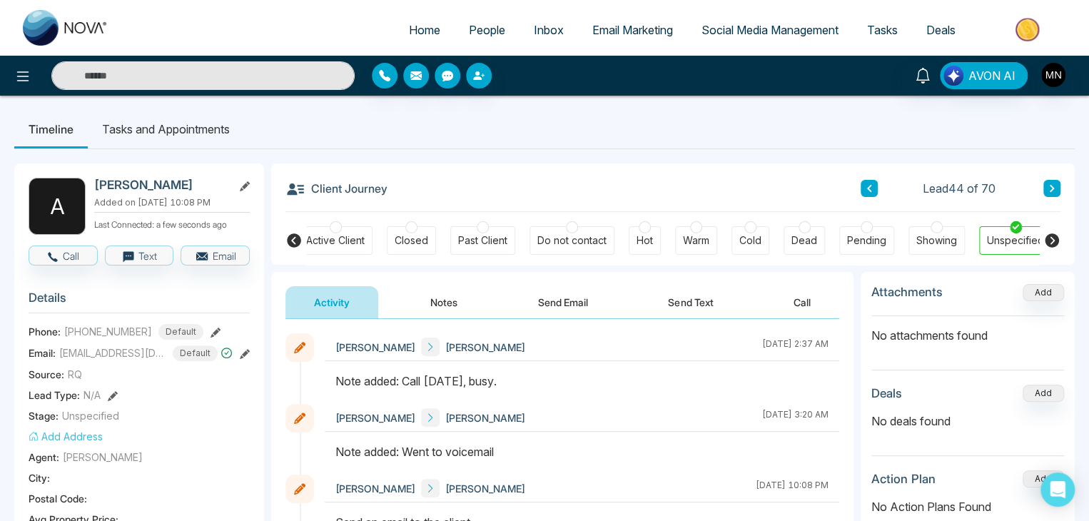
click at [1057, 195] on button at bounding box center [1052, 188] width 17 height 17
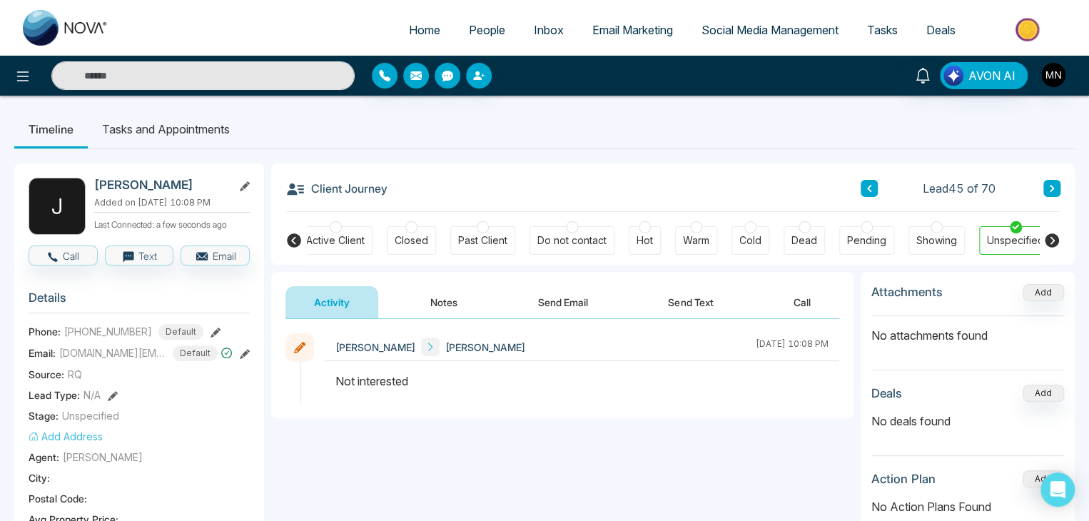
click at [862, 181] on button at bounding box center [869, 188] width 17 height 17
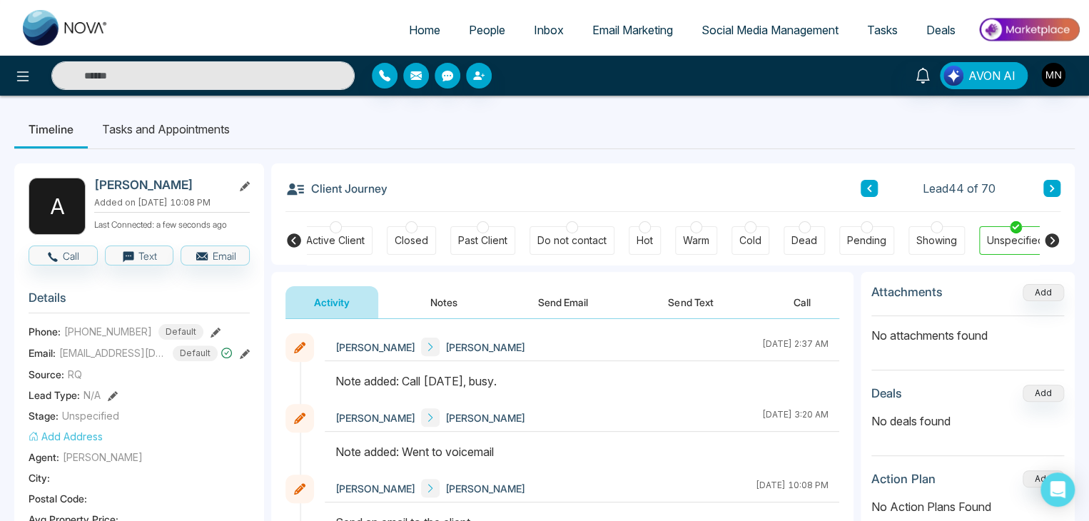
click at [1053, 192] on icon at bounding box center [1052, 188] width 7 height 9
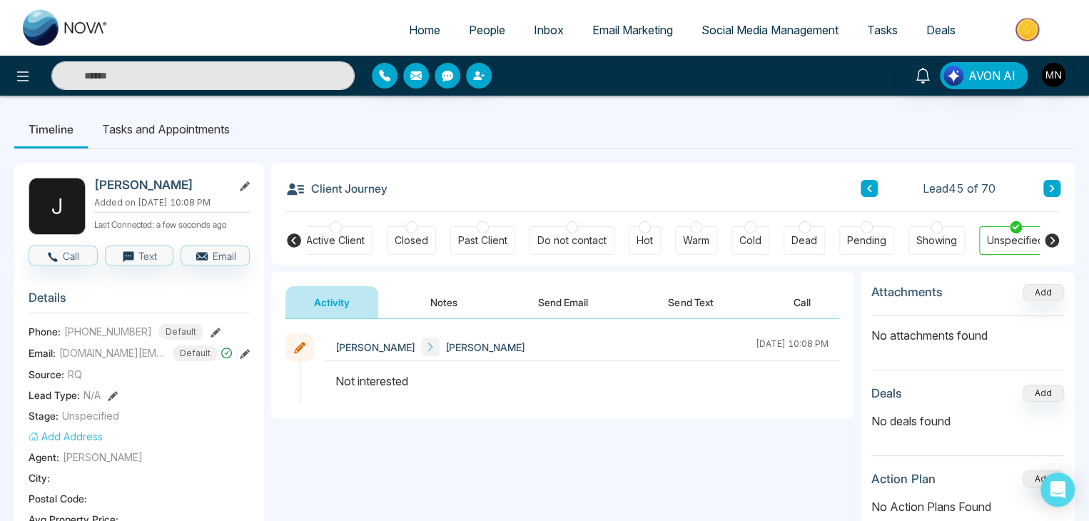
click at [1046, 185] on button at bounding box center [1052, 188] width 17 height 17
click at [1047, 185] on button at bounding box center [1052, 188] width 17 height 17
click at [876, 191] on button at bounding box center [869, 188] width 17 height 17
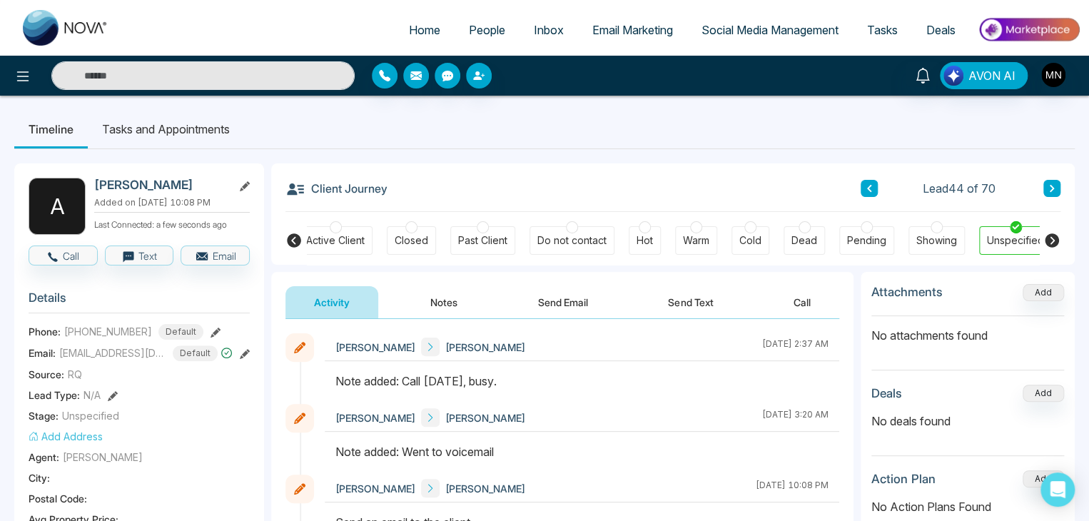
click at [1049, 186] on icon at bounding box center [1052, 188] width 7 height 9
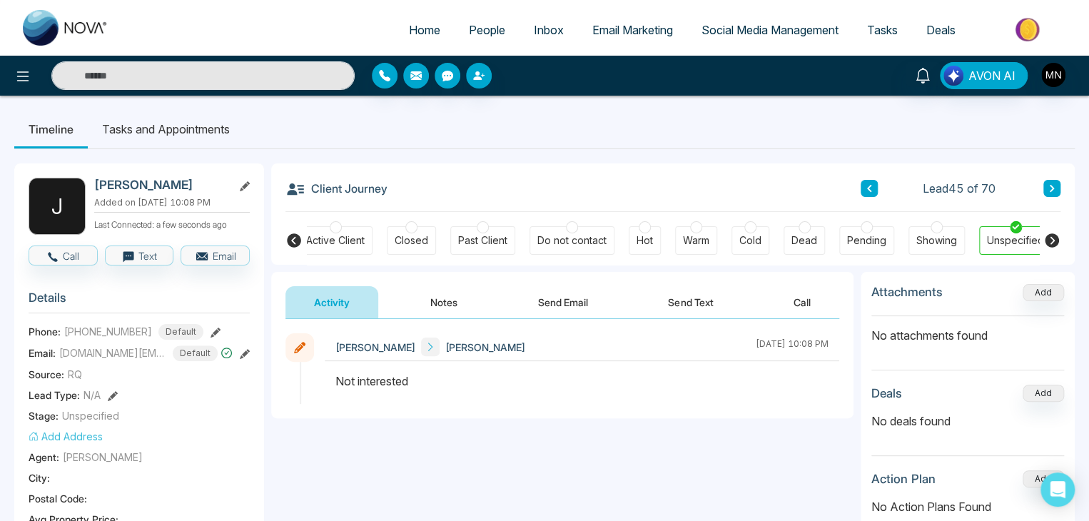
click at [1049, 186] on icon at bounding box center [1052, 188] width 7 height 9
click at [874, 188] on button at bounding box center [869, 188] width 17 height 17
drag, startPoint x: 874, startPoint y: 186, endPoint x: 882, endPoint y: 186, distance: 7.9
click at [873, 186] on button at bounding box center [869, 188] width 17 height 17
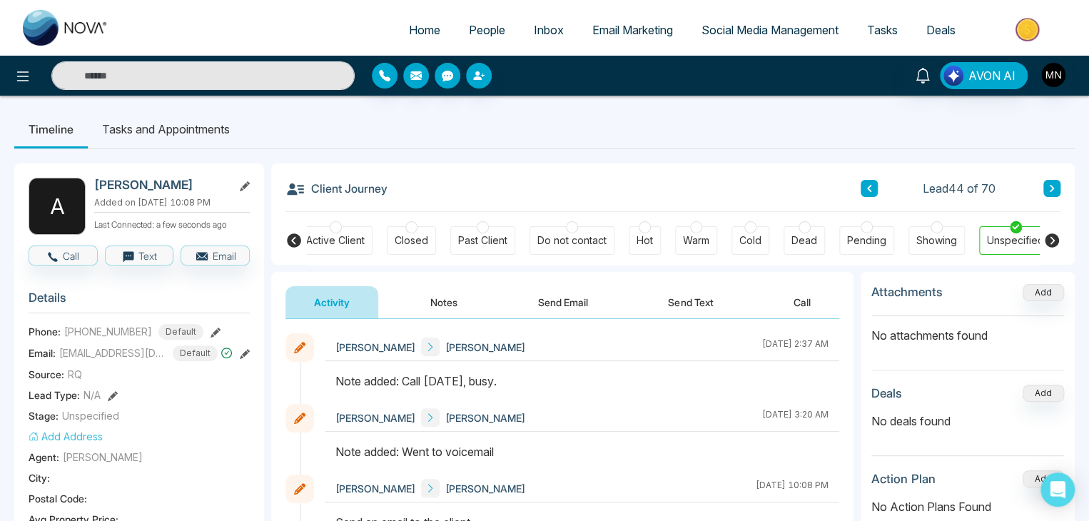
click at [1052, 190] on icon at bounding box center [1052, 188] width 4 height 7
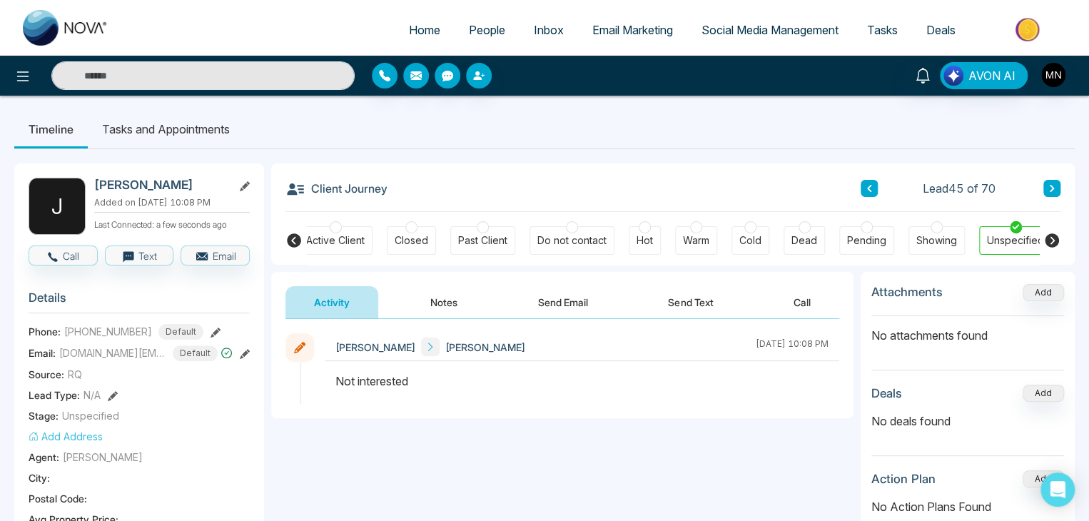
click at [869, 191] on icon at bounding box center [869, 188] width 7 height 9
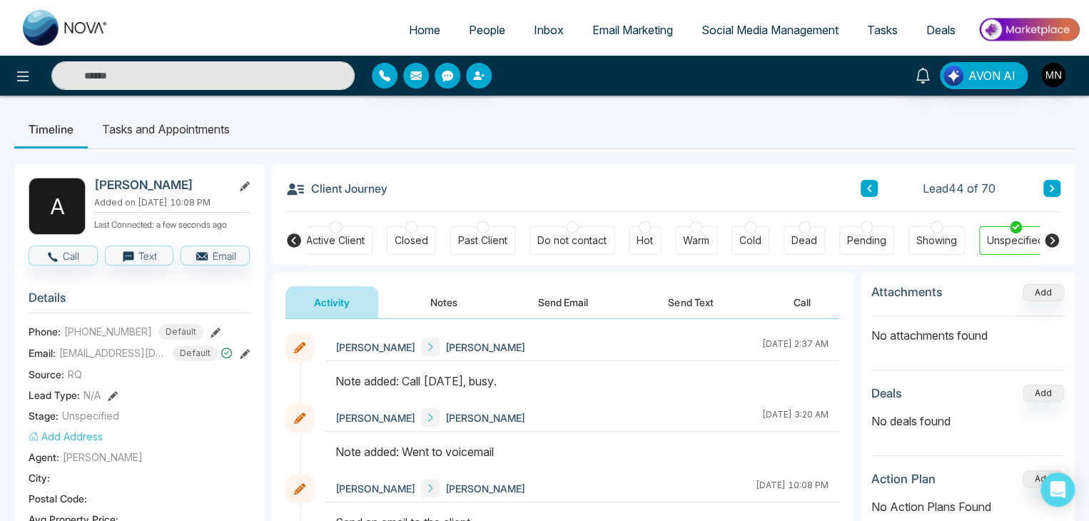
click at [145, 61] on input "text" at bounding box center [202, 75] width 303 height 29
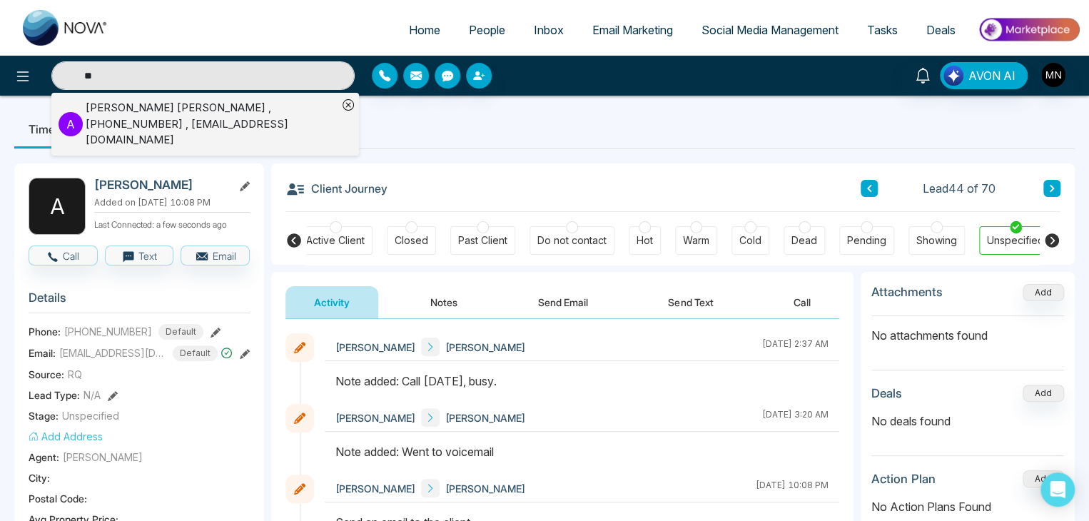
type input "*"
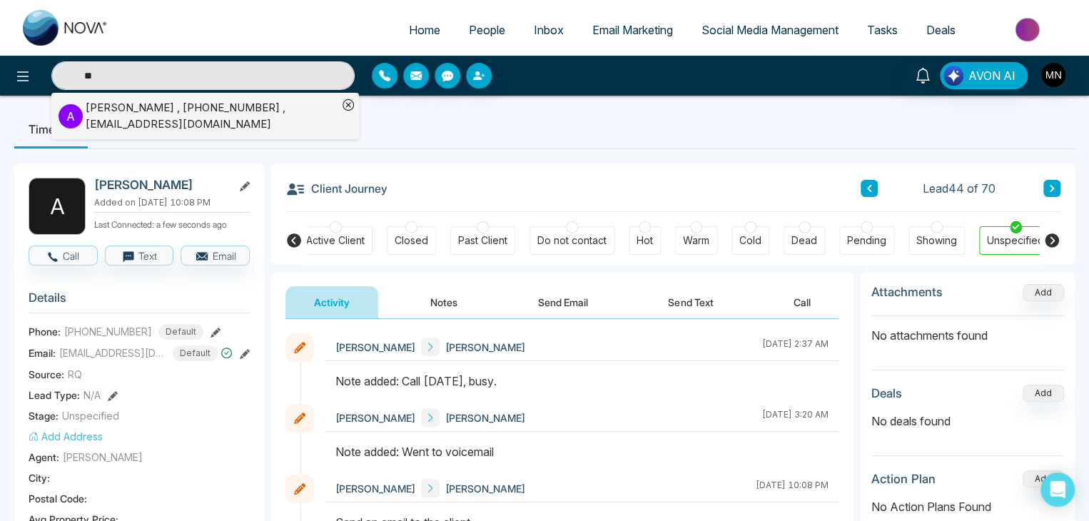
type input "*"
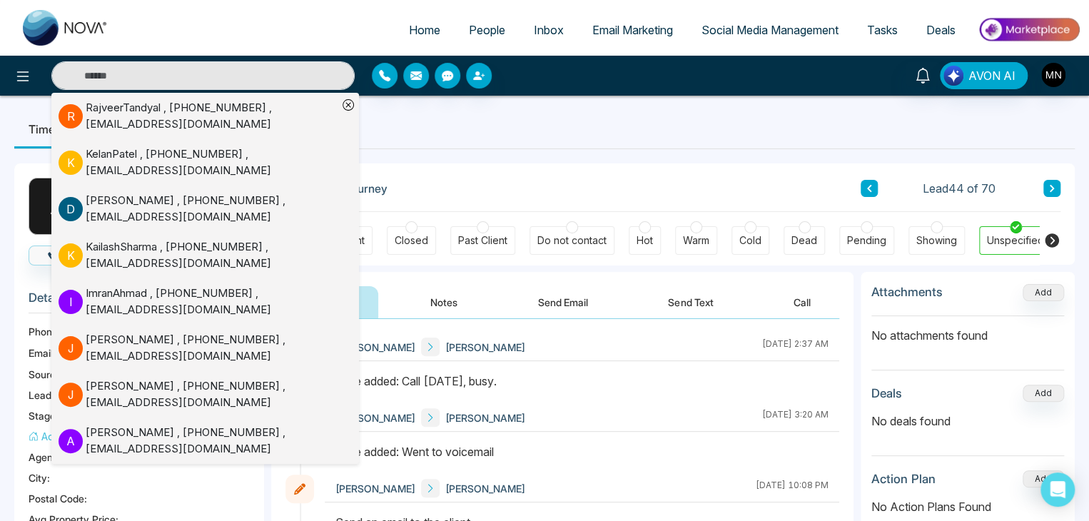
click at [780, 173] on div "Client Journey Lead 44 of 70" at bounding box center [673, 187] width 775 height 49
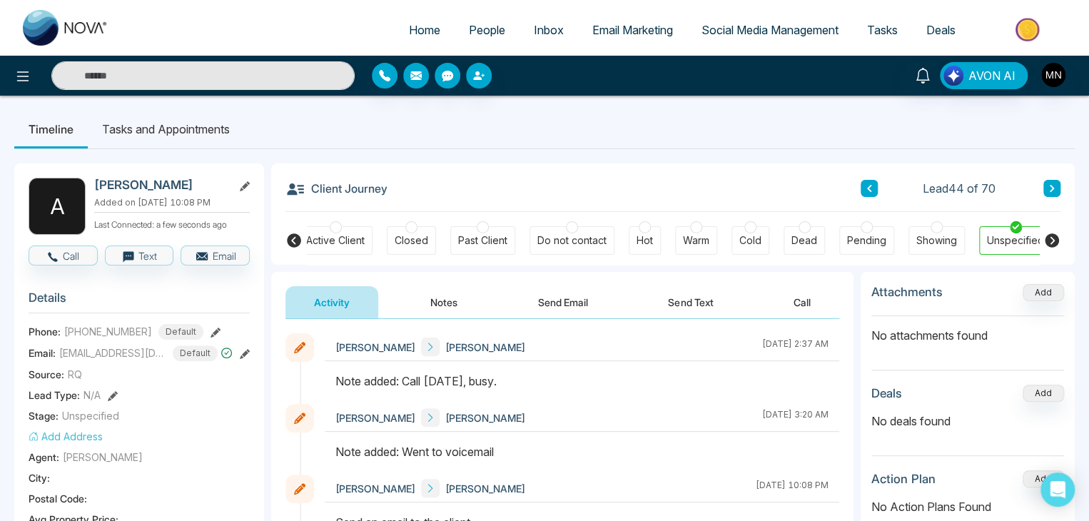
click at [1049, 192] on icon at bounding box center [1052, 188] width 7 height 9
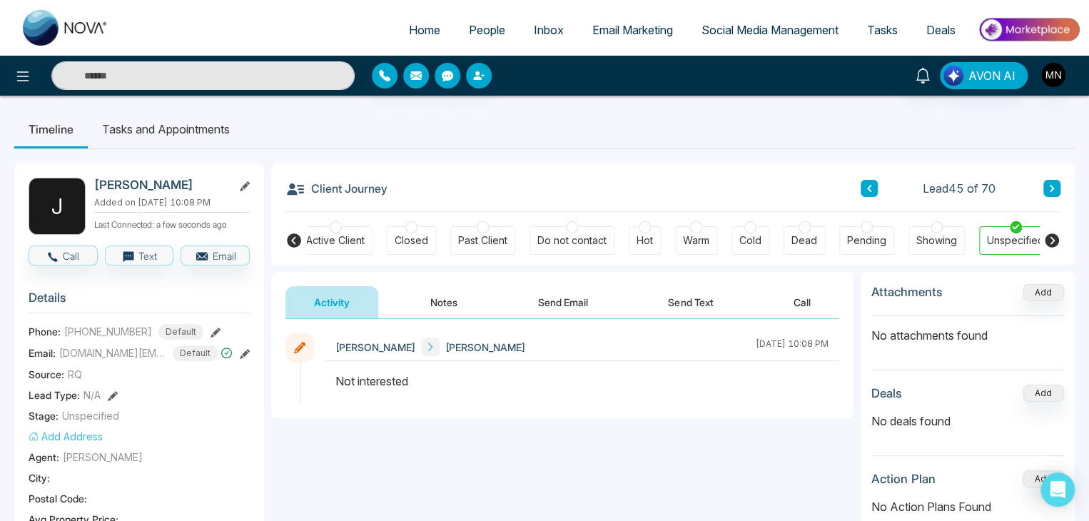
click at [1057, 183] on button at bounding box center [1052, 188] width 17 height 17
click at [1049, 189] on icon at bounding box center [1052, 188] width 7 height 9
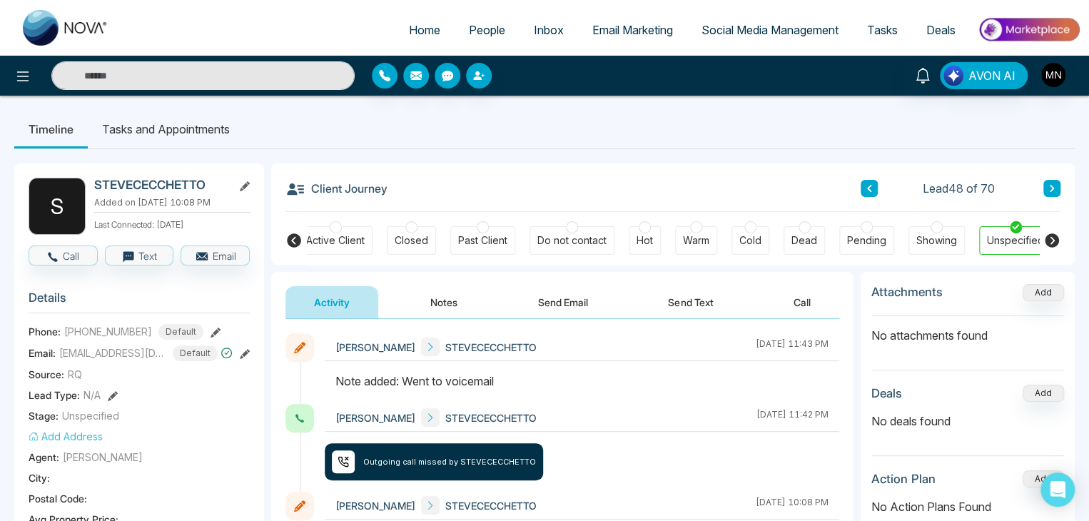
click at [211, 330] on icon at bounding box center [216, 333] width 10 height 10
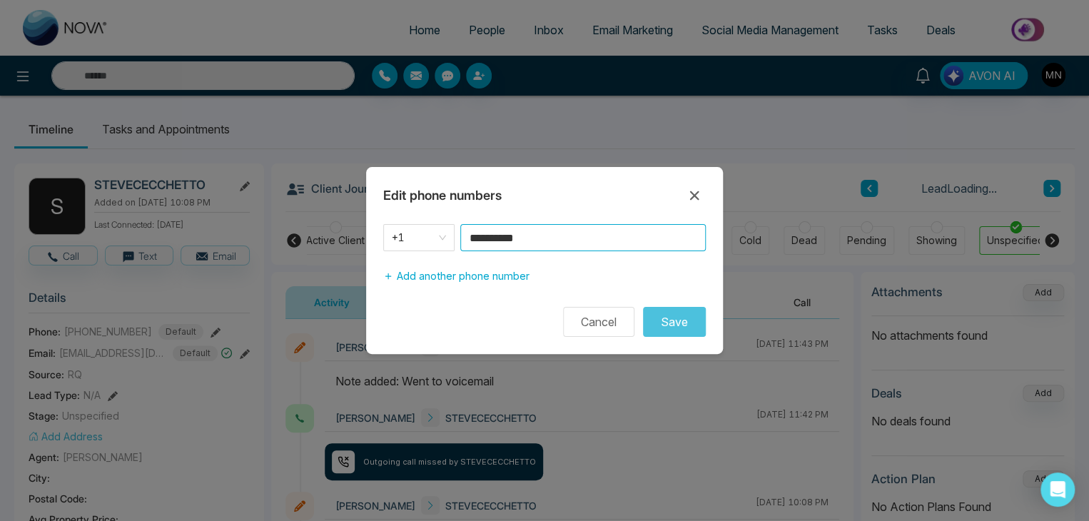
click at [554, 243] on input "**********" at bounding box center [583, 237] width 246 height 27
click at [694, 197] on icon at bounding box center [694, 195] width 9 height 9
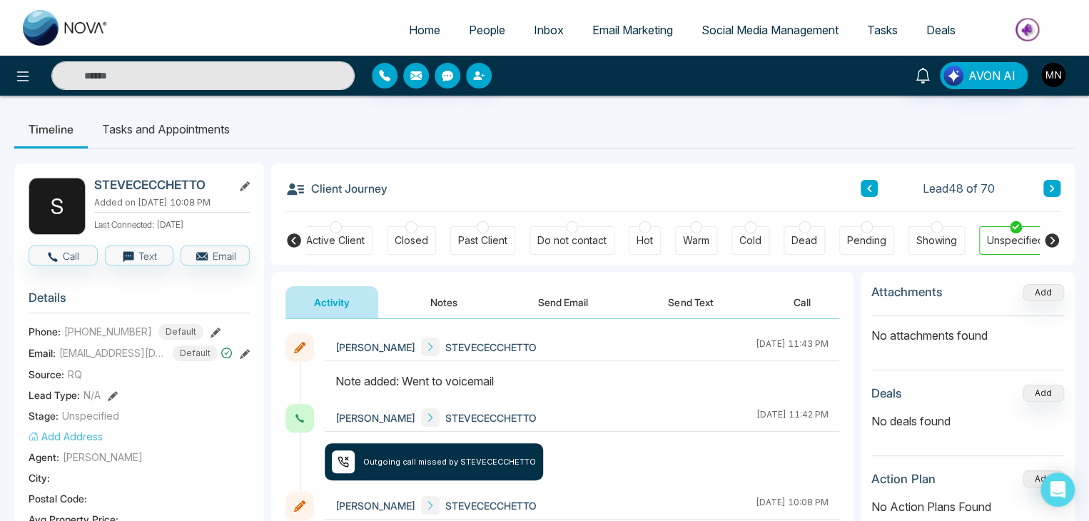
drag, startPoint x: 563, startPoint y: 170, endPoint x: 563, endPoint y: 161, distance: 9.3
click at [563, 170] on div "Client Journey Lead 48 of 70" at bounding box center [673, 187] width 775 height 49
click at [1054, 192] on icon at bounding box center [1052, 188] width 7 height 9
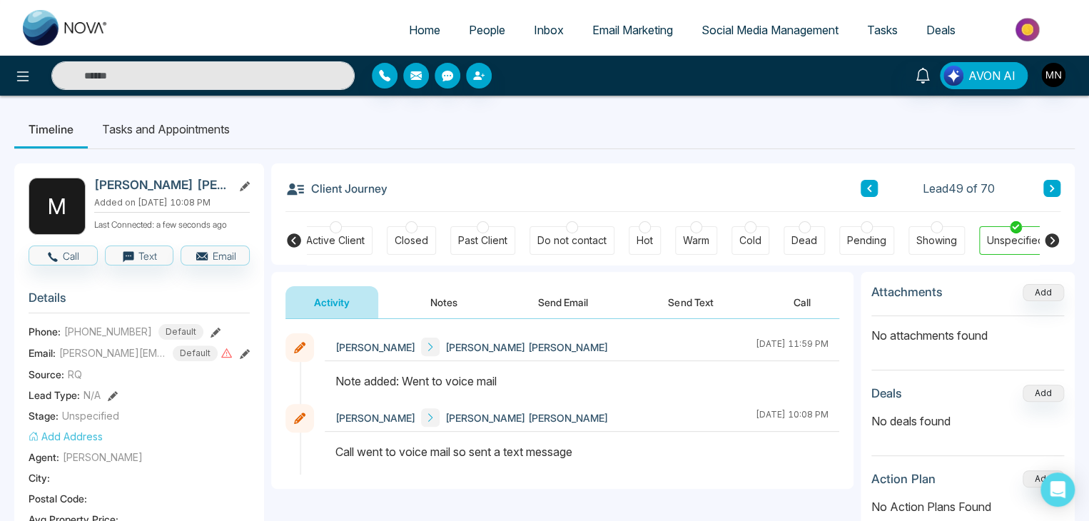
click at [248, 350] on icon at bounding box center [245, 354] width 10 height 10
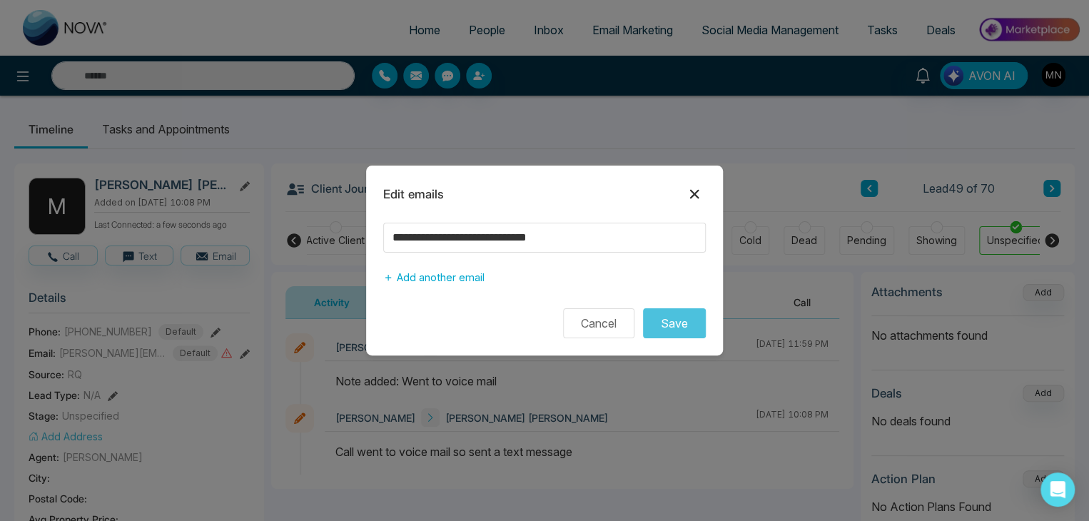
click at [693, 198] on icon at bounding box center [694, 194] width 17 height 17
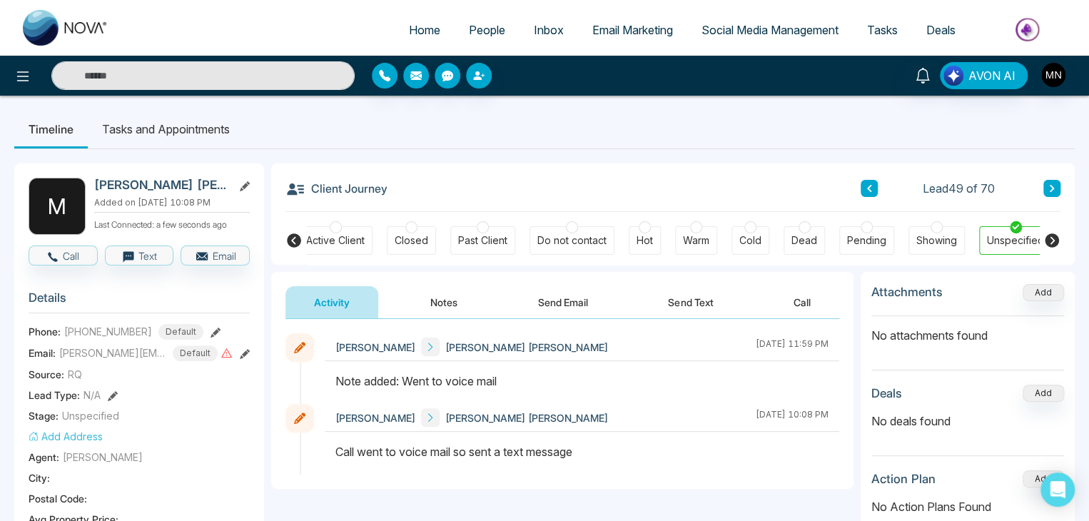
click at [211, 328] on icon at bounding box center [216, 333] width 10 height 10
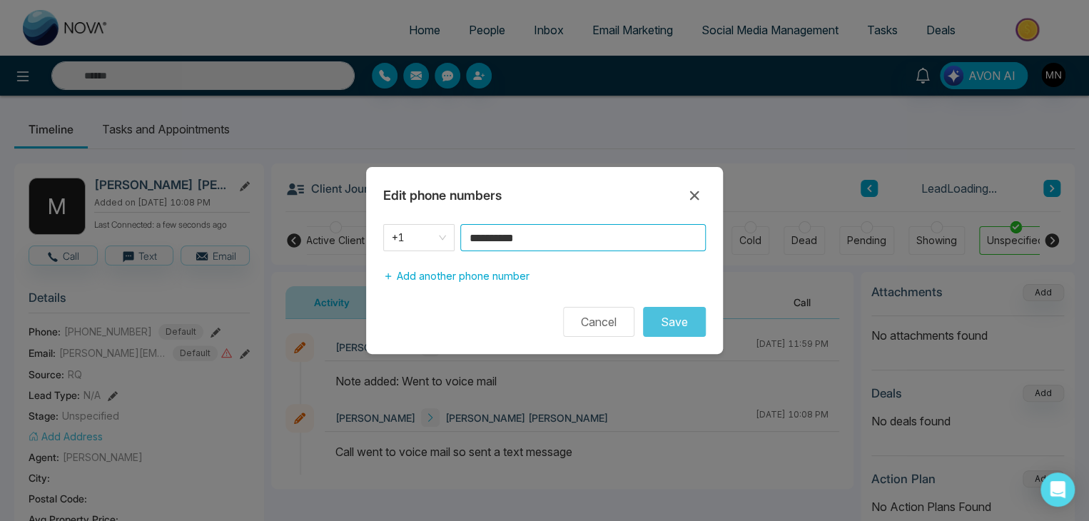
click at [588, 238] on input "**********" at bounding box center [583, 237] width 246 height 27
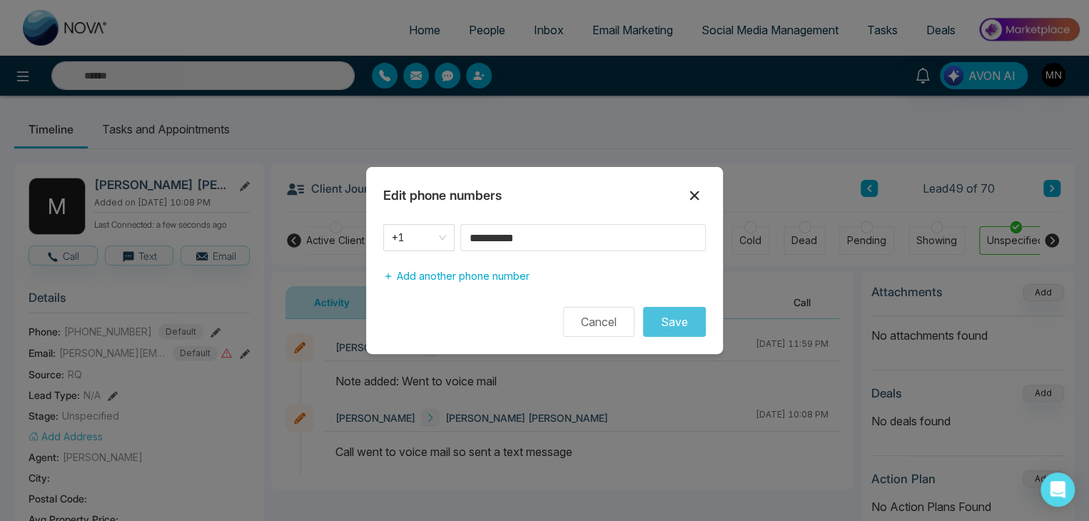
click at [688, 196] on icon at bounding box center [694, 195] width 17 height 17
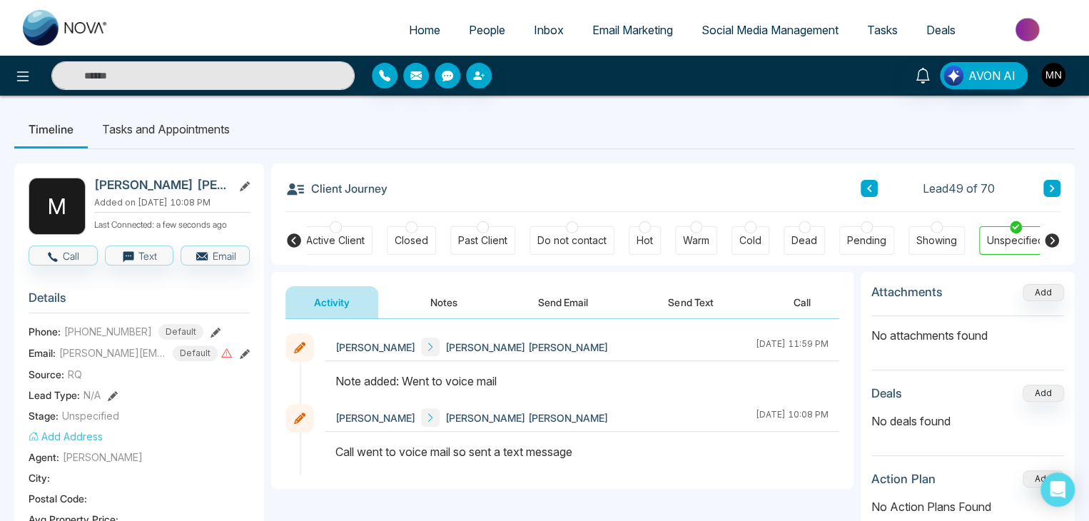
click at [588, 141] on ul "Timeline Tasks and Appointments" at bounding box center [544, 129] width 1061 height 39
click at [1054, 179] on div "Client Journey Lead 49 of 70" at bounding box center [673, 187] width 775 height 49
click at [1049, 189] on icon at bounding box center [1052, 188] width 7 height 9
click at [57, 252] on icon "button" at bounding box center [52, 257] width 13 height 13
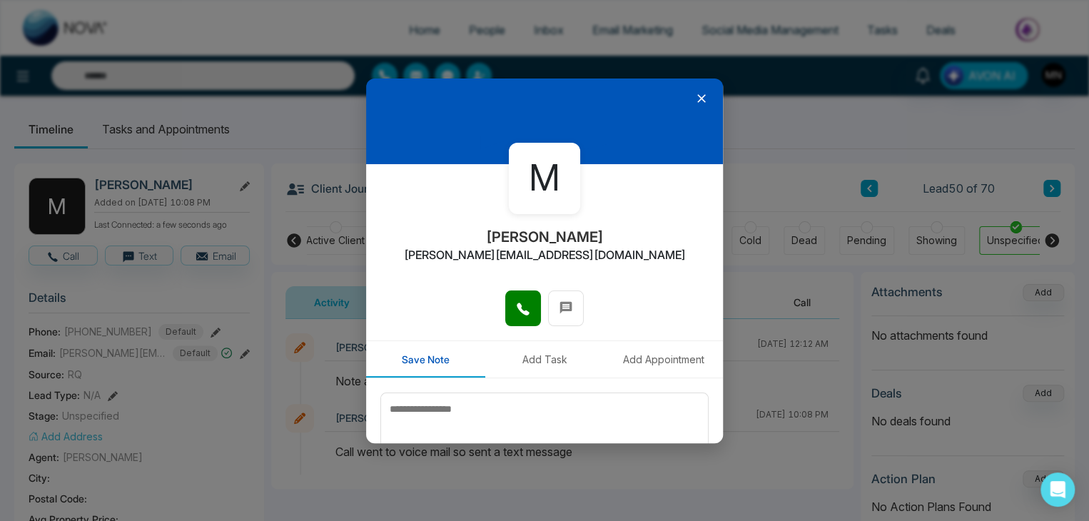
click at [695, 96] on icon at bounding box center [702, 98] width 14 height 14
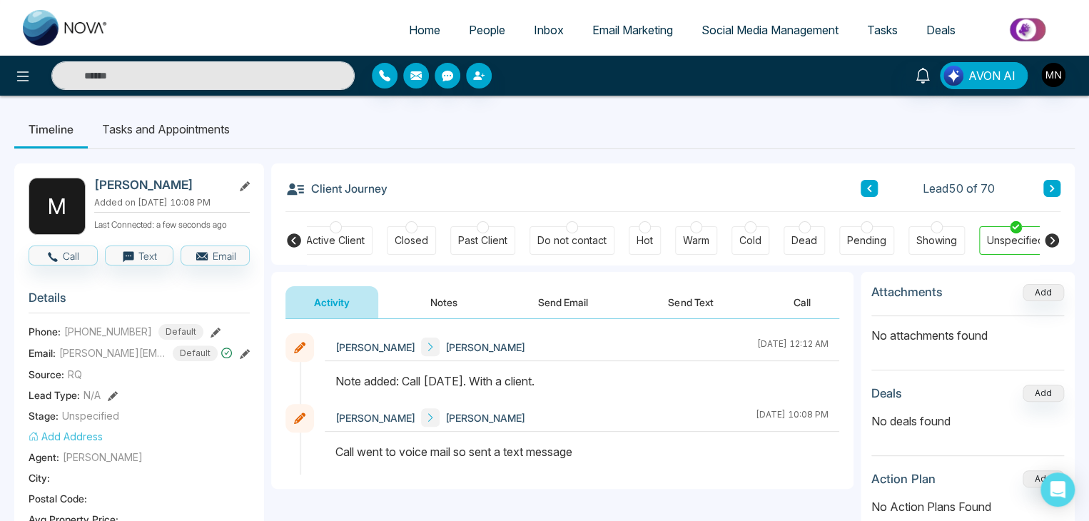
click at [211, 331] on icon at bounding box center [216, 333] width 10 height 10
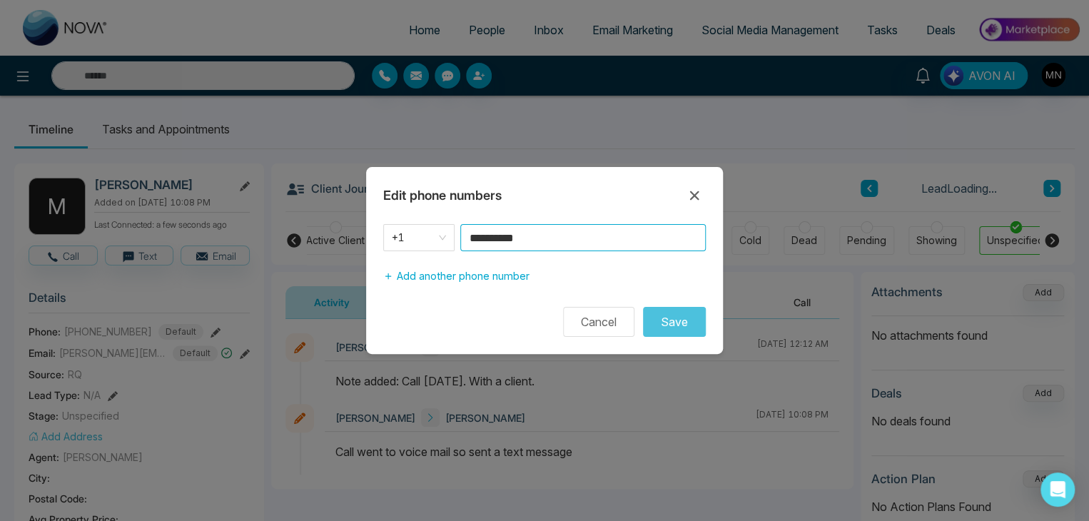
click at [618, 246] on input "**********" at bounding box center [583, 237] width 246 height 27
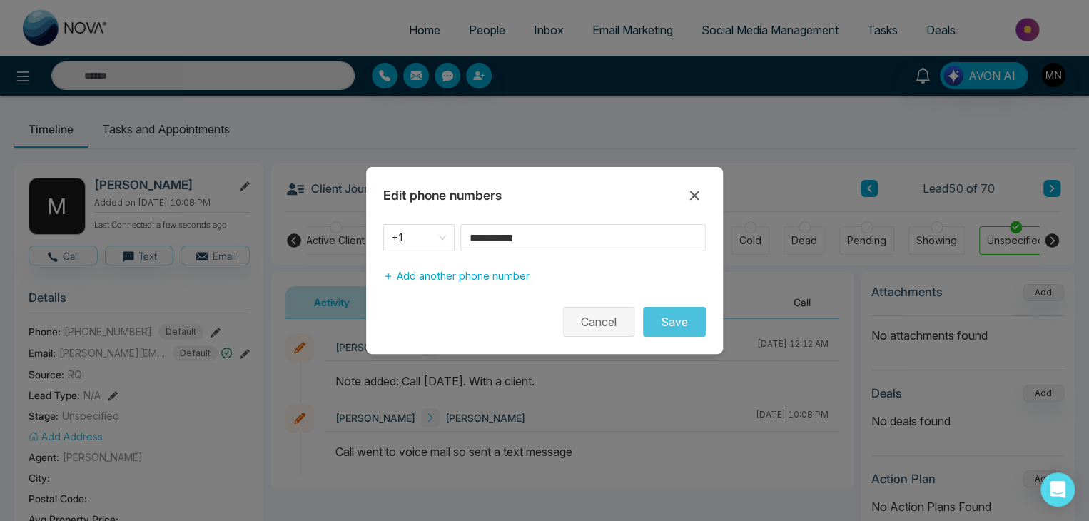
click at [591, 307] on button "Cancel" at bounding box center [598, 322] width 71 height 30
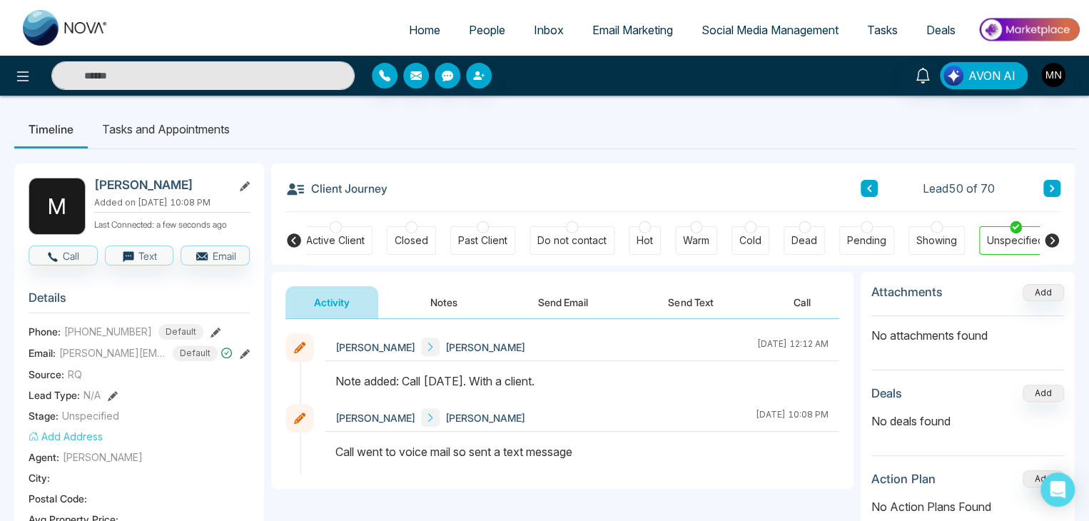
click at [443, 301] on button "Notes" at bounding box center [444, 302] width 84 height 32
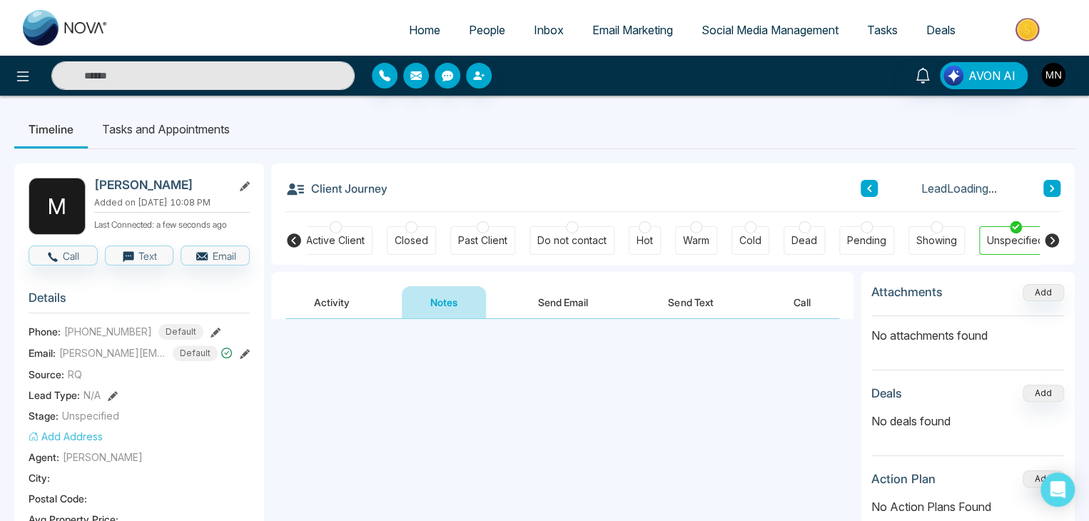
click at [485, 368] on textarea at bounding box center [563, 381] width 554 height 94
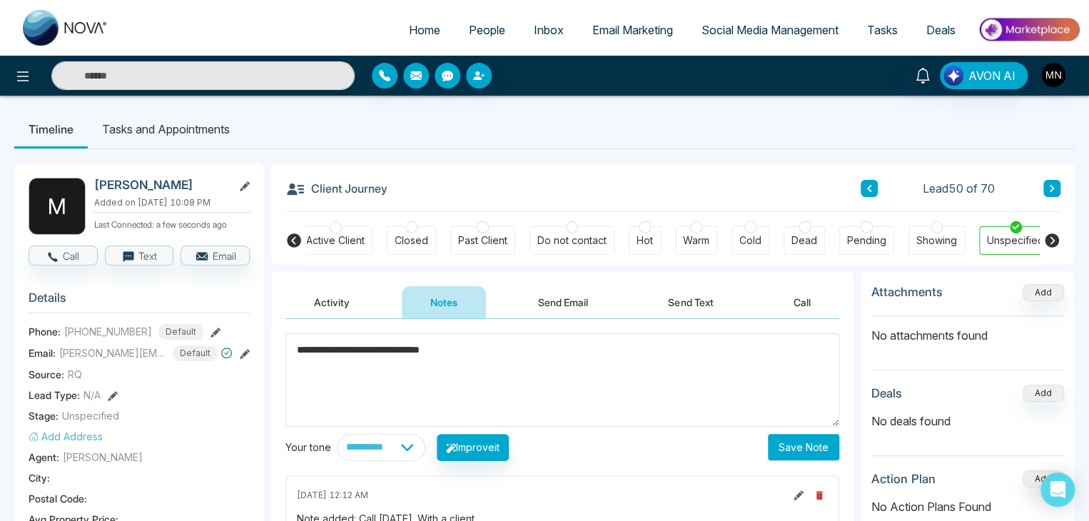
type textarea "**********"
click at [792, 453] on button "Save Note" at bounding box center [803, 447] width 71 height 26
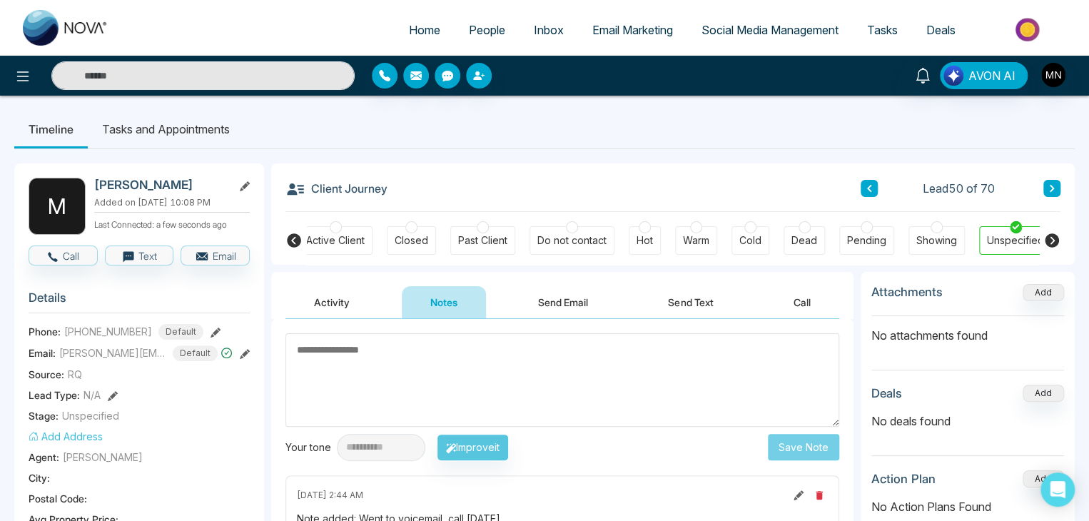
click at [1057, 189] on button at bounding box center [1052, 188] width 17 height 17
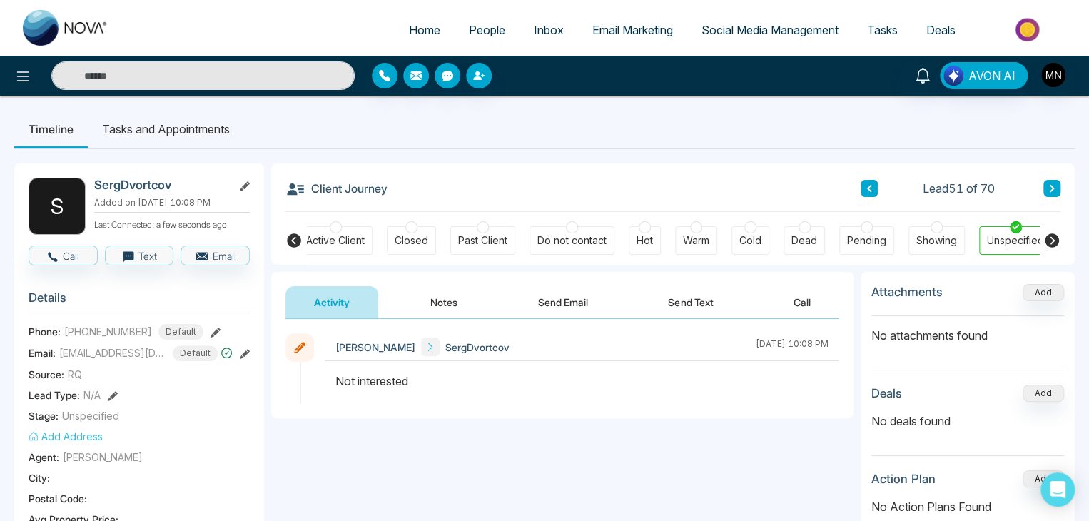
click at [1057, 189] on button at bounding box center [1052, 188] width 17 height 17
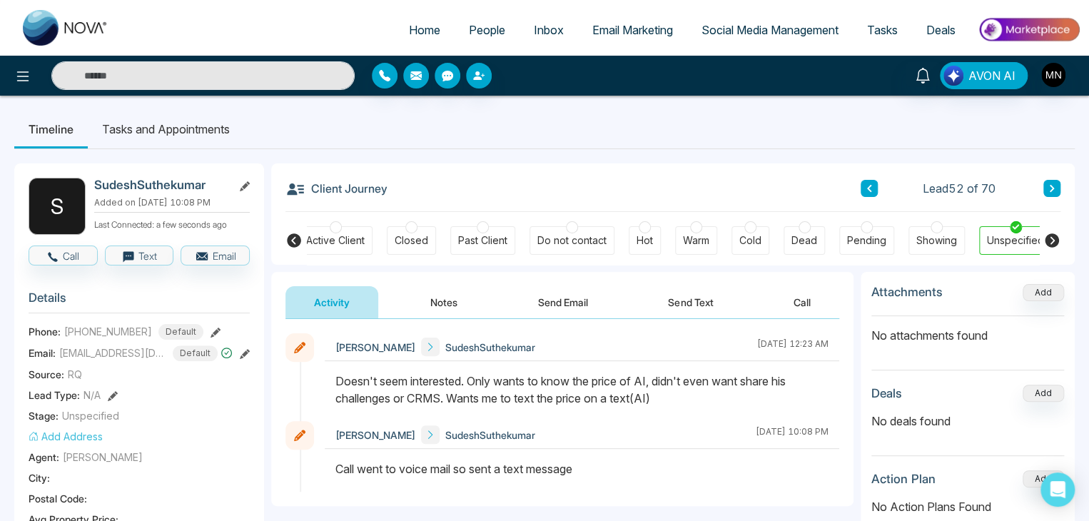
click at [1050, 186] on icon at bounding box center [1052, 188] width 4 height 7
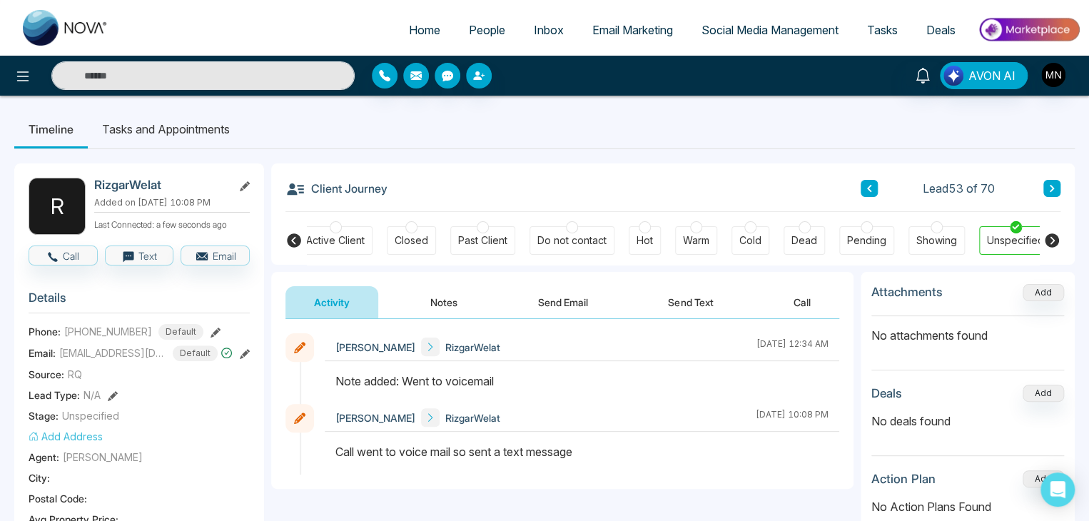
click at [197, 326] on div "Phone: +14164572513 Default" at bounding box center [139, 332] width 221 height 16
click at [211, 325] on button at bounding box center [216, 331] width 10 height 15
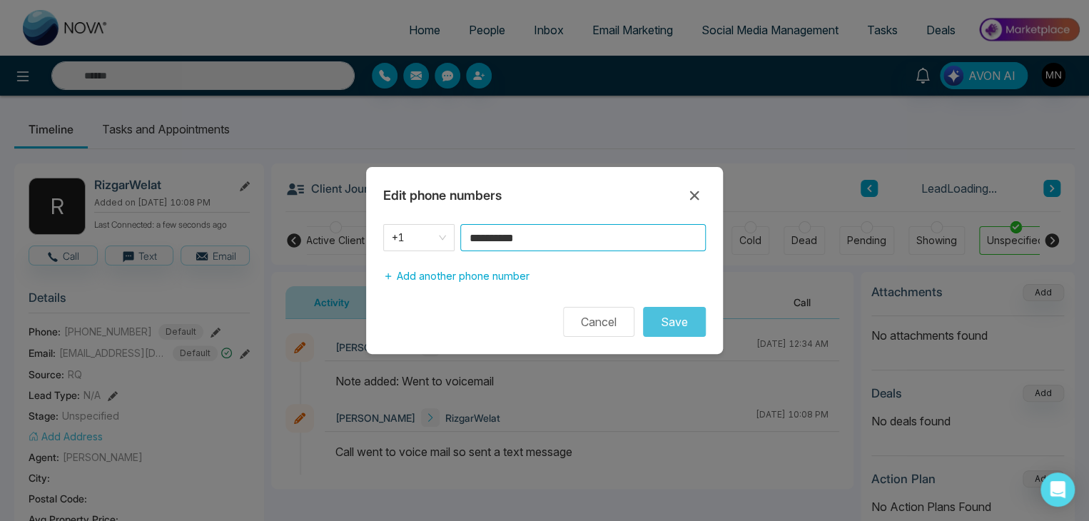
click at [554, 241] on input "**********" at bounding box center [583, 237] width 246 height 27
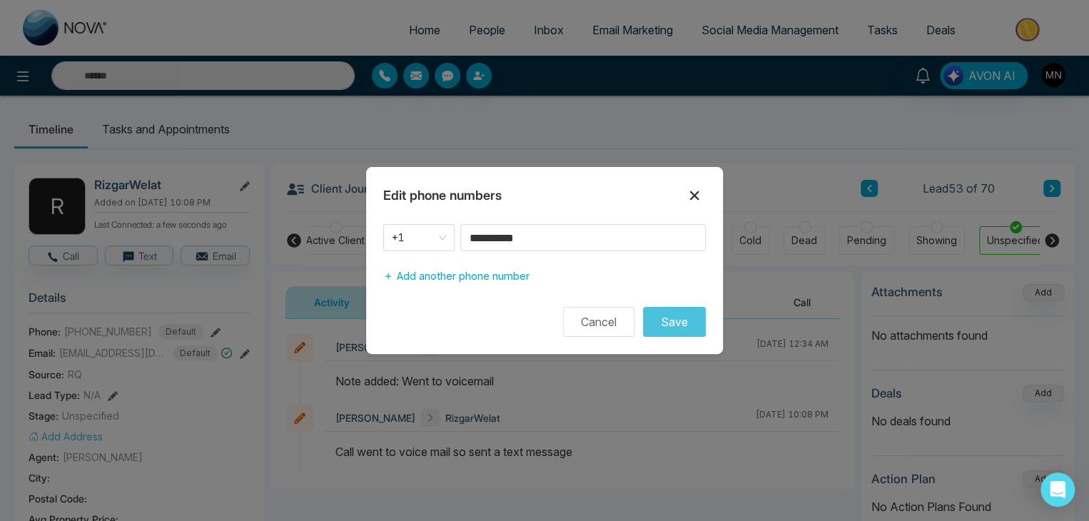
click at [695, 194] on icon at bounding box center [694, 195] width 9 height 9
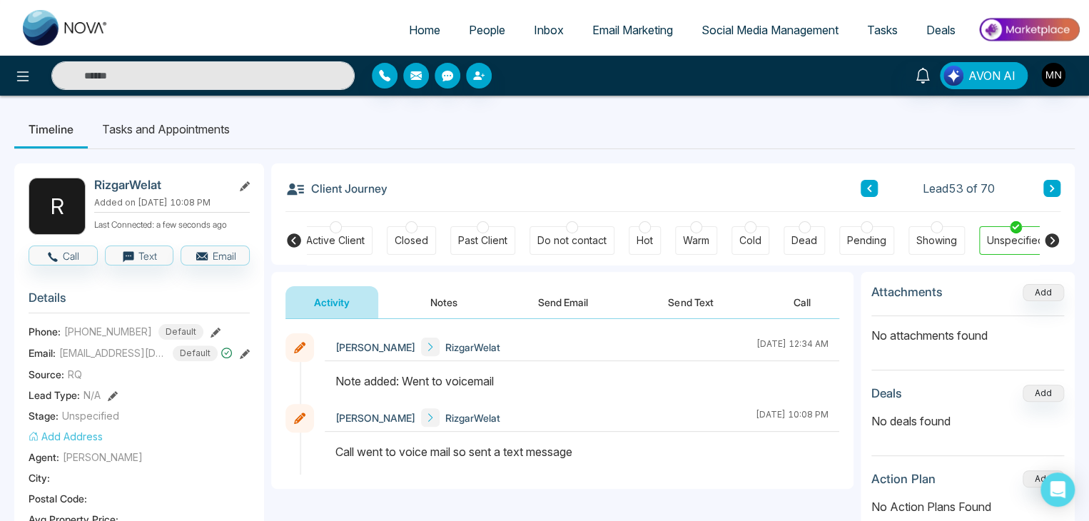
click at [553, 366] on div "Mike Nova RizgarWelat August 22 2025 | 12:34 AM" at bounding box center [582, 368] width 515 height 71
click at [1054, 190] on icon at bounding box center [1052, 188] width 7 height 9
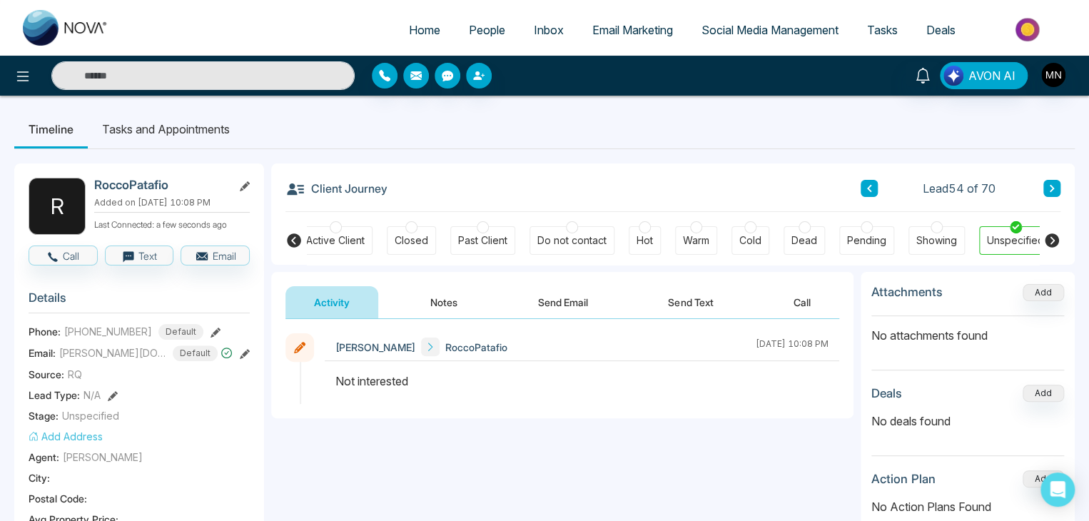
click at [1049, 192] on icon at bounding box center [1052, 188] width 7 height 9
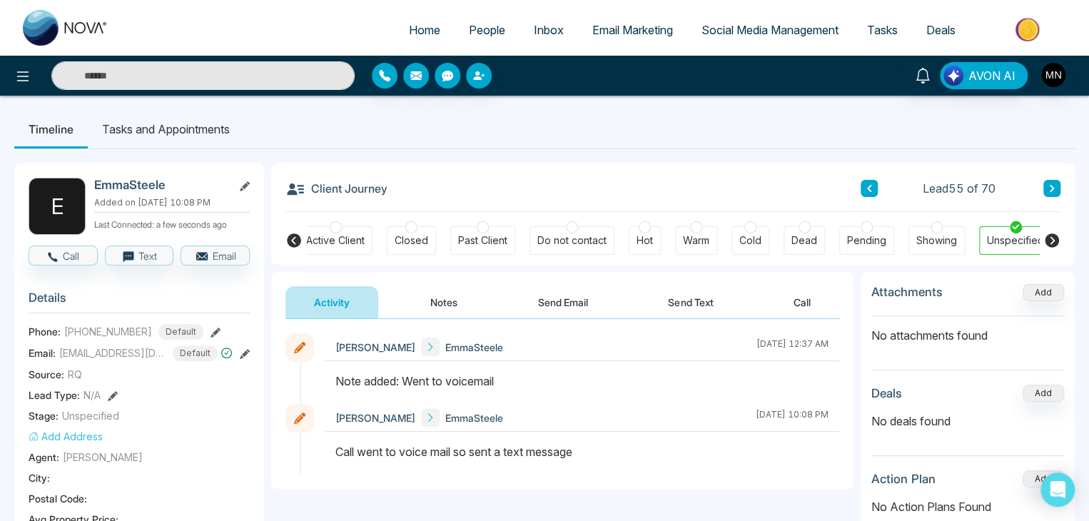
click at [211, 333] on icon at bounding box center [216, 333] width 10 height 10
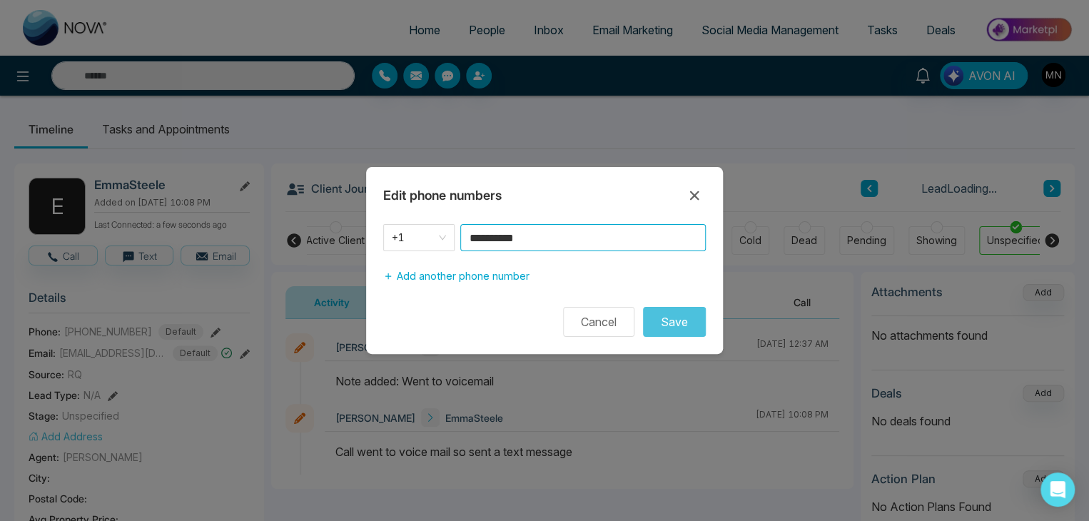
click at [575, 233] on input "**********" at bounding box center [583, 237] width 246 height 27
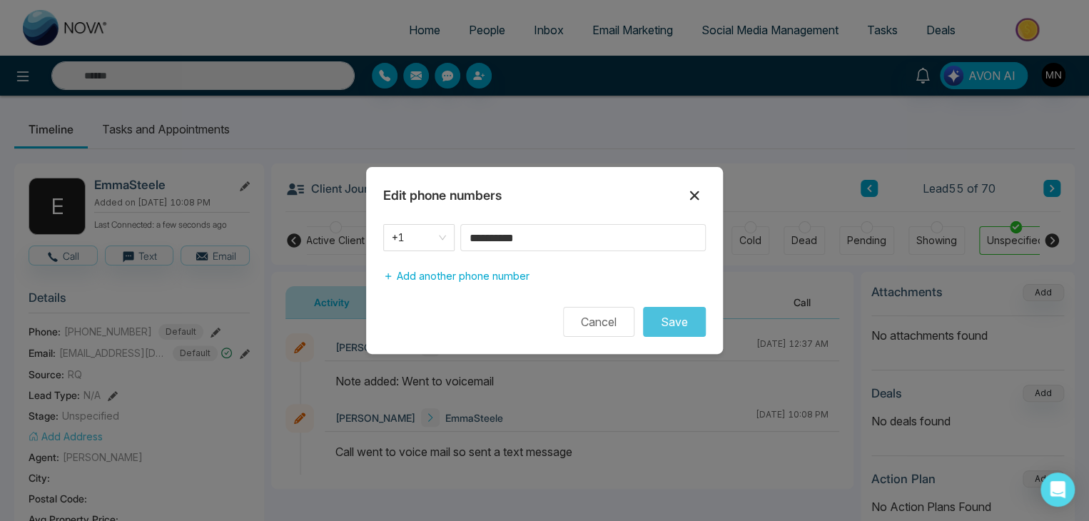
click at [688, 190] on icon at bounding box center [694, 195] width 17 height 17
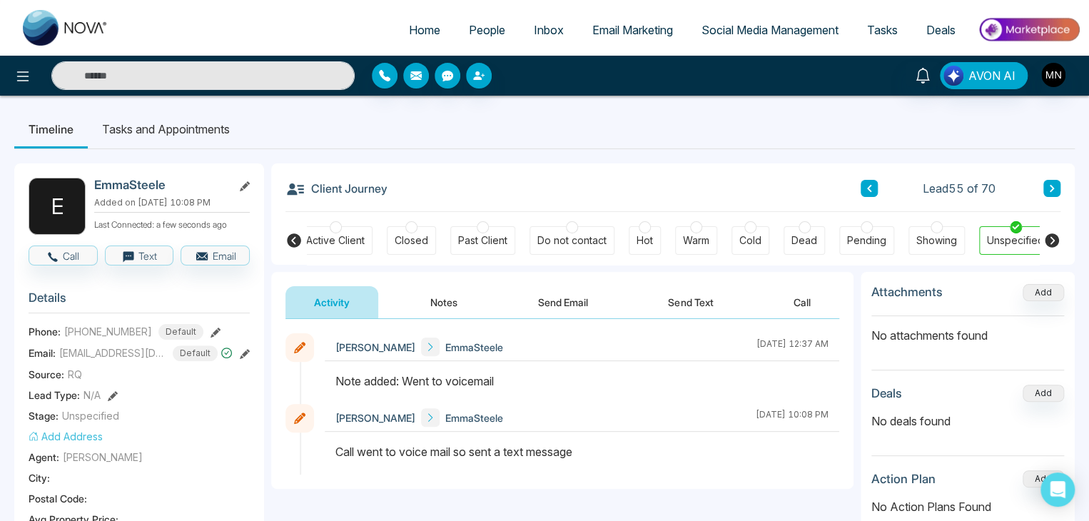
click at [211, 332] on icon at bounding box center [216, 333] width 10 height 10
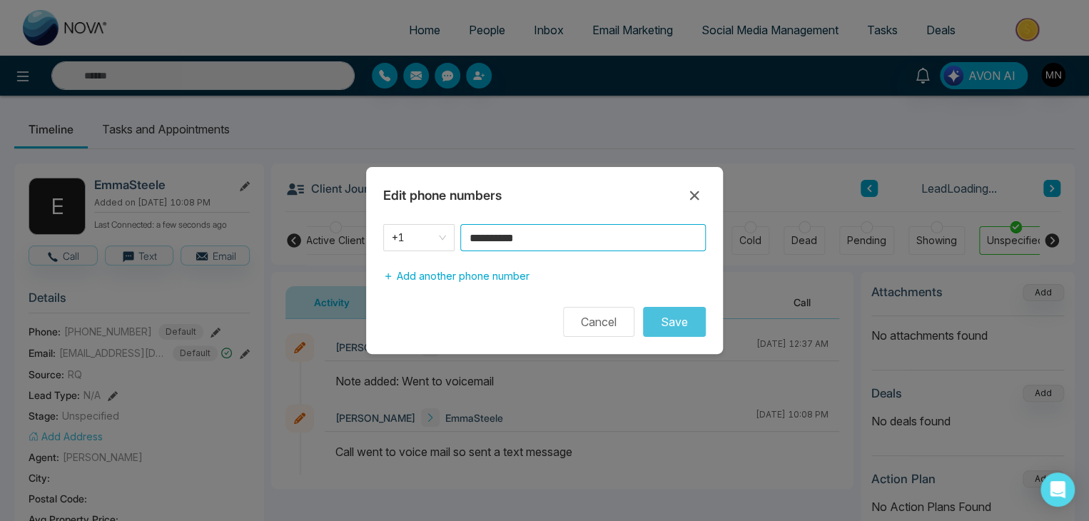
click at [609, 228] on input "**********" at bounding box center [583, 237] width 246 height 27
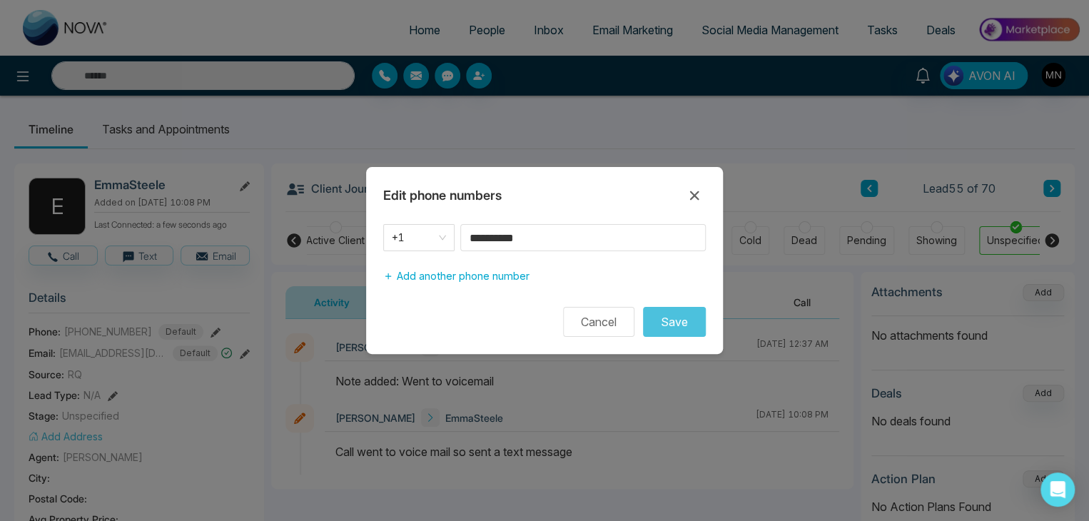
click at [695, 195] on icon at bounding box center [694, 195] width 9 height 9
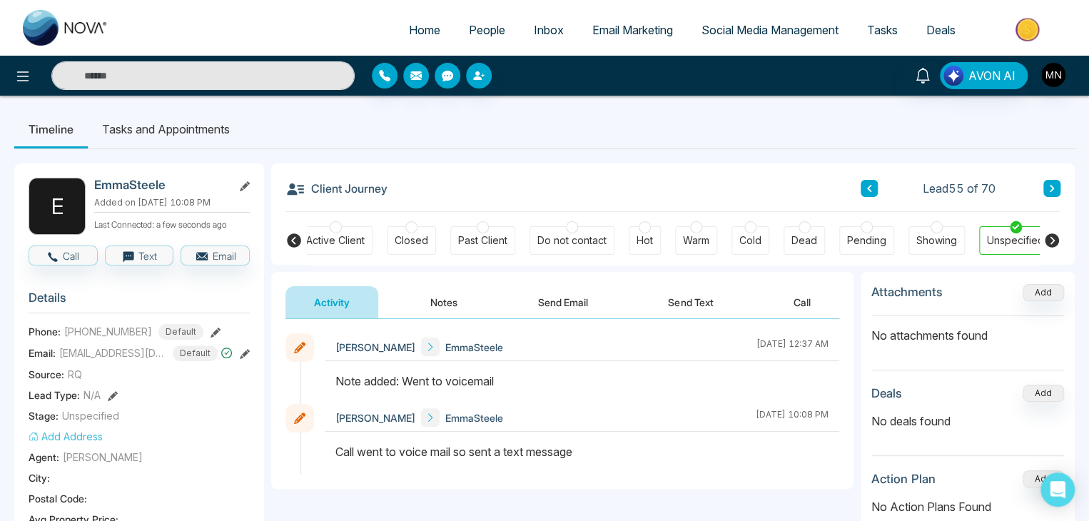
click at [609, 326] on div "Mike Nova EmmaSteele August 22 2025 | 12:37 AM Mike Nova EmmaSteele August 20 2…" at bounding box center [562, 404] width 583 height 170
click at [1052, 190] on icon at bounding box center [1052, 188] width 4 height 7
click at [864, 191] on button at bounding box center [869, 188] width 17 height 17
click at [1050, 189] on icon at bounding box center [1052, 188] width 7 height 9
click at [211, 328] on icon at bounding box center [216, 333] width 10 height 10
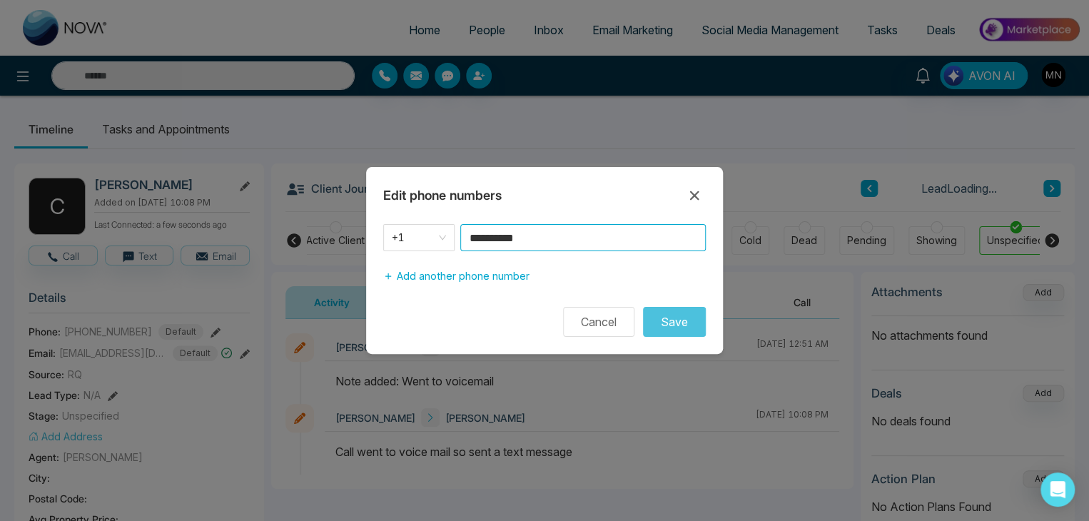
click at [570, 247] on input "**********" at bounding box center [583, 237] width 246 height 27
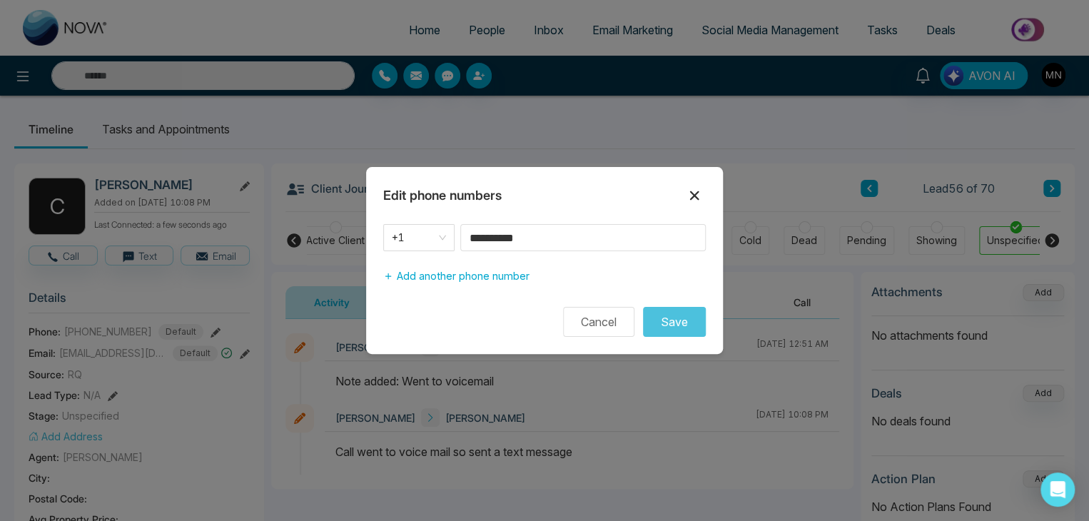
click at [696, 193] on icon at bounding box center [694, 195] width 9 height 9
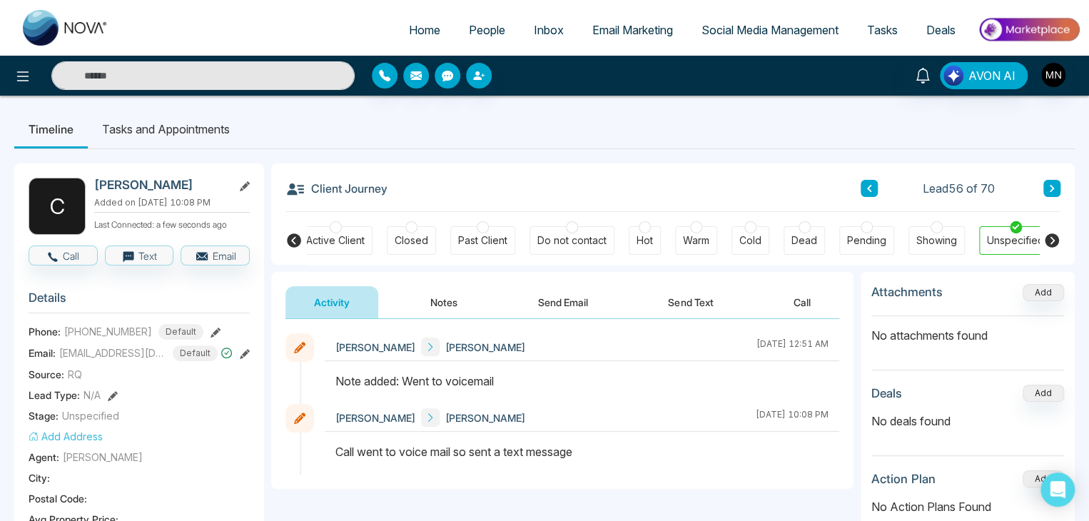
click at [1055, 190] on icon at bounding box center [1052, 188] width 7 height 9
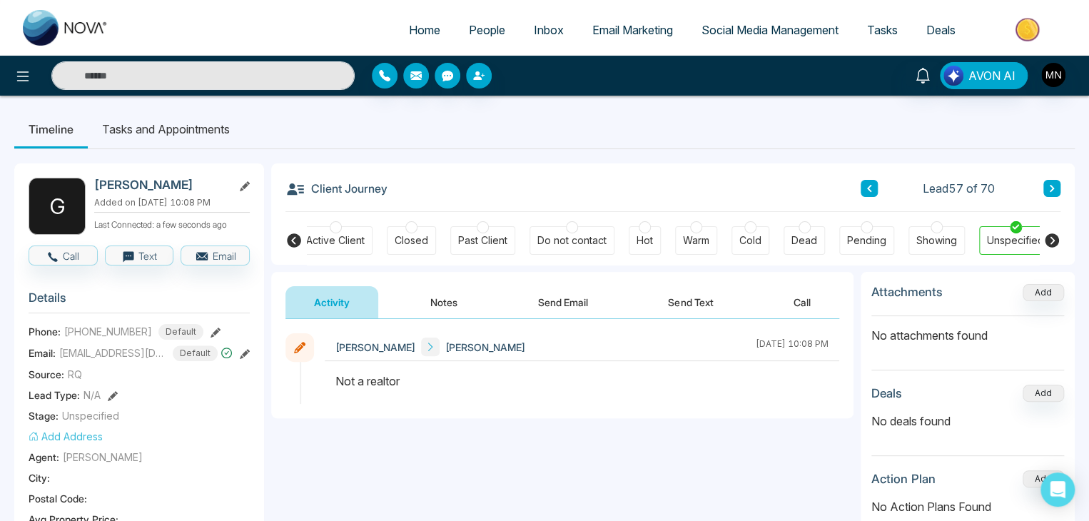
click at [1054, 187] on icon at bounding box center [1052, 188] width 7 height 9
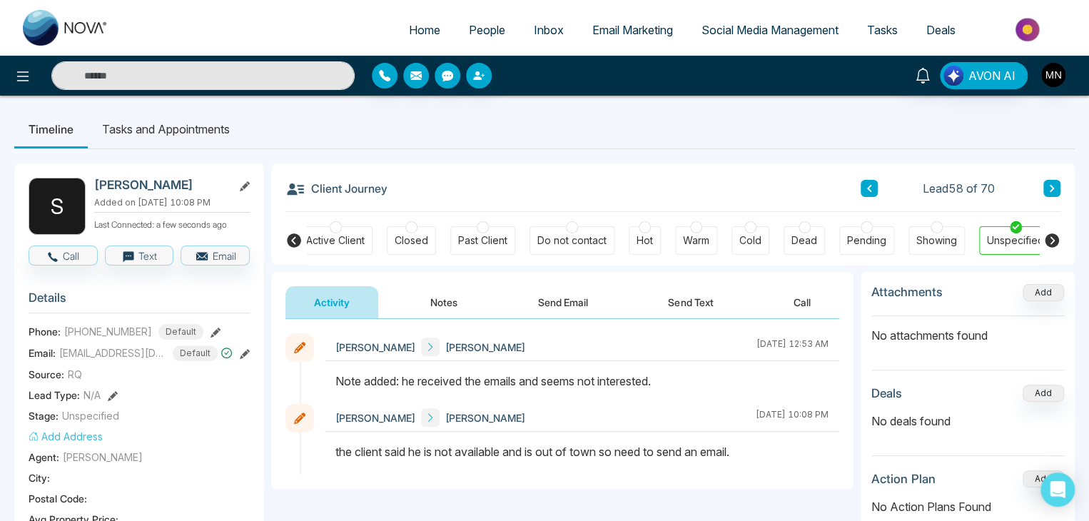
click at [1046, 193] on button at bounding box center [1052, 188] width 17 height 17
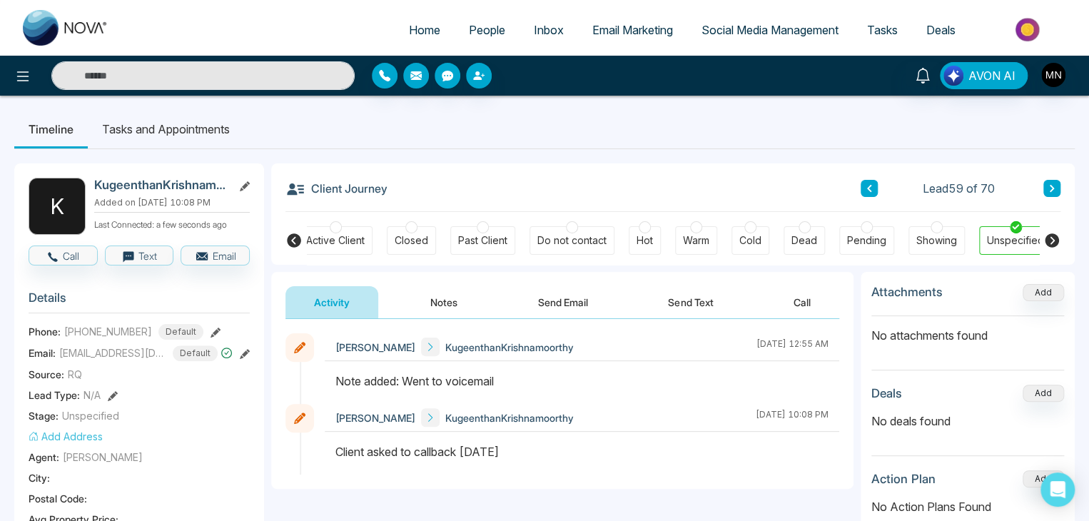
click at [866, 196] on button at bounding box center [869, 188] width 17 height 17
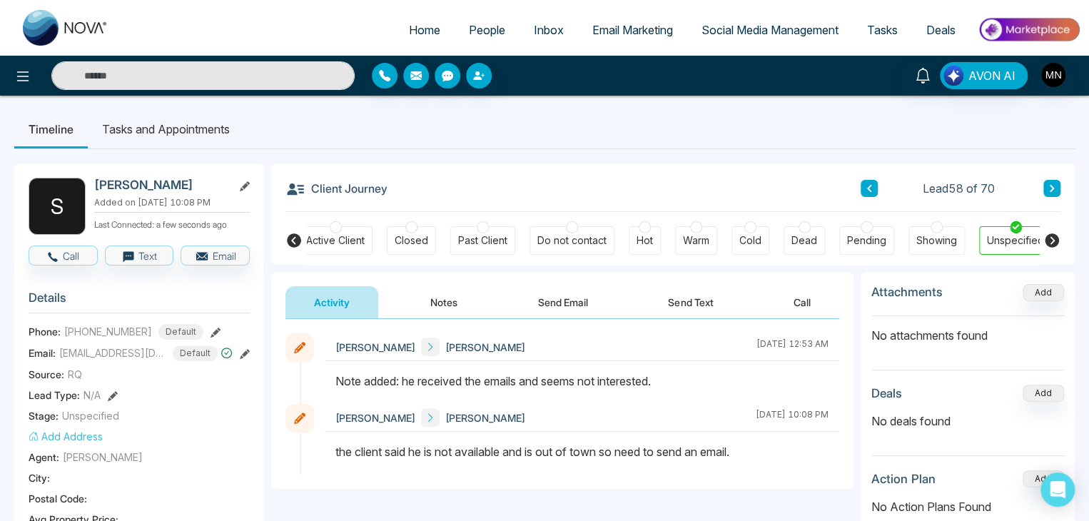
click at [1053, 184] on icon at bounding box center [1052, 188] width 7 height 9
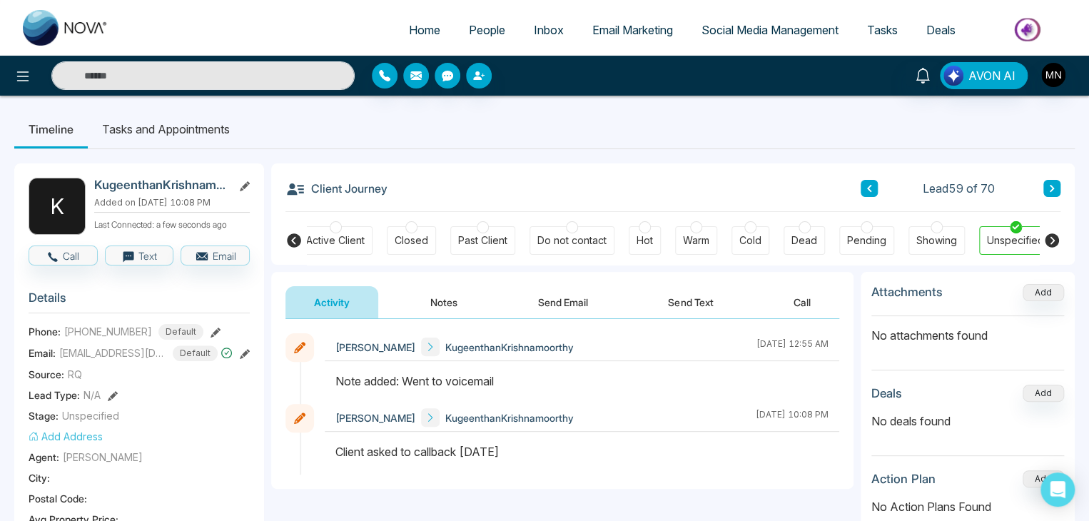
click at [211, 332] on icon at bounding box center [216, 333] width 10 height 10
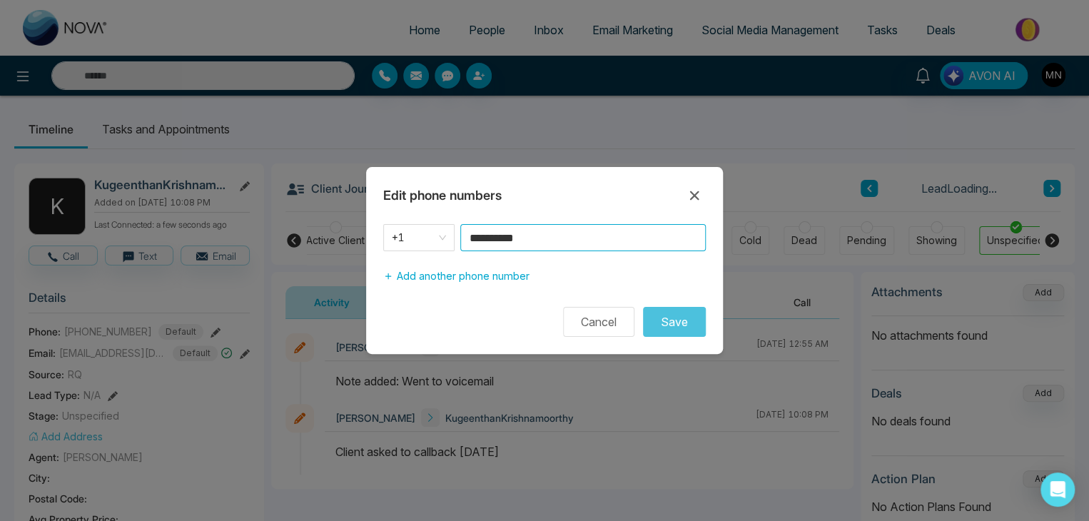
click at [571, 226] on input "**********" at bounding box center [583, 237] width 246 height 27
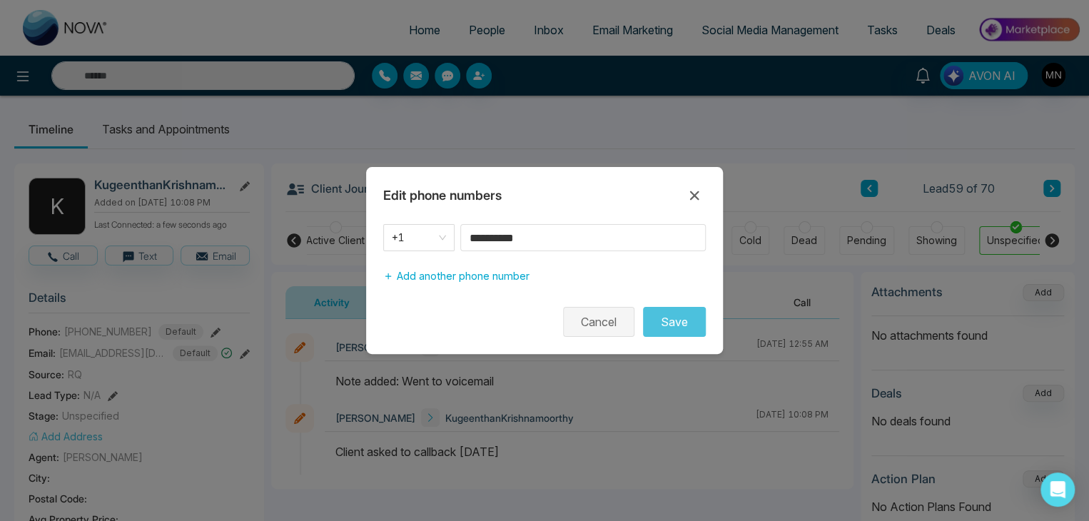
click at [623, 326] on button "Cancel" at bounding box center [598, 322] width 71 height 30
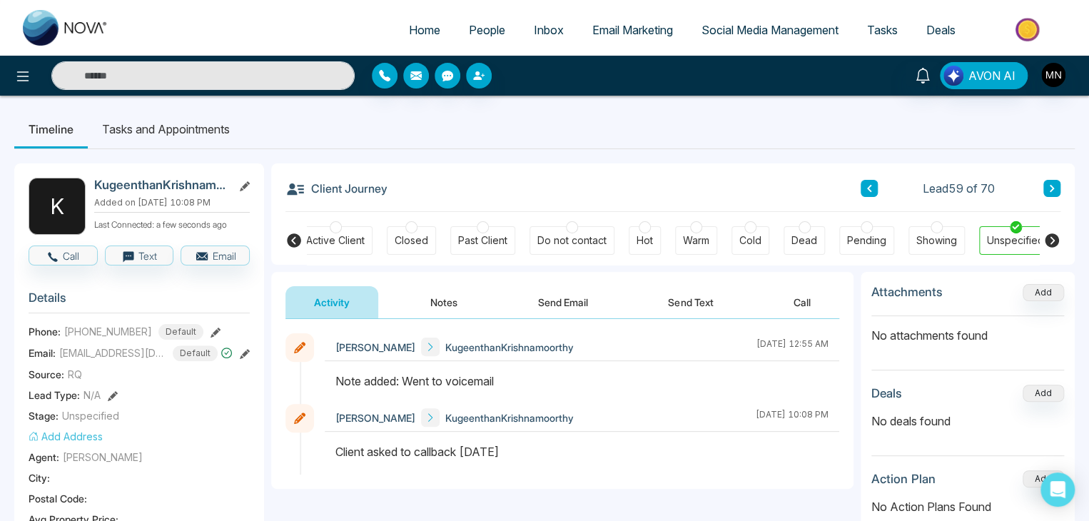
click at [1044, 185] on button at bounding box center [1052, 188] width 17 height 17
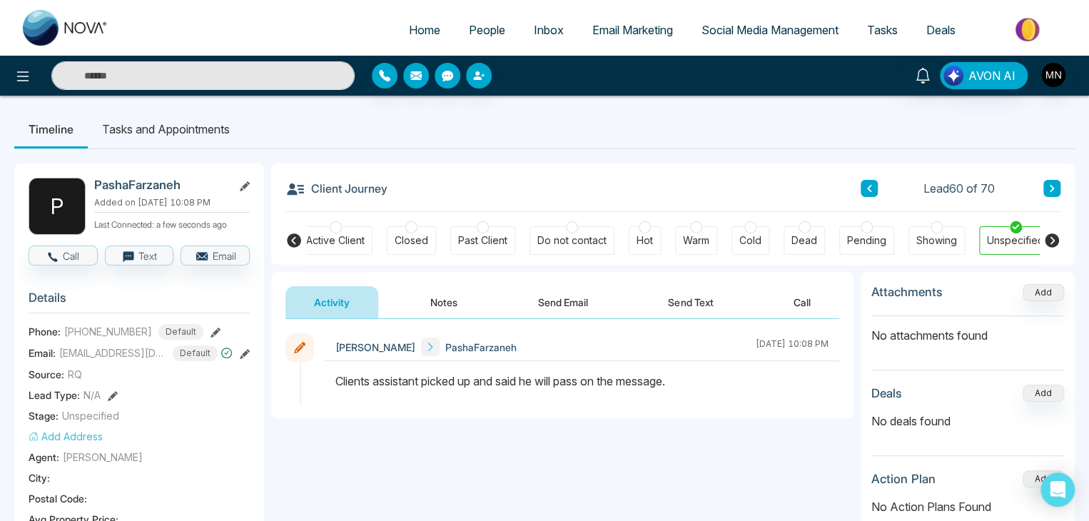
click at [1049, 188] on icon at bounding box center [1052, 188] width 7 height 9
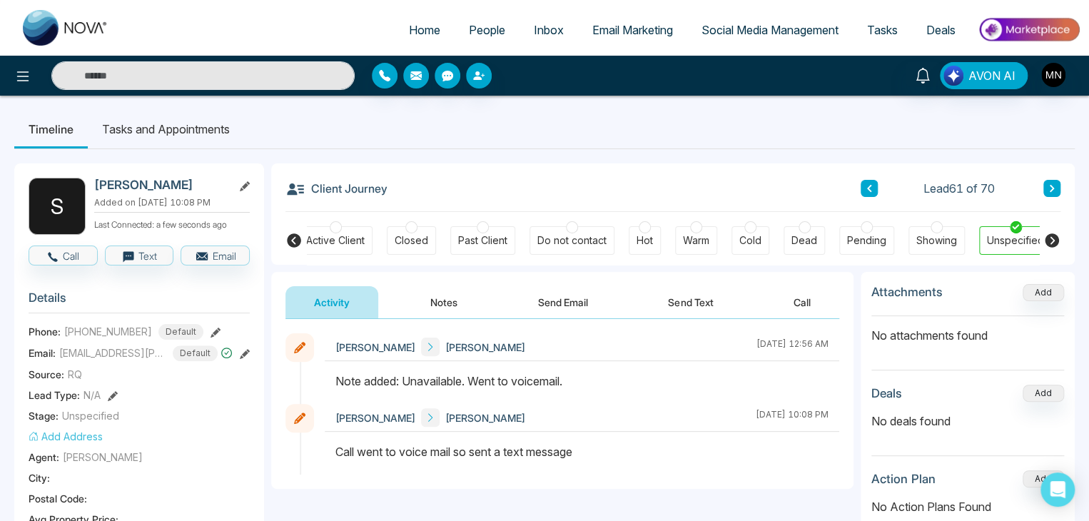
click at [211, 324] on button at bounding box center [216, 331] width 10 height 15
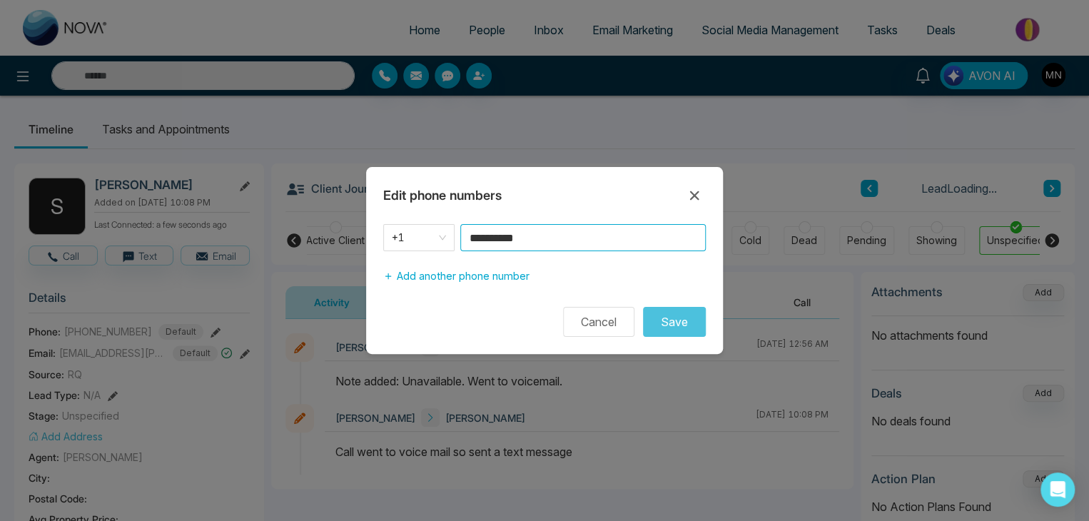
click at [535, 243] on input "**********" at bounding box center [583, 237] width 246 height 27
click at [599, 308] on button "Cancel" at bounding box center [598, 322] width 71 height 30
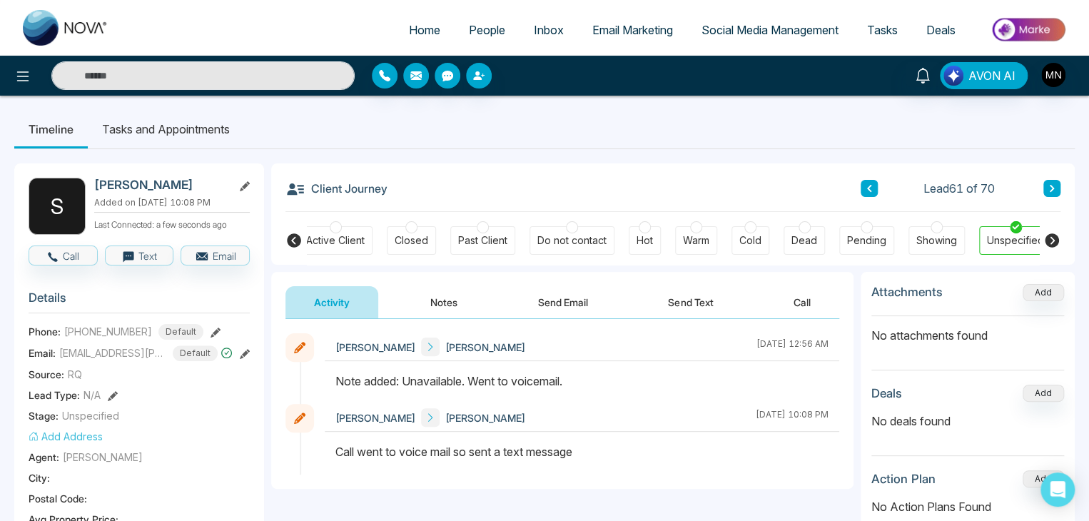
click at [507, 196] on div "Client Journey Lead 61 of 70" at bounding box center [673, 187] width 775 height 49
click at [614, 348] on div "Mike Nova SeemaSingh August 22 2025 | 12:56 AM" at bounding box center [582, 347] width 515 height 28
click at [1046, 189] on button at bounding box center [1052, 188] width 17 height 17
click at [211, 328] on icon at bounding box center [216, 333] width 10 height 10
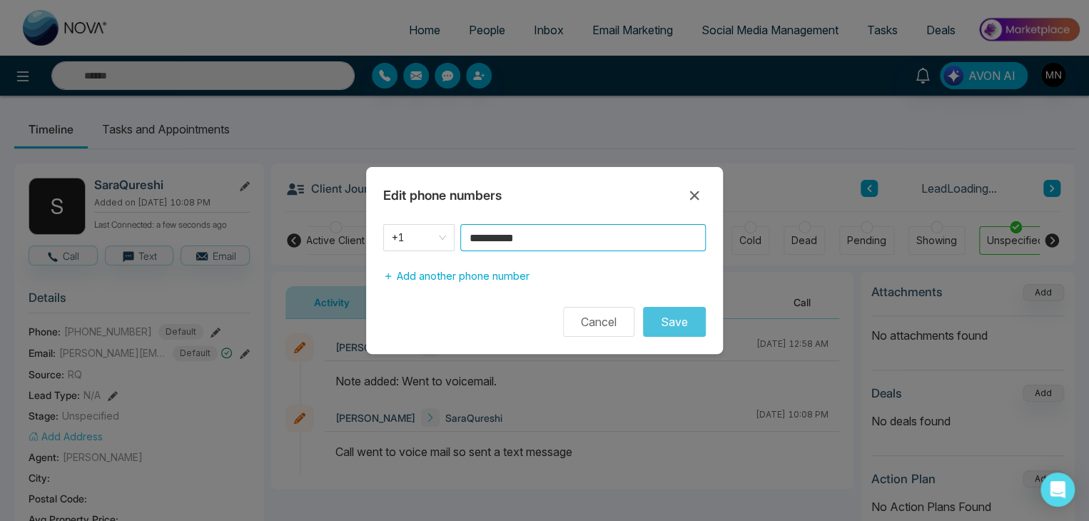
click at [545, 243] on input "**********" at bounding box center [583, 237] width 246 height 27
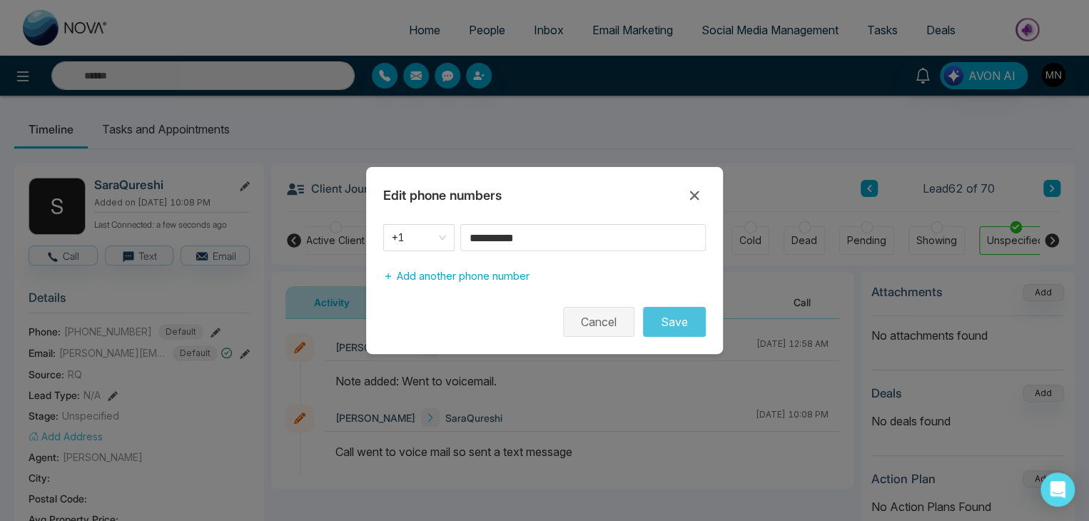
click at [585, 307] on button "Cancel" at bounding box center [598, 322] width 71 height 30
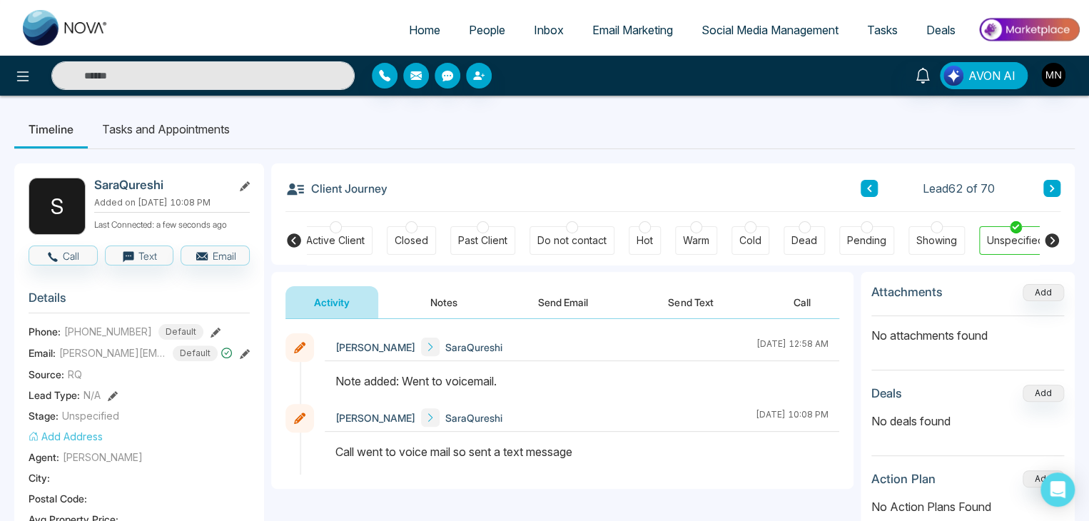
click at [546, 173] on div "Client Journey Lead 62 of 70" at bounding box center [673, 187] width 775 height 49
click at [1057, 191] on button at bounding box center [1052, 188] width 17 height 17
click at [211, 330] on icon at bounding box center [216, 333] width 10 height 10
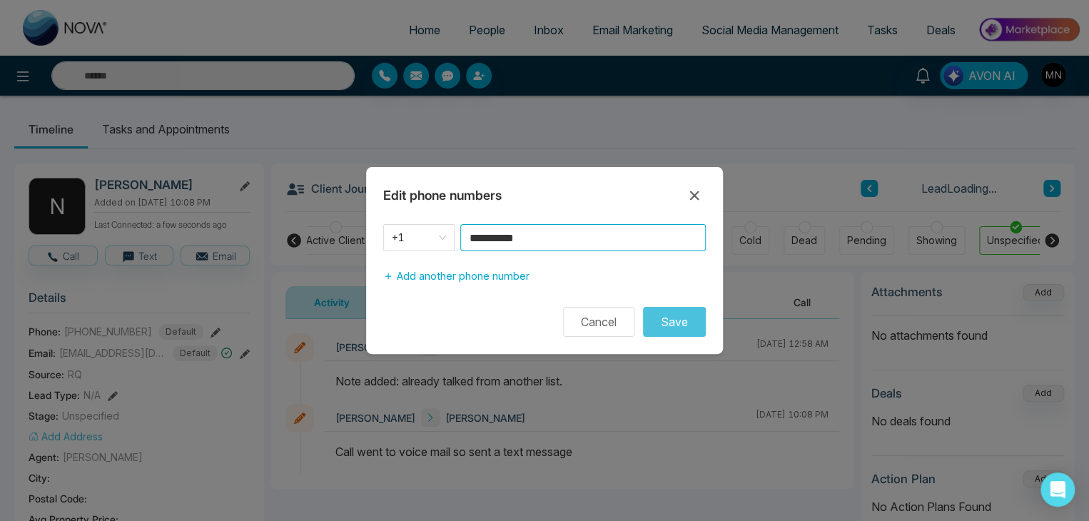
click at [543, 236] on input "**********" at bounding box center [583, 237] width 246 height 27
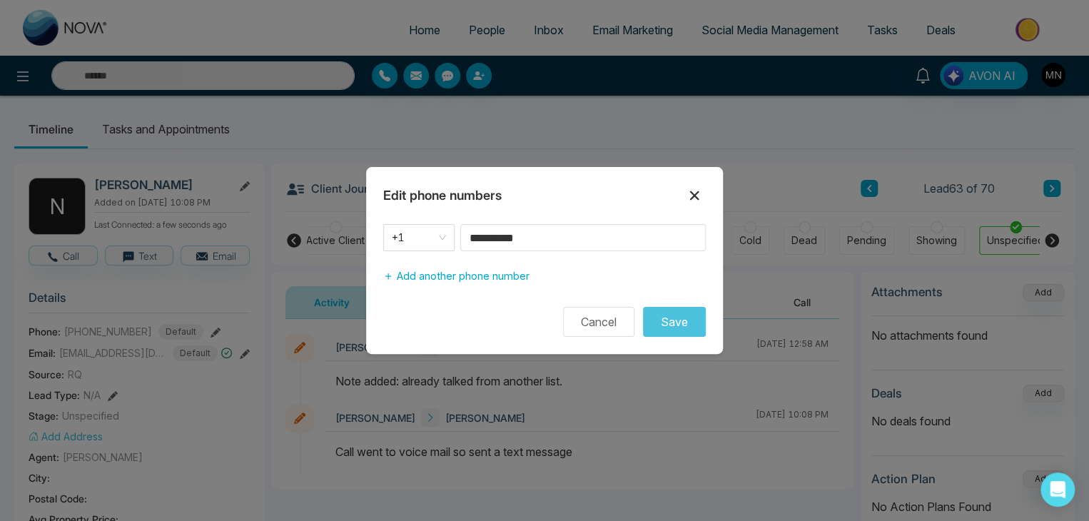
click at [694, 201] on icon at bounding box center [694, 195] width 17 height 17
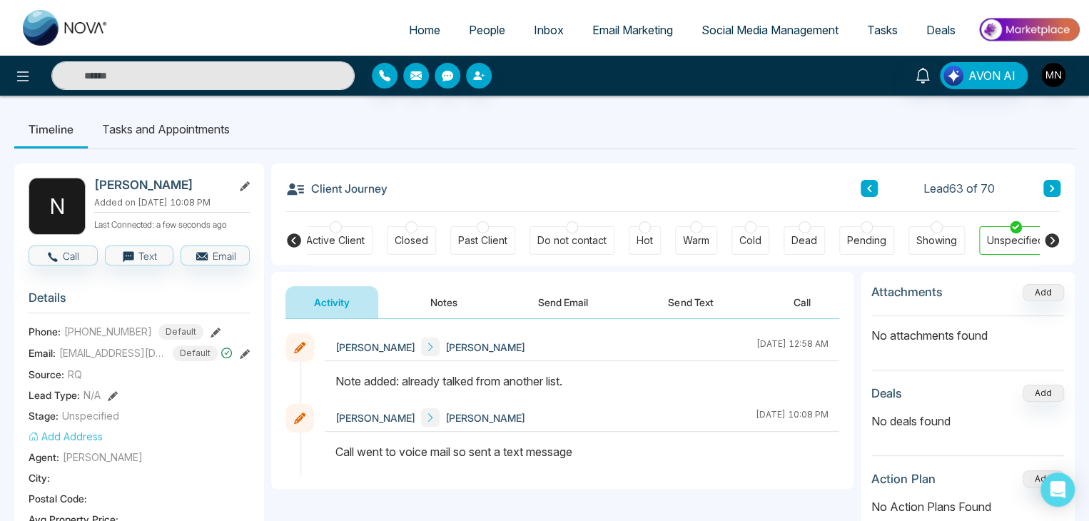
click at [435, 305] on button "Notes" at bounding box center [444, 302] width 84 height 32
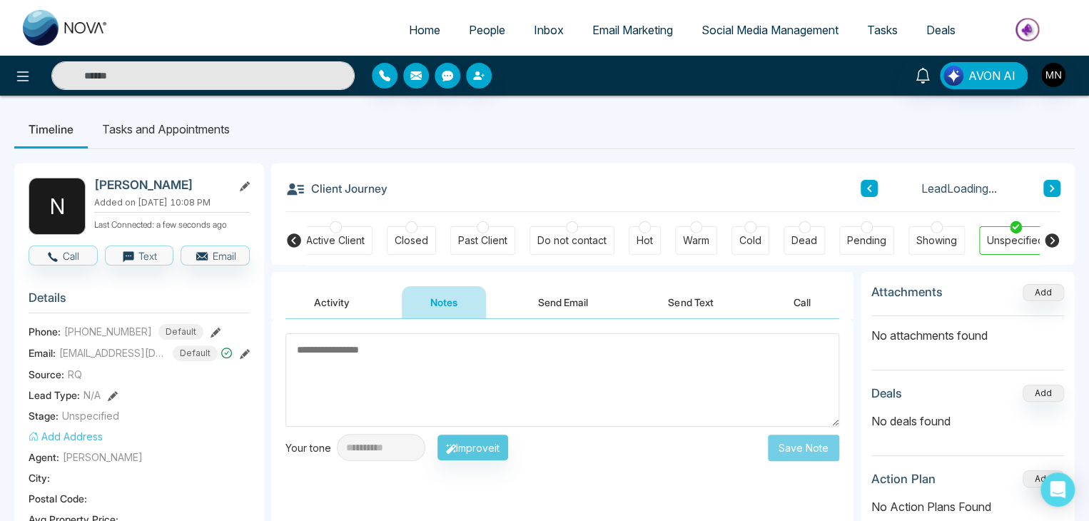
click at [487, 348] on textarea at bounding box center [563, 380] width 554 height 94
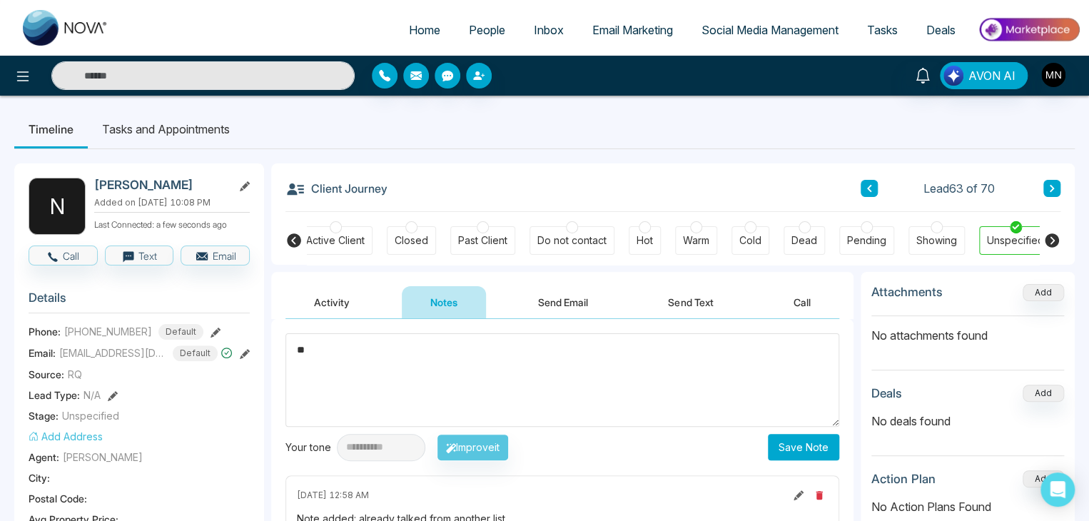
type textarea "*"
type textarea "**********"
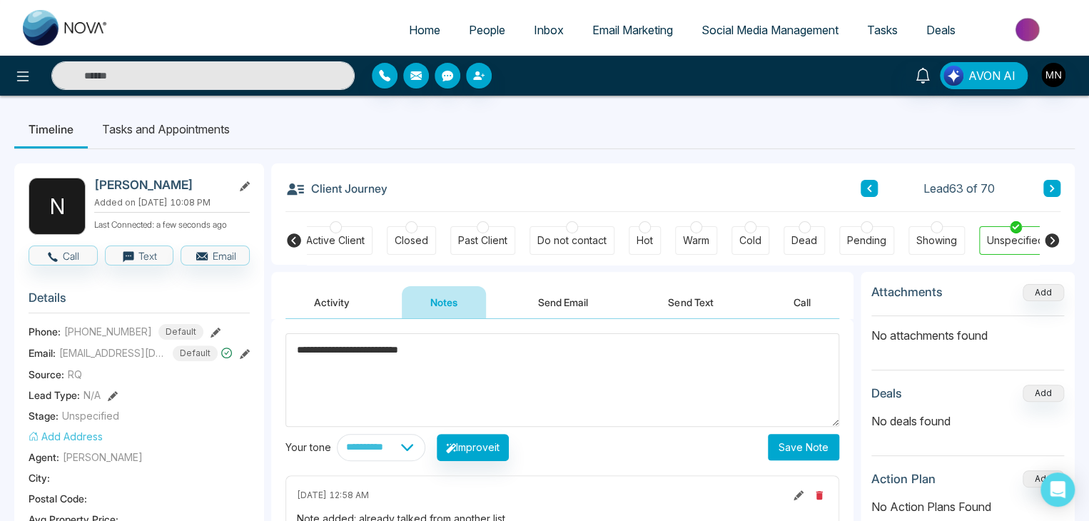
click at [770, 440] on div "**********" at bounding box center [563, 447] width 554 height 27
click at [788, 441] on button "Save Note" at bounding box center [803, 447] width 71 height 26
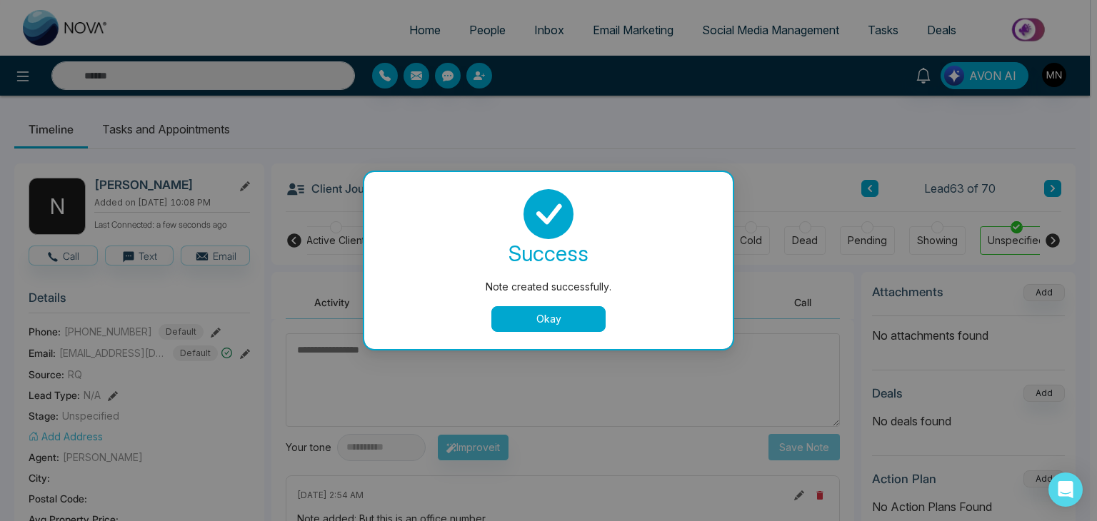
click at [562, 309] on button "Okay" at bounding box center [548, 319] width 114 height 26
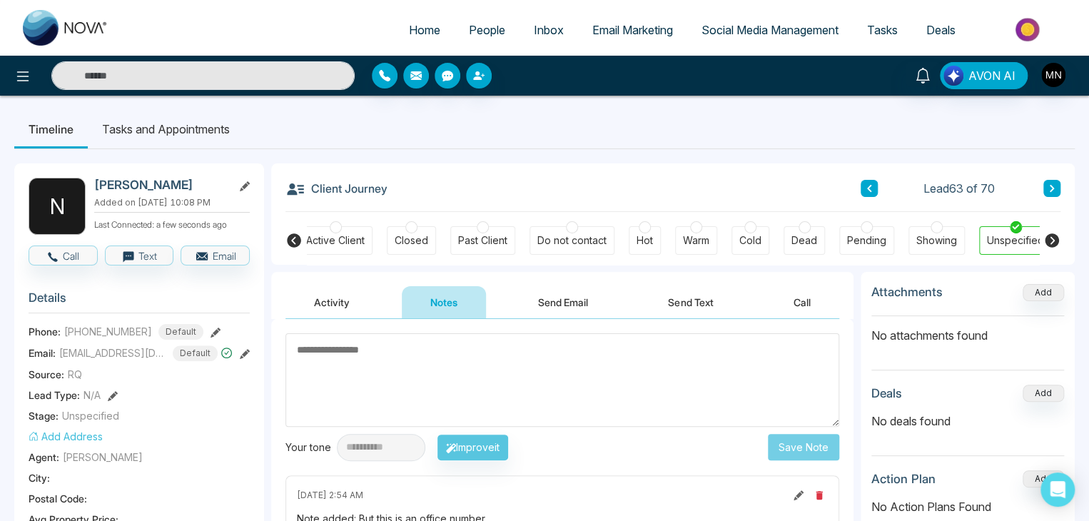
click at [1047, 186] on button at bounding box center [1052, 188] width 17 height 17
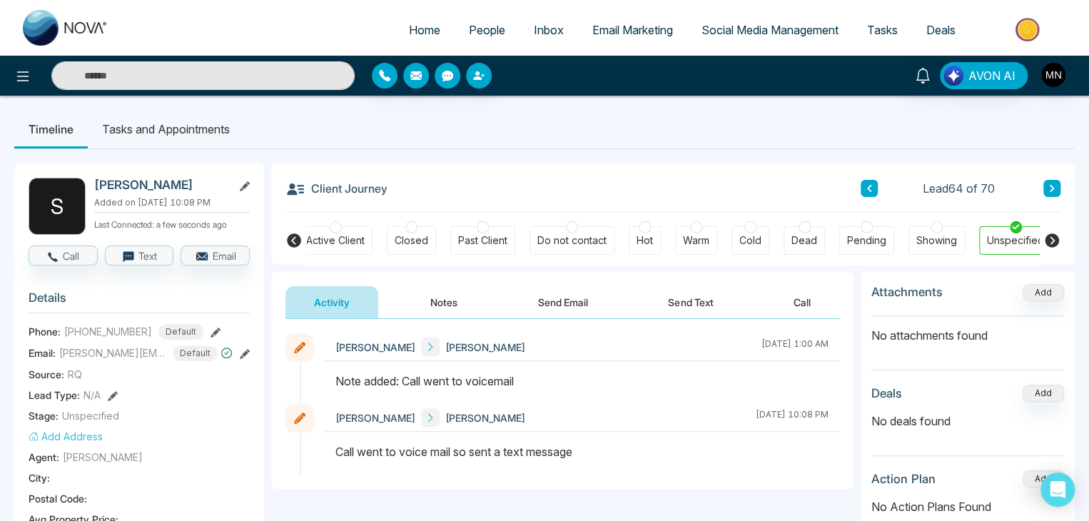
click at [211, 324] on button at bounding box center [216, 331] width 10 height 15
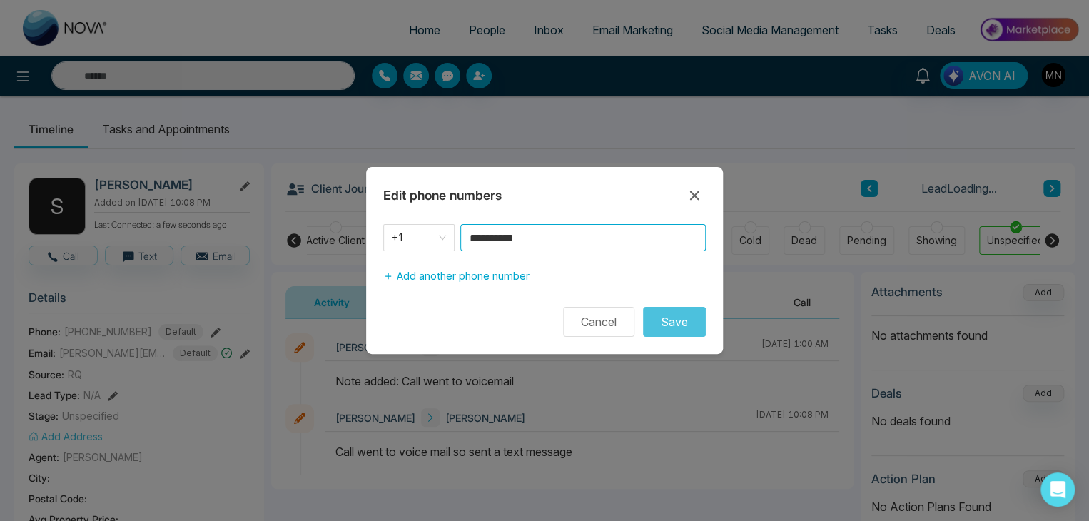
click at [549, 238] on input "**********" at bounding box center [583, 237] width 246 height 27
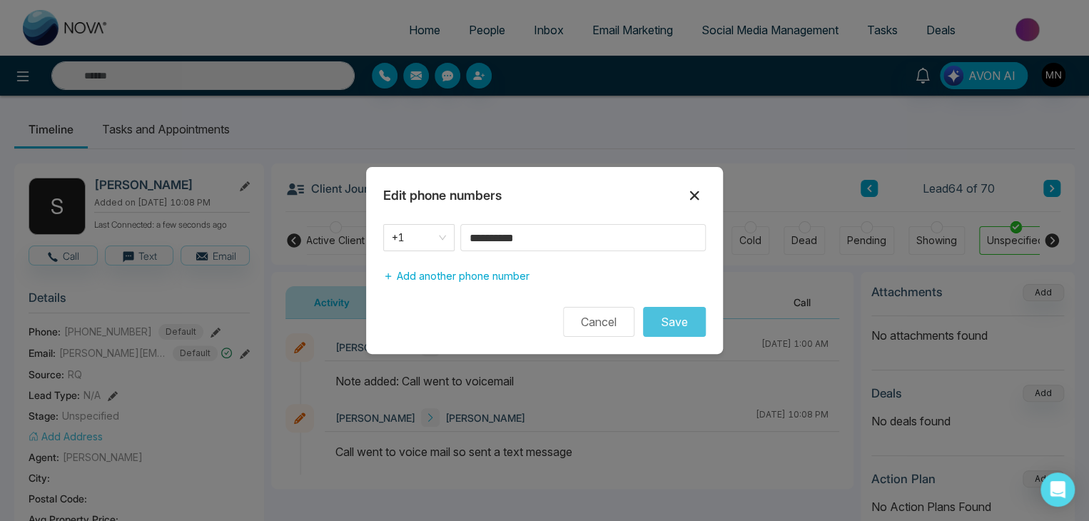
click at [693, 196] on icon at bounding box center [694, 195] width 9 height 9
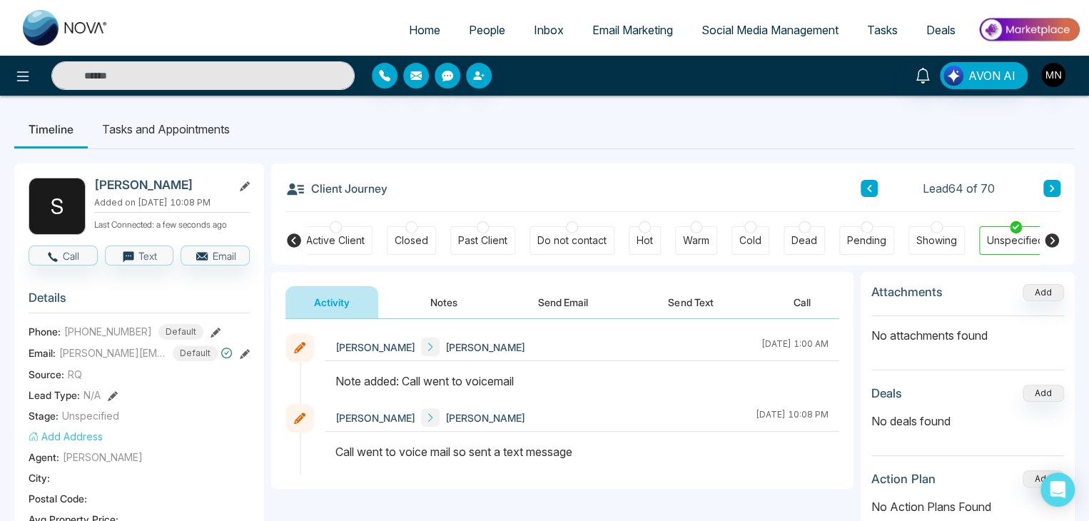
click at [452, 291] on button "Notes" at bounding box center [444, 302] width 84 height 32
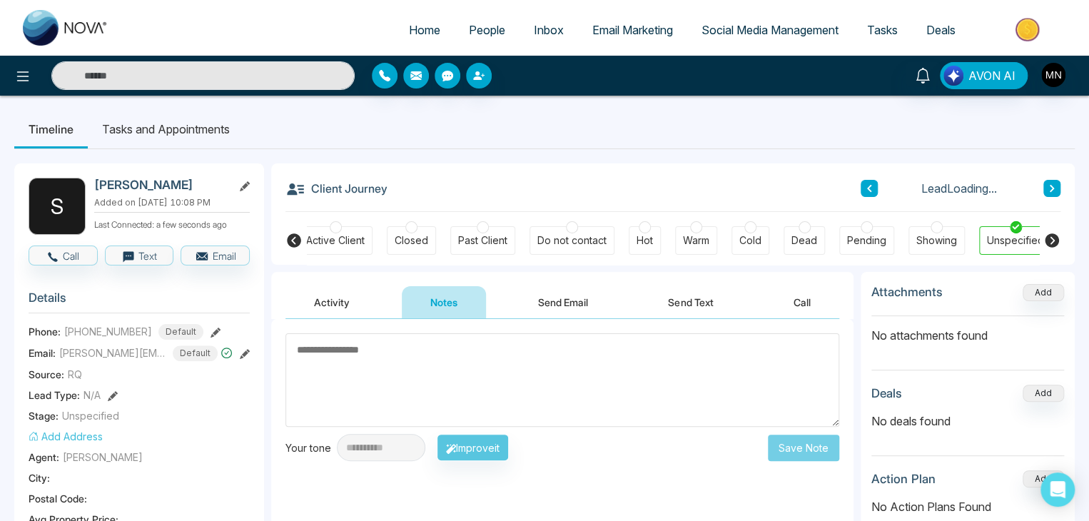
click at [559, 373] on textarea at bounding box center [563, 380] width 554 height 94
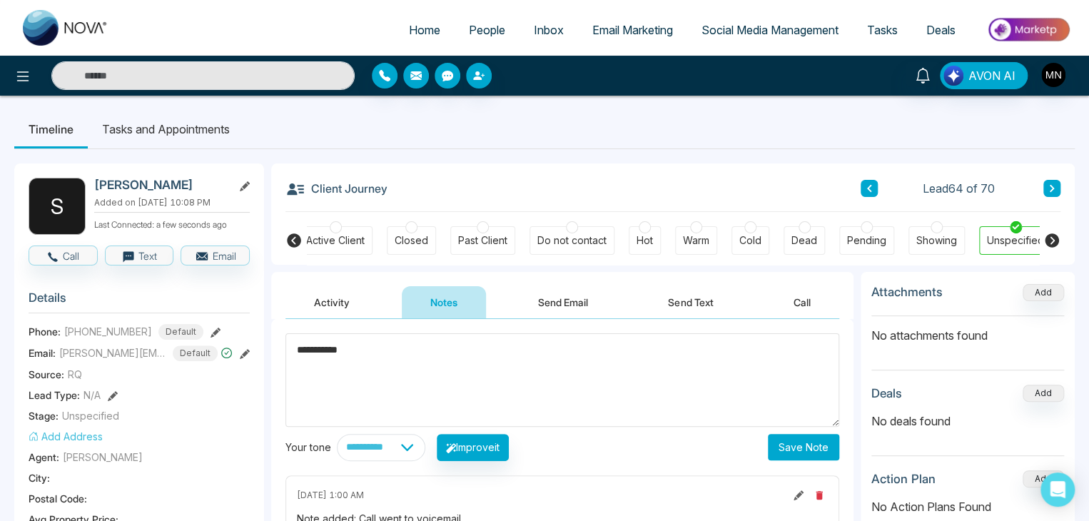
type textarea "**********"
click at [770, 449] on button "Save Note" at bounding box center [803, 447] width 71 height 26
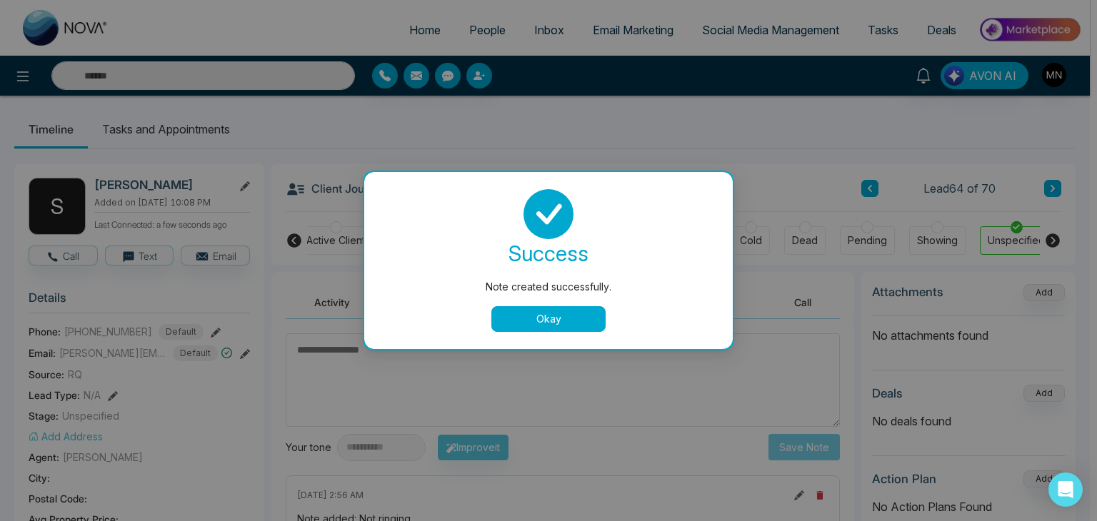
click at [571, 310] on button "Okay" at bounding box center [548, 319] width 114 height 26
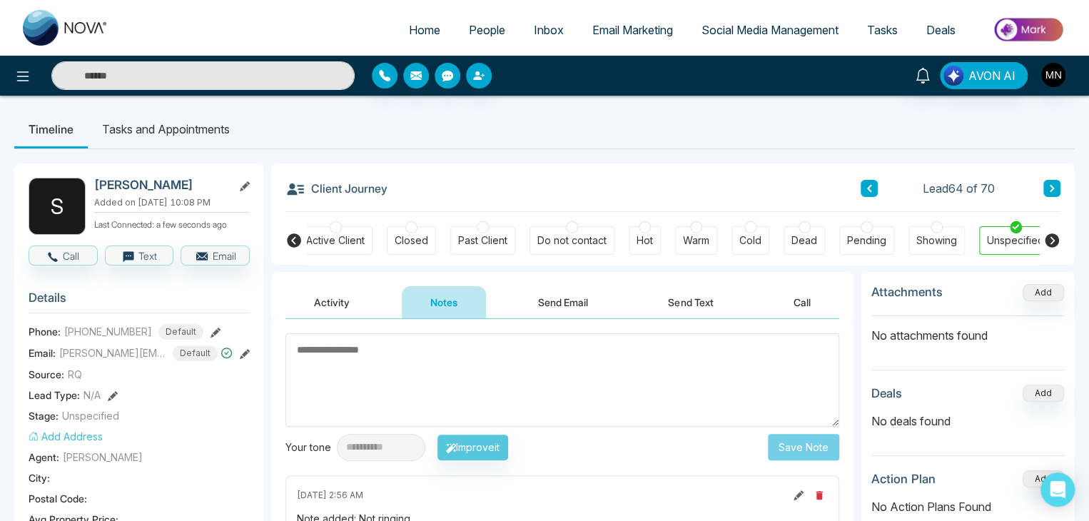
click at [1053, 194] on button at bounding box center [1052, 188] width 17 height 17
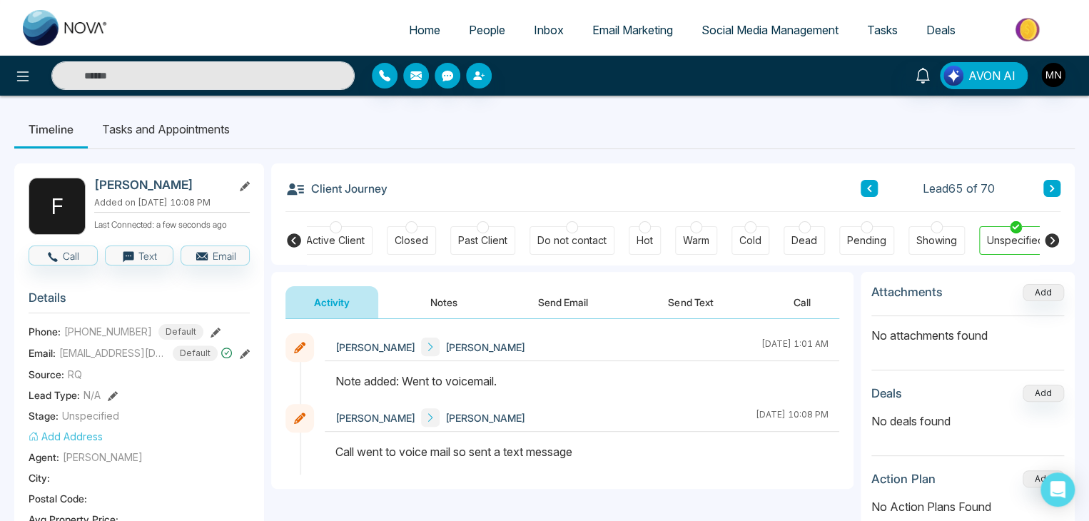
click at [211, 324] on button at bounding box center [216, 331] width 10 height 15
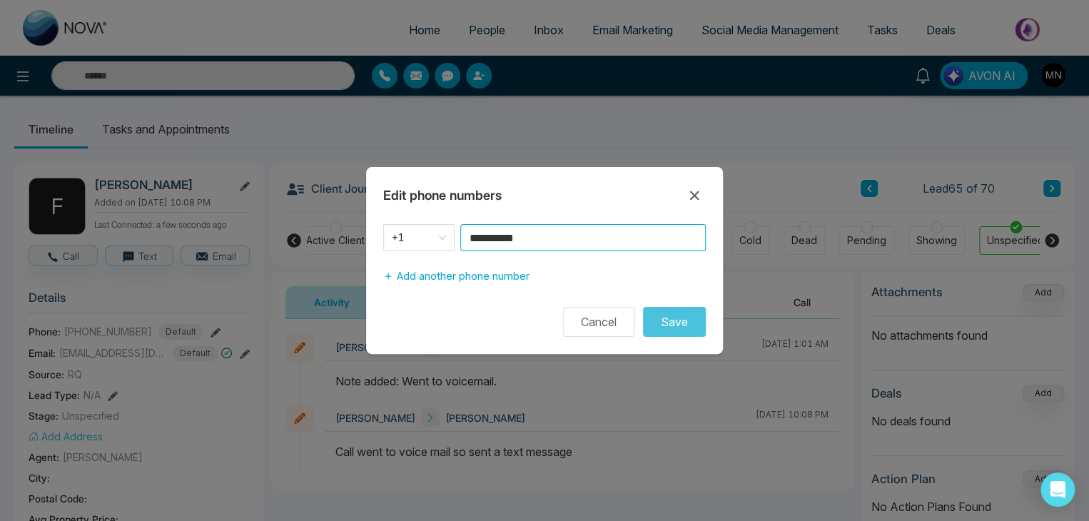
click at [543, 239] on input "**********" at bounding box center [583, 237] width 246 height 27
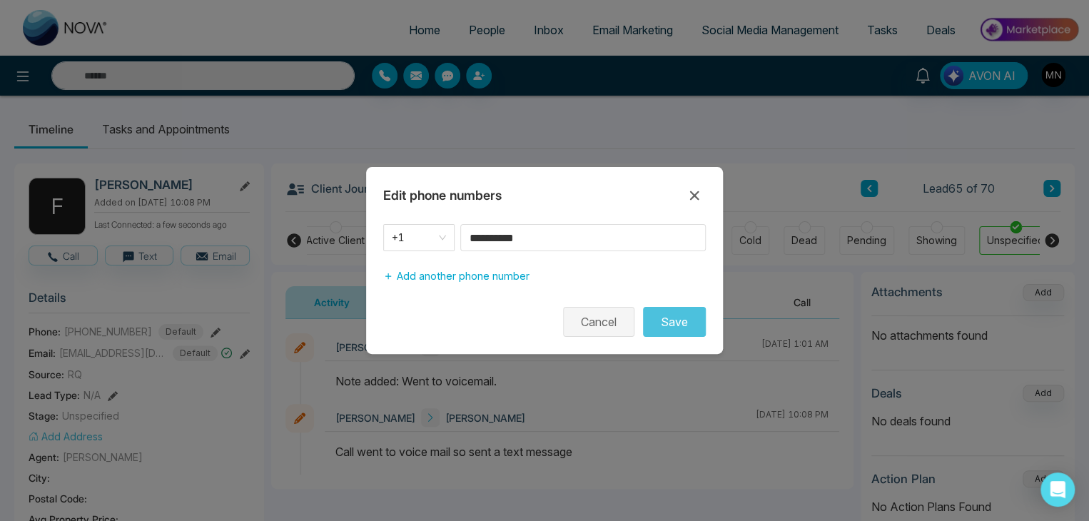
click at [589, 315] on button "Cancel" at bounding box center [598, 322] width 71 height 30
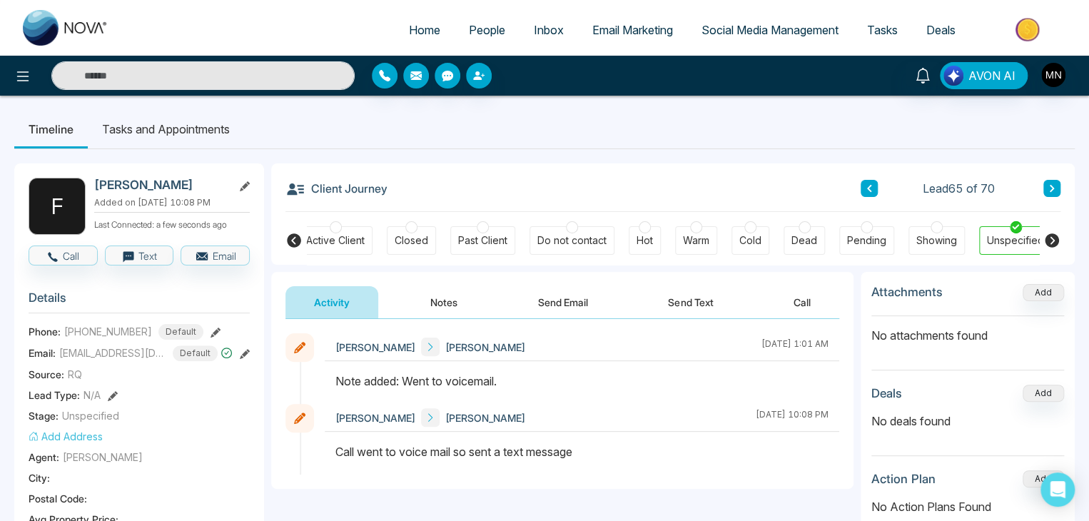
click at [532, 328] on div "Mike Nova Fazal Hussain August 22 2025 | 1:01 AM Mike Nova Fazal Hussain August…" at bounding box center [562, 404] width 583 height 170
click at [1049, 191] on icon at bounding box center [1052, 188] width 7 height 9
click at [1049, 190] on icon at bounding box center [1052, 188] width 7 height 9
click at [211, 329] on icon at bounding box center [216, 333] width 10 height 10
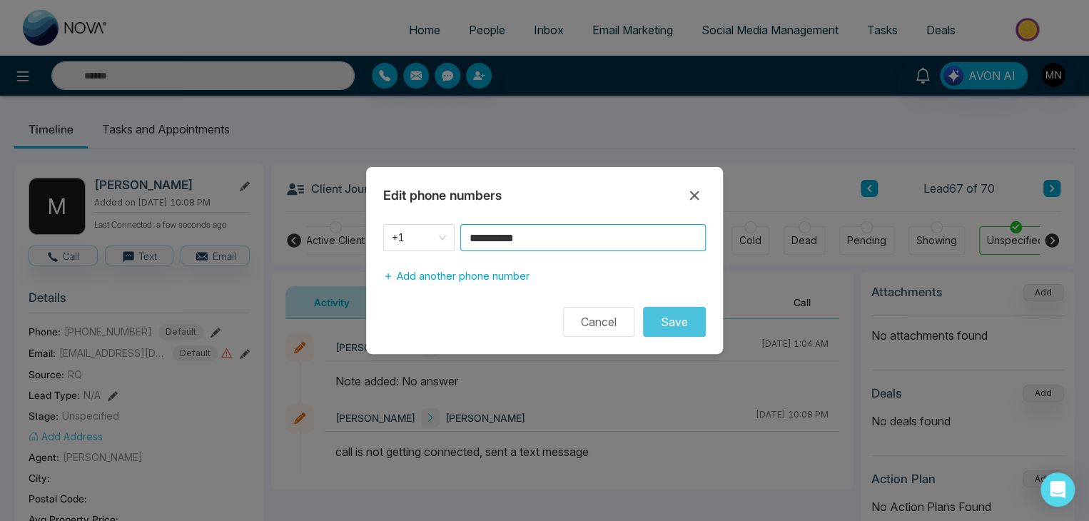
click at [588, 233] on input "**********" at bounding box center [583, 237] width 246 height 27
click at [601, 328] on button "Cancel" at bounding box center [598, 322] width 71 height 30
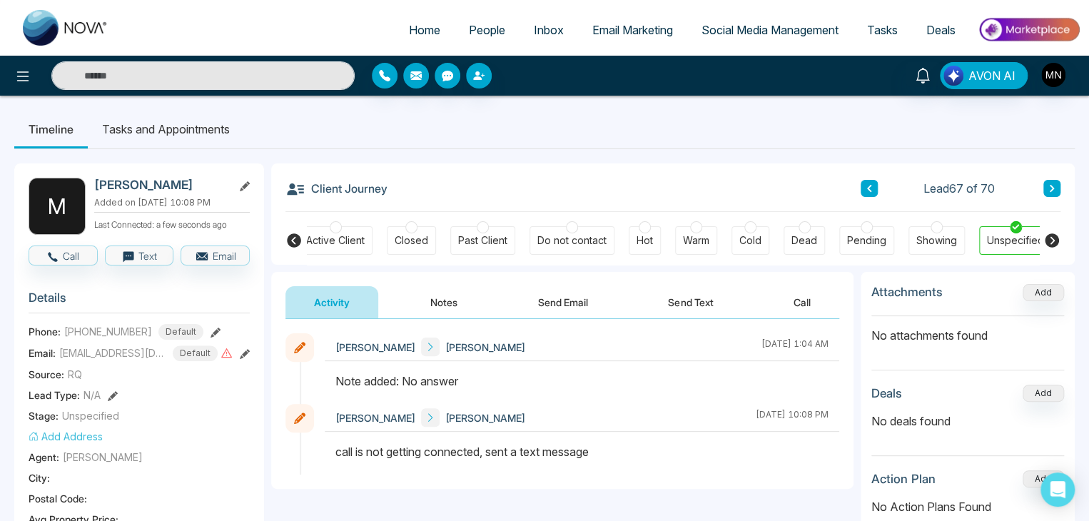
click at [611, 165] on div "Client Journey Lead 67 of 70" at bounding box center [673, 187] width 775 height 49
click at [1049, 187] on icon at bounding box center [1052, 188] width 7 height 9
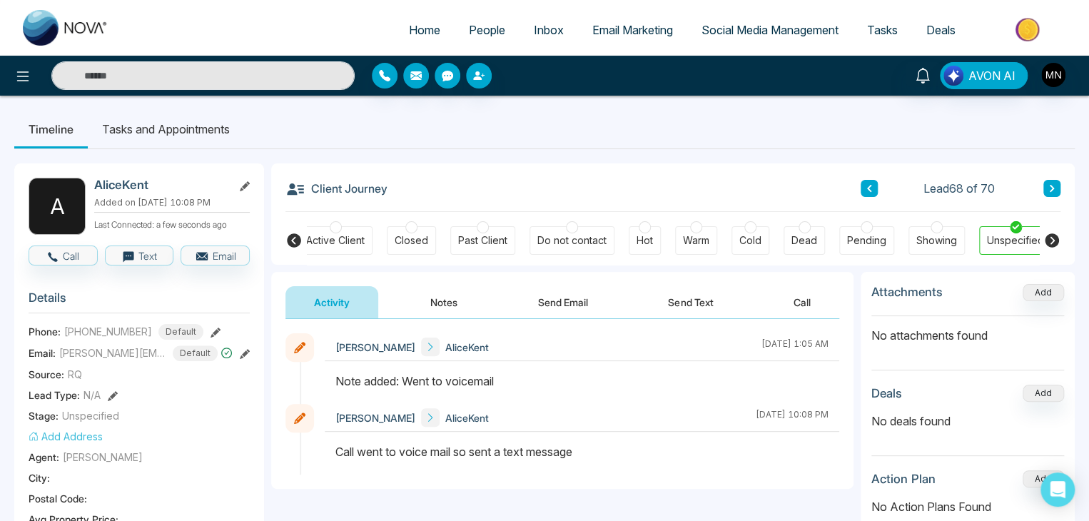
click at [211, 328] on icon at bounding box center [216, 333] width 10 height 10
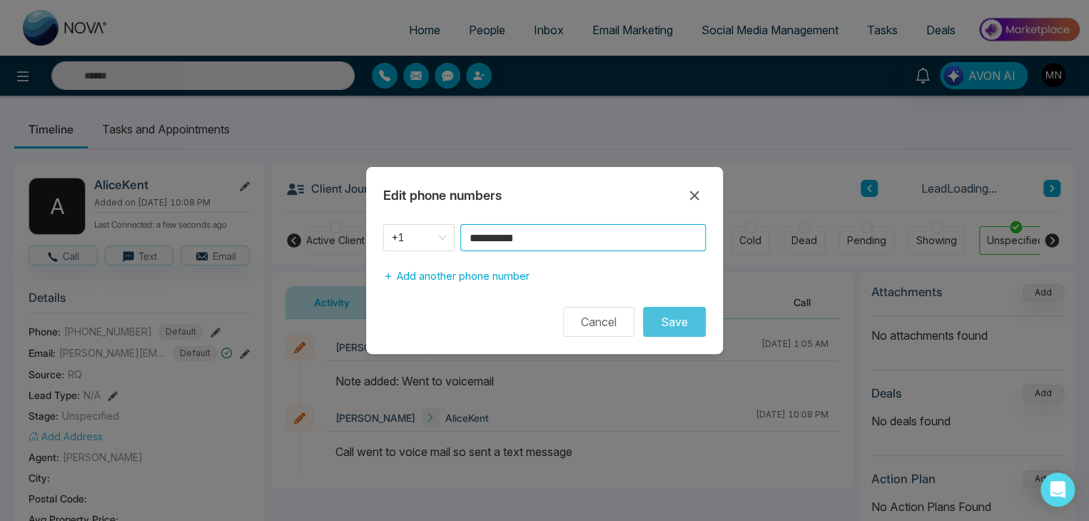
click at [541, 241] on input "**********" at bounding box center [583, 237] width 246 height 27
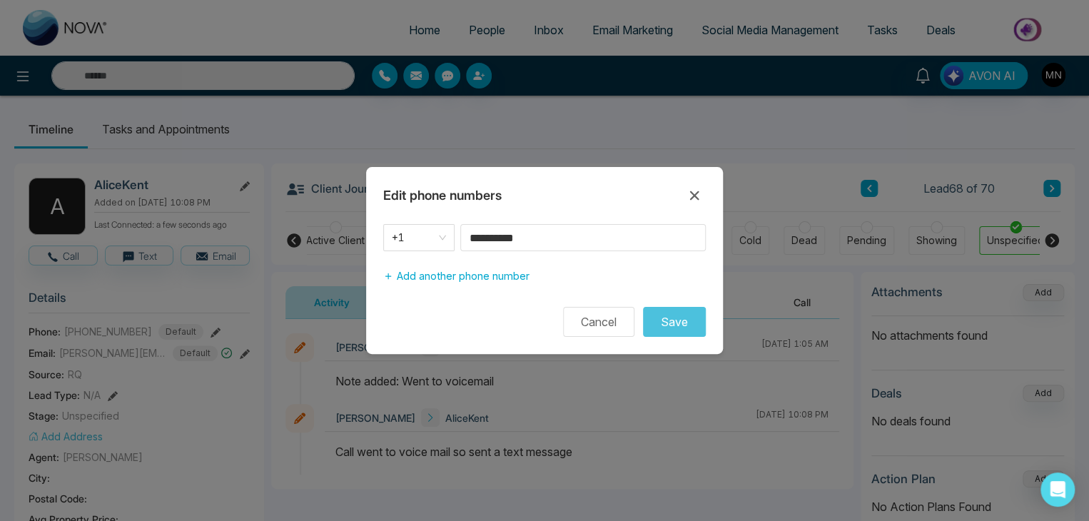
click at [585, 319] on button "Cancel" at bounding box center [598, 322] width 71 height 30
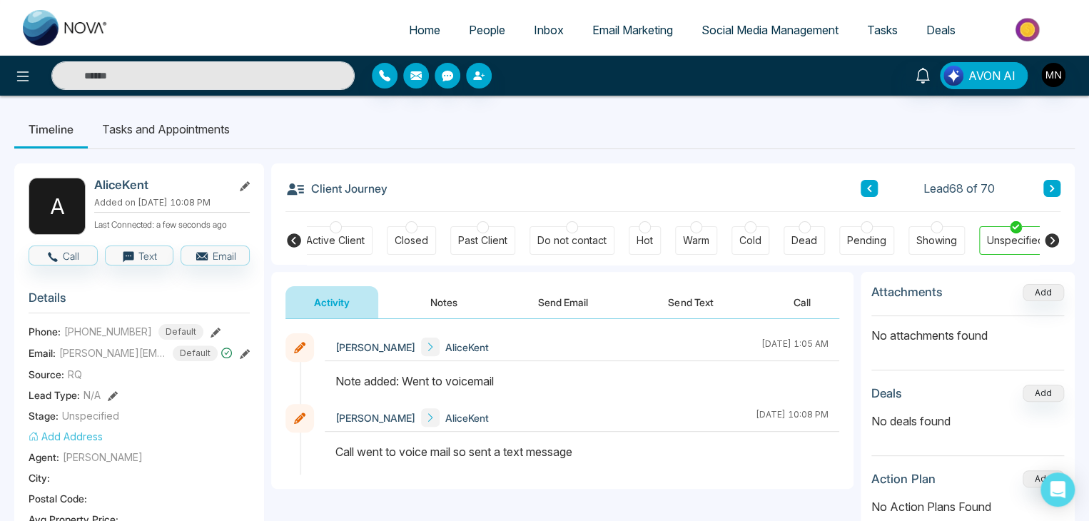
click at [1049, 189] on icon at bounding box center [1052, 188] width 7 height 9
click at [211, 328] on icon at bounding box center [216, 333] width 10 height 10
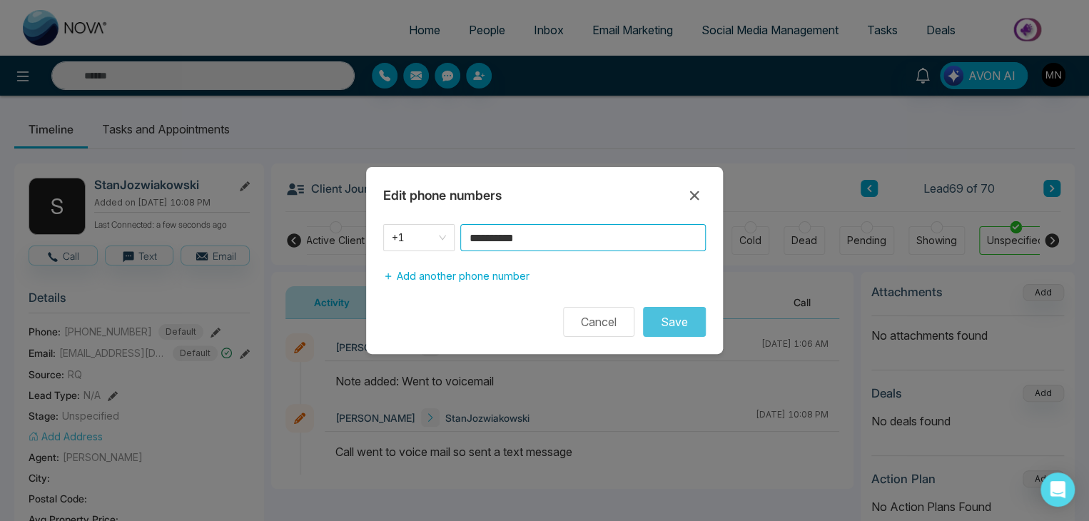
click at [568, 243] on input "**********" at bounding box center [583, 237] width 246 height 27
click at [592, 311] on button "Cancel" at bounding box center [598, 322] width 71 height 30
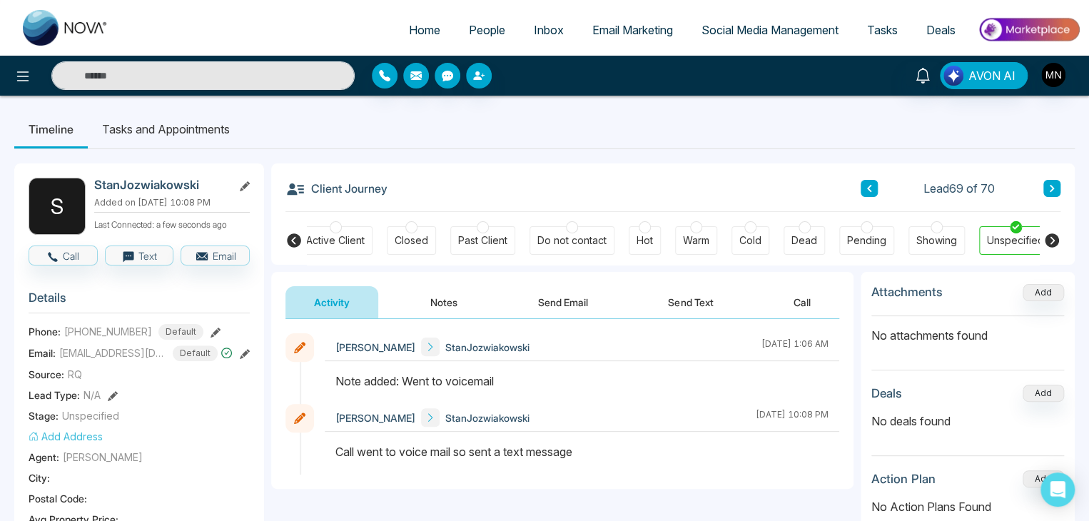
click at [1053, 188] on icon at bounding box center [1052, 188] width 4 height 7
click at [211, 328] on icon at bounding box center [216, 333] width 10 height 10
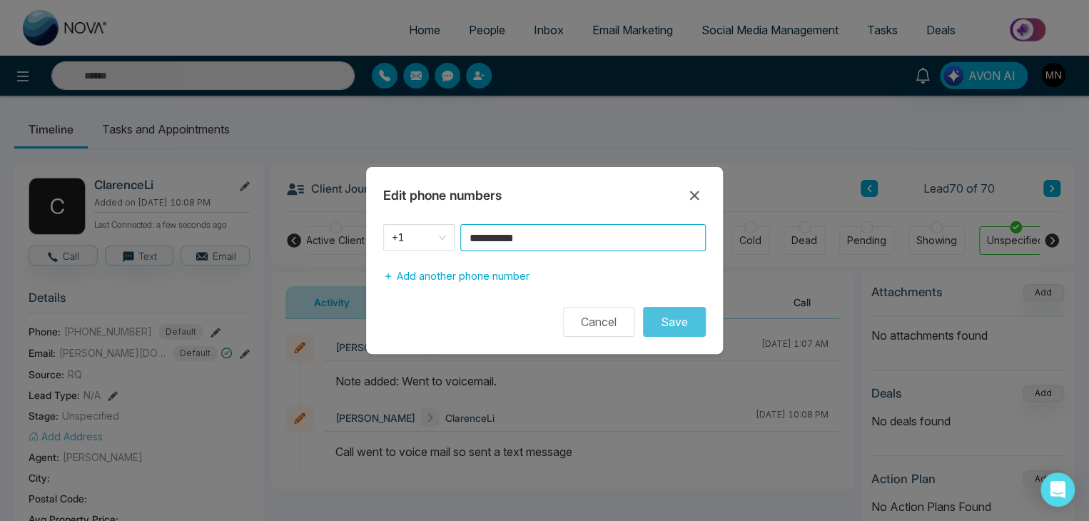
click at [548, 236] on input "**********" at bounding box center [583, 237] width 246 height 27
click at [590, 229] on input "**********" at bounding box center [583, 237] width 246 height 27
click at [586, 236] on input "**********" at bounding box center [583, 237] width 246 height 27
click at [687, 201] on icon at bounding box center [694, 195] width 17 height 17
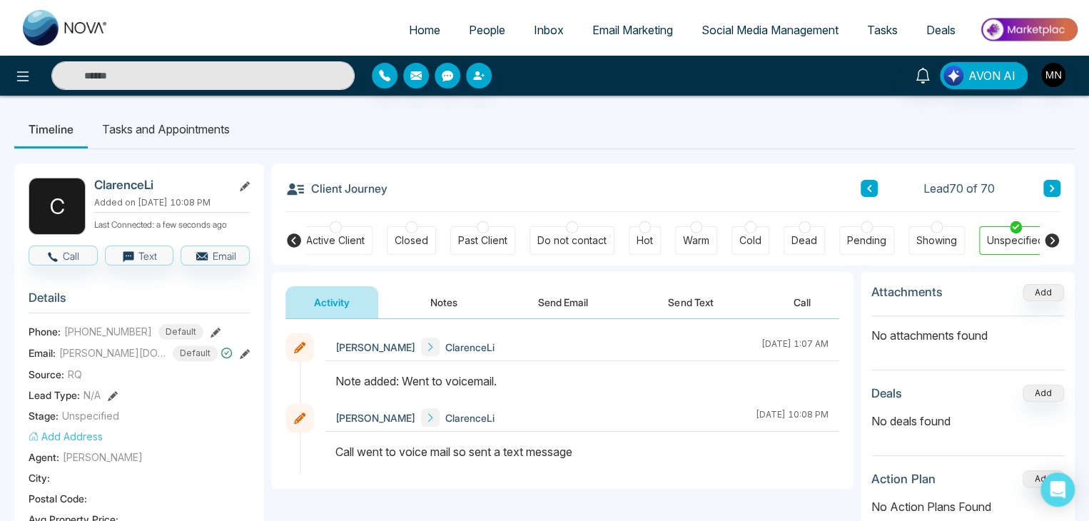
click at [525, 183] on div "Client Journey Lead 70 of 70" at bounding box center [673, 187] width 775 height 49
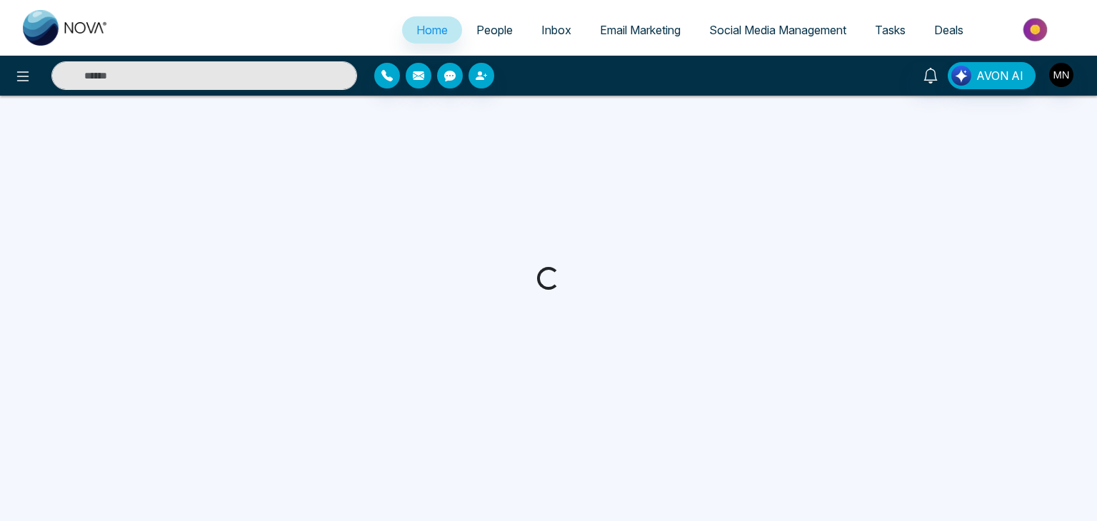
select select "*"
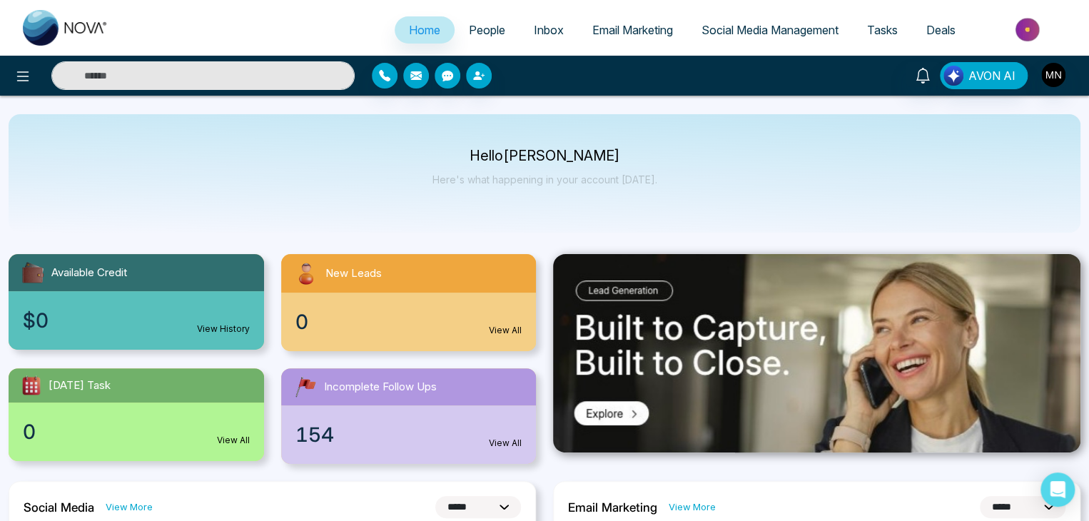
click at [196, 86] on body "**********" at bounding box center [544, 260] width 1089 height 521
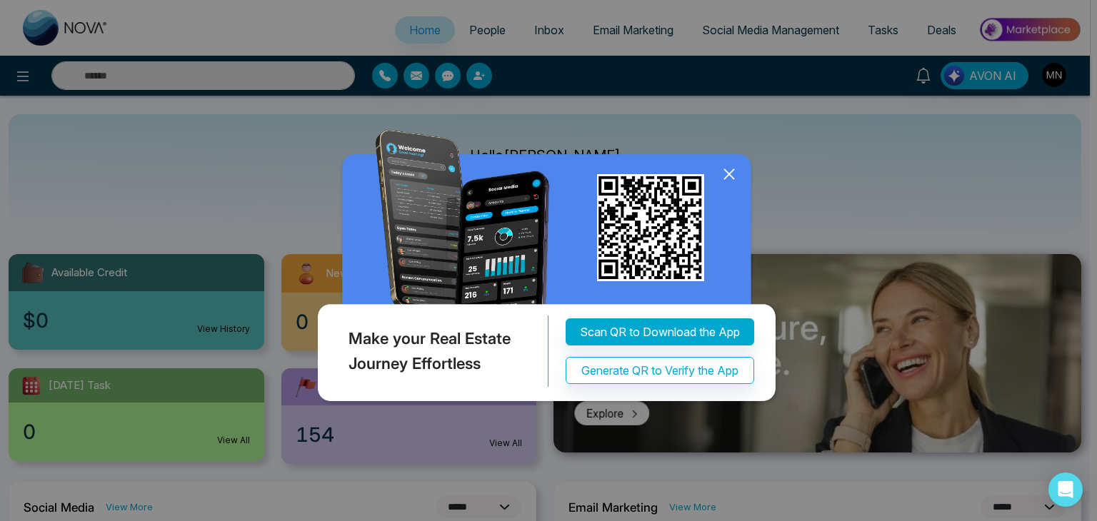
click at [731, 174] on icon at bounding box center [728, 173] width 21 height 21
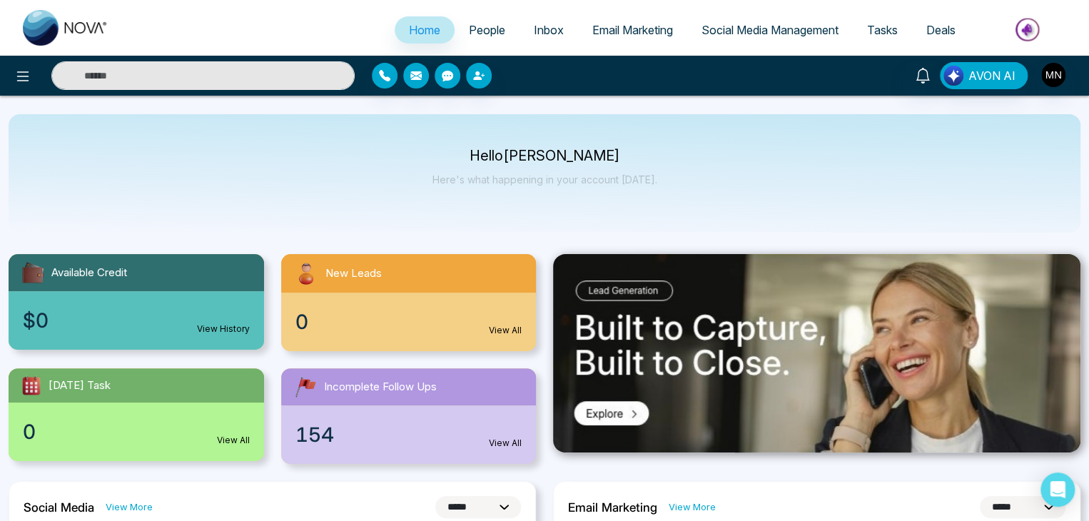
click at [121, 69] on input "text" at bounding box center [202, 75] width 303 height 29
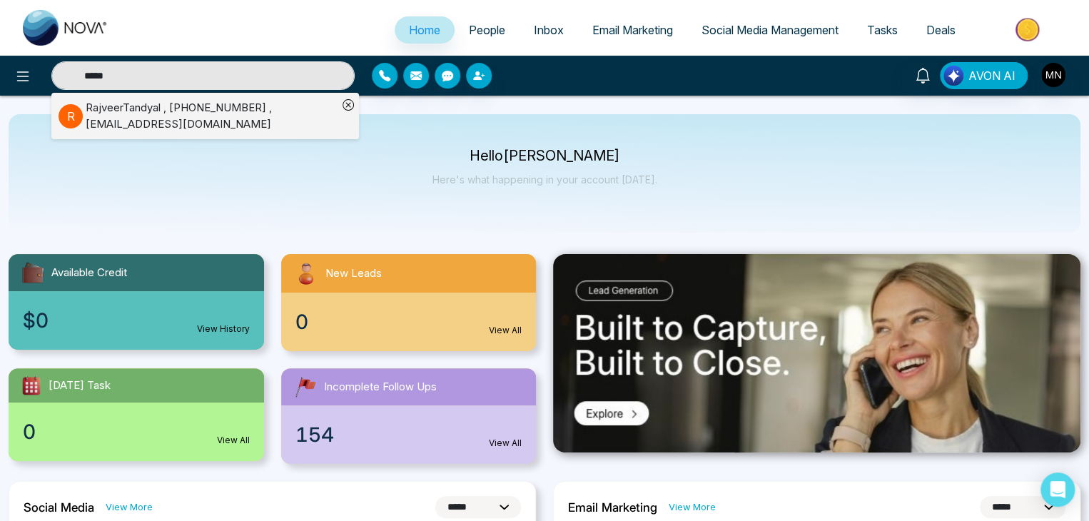
type input "*****"
click at [127, 111] on div "RajveerTandyal , [PHONE_NUMBER] , [EMAIL_ADDRESS][DOMAIN_NAME]" at bounding box center [212, 116] width 252 height 32
